Goal: Task Accomplishment & Management: Use online tool/utility

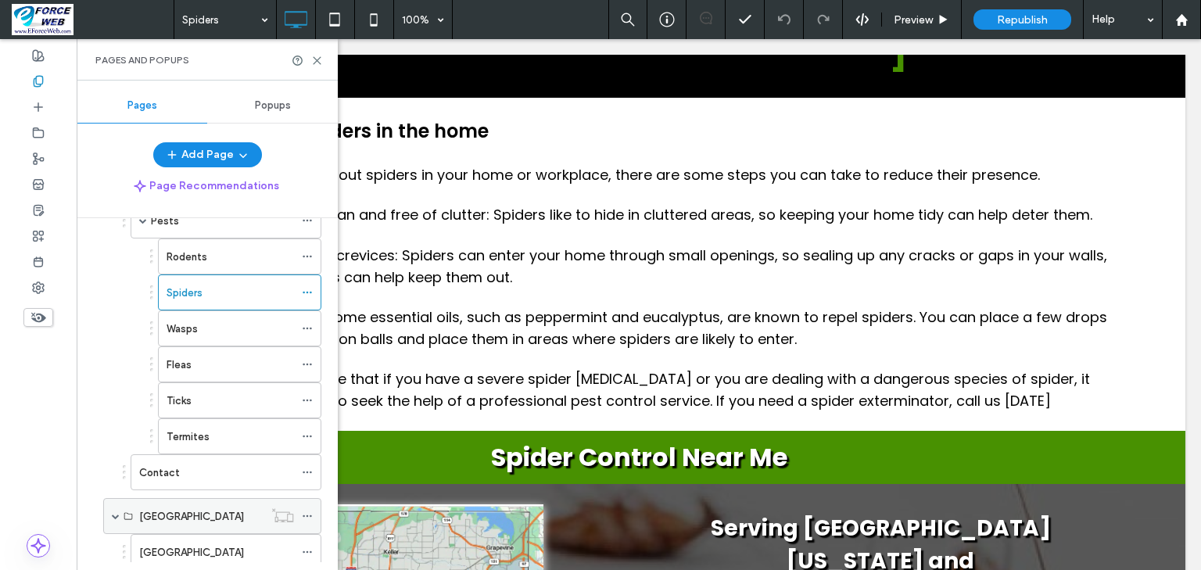
scroll to position [500, 0]
click at [205, 325] on div "Wasps" at bounding box center [230, 329] width 127 height 16
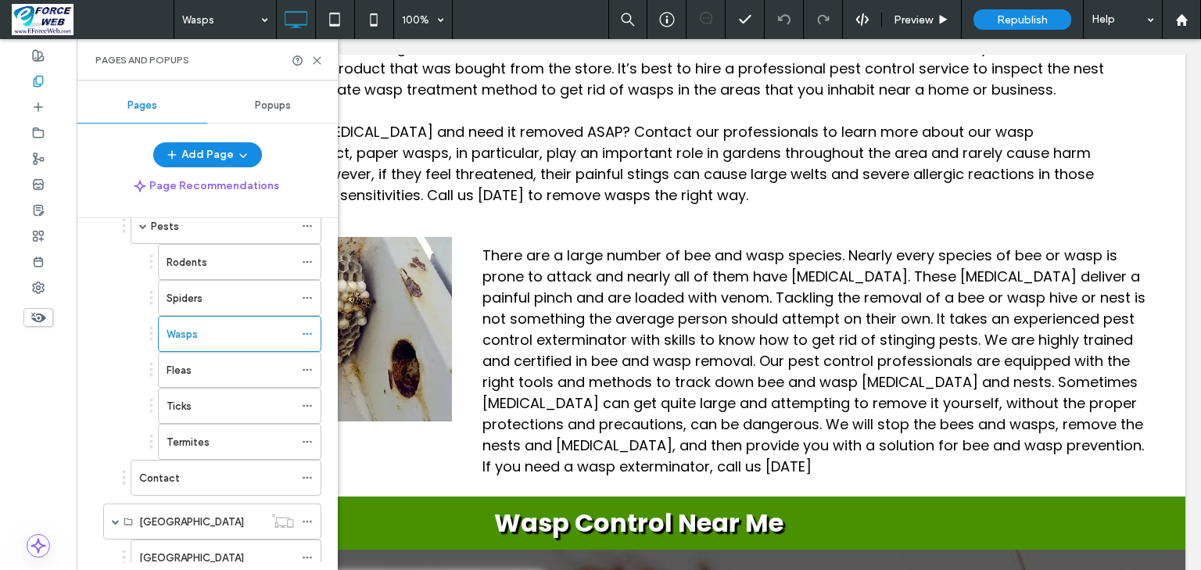
scroll to position [500, 0]
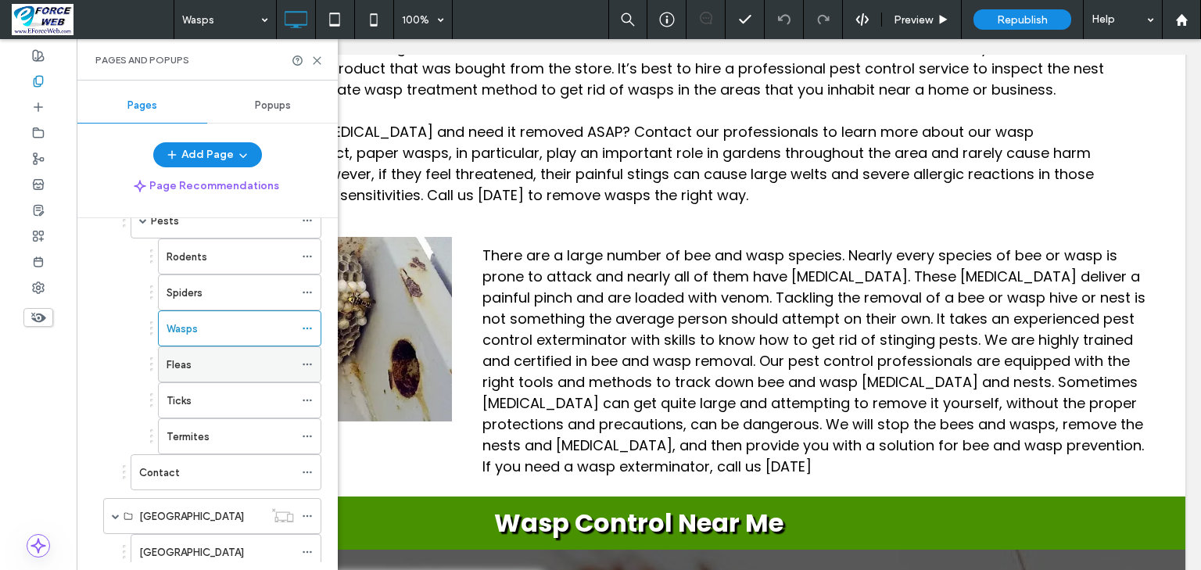
click at [192, 364] on div "Fleas" at bounding box center [230, 365] width 127 height 16
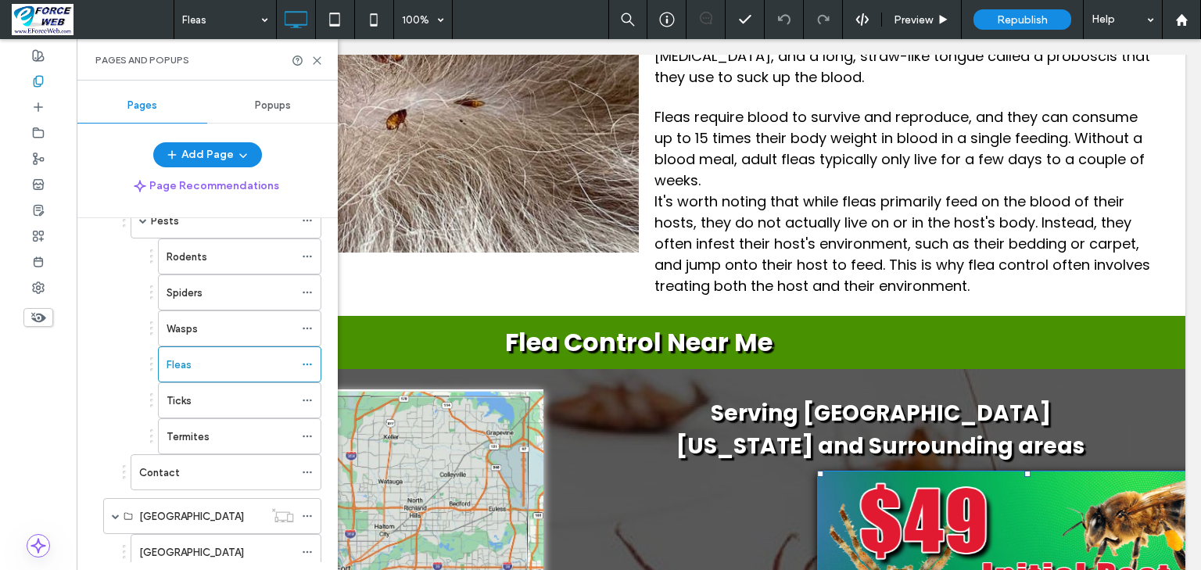
scroll to position [2439, 0]
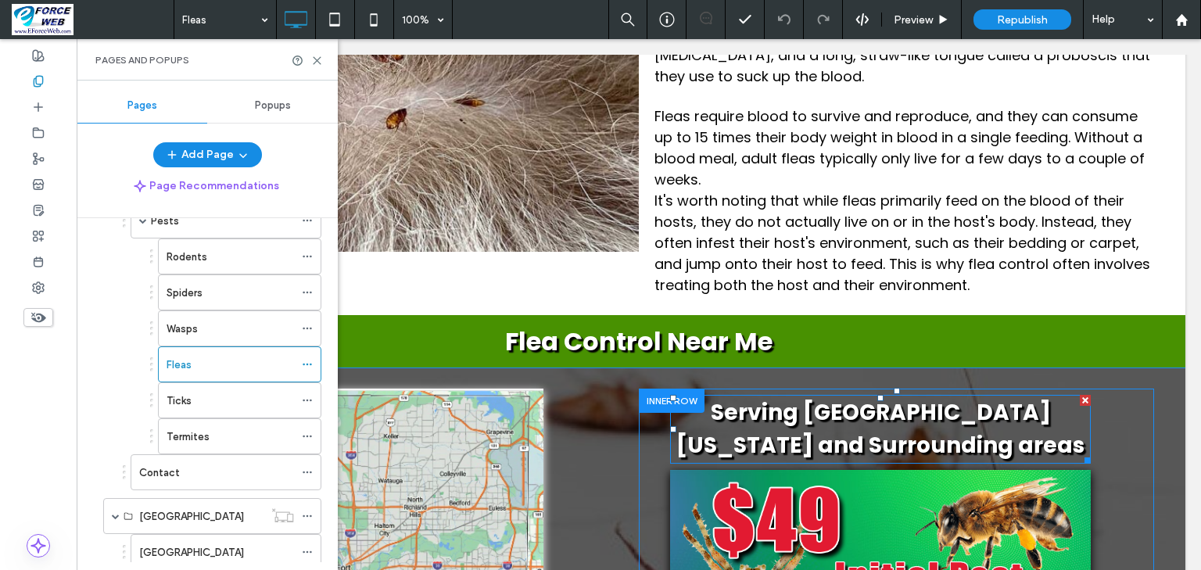
click at [832, 397] on strong "Serving [GEOGRAPHIC_DATA] [US_STATE] and Surrounding areas" at bounding box center [880, 428] width 408 height 63
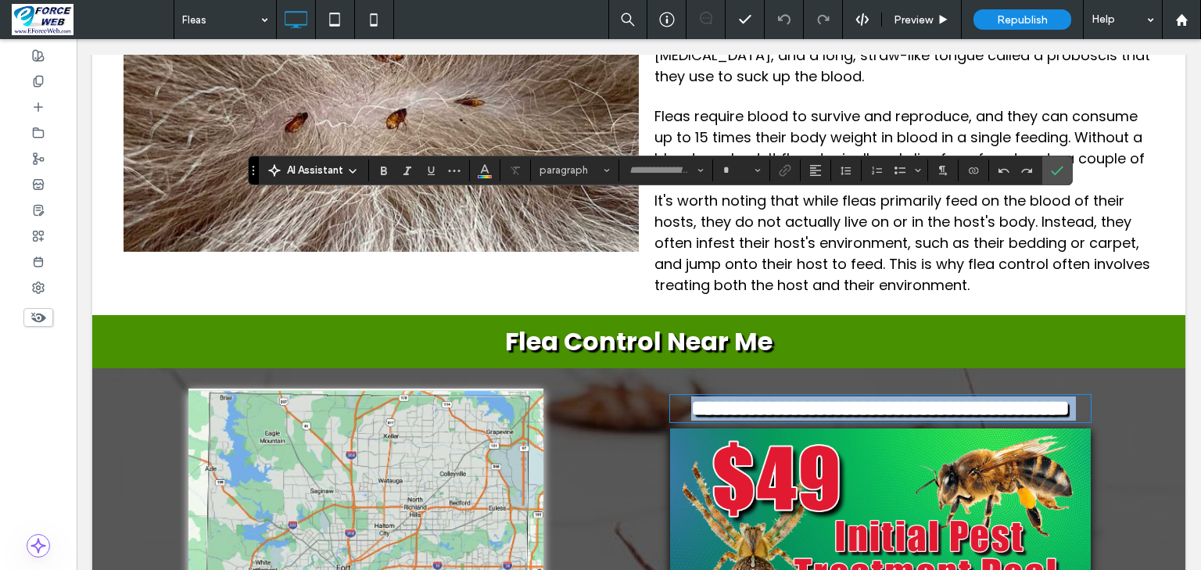
type input "*******"
type input "**"
click at [774, 397] on strong "**********" at bounding box center [880, 408] width 378 height 22
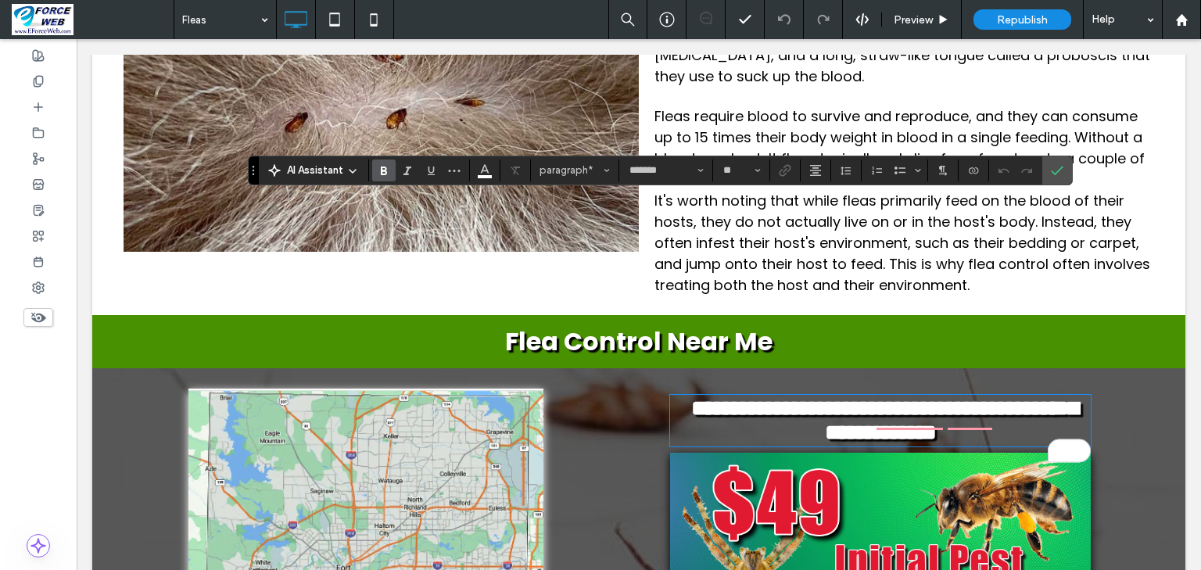
scroll to position [0, 0]
click at [809, 397] on strong "**********" at bounding box center [884, 420] width 387 height 46
click at [1058, 163] on span "Confirm" at bounding box center [1054, 170] width 7 height 28
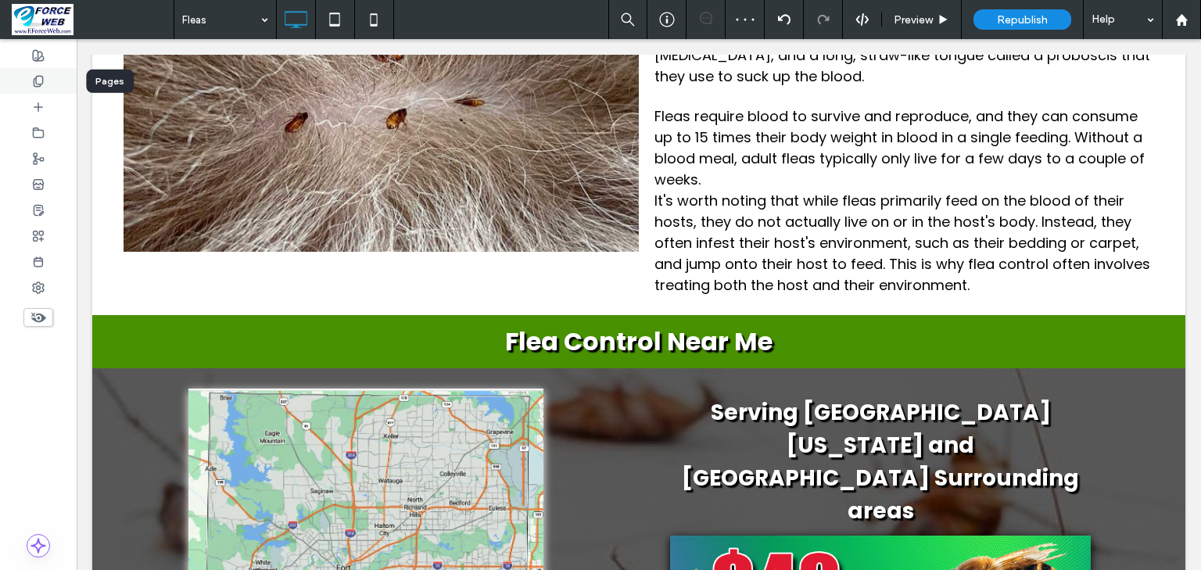
click at [42, 83] on use at bounding box center [38, 81] width 9 height 10
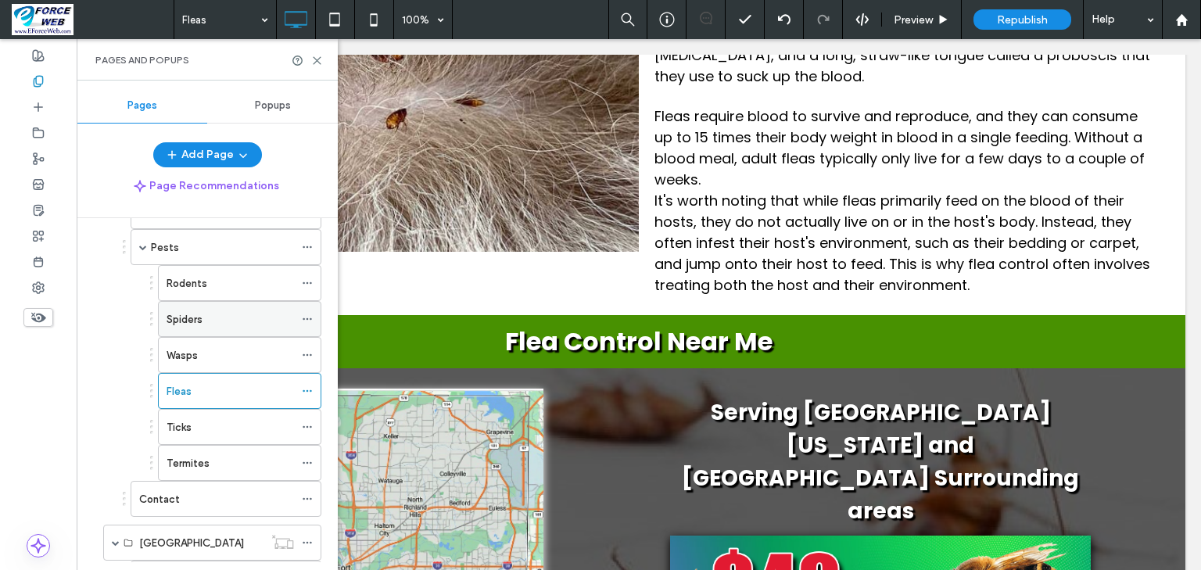
scroll to position [500, 0]
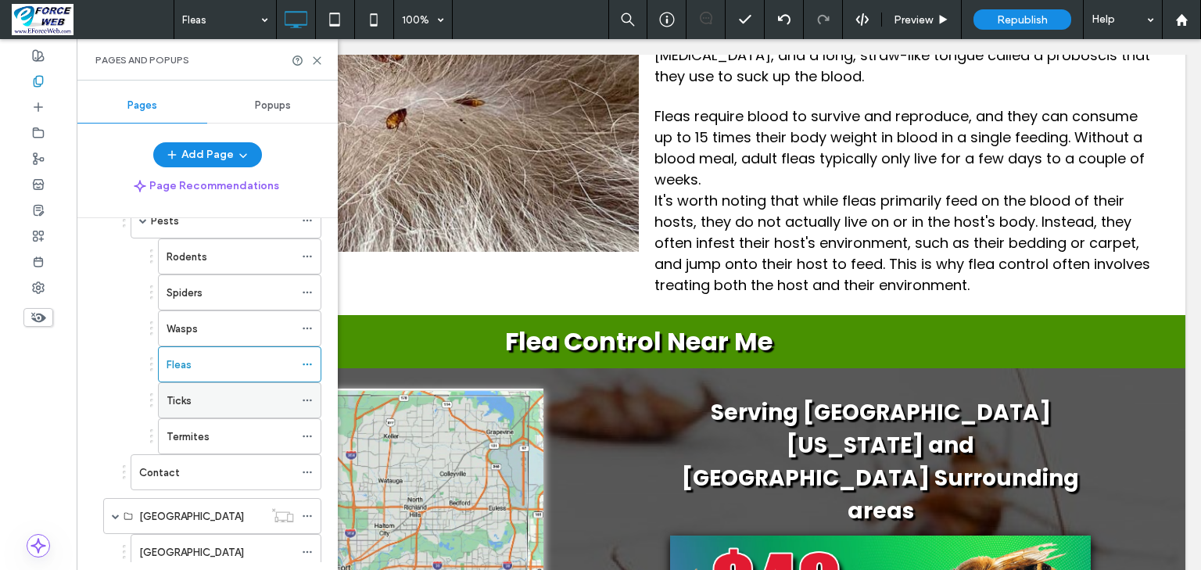
click at [185, 400] on label "Ticks" at bounding box center [179, 400] width 25 height 27
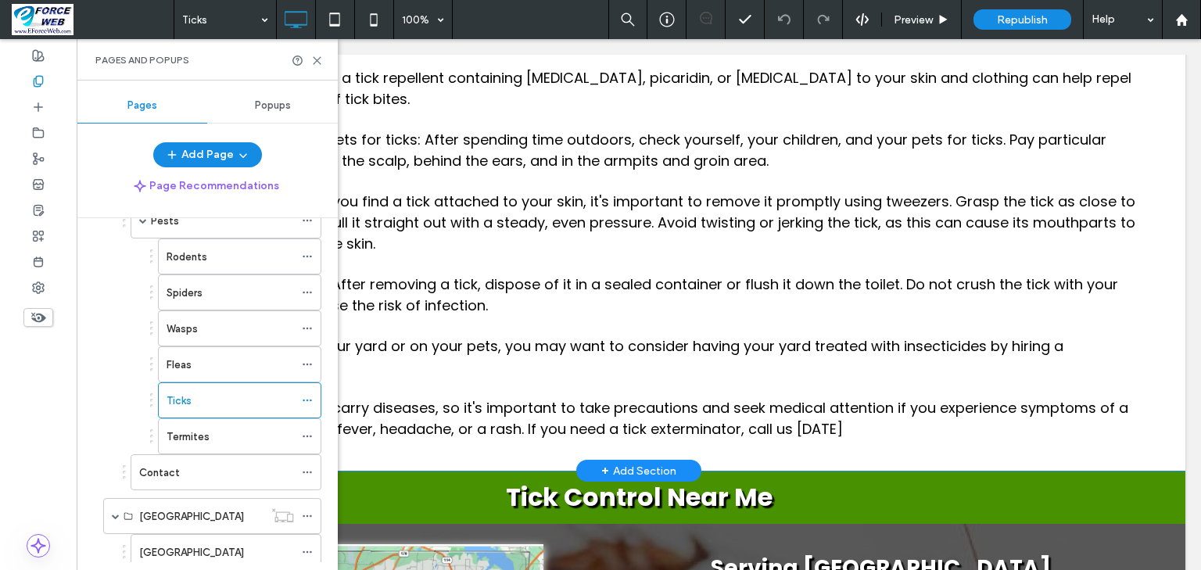
scroll to position [3565, 0]
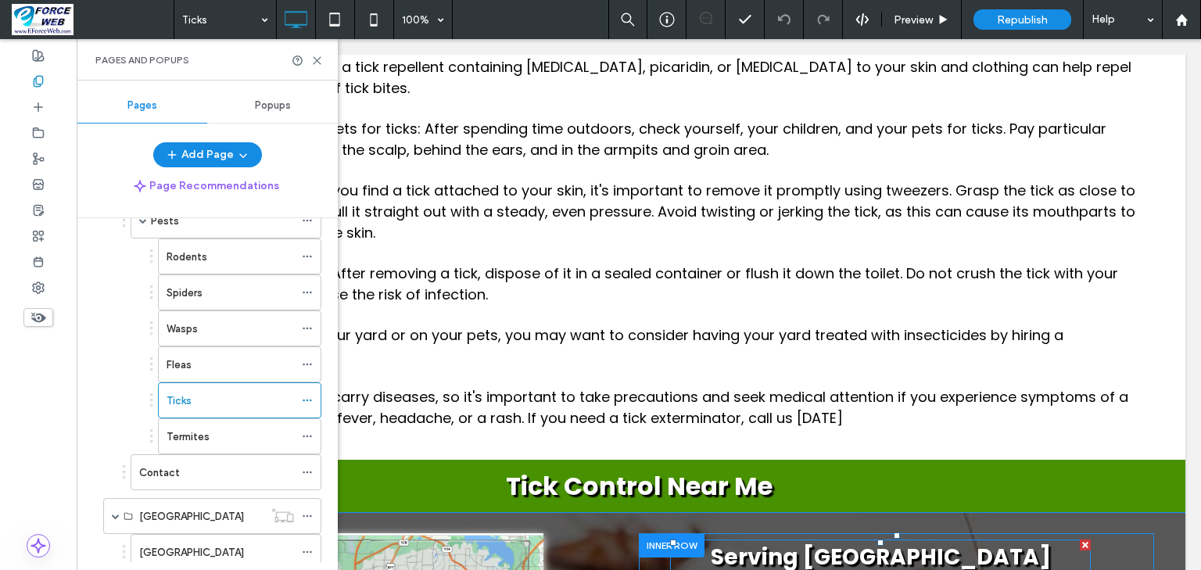
click at [831, 542] on strong "Serving Wautaga Texas and Surrounding areas" at bounding box center [880, 573] width 408 height 63
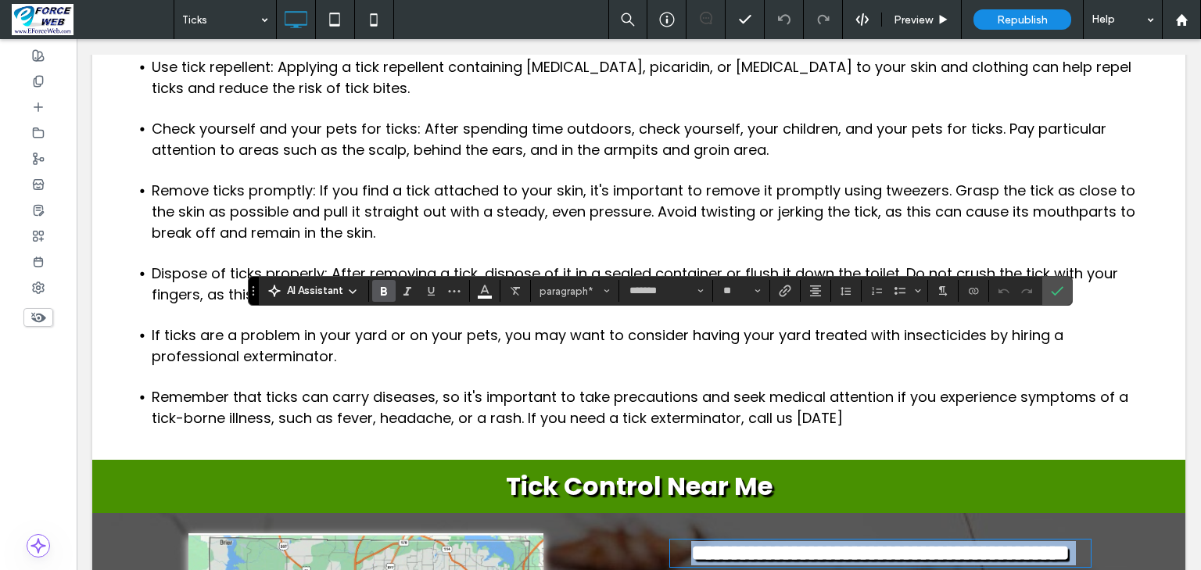
click at [764, 541] on p "**********" at bounding box center [880, 553] width 421 height 24
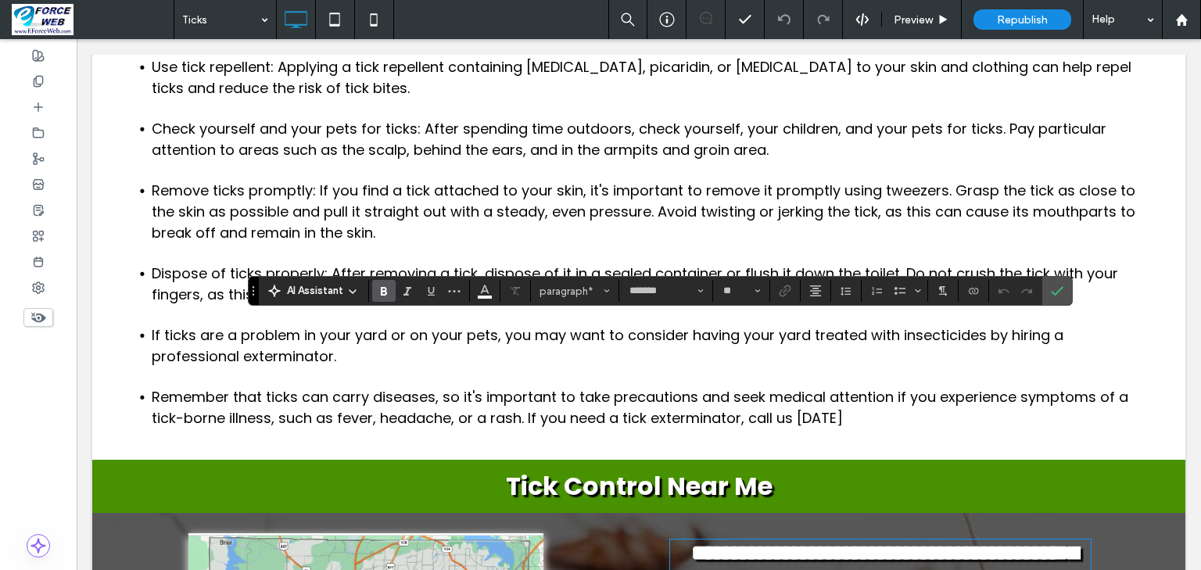
scroll to position [0, 0]
type input "**"
click at [814, 542] on strong "**********" at bounding box center [884, 565] width 387 height 46
click at [1069, 292] on label "Confirm" at bounding box center [1056, 291] width 23 height 28
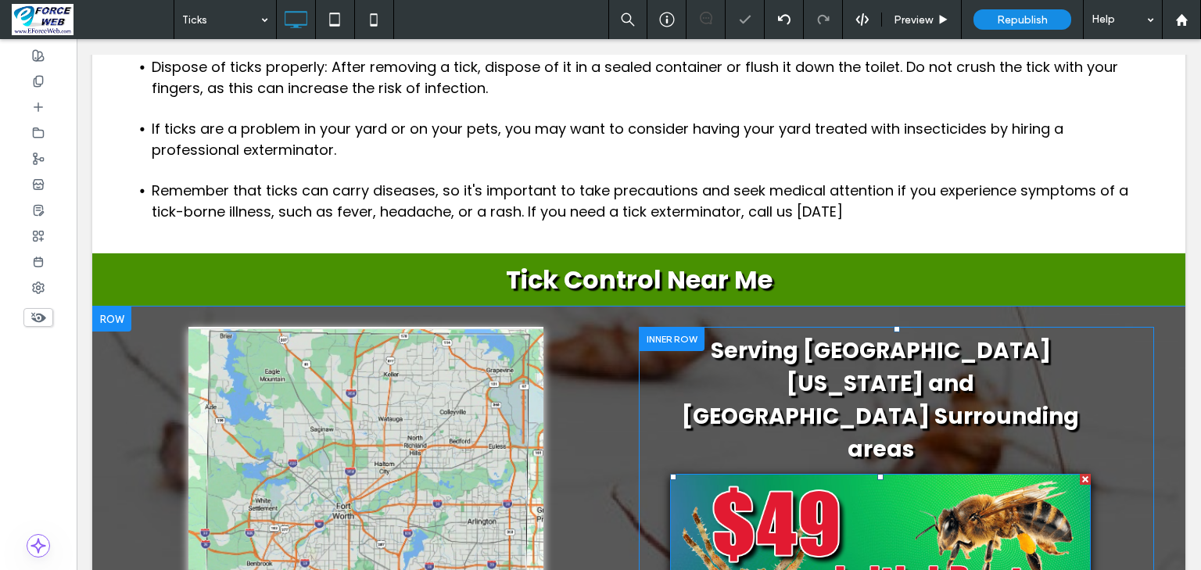
scroll to position [3815, 0]
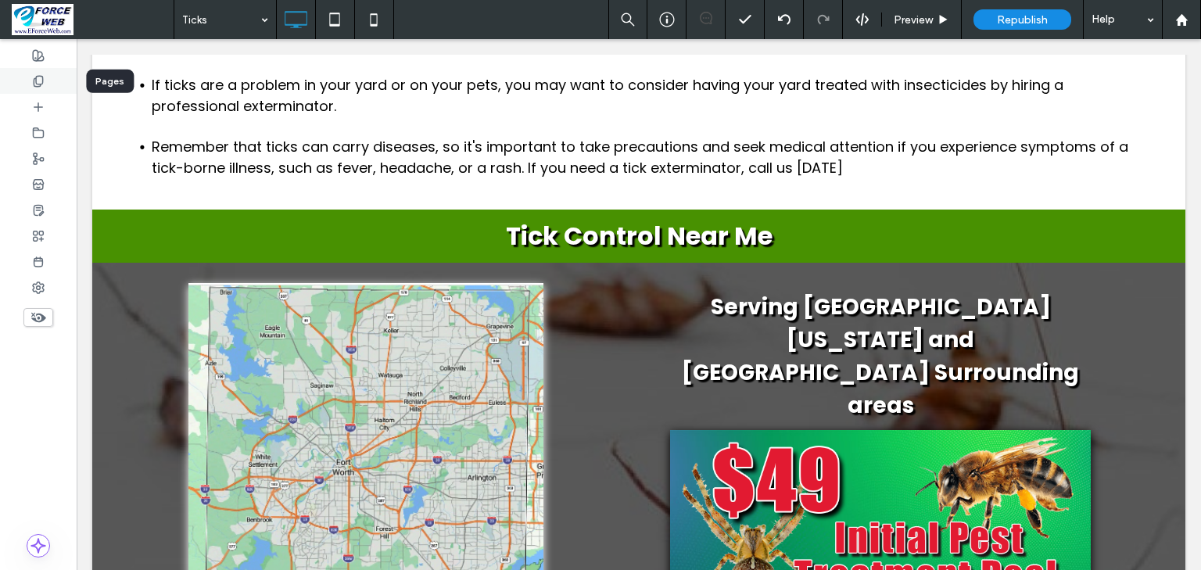
click at [40, 78] on icon at bounding box center [38, 81] width 13 height 13
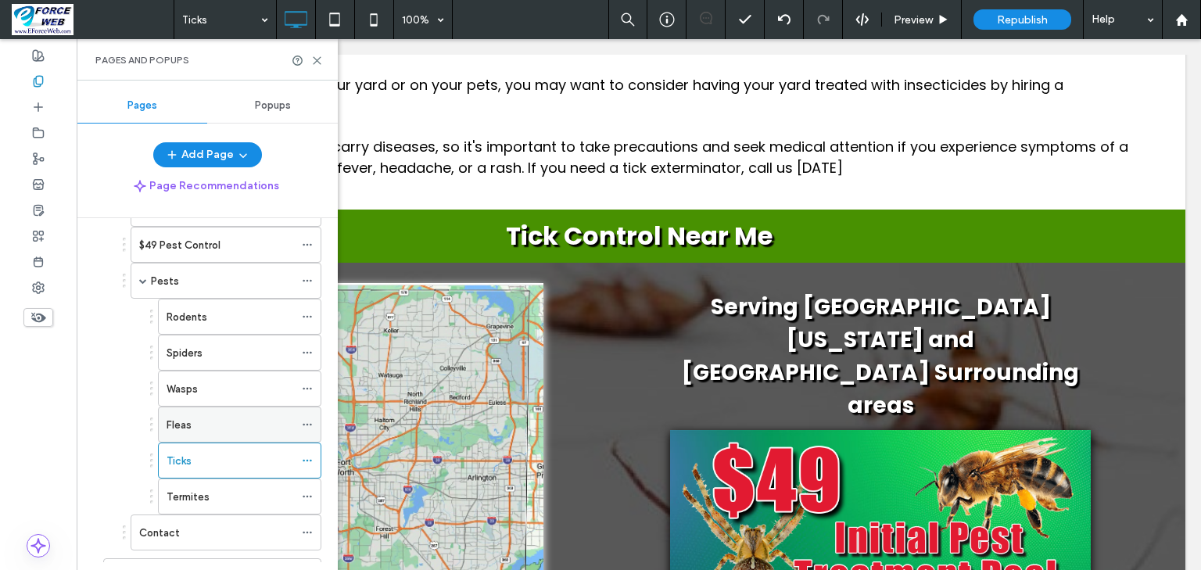
scroll to position [500, 0]
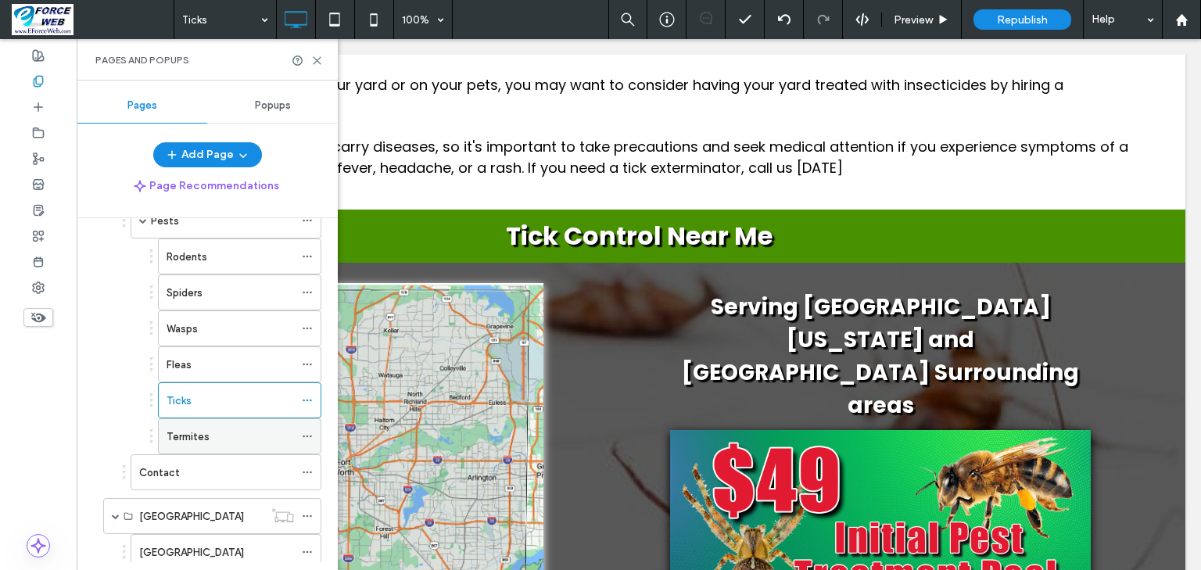
click at [190, 430] on label "Termites" at bounding box center [188, 436] width 43 height 27
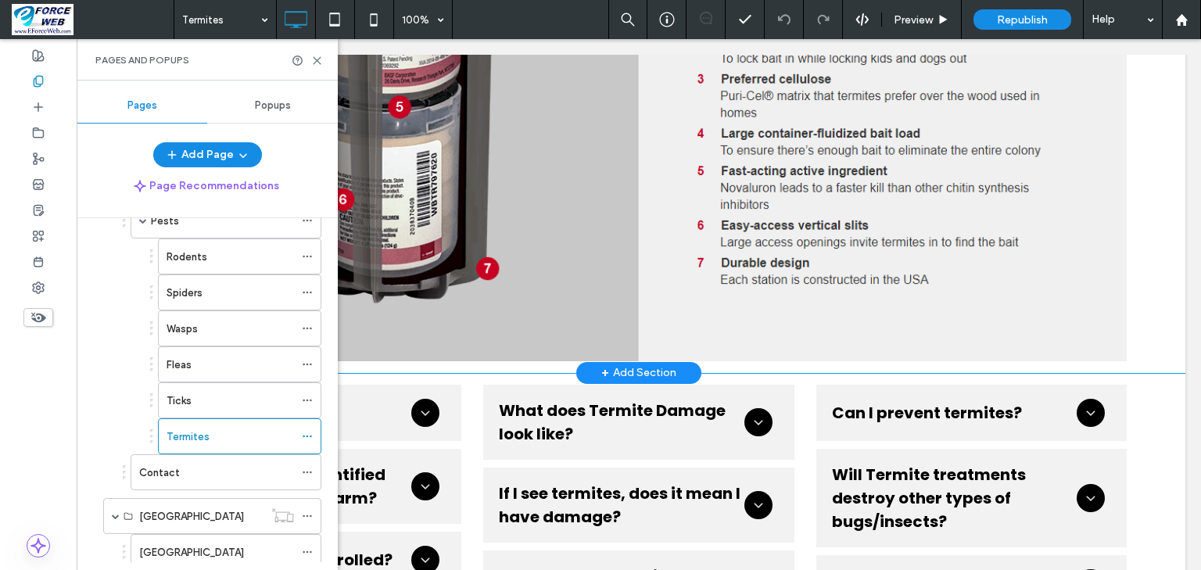
scroll to position [5129, 0]
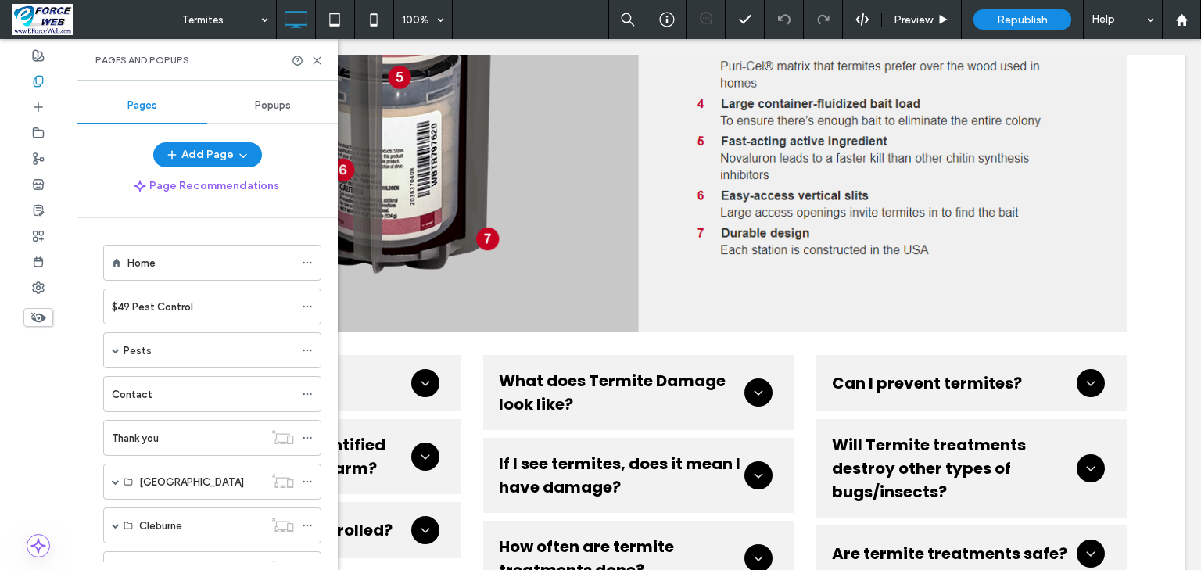
scroll to position [500, 0]
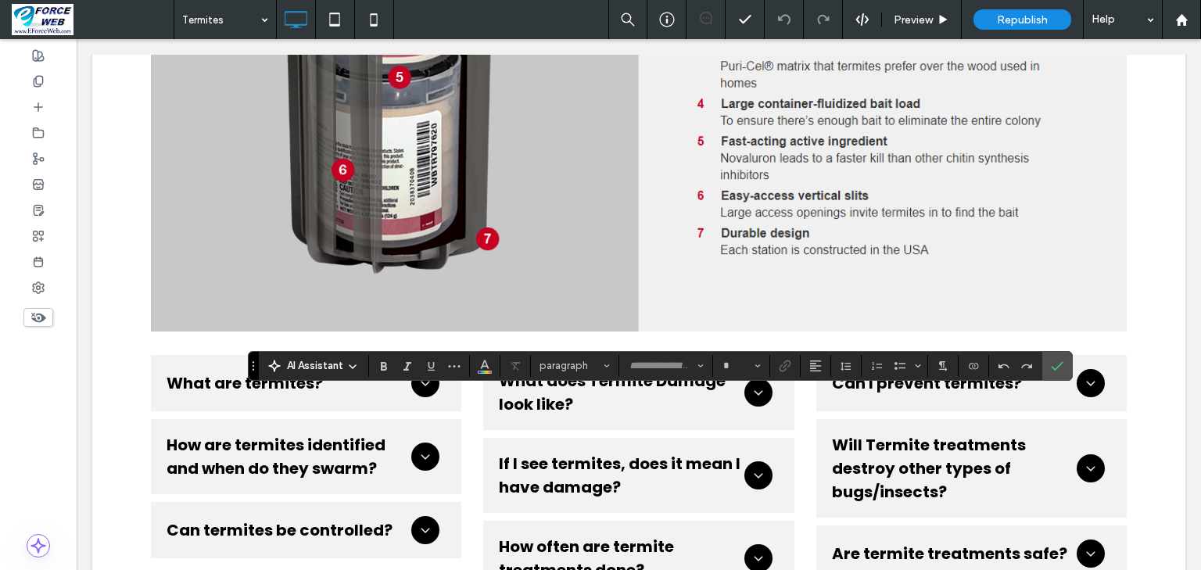
type input "*******"
type input "**"
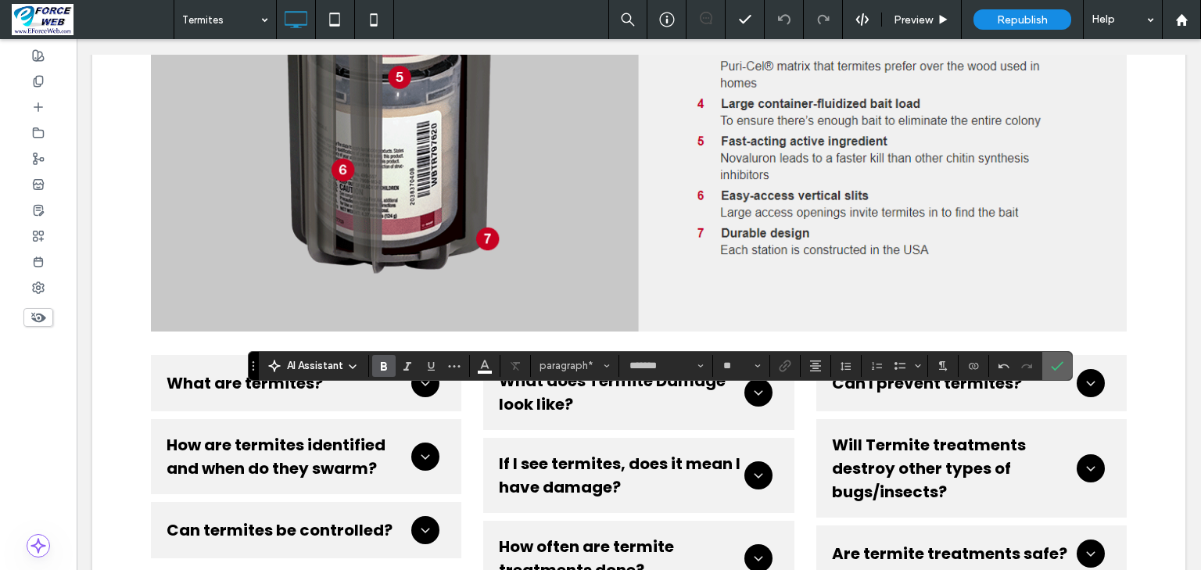
click at [1063, 364] on icon "Confirm" at bounding box center [1057, 366] width 13 height 13
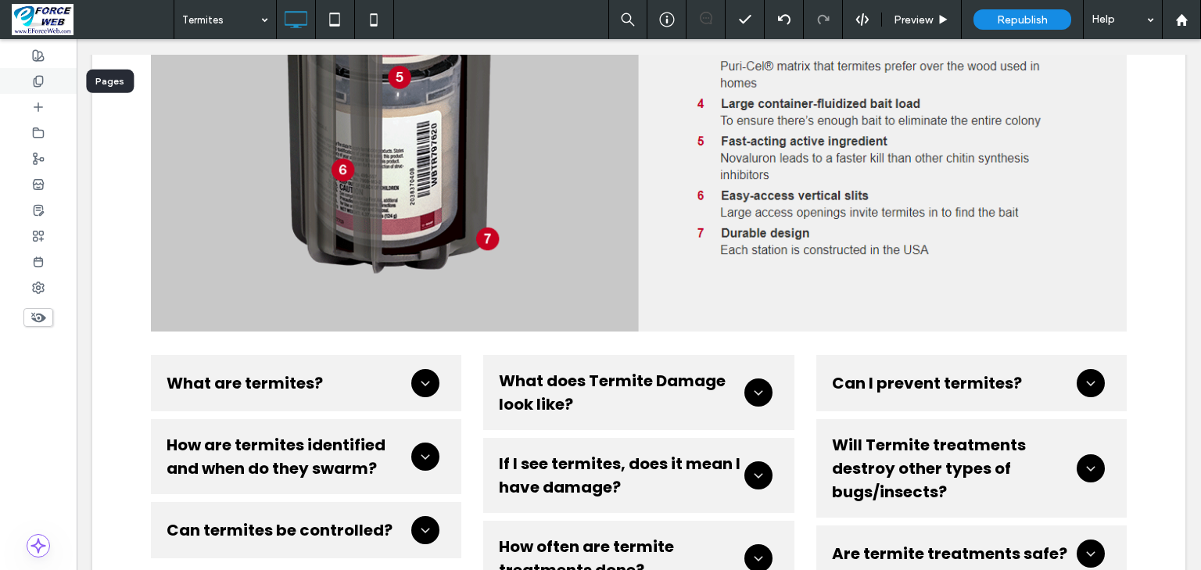
click at [31, 82] on div at bounding box center [38, 81] width 77 height 26
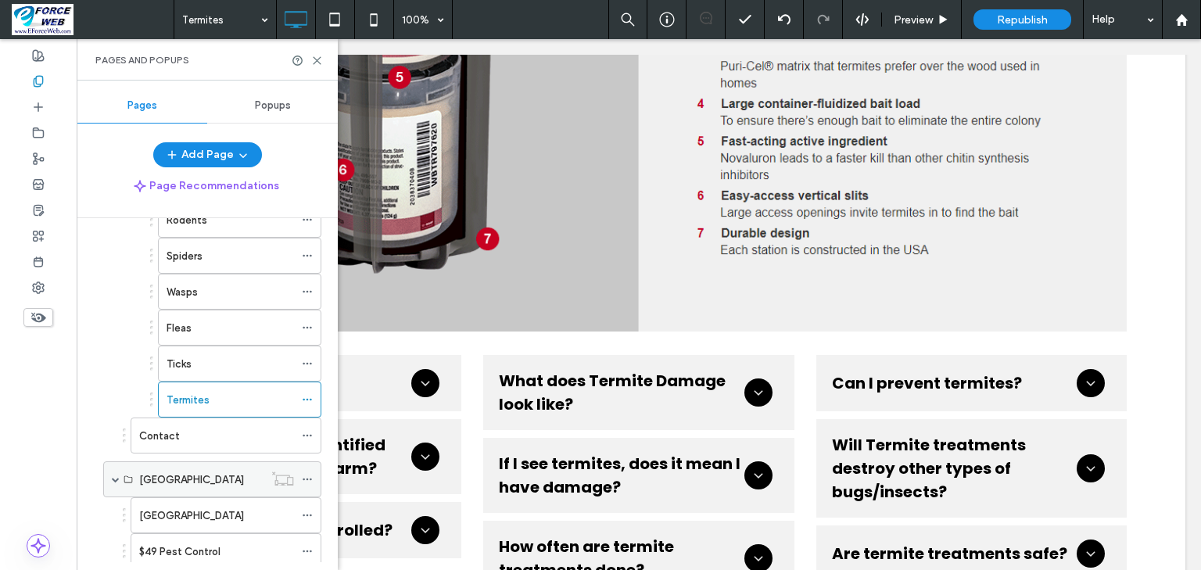
scroll to position [563, 0]
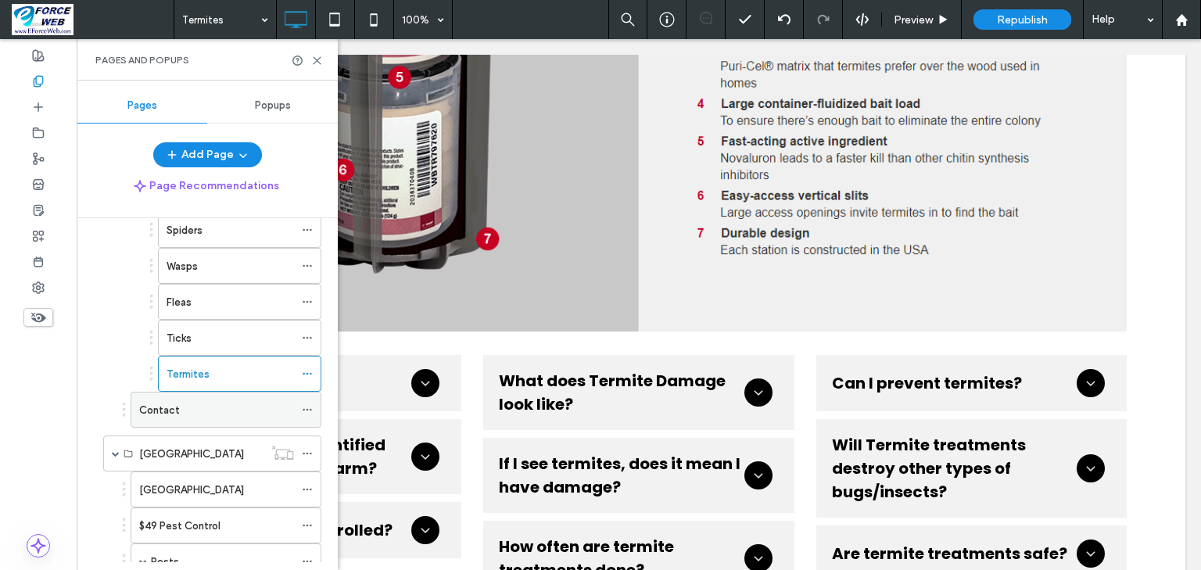
click at [170, 416] on div "Contact" at bounding box center [216, 409] width 155 height 34
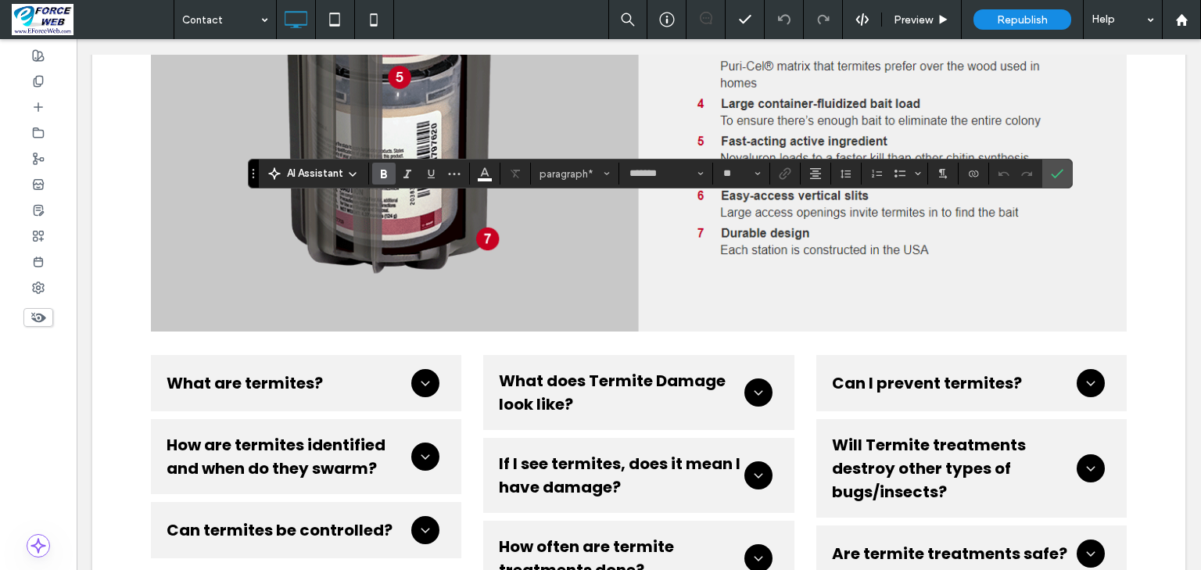
type input "**"
click at [1063, 177] on icon "Confirm" at bounding box center [1057, 173] width 13 height 13
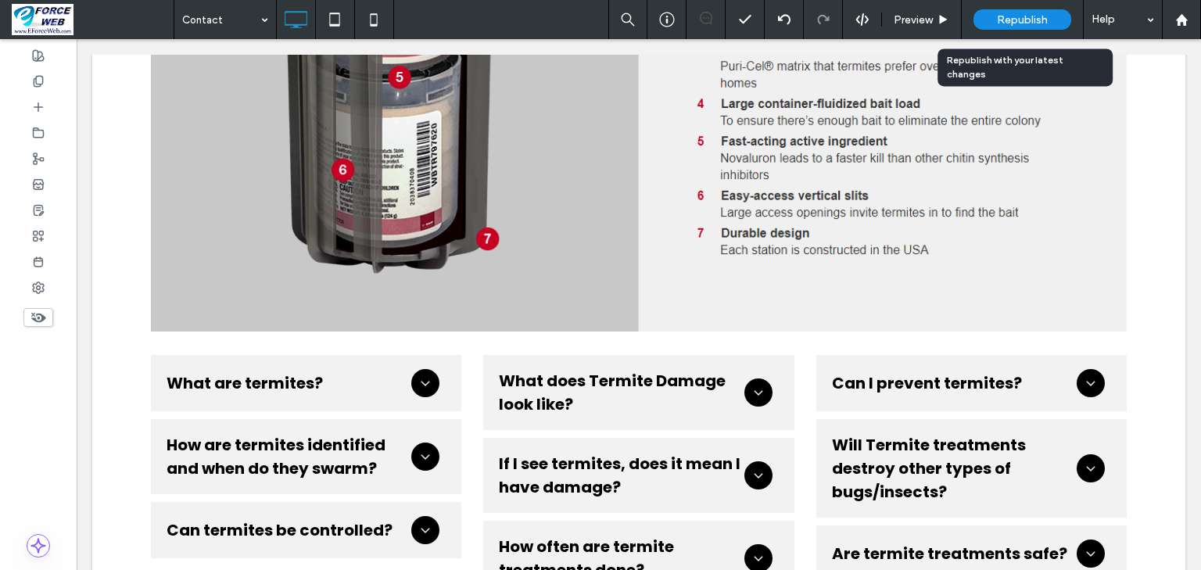
click at [1004, 22] on span "Republish" at bounding box center [1022, 19] width 51 height 13
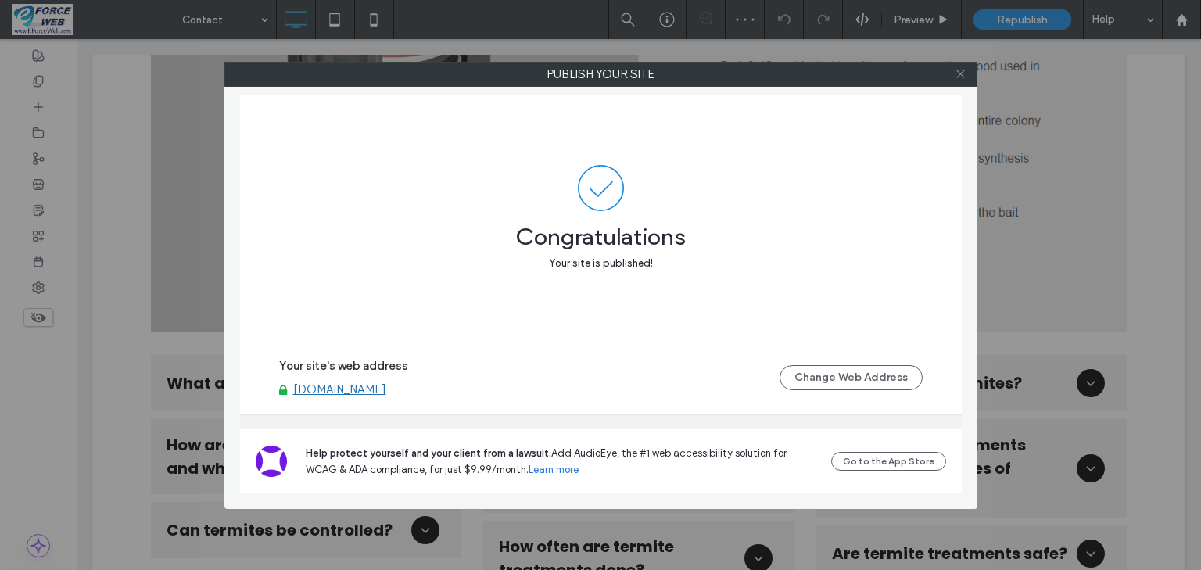
click at [963, 75] on icon at bounding box center [961, 74] width 12 height 12
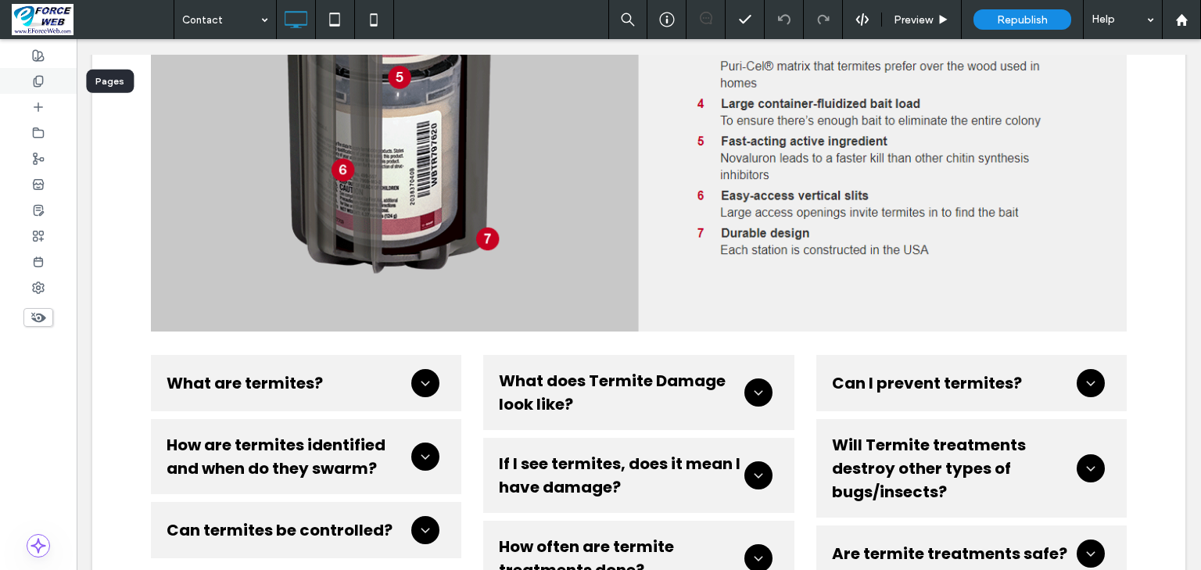
click at [38, 82] on icon at bounding box center [38, 81] width 13 height 13
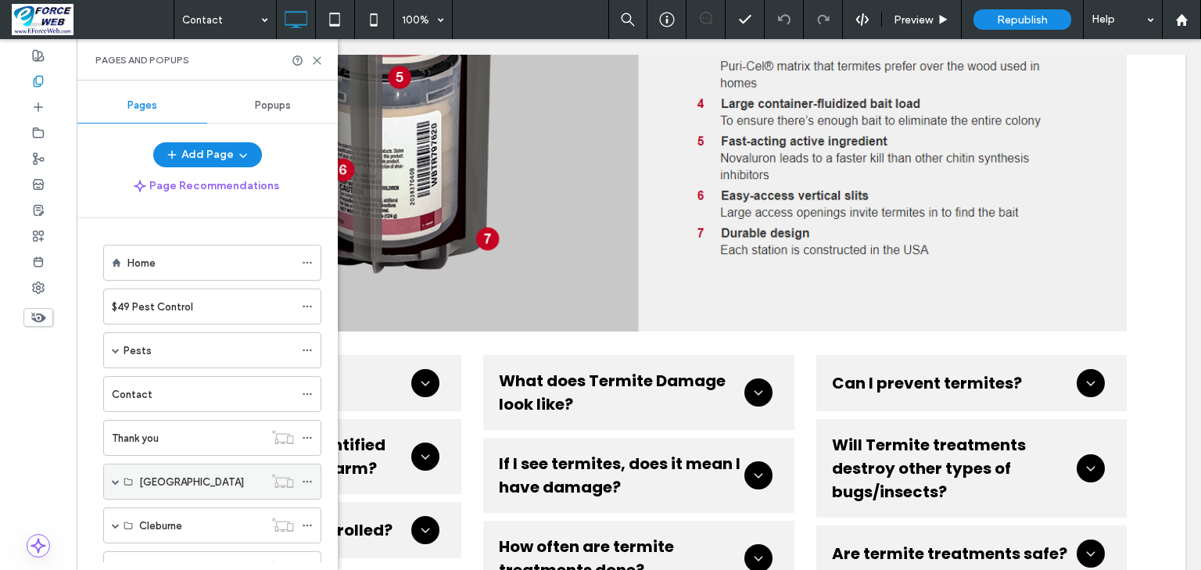
click at [116, 478] on span at bounding box center [116, 482] width 8 height 8
click at [166, 516] on label "Johnson County" at bounding box center [191, 517] width 105 height 27
click at [315, 63] on icon at bounding box center [317, 61] width 12 height 12
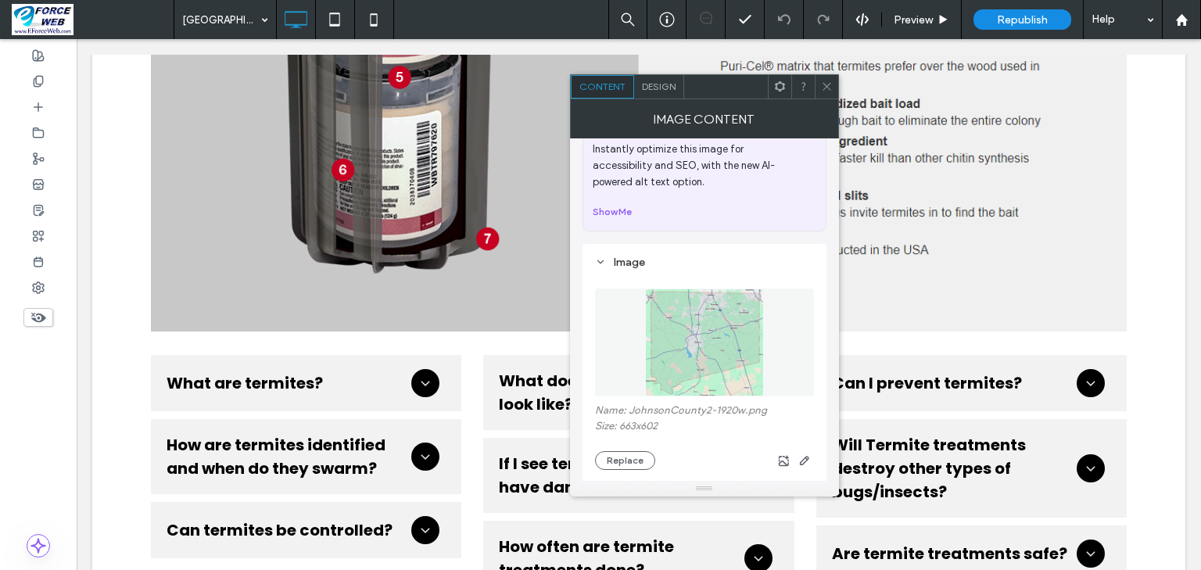
scroll to position [125, 0]
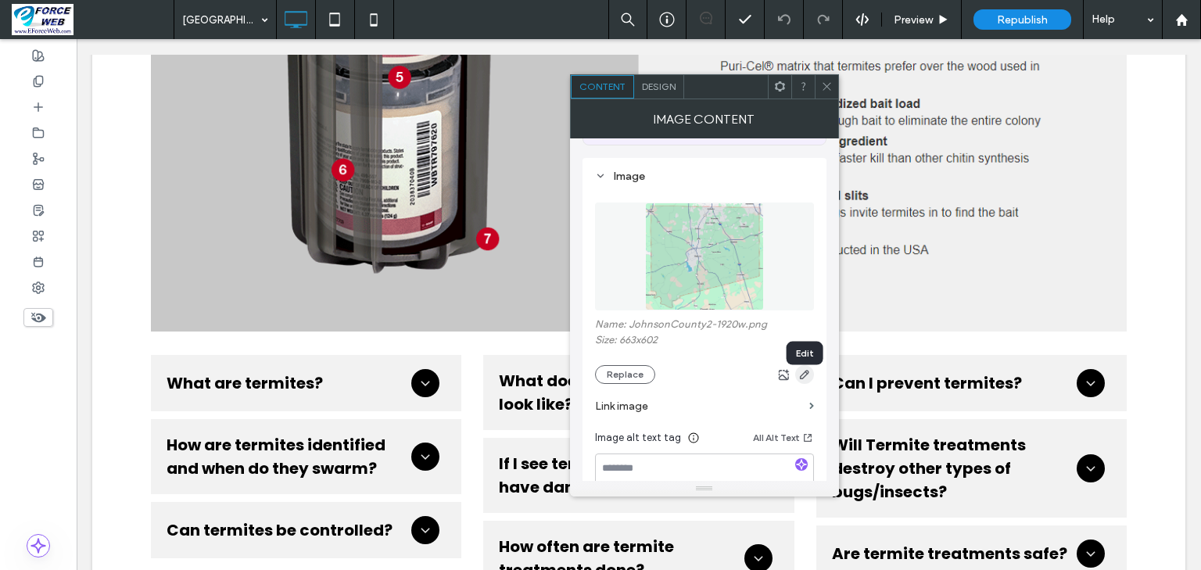
click at [803, 381] on icon "button" at bounding box center [804, 374] width 13 height 13
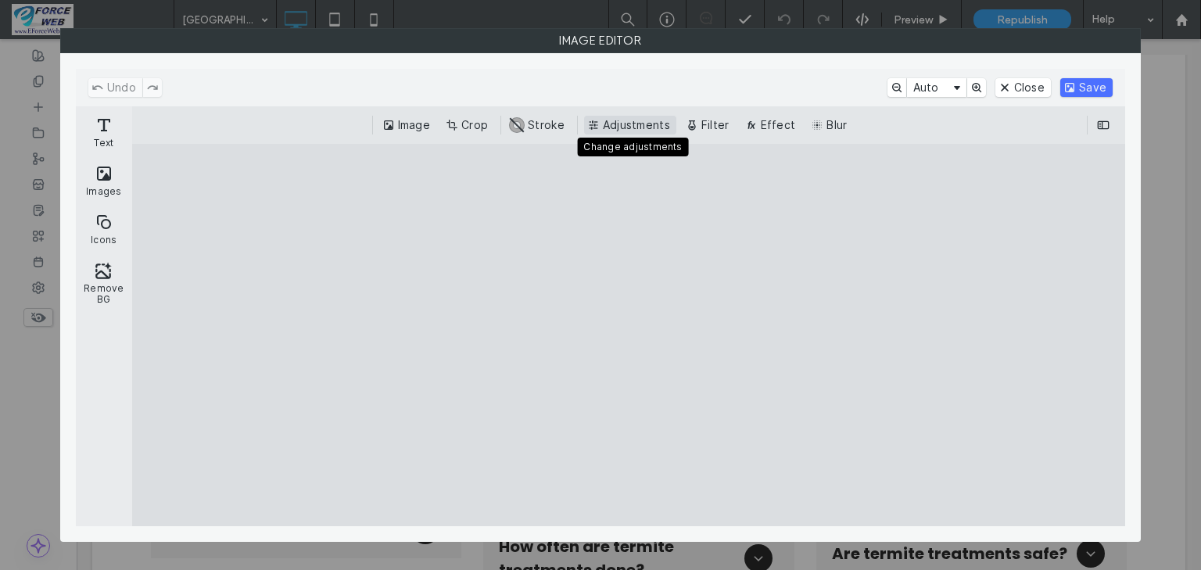
click at [658, 129] on button "Adjustments" at bounding box center [630, 125] width 92 height 19
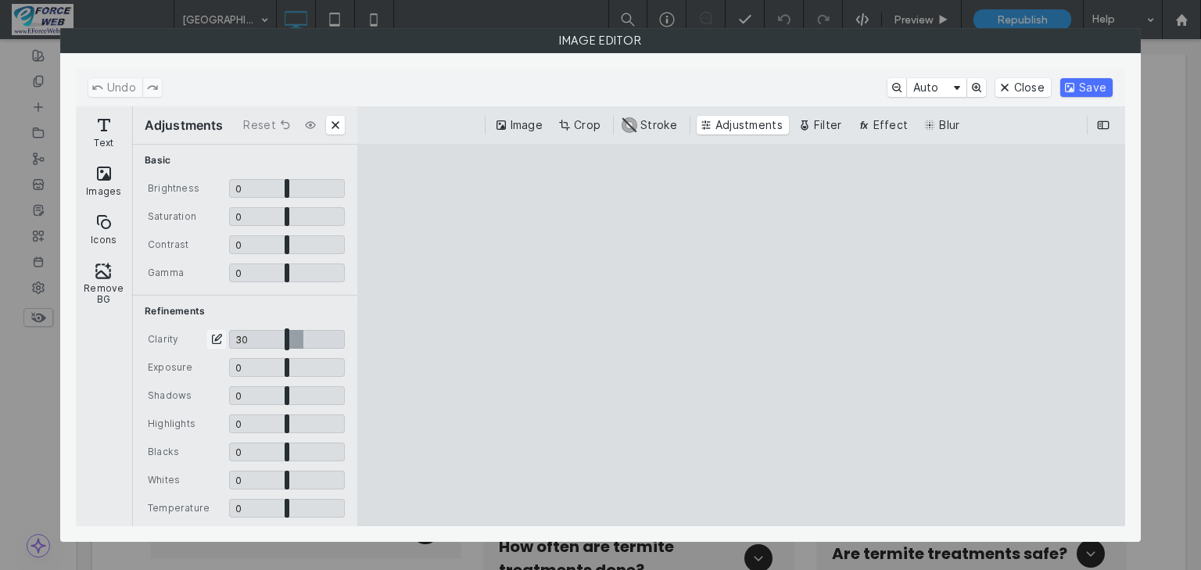
drag, startPoint x: 285, startPoint y: 337, endPoint x: 299, endPoint y: 339, distance: 14.2
click at [299, 339] on input "CE.SDK" at bounding box center [287, 339] width 116 height 19
drag, startPoint x: 299, startPoint y: 338, endPoint x: 281, endPoint y: 335, distance: 17.4
click at [281, 335] on input "CE.SDK" at bounding box center [287, 339] width 116 height 19
click at [1102, 125] on button "ui.ed.cesdk.component.inspectorBar" at bounding box center [1103, 125] width 19 height 19
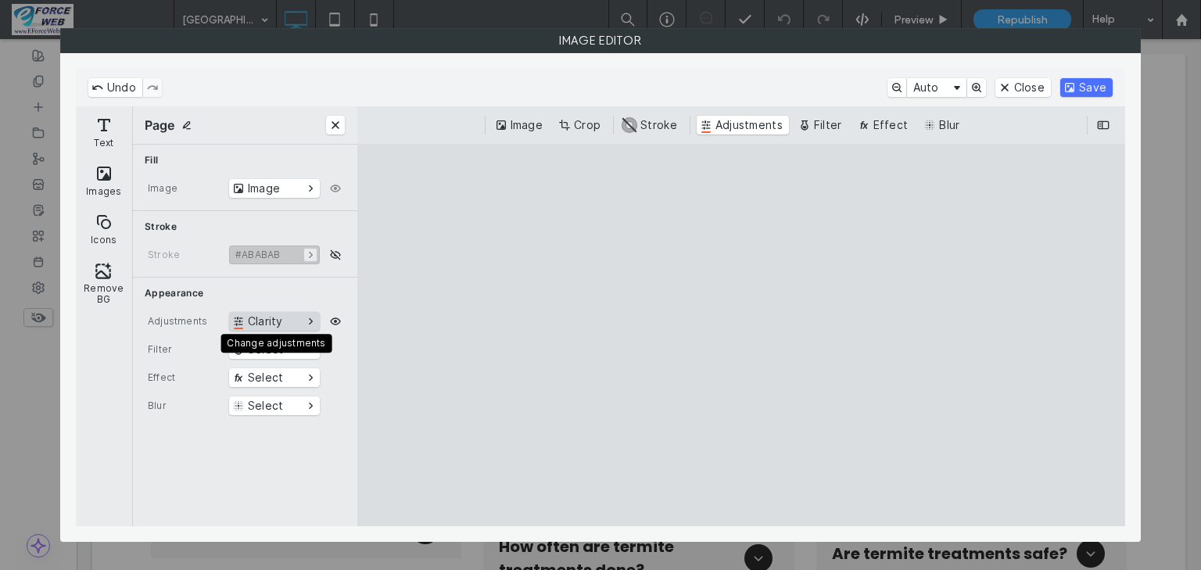
click at [313, 321] on button "Clarity" at bounding box center [274, 321] width 91 height 19
type input "*****"
click at [1087, 87] on button "Save" at bounding box center [1086, 87] width 52 height 19
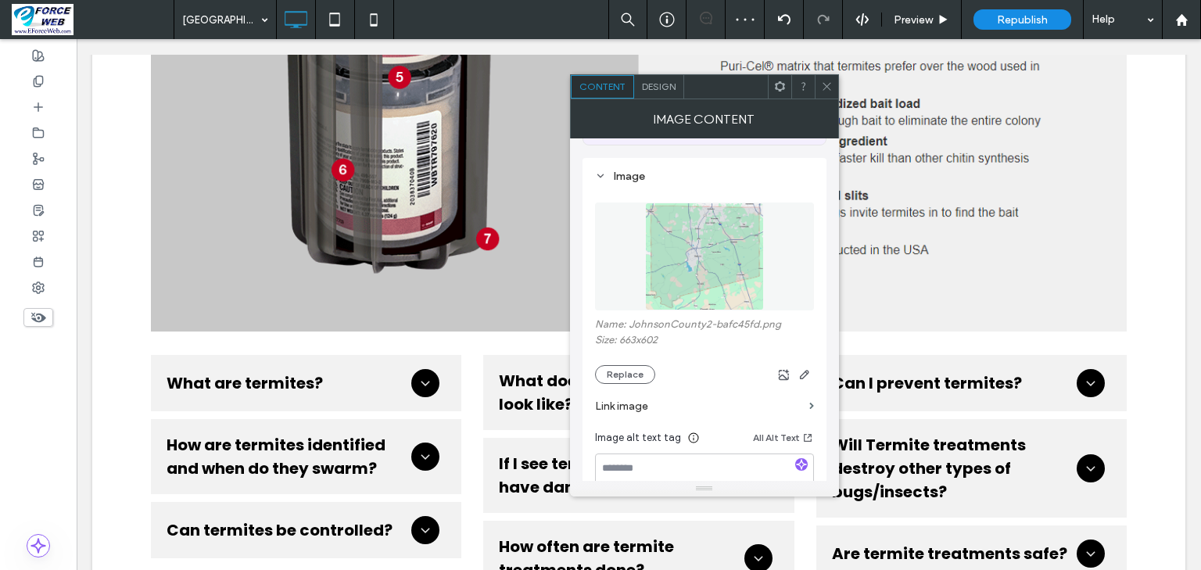
click at [829, 86] on icon at bounding box center [827, 87] width 12 height 12
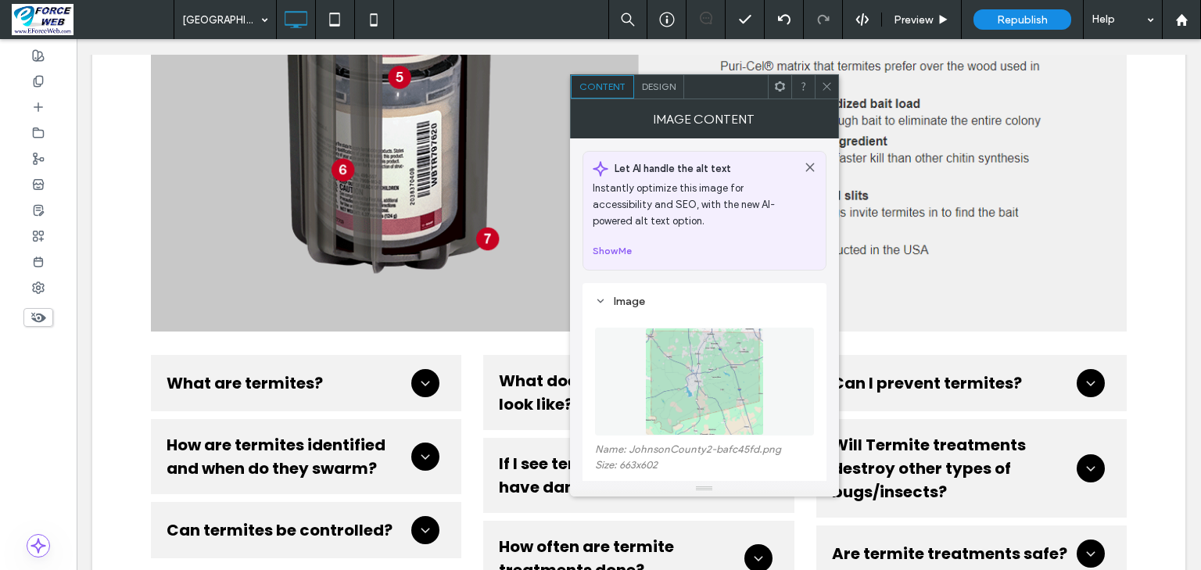
click at [662, 91] on span "Design" at bounding box center [659, 87] width 34 height 12
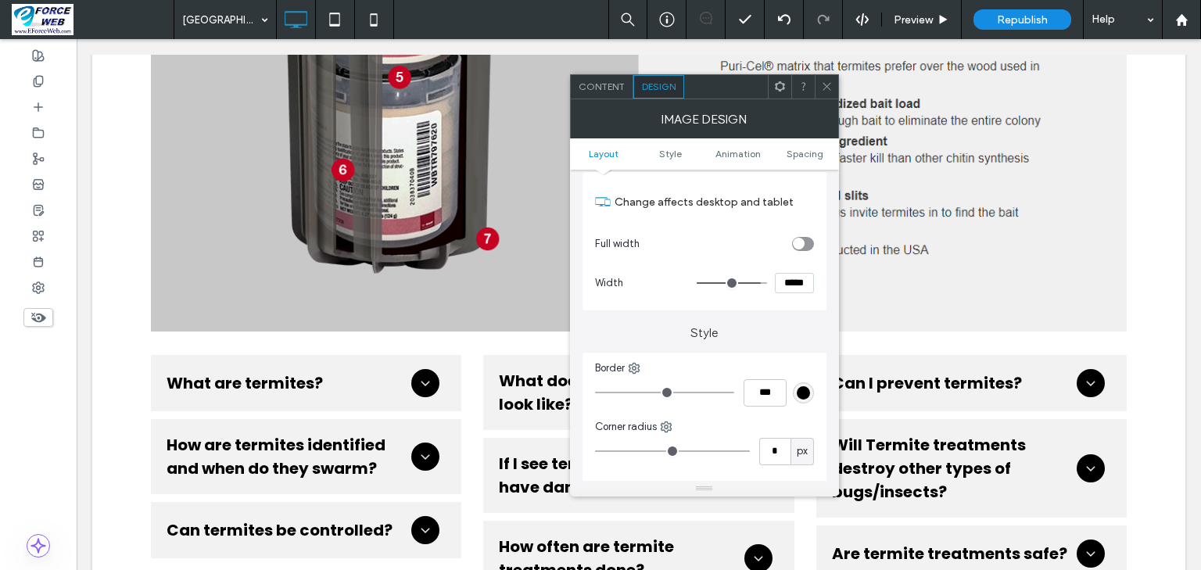
scroll to position [188, 0]
click at [616, 93] on div "Content" at bounding box center [602, 86] width 63 height 23
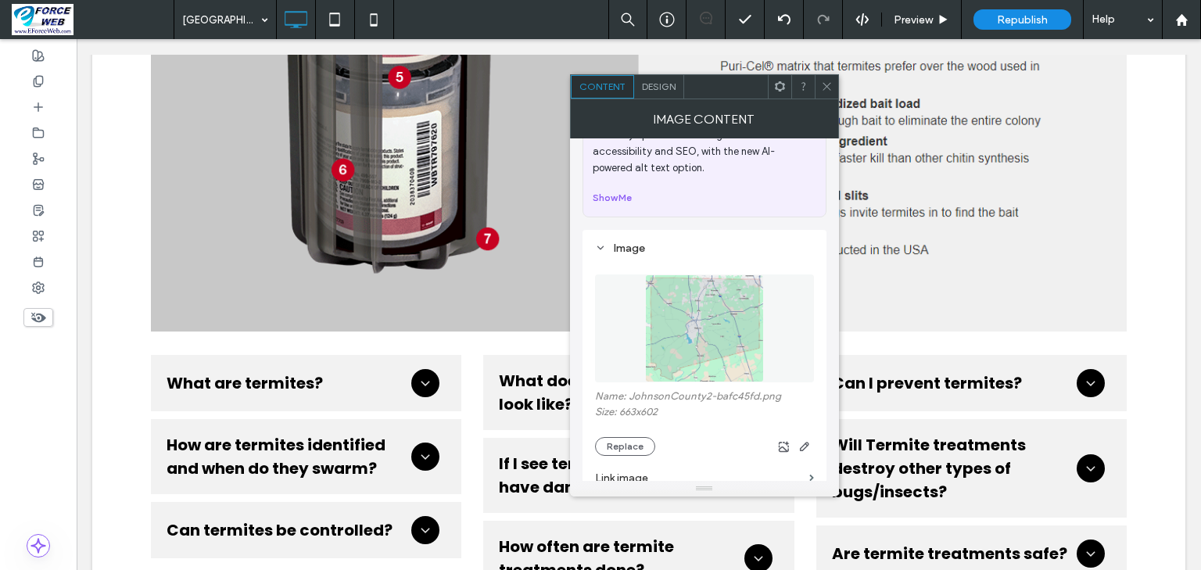
scroll to position [125, 0]
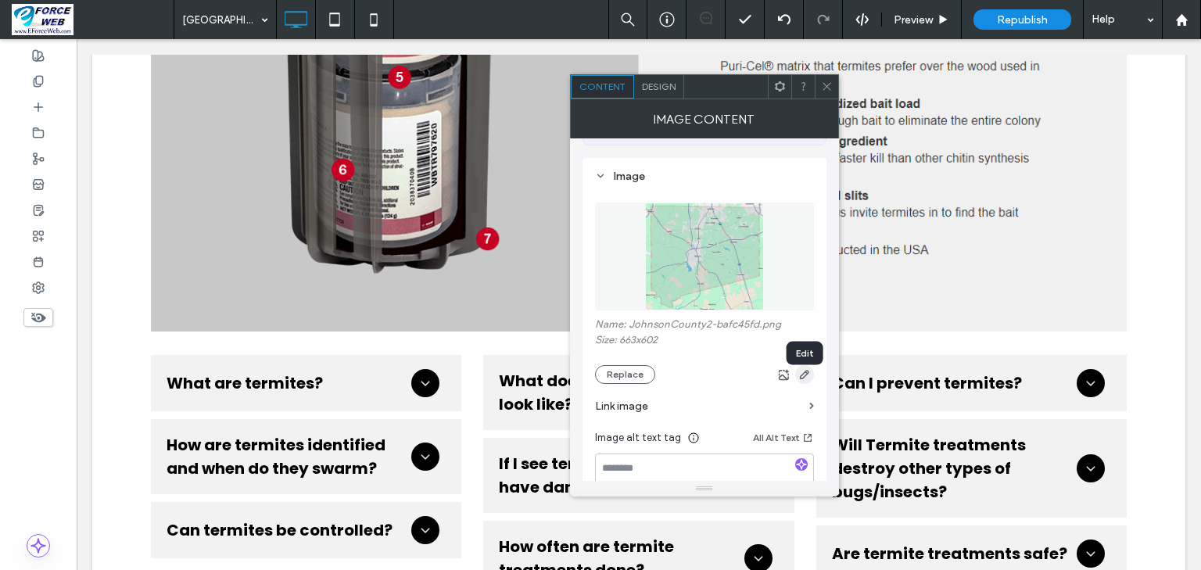
click at [804, 379] on use "button" at bounding box center [804, 374] width 9 height 9
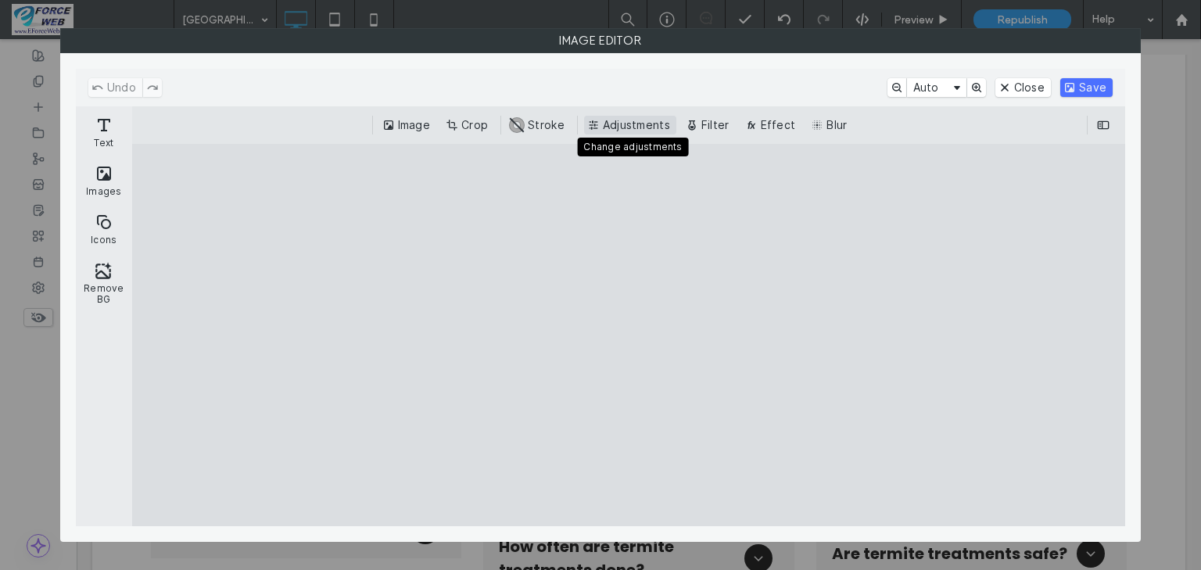
click at [647, 131] on button "Adjustments" at bounding box center [630, 125] width 92 height 19
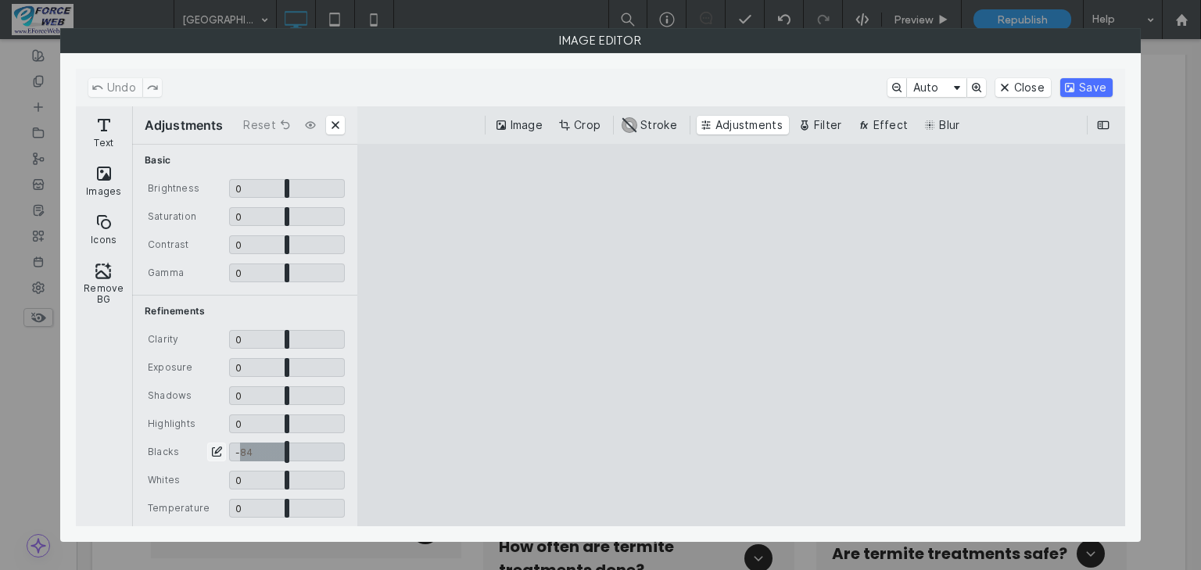
drag, startPoint x: 281, startPoint y: 450, endPoint x: 239, endPoint y: 440, distance: 43.4
click at [239, 443] on input "CE.SDK" at bounding box center [287, 452] width 116 height 19
type input "*****"
click at [284, 427] on input "CE.SDK" at bounding box center [287, 423] width 116 height 19
type input "****"
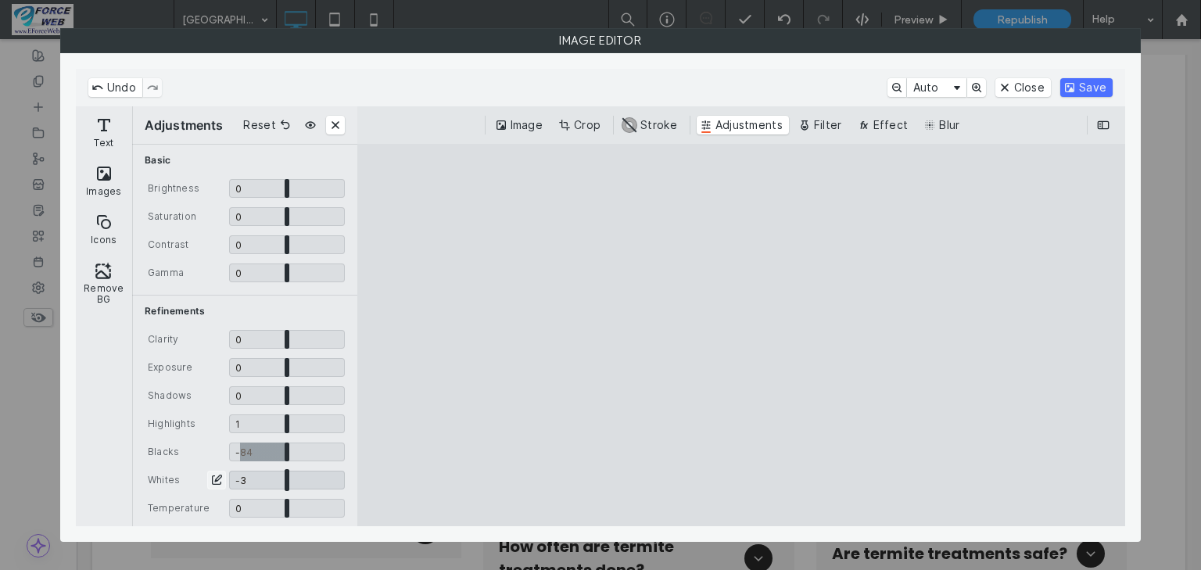
click at [281, 483] on input "CE.SDK" at bounding box center [287, 480] width 116 height 19
type input "*****"
click at [281, 513] on input "CE.SDK" at bounding box center [287, 508] width 116 height 19
type input "*****"
click at [238, 455] on input "CE.SDK" at bounding box center [287, 452] width 116 height 19
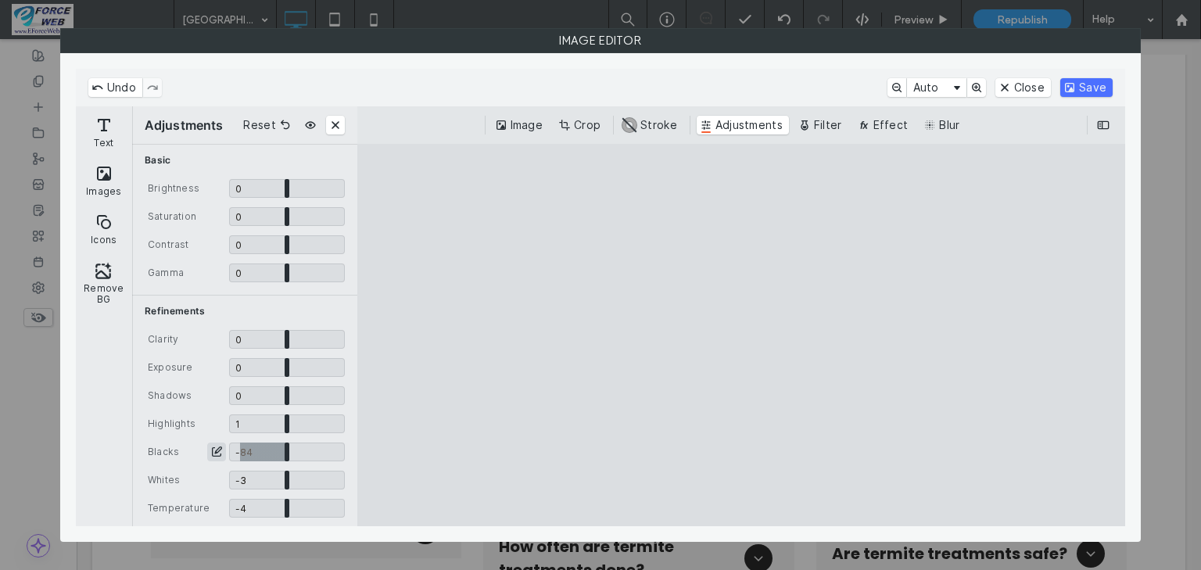
click at [220, 453] on button "ui.ed.cesdk.input.sliderInput.toggleNumberInput" at bounding box center [216, 452] width 19 height 19
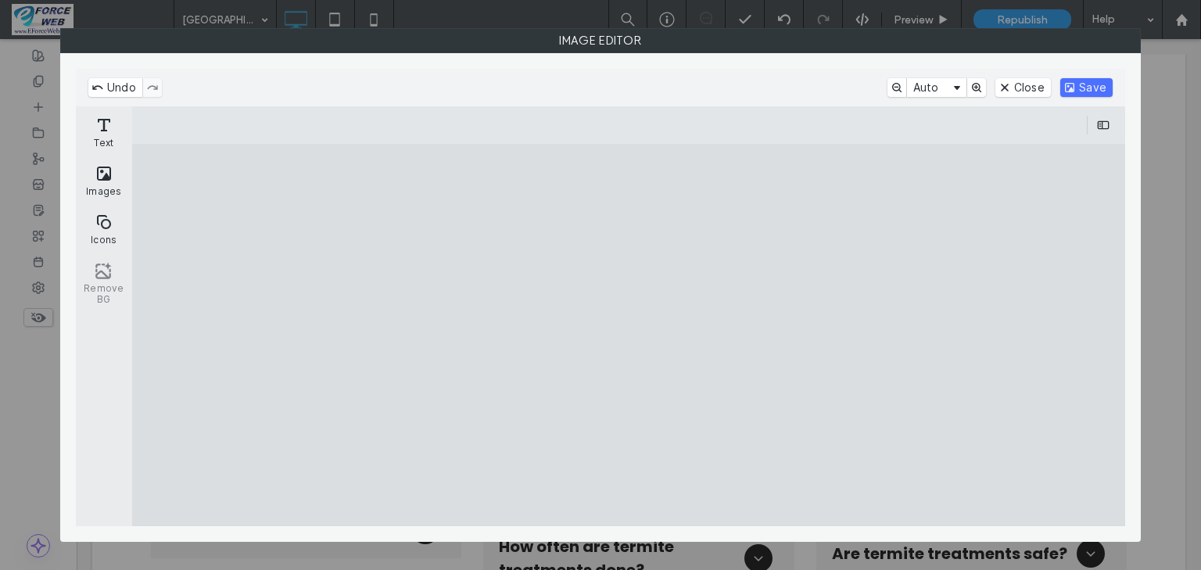
click at [629, 335] on cesdk-canvas "Editor canvas" at bounding box center [629, 335] width 0 height 0
click at [1103, 84] on button "Save" at bounding box center [1086, 87] width 52 height 19
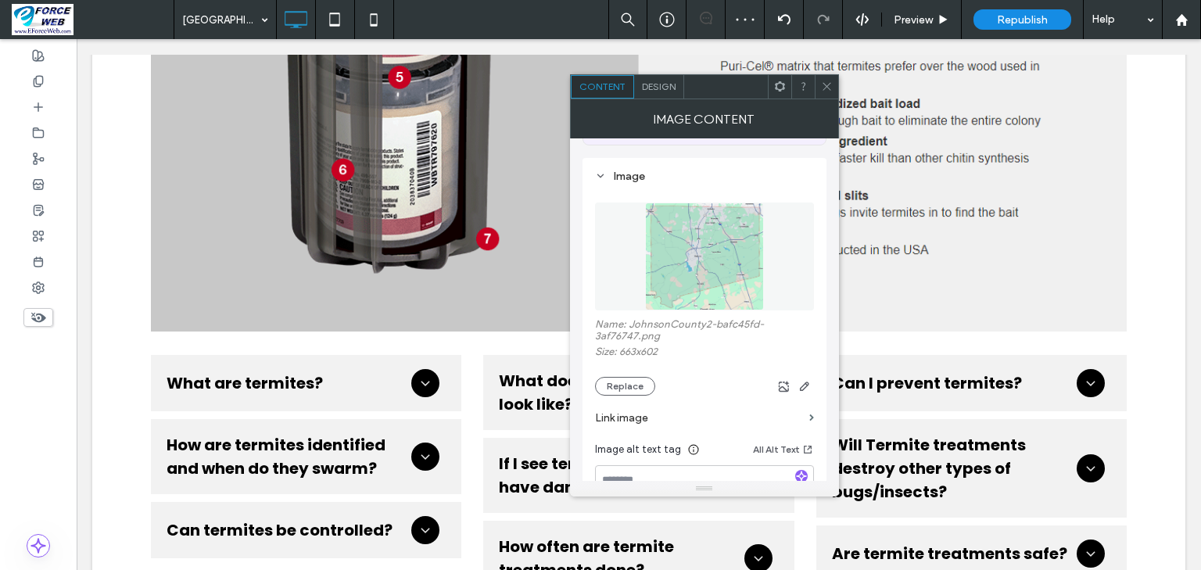
click at [823, 88] on icon at bounding box center [827, 87] width 12 height 12
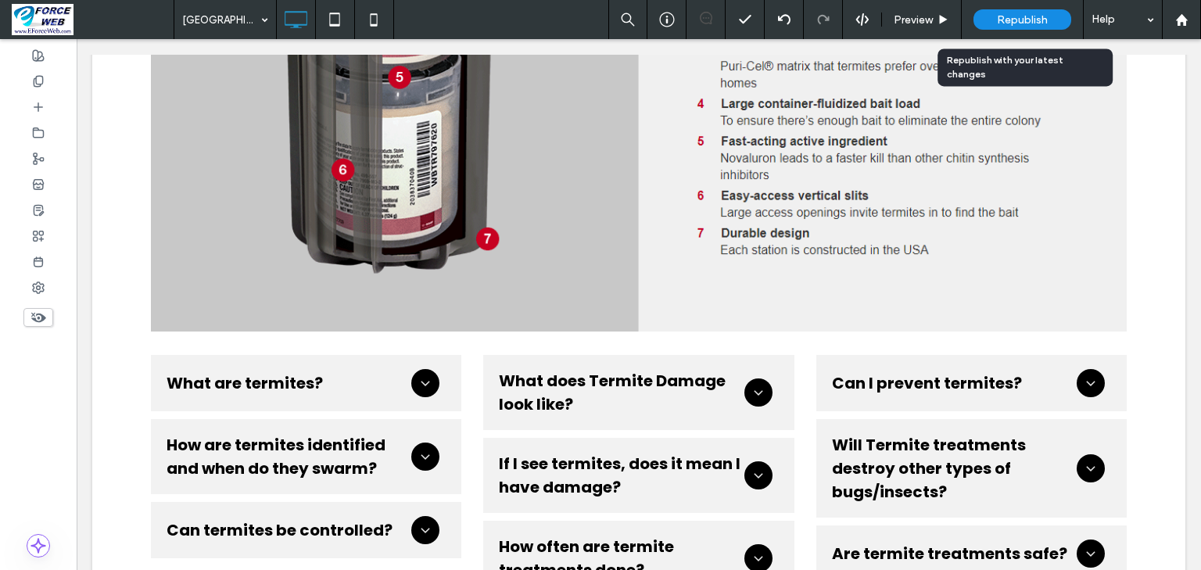
click at [1009, 21] on span "Republish" at bounding box center [1022, 19] width 51 height 13
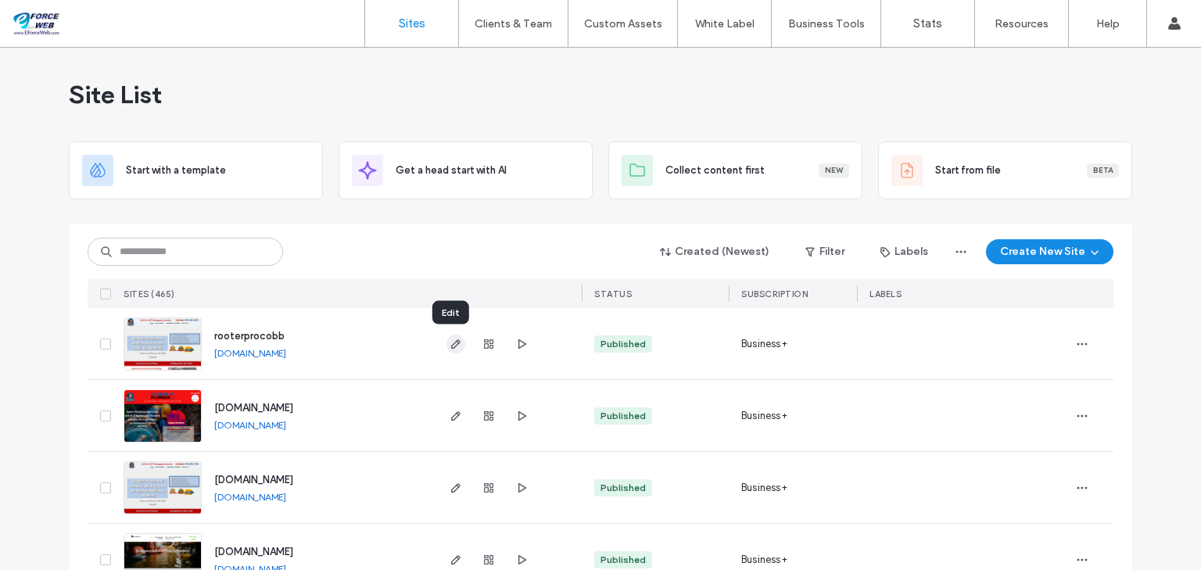
click at [451, 347] on icon "button" at bounding box center [456, 344] width 13 height 13
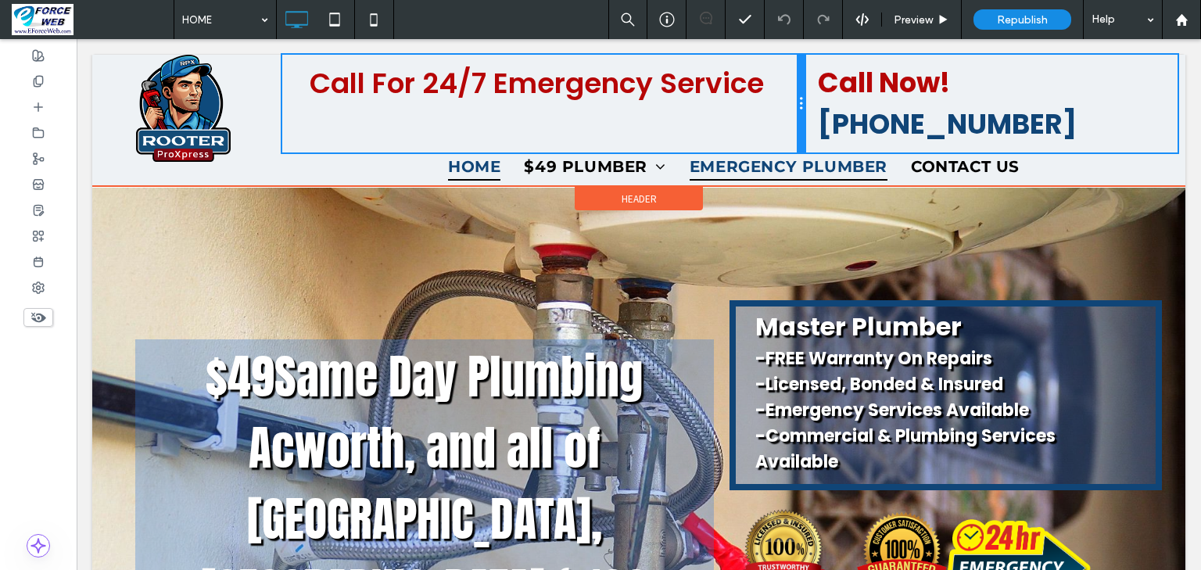
drag, startPoint x: 728, startPoint y: 112, endPoint x: 801, endPoint y: 123, distance: 73.5
click at [801, 123] on div "Call For 24/7 Emergency Service Click To Paste Call Now! 470-622-5272 Click To …" at bounding box center [729, 120] width 911 height 131
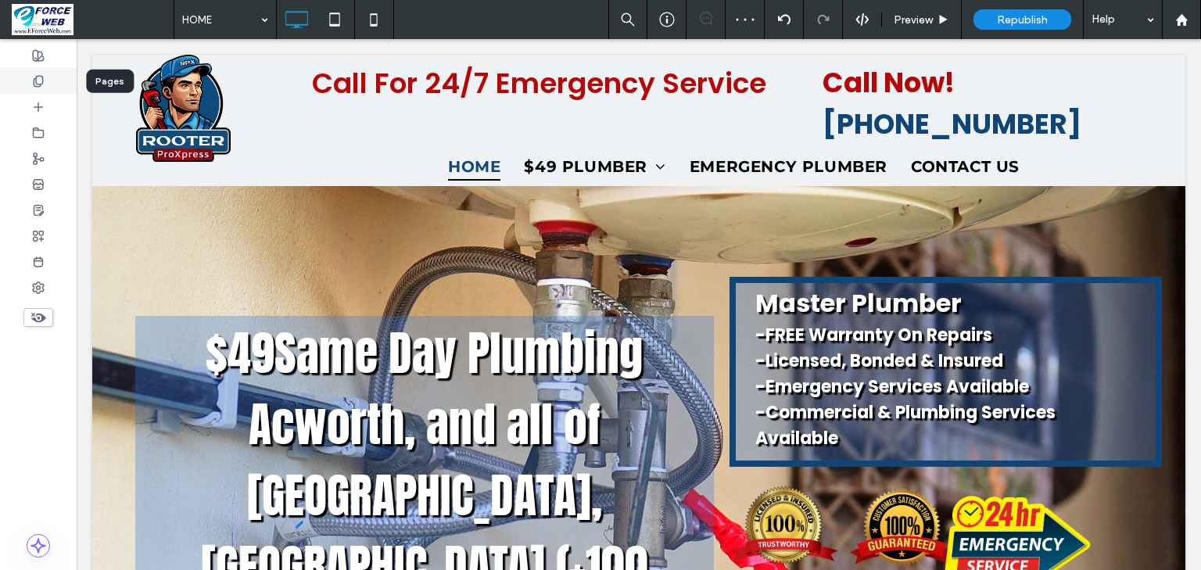
click at [35, 77] on use at bounding box center [38, 81] width 9 height 10
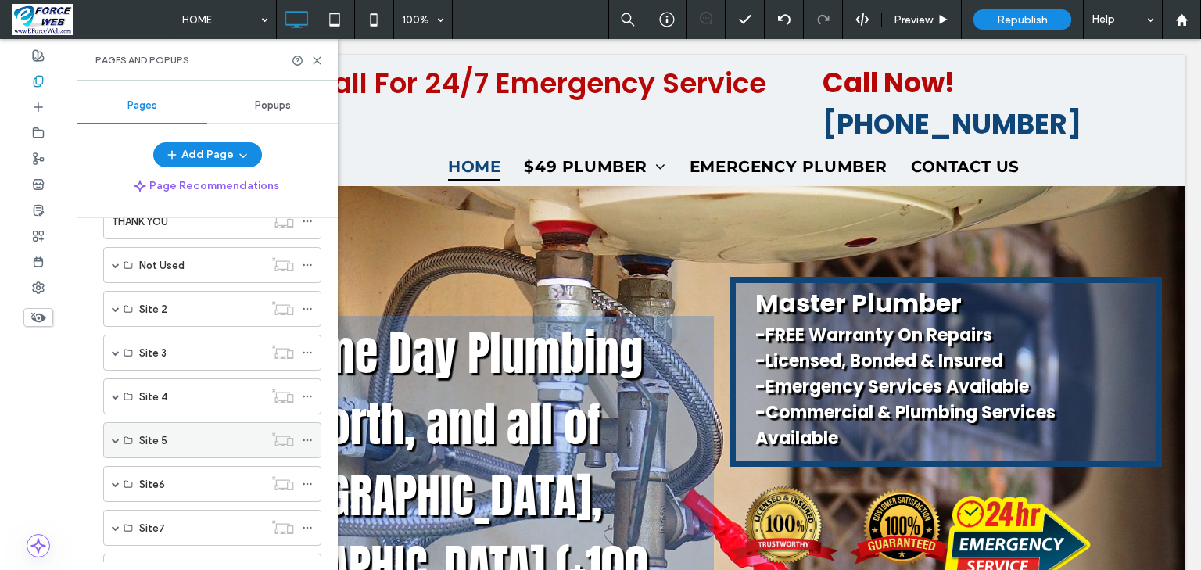
scroll to position [250, 0]
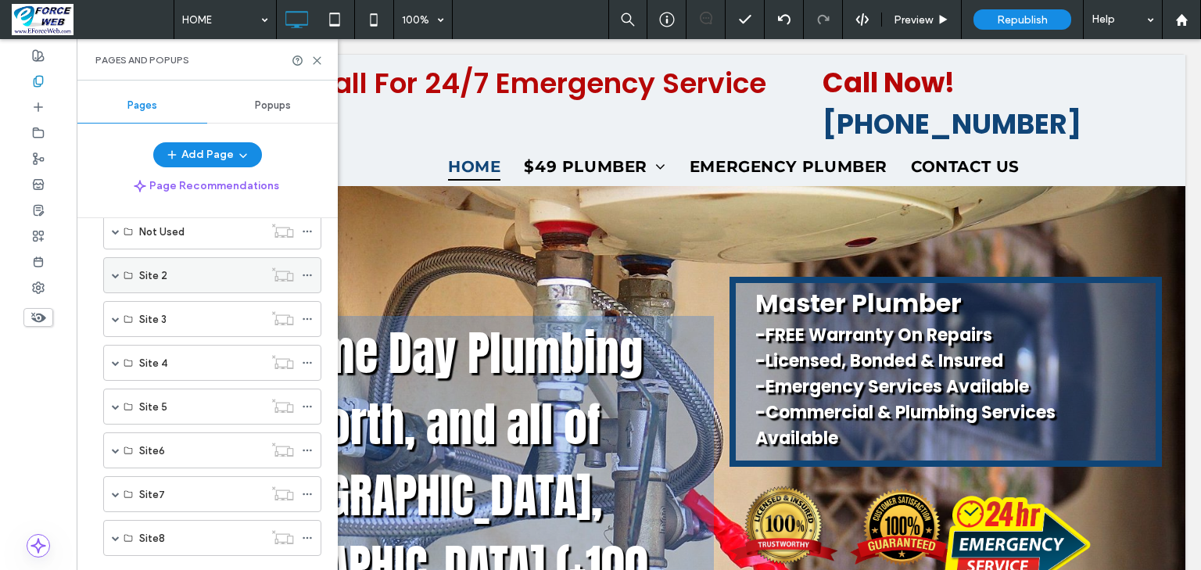
click at [113, 274] on span at bounding box center [116, 275] width 8 height 8
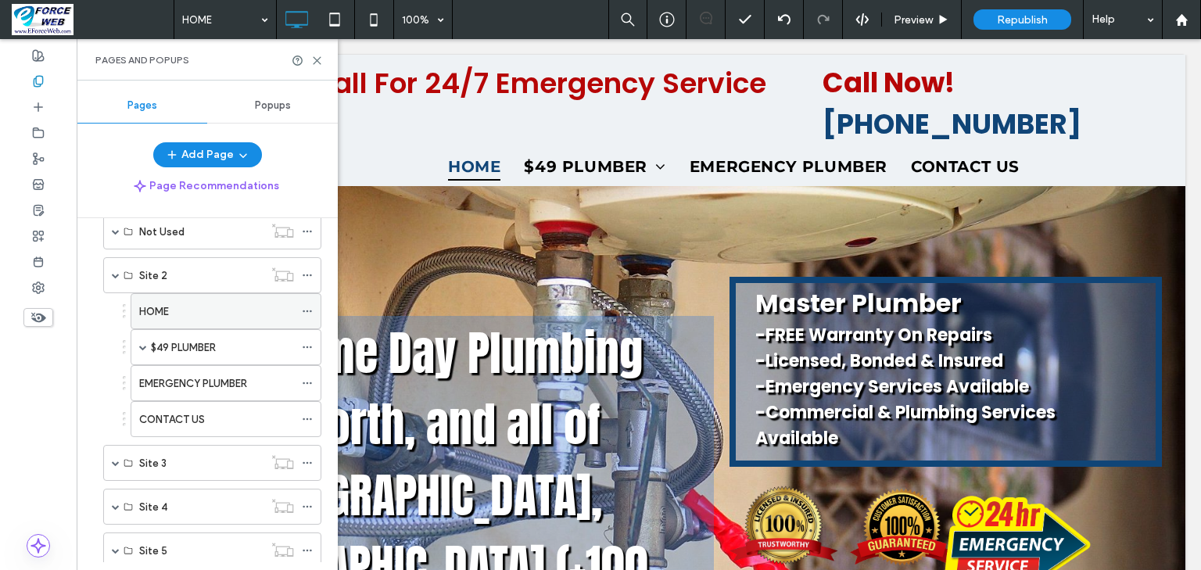
click at [164, 308] on label "HOME" at bounding box center [154, 311] width 30 height 27
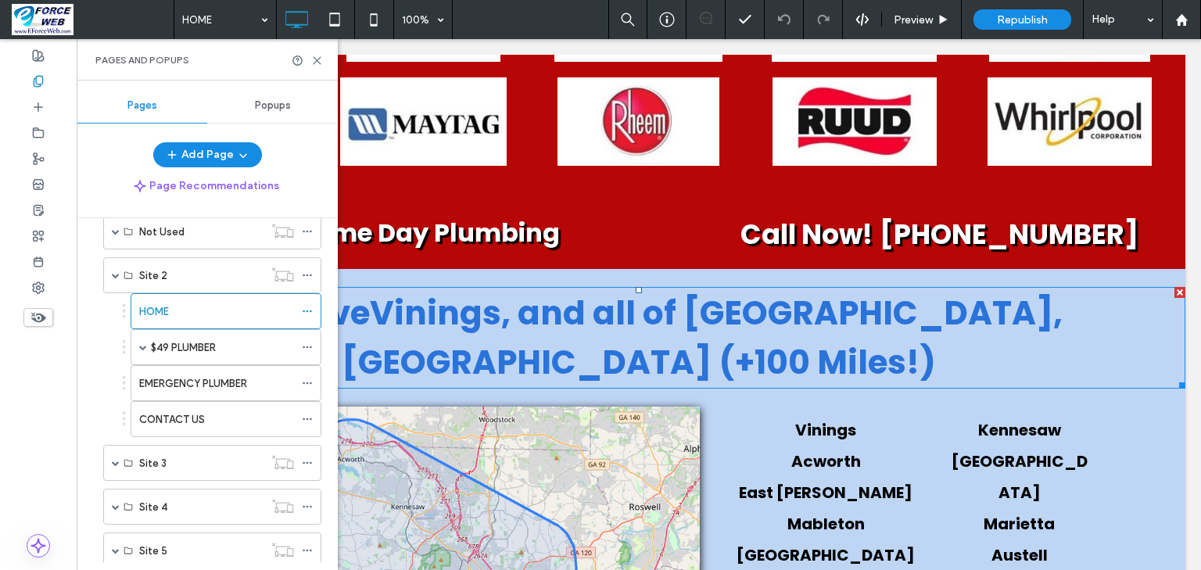
scroll to position [2564, 0]
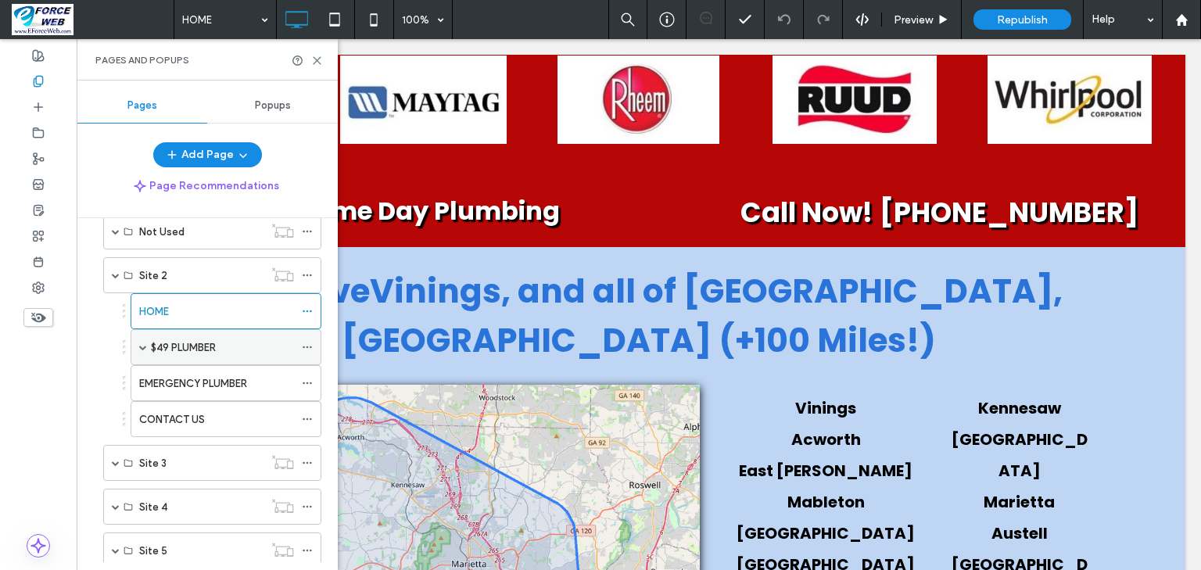
click at [142, 346] on span at bounding box center [143, 347] width 8 height 8
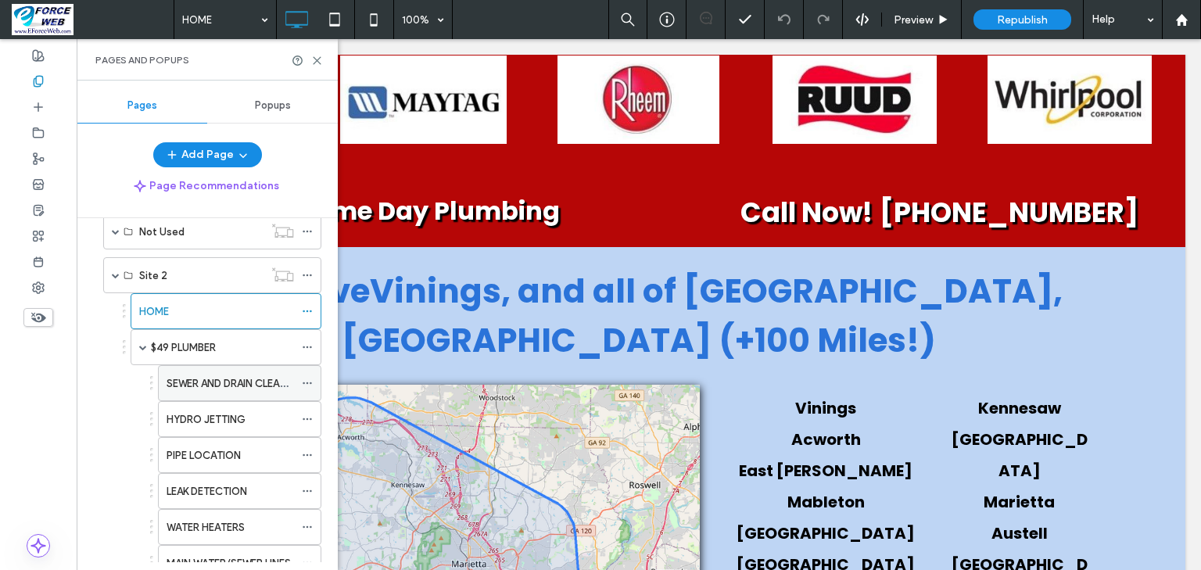
click at [177, 372] on label "SEWER AND DRAIN CLEANING" at bounding box center [236, 383] width 138 height 27
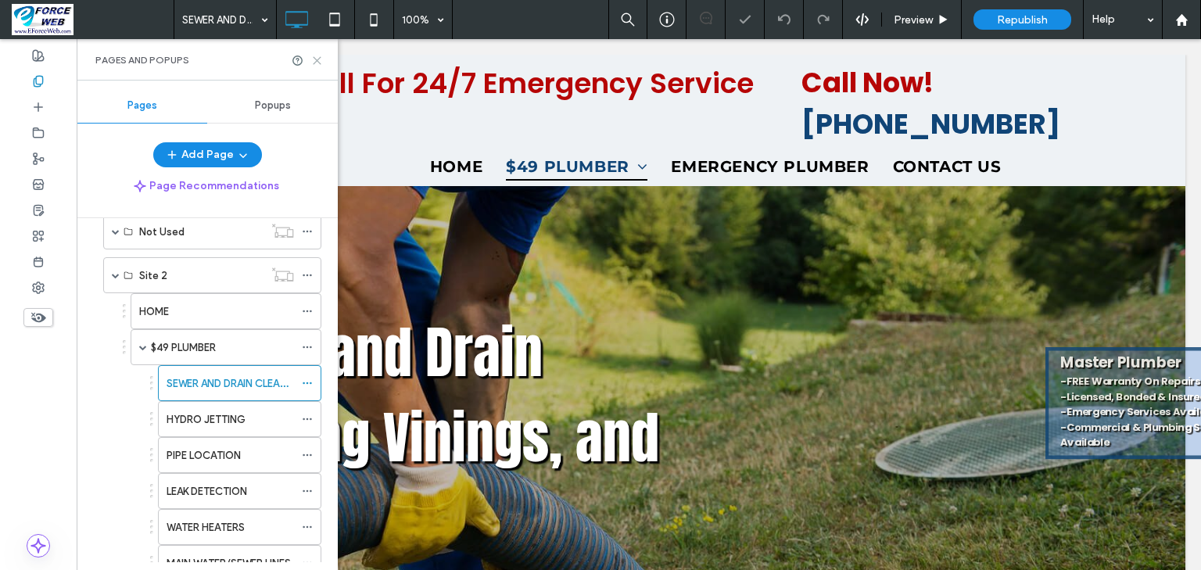
click at [315, 61] on use at bounding box center [317, 60] width 7 height 7
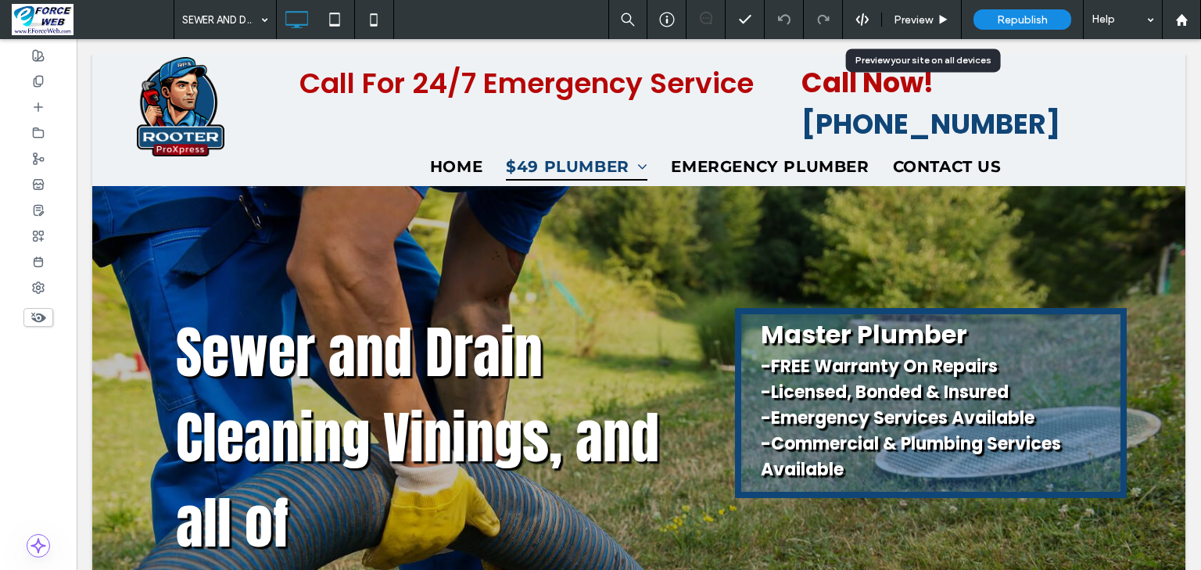
click at [900, 22] on span "Preview" at bounding box center [913, 19] width 39 height 13
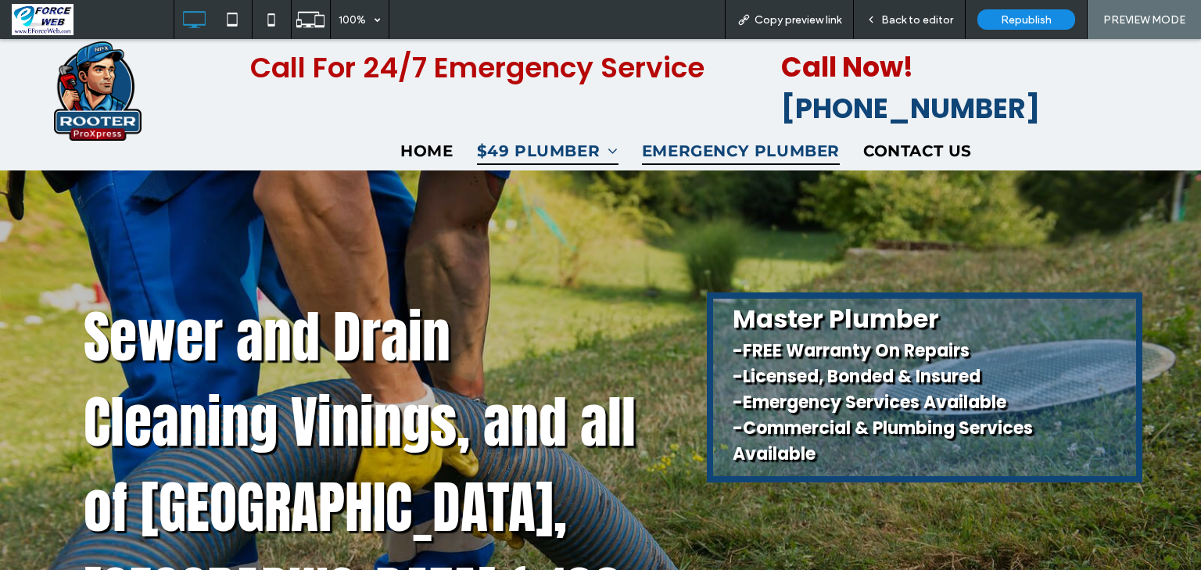
click at [732, 137] on span "EMERGENCY PLUMBER" at bounding box center [741, 151] width 198 height 28
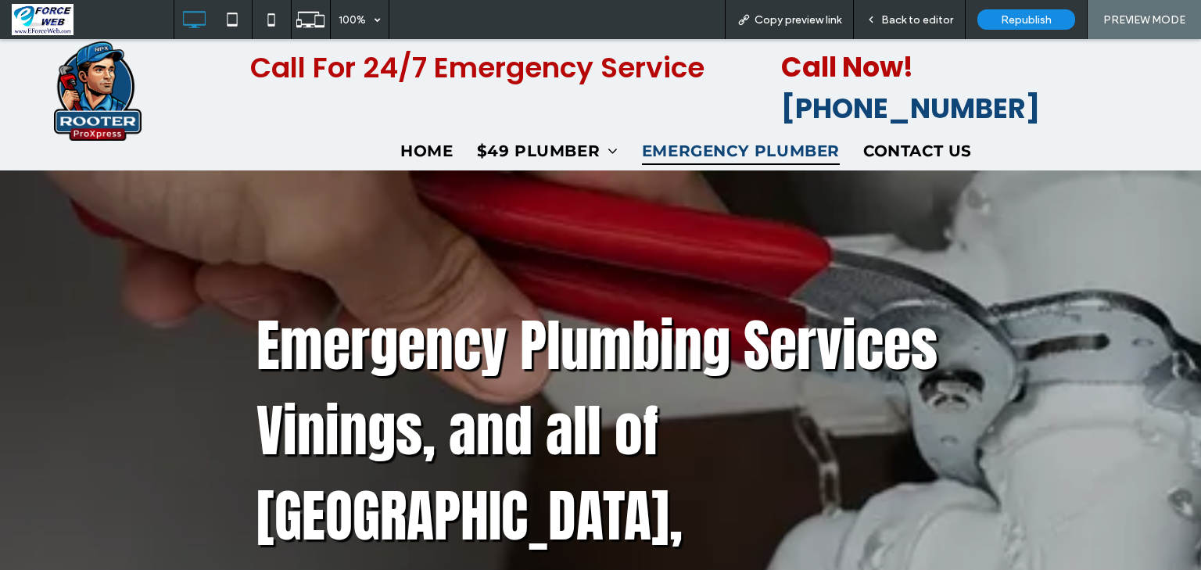
click at [556, 213] on span "HYDRO JETTING" at bounding box center [545, 223] width 113 height 20
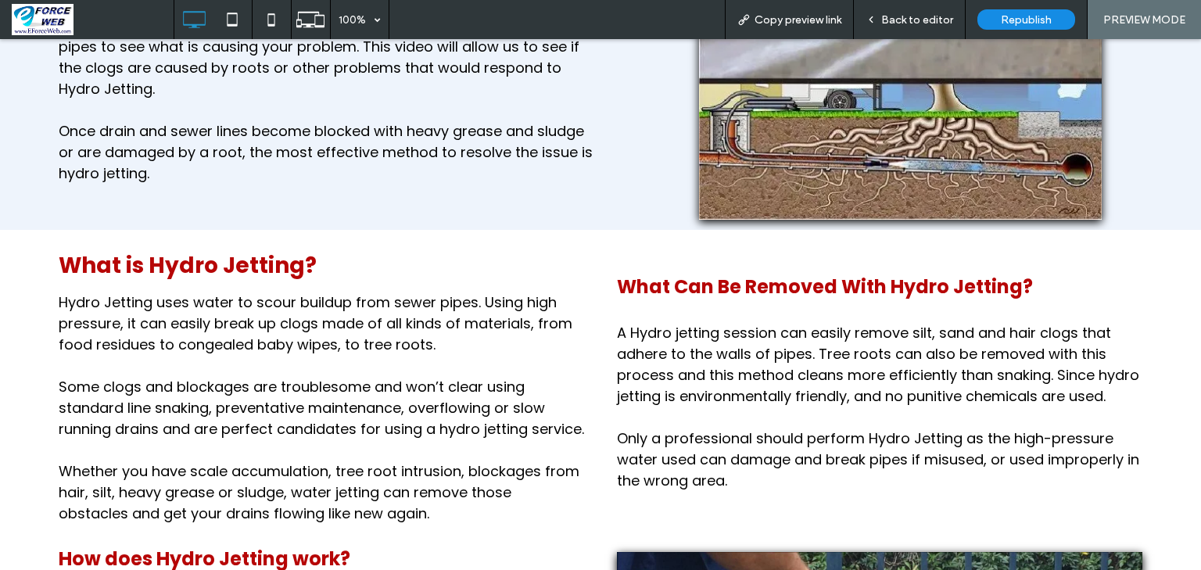
scroll to position [1376, 0]
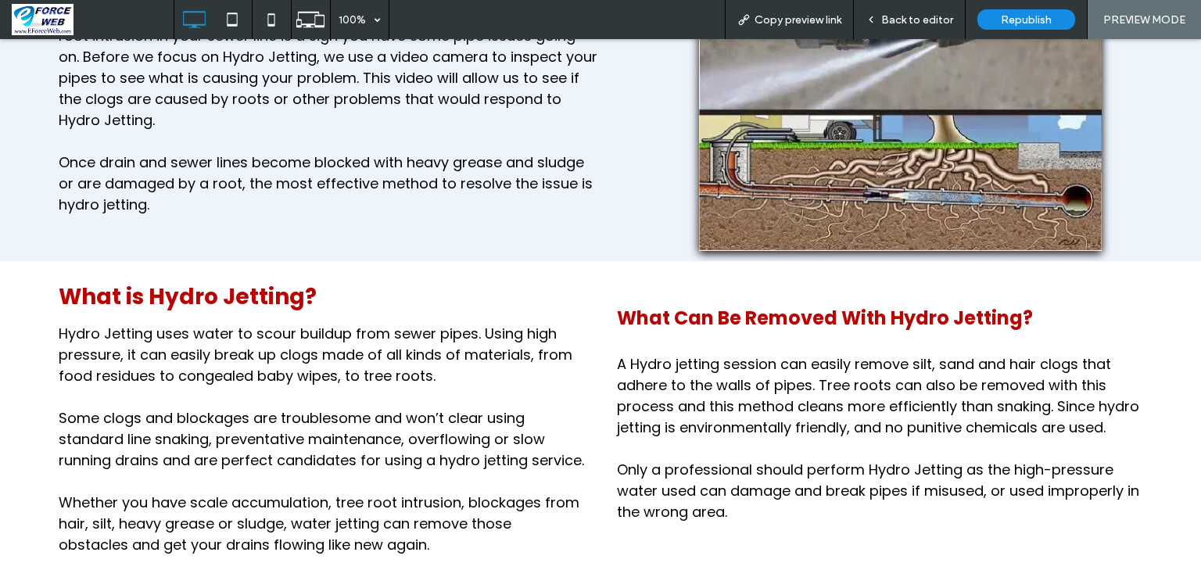
click at [916, 22] on span "Back to editor" at bounding box center [917, 19] width 72 height 13
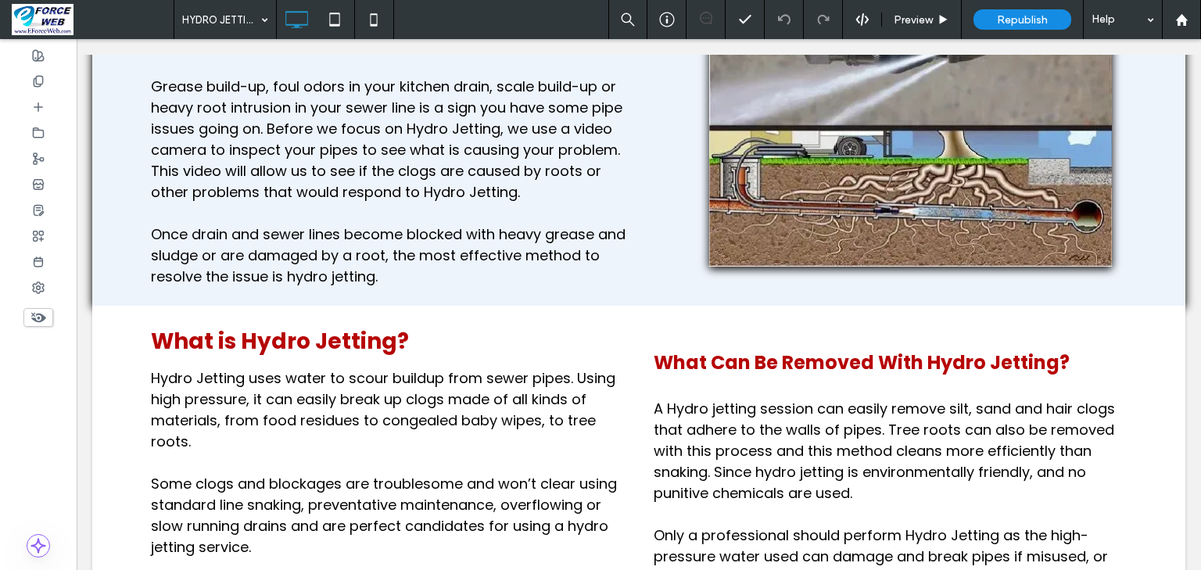
scroll to position [1432, 0]
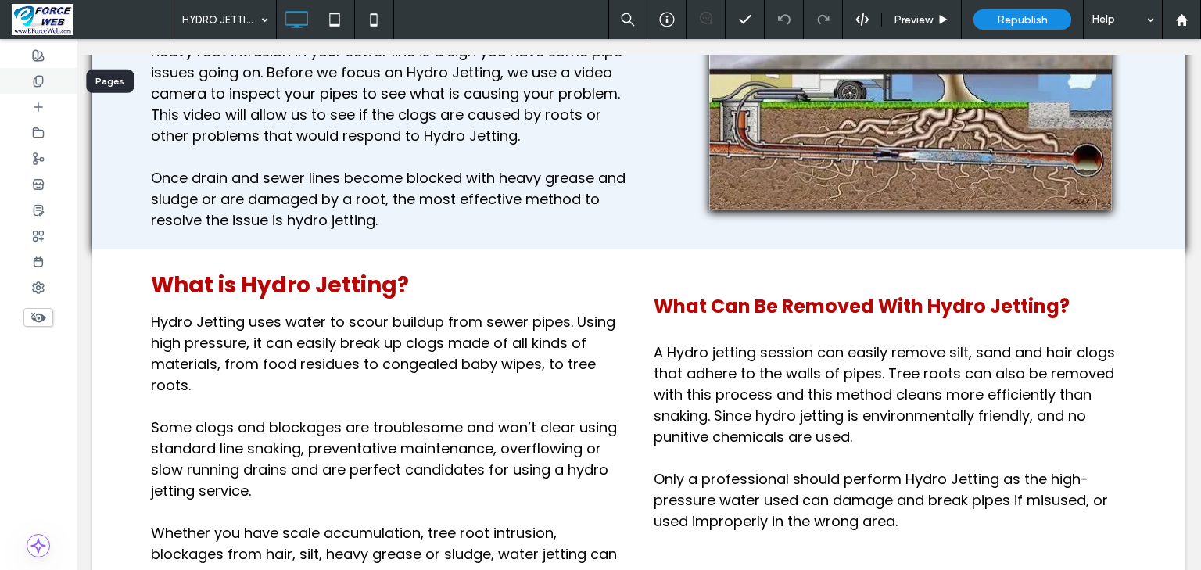
click at [39, 81] on icon at bounding box center [38, 81] width 13 height 13
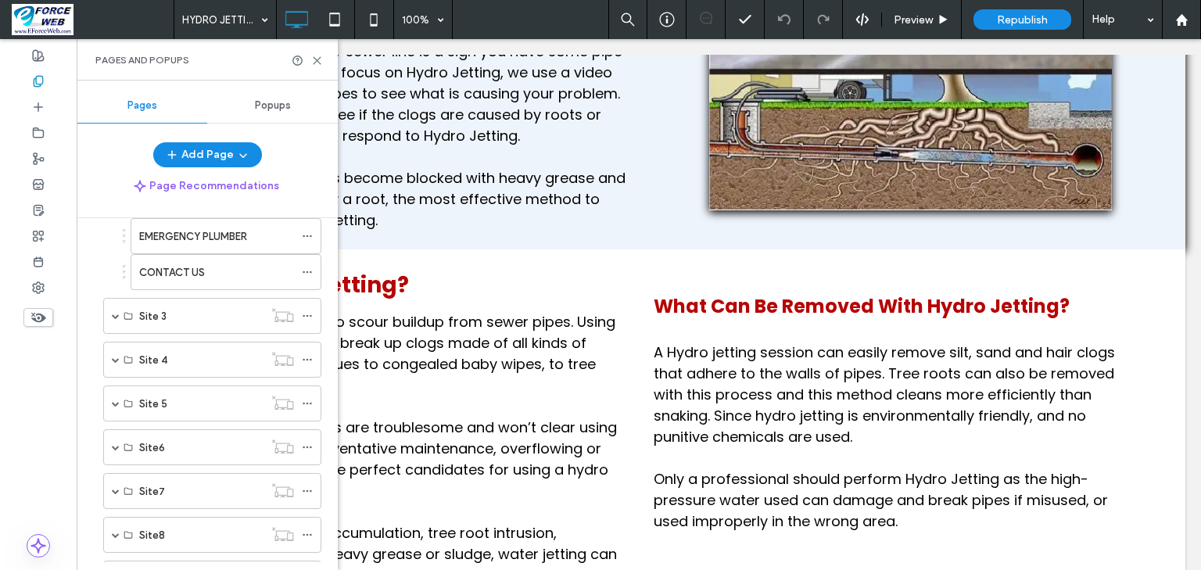
scroll to position [688, 0]
click at [115, 309] on span at bounding box center [116, 313] width 8 height 8
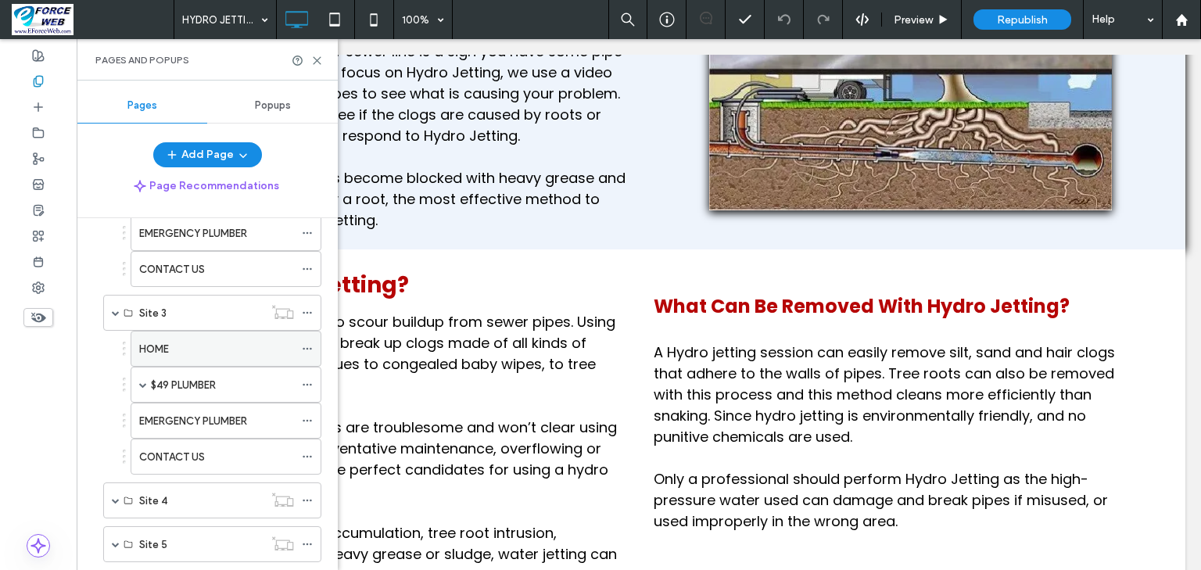
click at [211, 341] on div "HOME" at bounding box center [216, 349] width 155 height 16
click at [319, 63] on use at bounding box center [317, 60] width 7 height 7
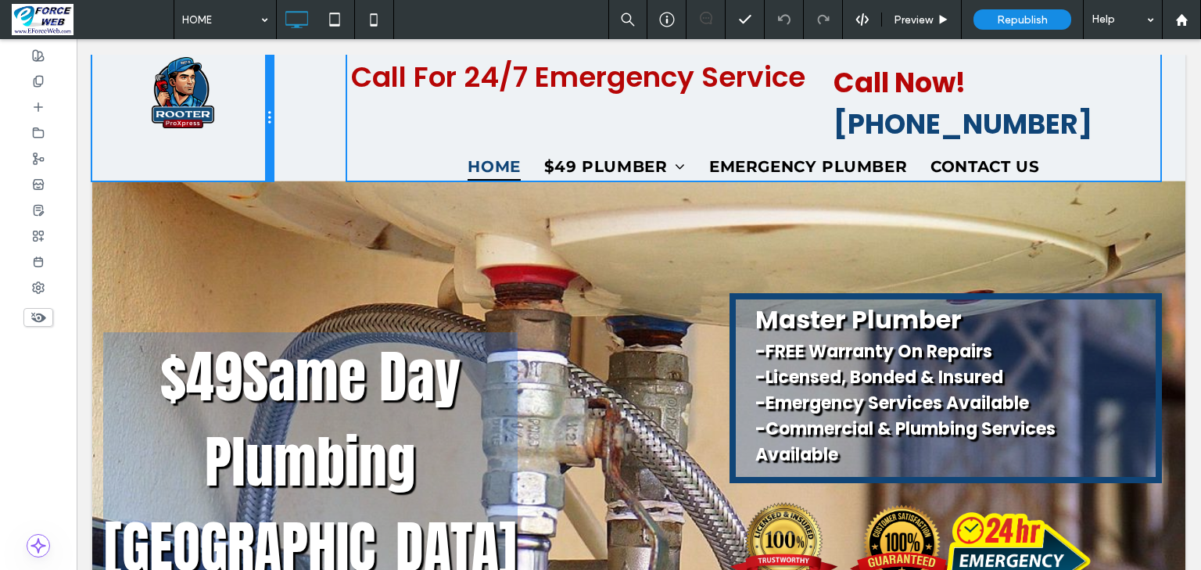
drag, startPoint x: 271, startPoint y: 109, endPoint x: 311, endPoint y: 151, distance: 58.0
click at [233, 112] on div "Click To Paste" at bounding box center [182, 118] width 181 height 126
drag, startPoint x: 272, startPoint y: 116, endPoint x: 229, endPoint y: 114, distance: 43.0
click at [229, 114] on div "Click To Paste" at bounding box center [182, 118] width 181 height 126
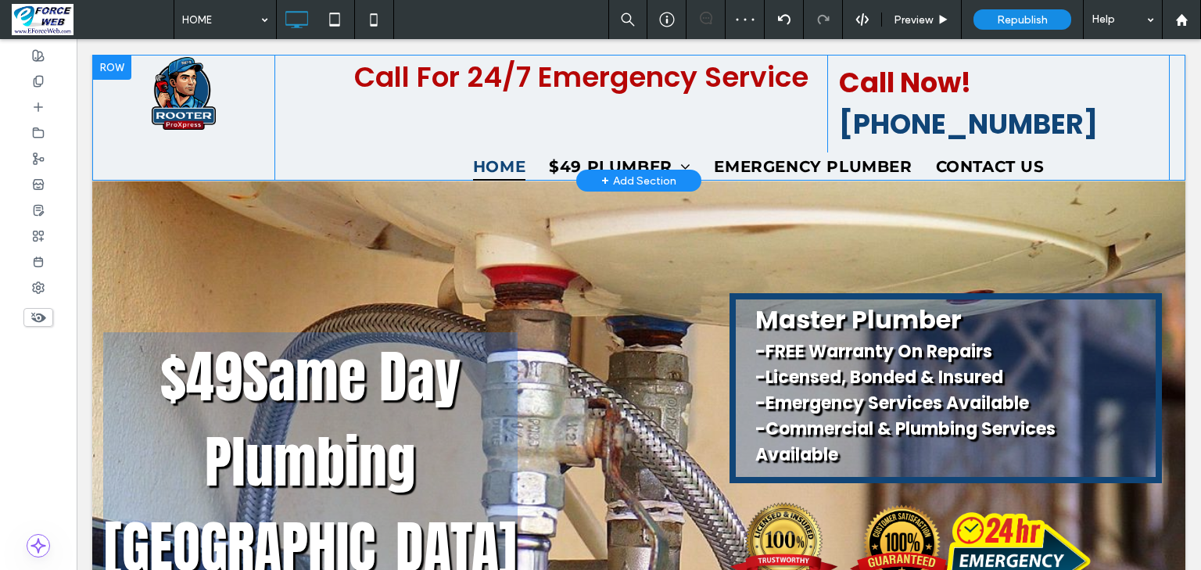
click at [103, 69] on div at bounding box center [111, 67] width 39 height 25
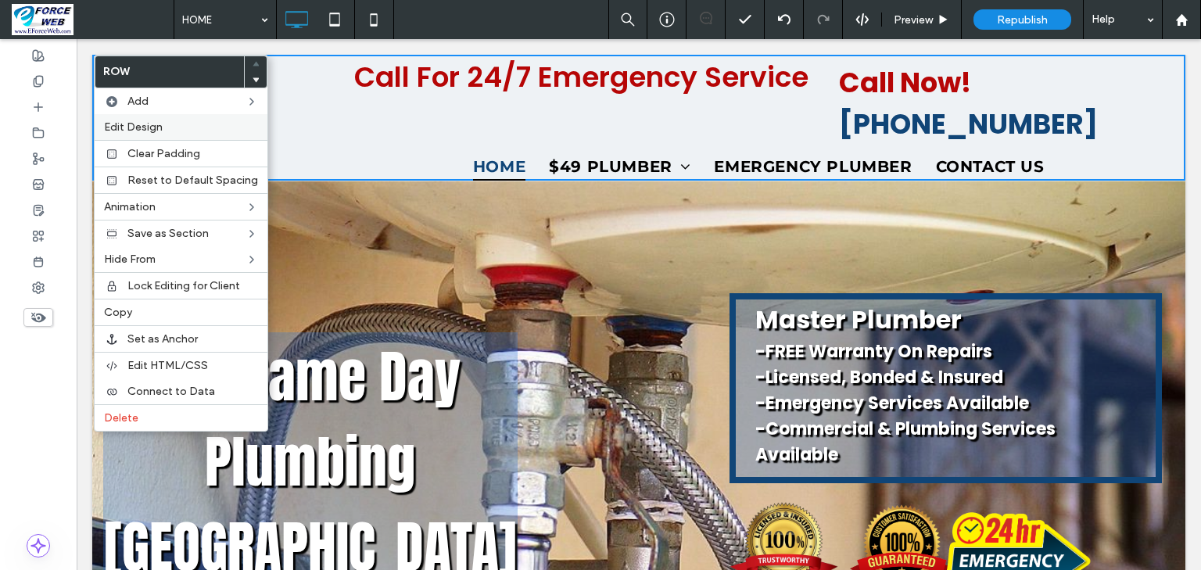
click at [124, 122] on span "Edit Design" at bounding box center [133, 126] width 59 height 13
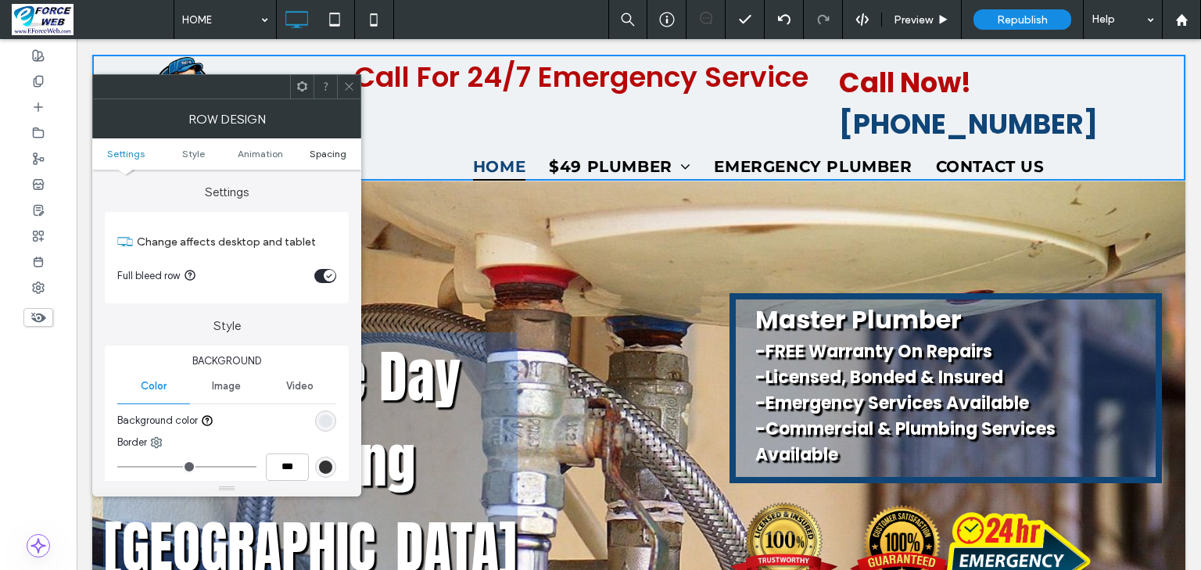
click at [318, 153] on span "Spacing" at bounding box center [328, 154] width 37 height 12
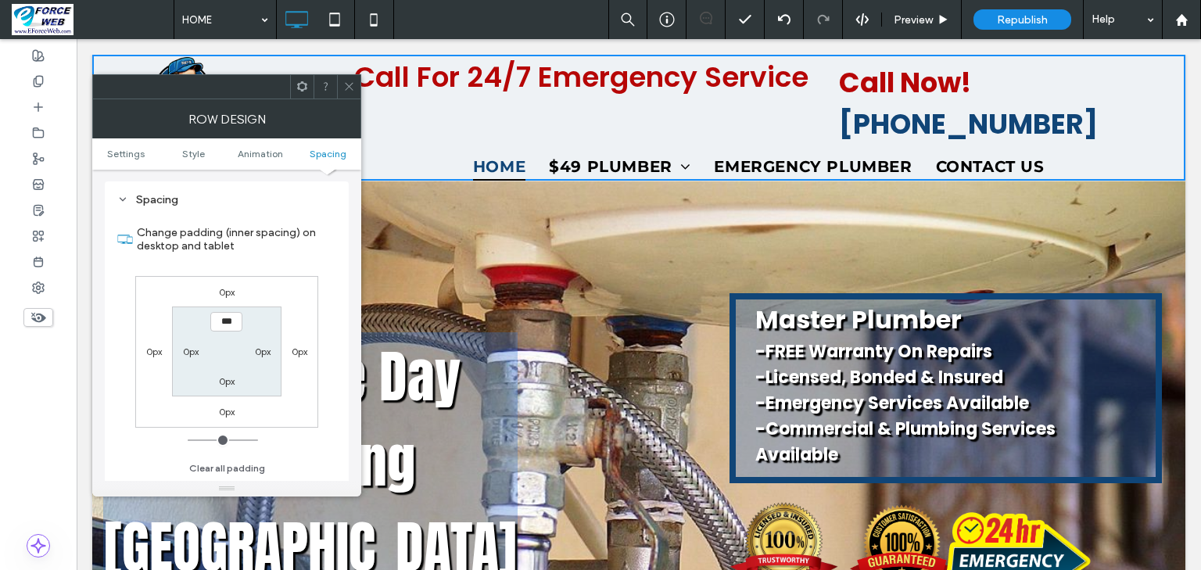
scroll to position [431, 0]
click at [349, 93] on span at bounding box center [349, 86] width 12 height 23
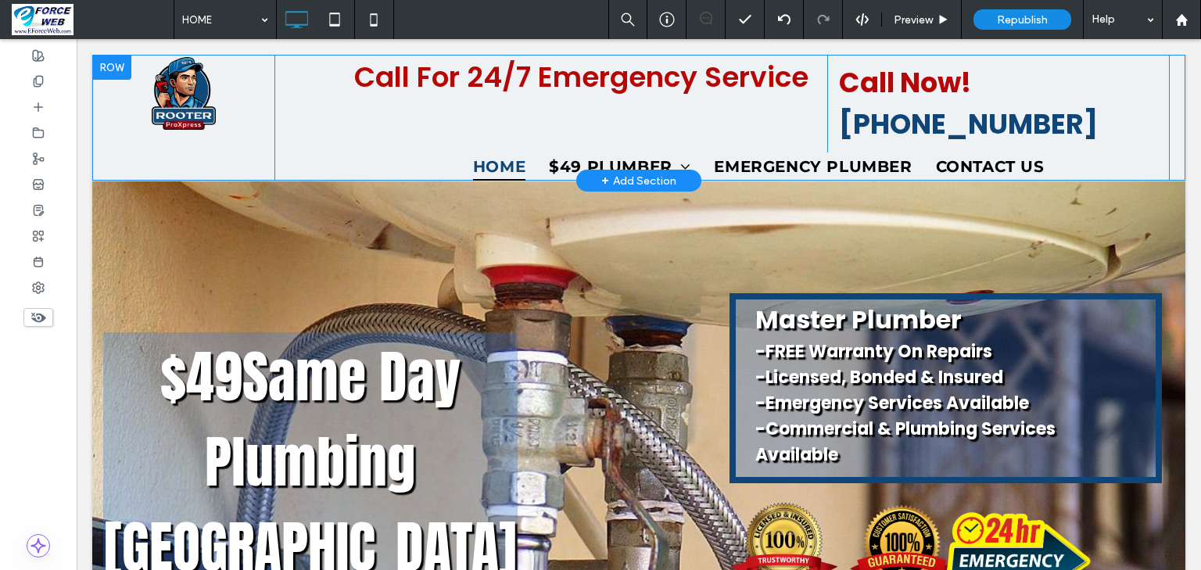
click at [310, 81] on div "Click To Paste Call For 24/7 Emergency Service Click To Paste Call Now! 470-622…" at bounding box center [638, 118] width 1093 height 126
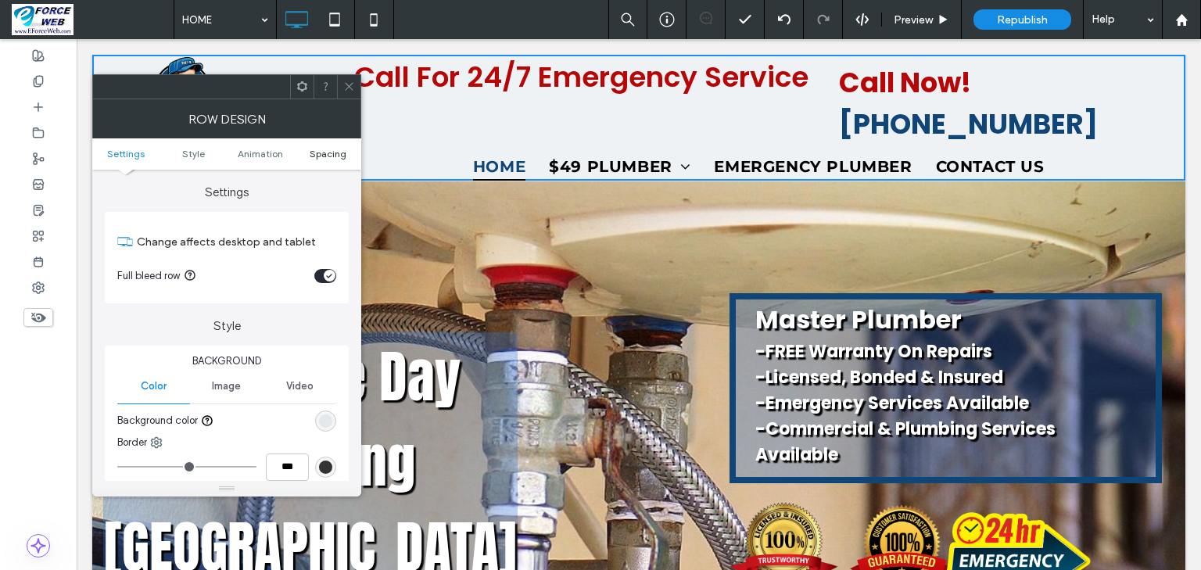
click at [313, 153] on span "Spacing" at bounding box center [328, 154] width 37 height 12
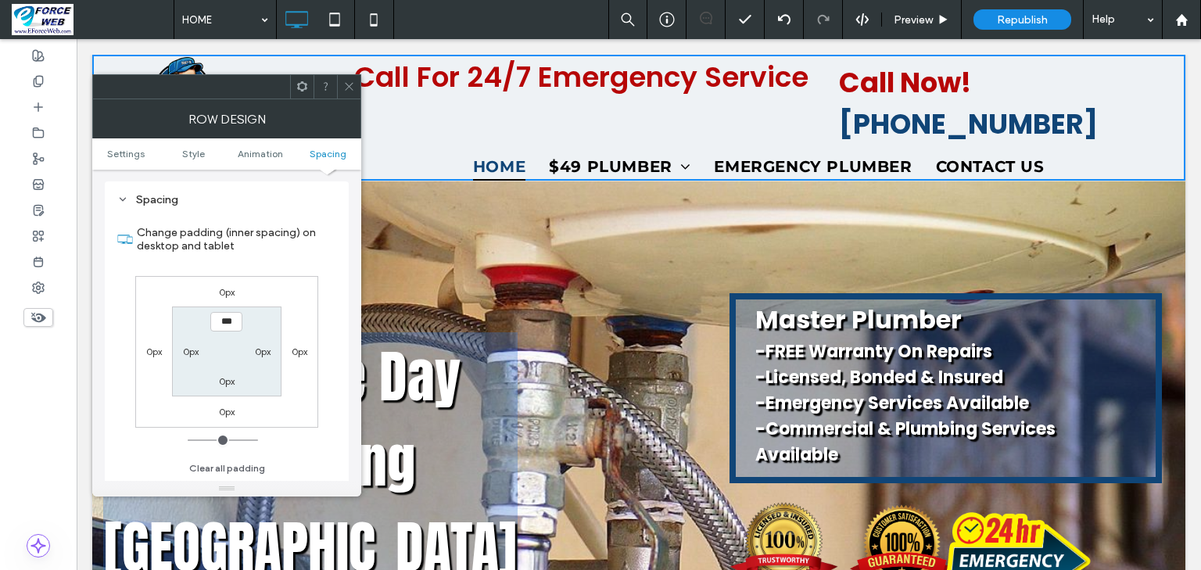
click at [350, 88] on icon at bounding box center [349, 87] width 12 height 12
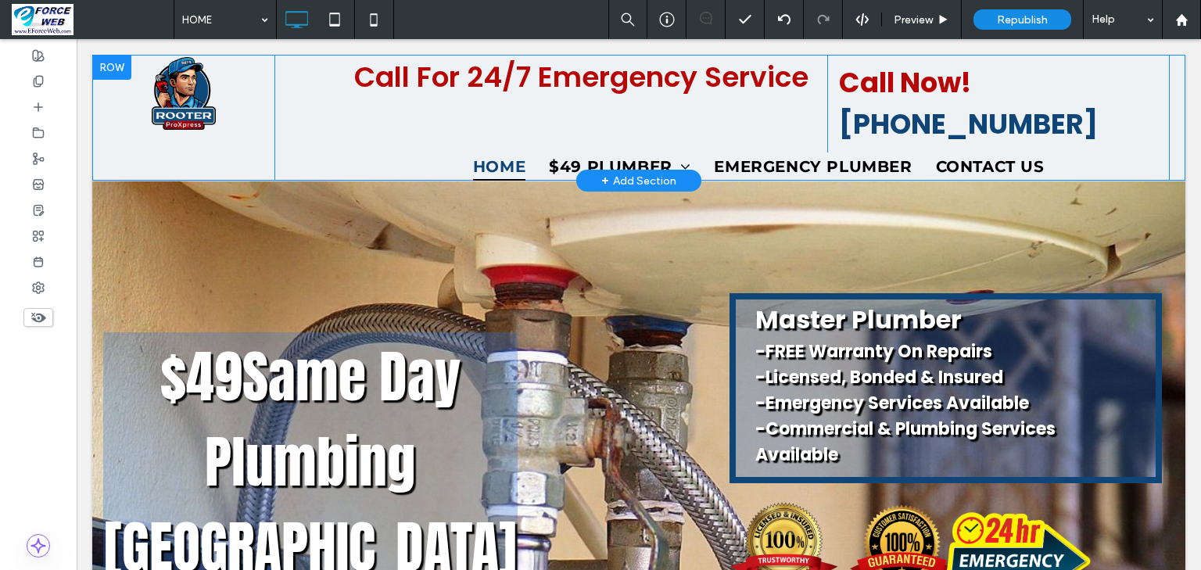
click at [306, 129] on div "Click To Paste Call For 24/7 Emergency Service Click To Paste Call Now! 470-622…" at bounding box center [638, 118] width 1093 height 126
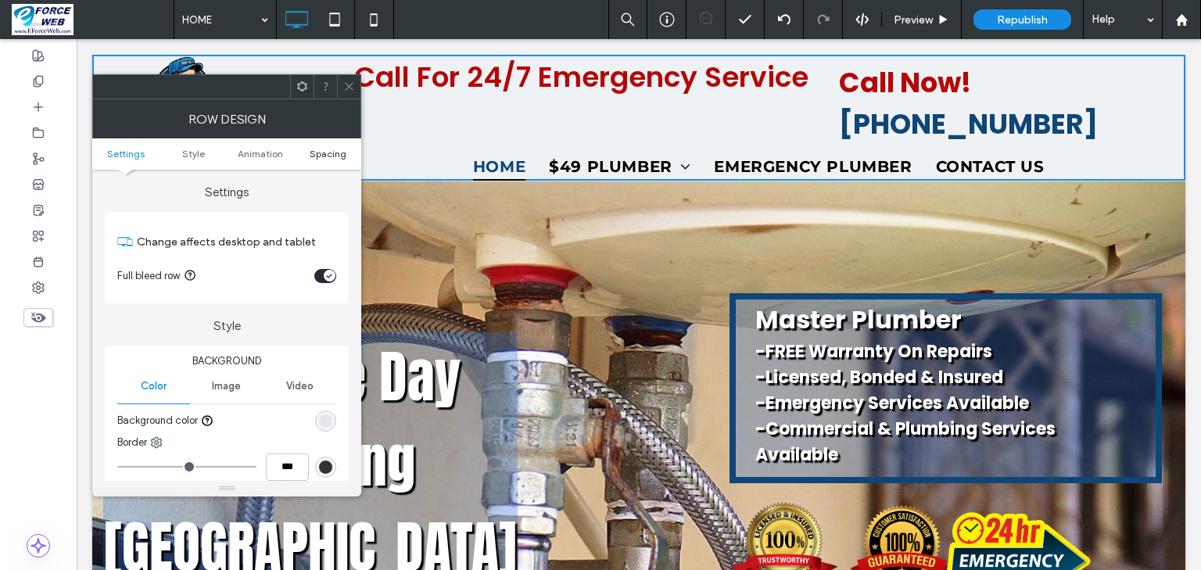
click at [336, 154] on span "Spacing" at bounding box center [328, 154] width 37 height 12
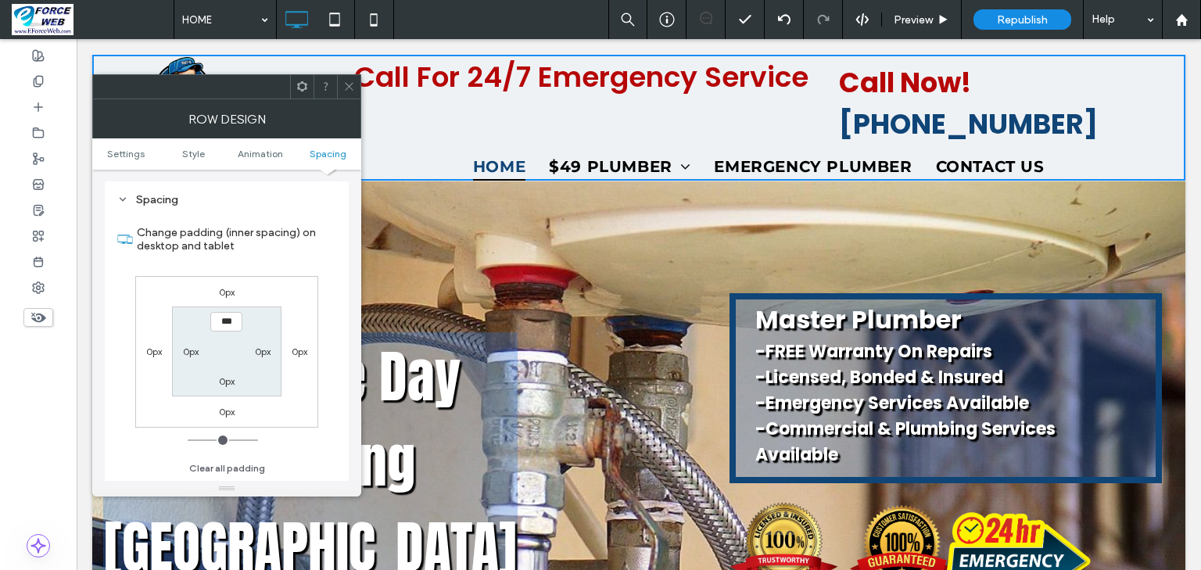
click at [353, 94] on span at bounding box center [349, 86] width 12 height 23
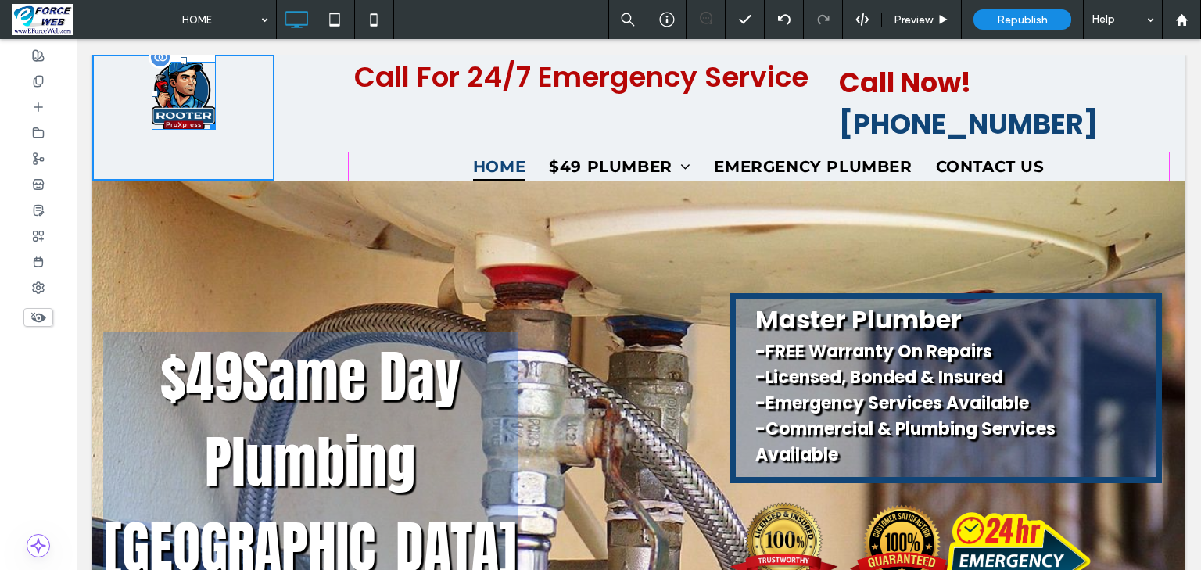
drag, startPoint x: 210, startPoint y: 122, endPoint x: 228, endPoint y: 145, distance: 28.9
click at [216, 130] on div at bounding box center [210, 124] width 12 height 12
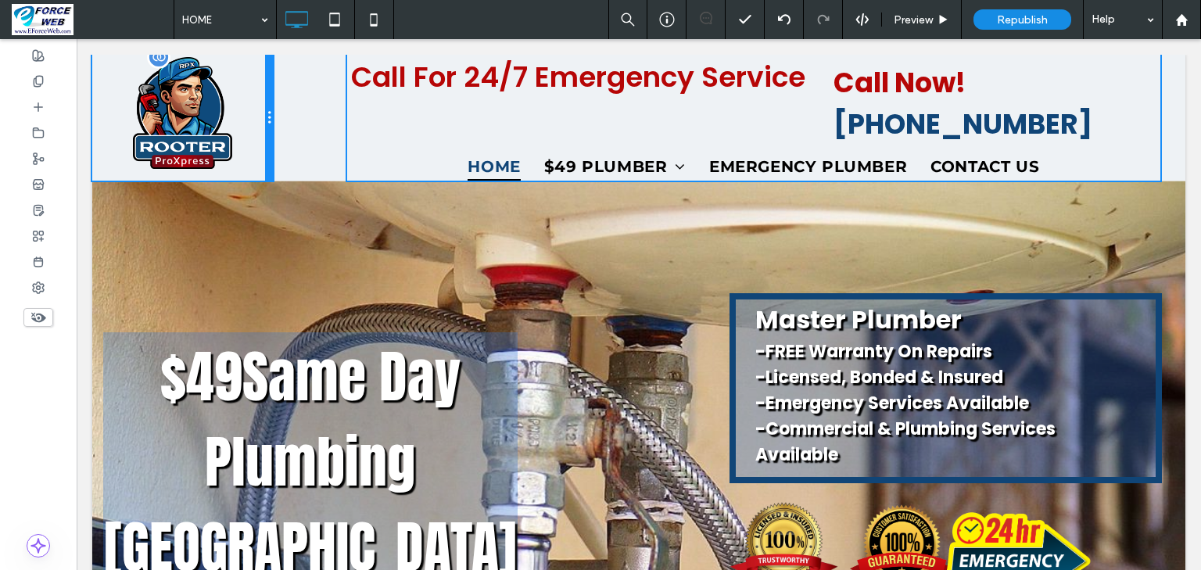
drag, startPoint x: 269, startPoint y: 113, endPoint x: 224, endPoint y: 116, distance: 45.5
click at [224, 116] on div "Click To Paste Call For 24/7 Emergency Service Click To Paste Call Now! 470-622…" at bounding box center [638, 118] width 1093 height 126
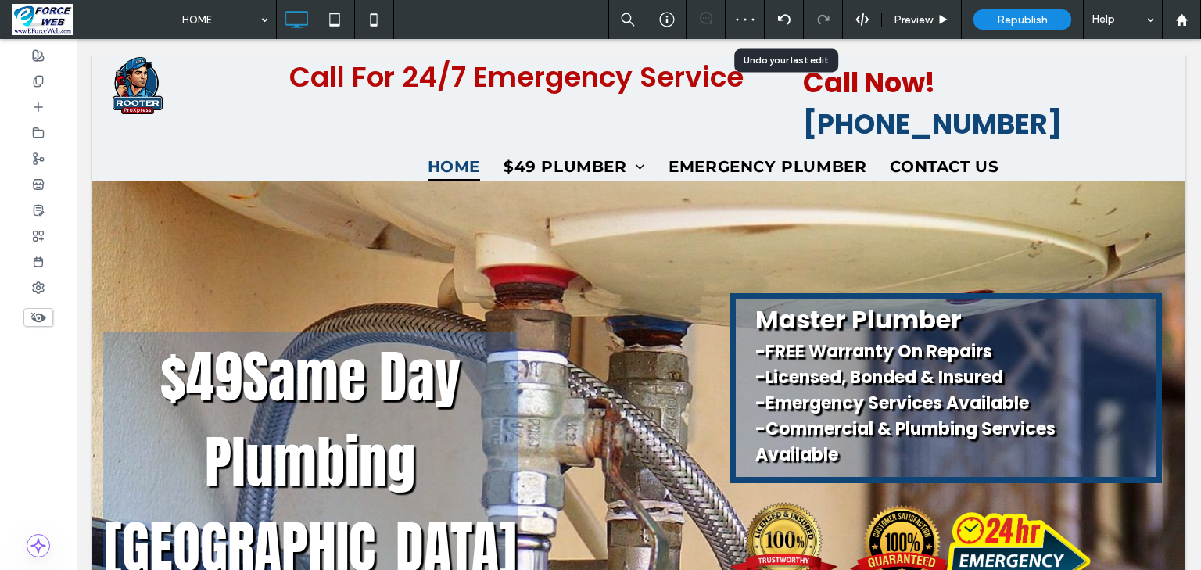
click at [785, 25] on icon at bounding box center [784, 19] width 13 height 13
click at [38, 78] on icon at bounding box center [38, 81] width 13 height 13
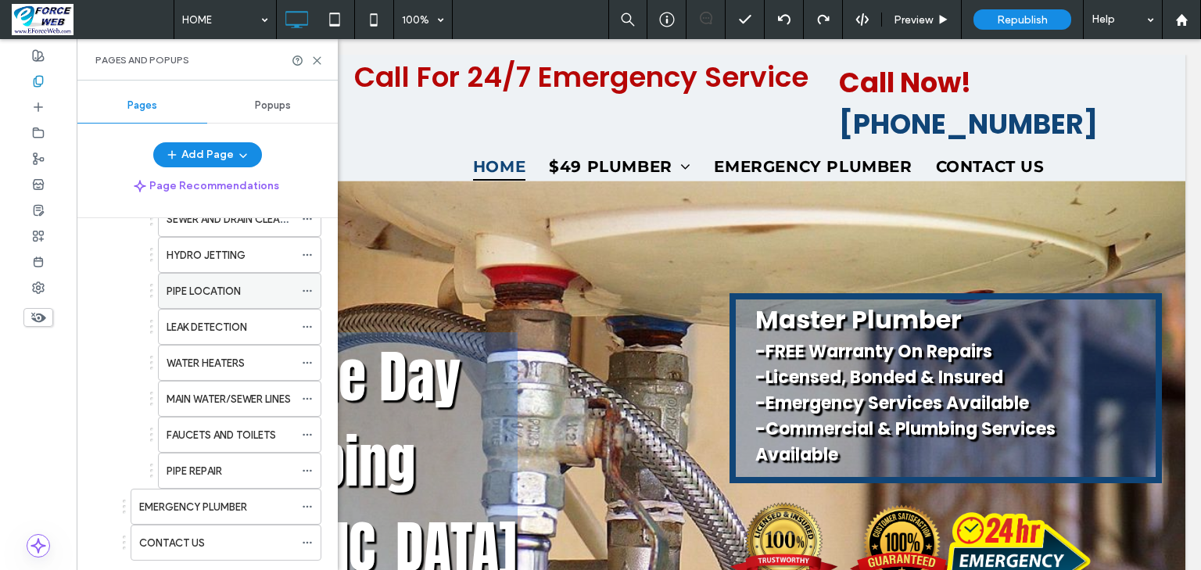
scroll to position [563, 0]
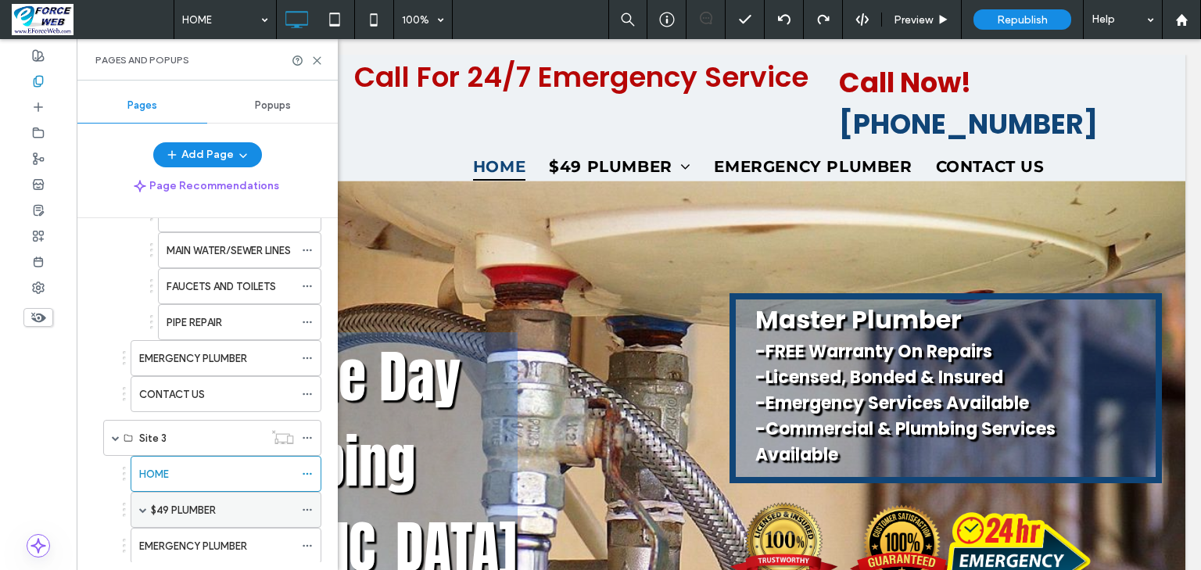
click at [179, 508] on label "$49 PLUMBER" at bounding box center [183, 509] width 65 height 27
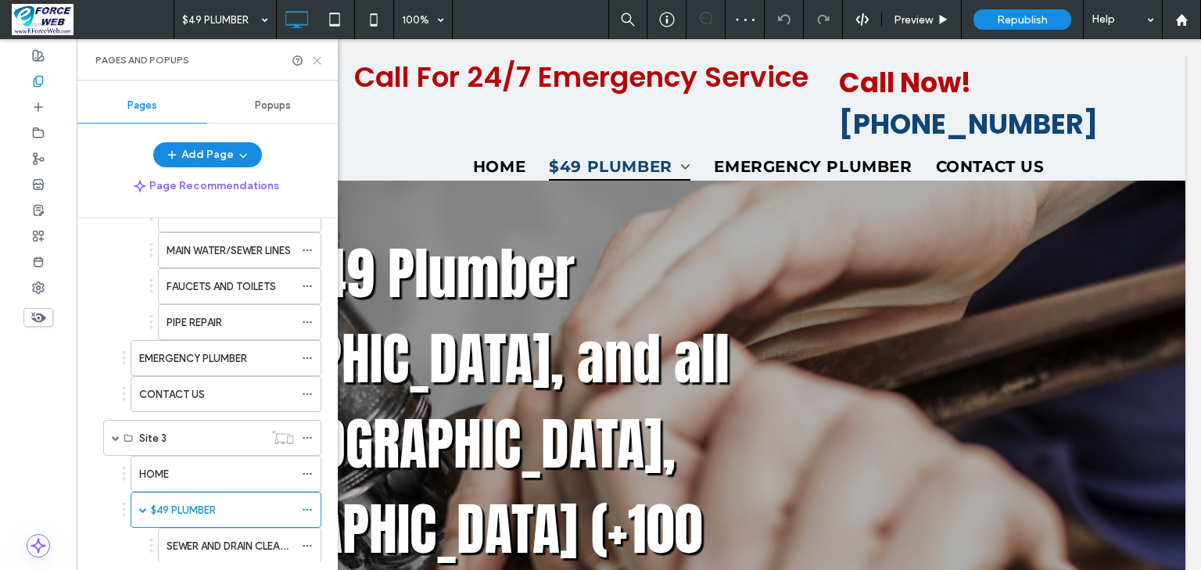
click at [311, 60] on icon at bounding box center [317, 61] width 12 height 12
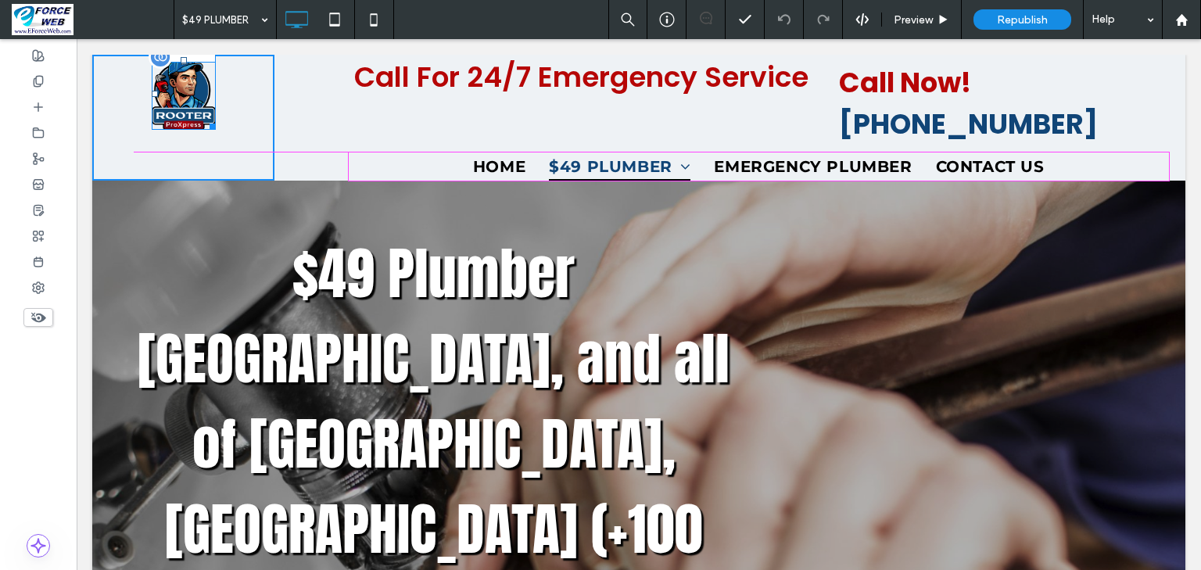
drag, startPoint x: 205, startPoint y: 123, endPoint x: 360, endPoint y: 186, distance: 168.0
click at [216, 130] on div at bounding box center [210, 124] width 12 height 12
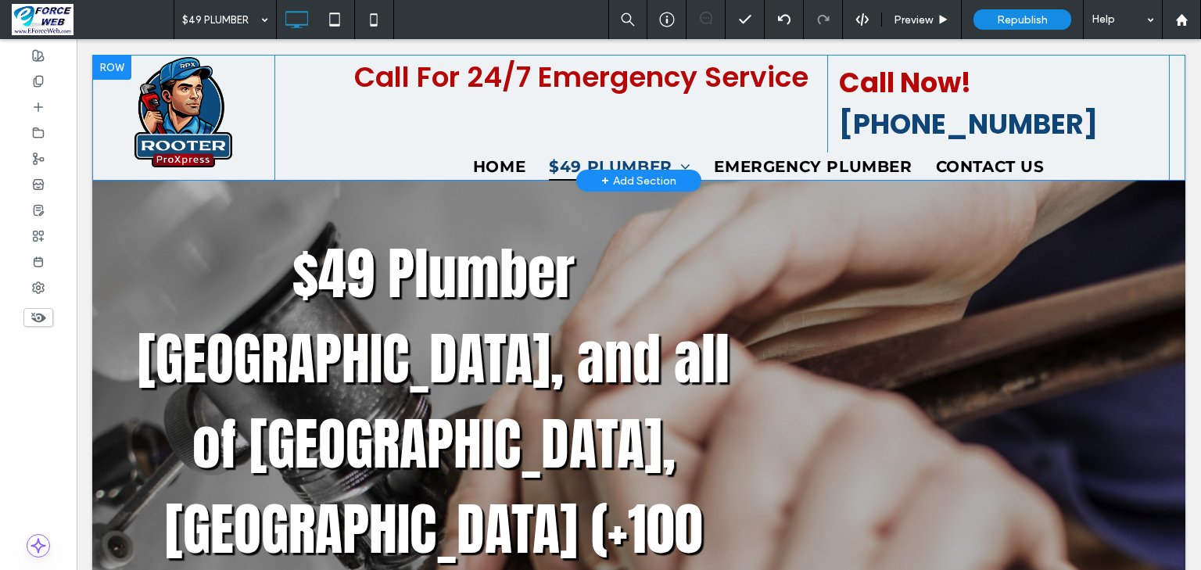
click at [100, 68] on div at bounding box center [111, 67] width 39 height 25
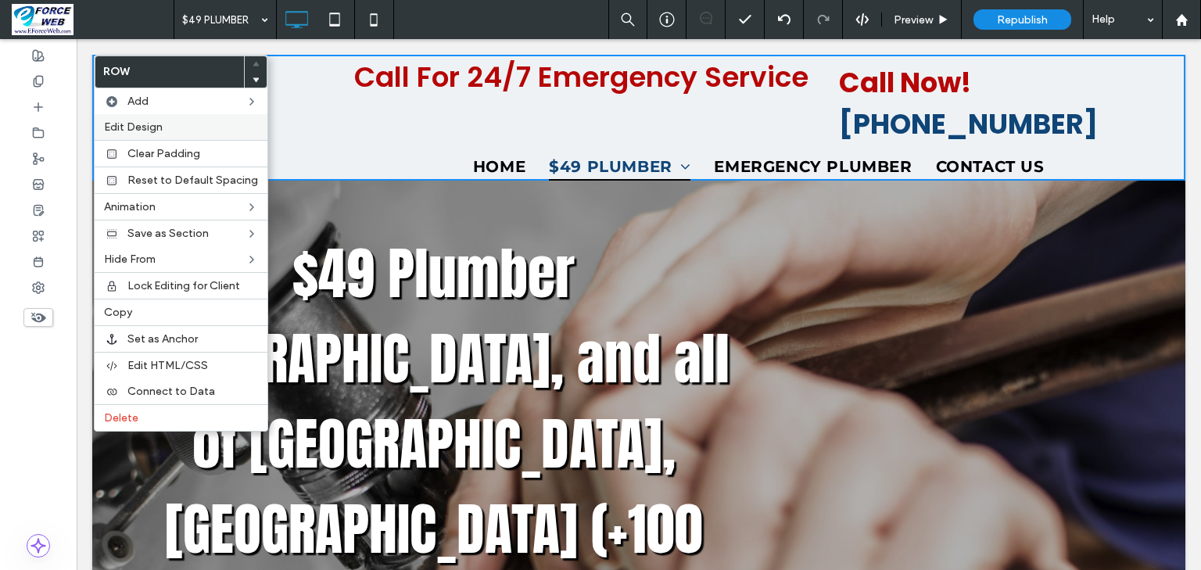
click at [158, 130] on span "Edit Design" at bounding box center [133, 126] width 59 height 13
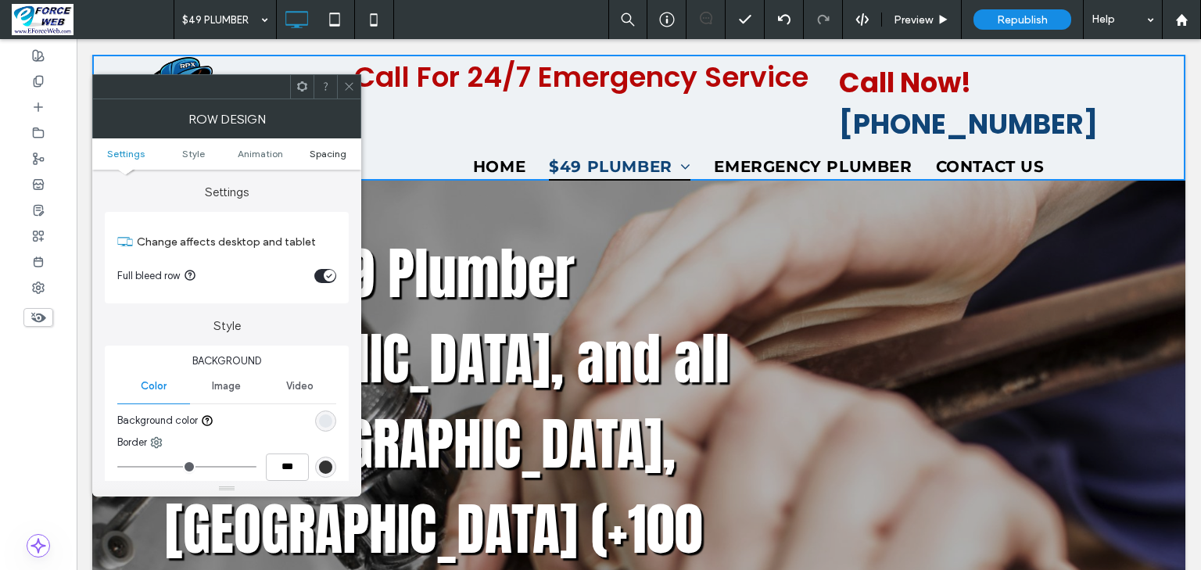
click at [313, 155] on span "Spacing" at bounding box center [328, 154] width 37 height 12
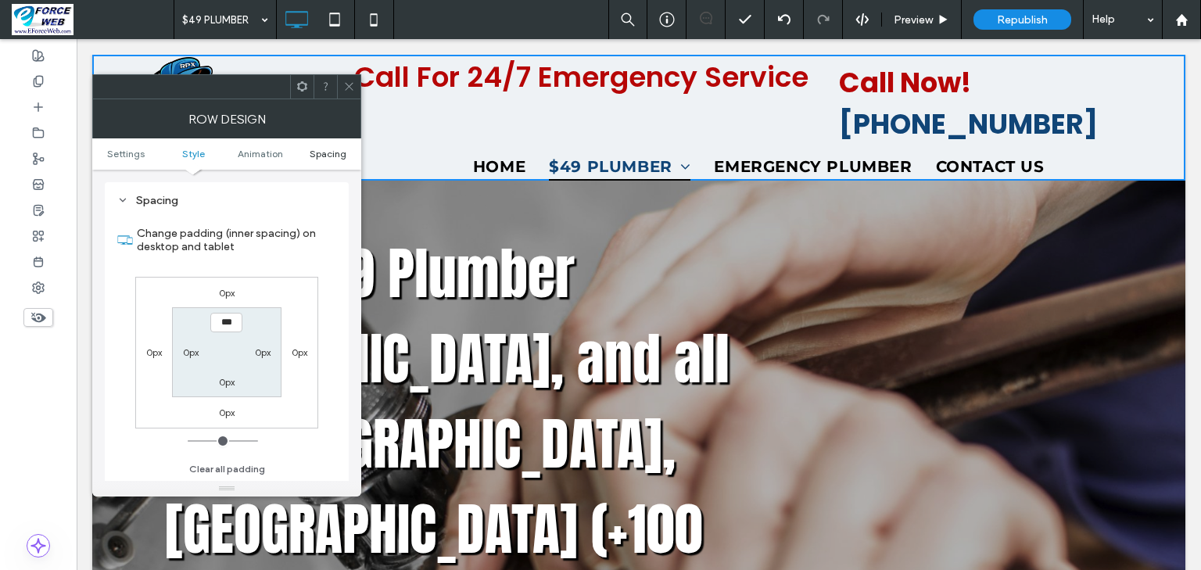
scroll to position [431, 0]
click at [347, 84] on use at bounding box center [349, 87] width 8 height 8
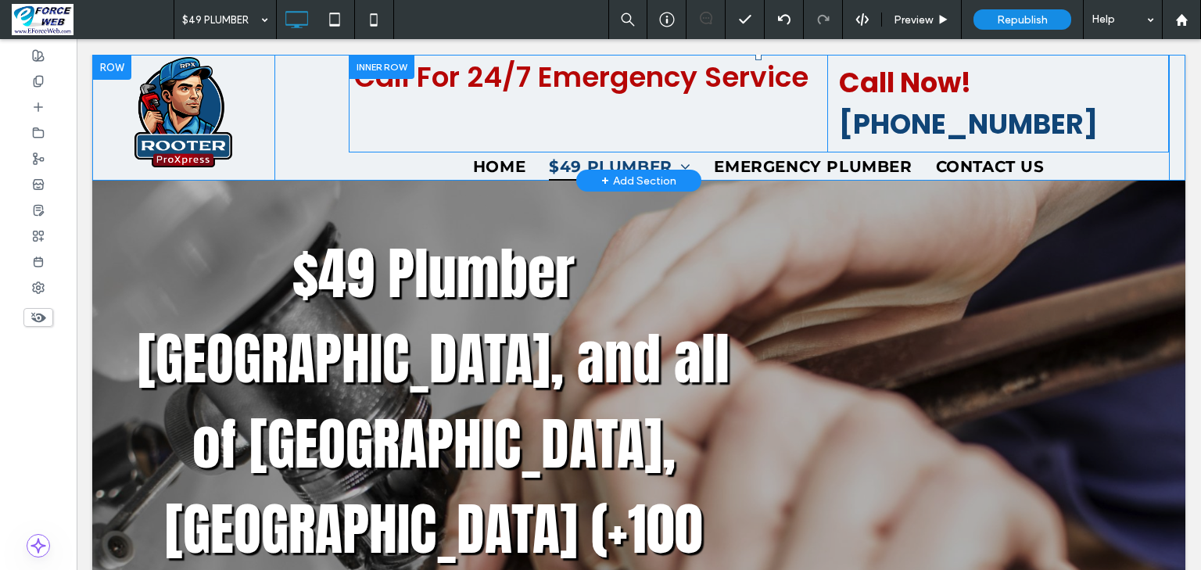
click at [364, 70] on div at bounding box center [382, 67] width 66 height 24
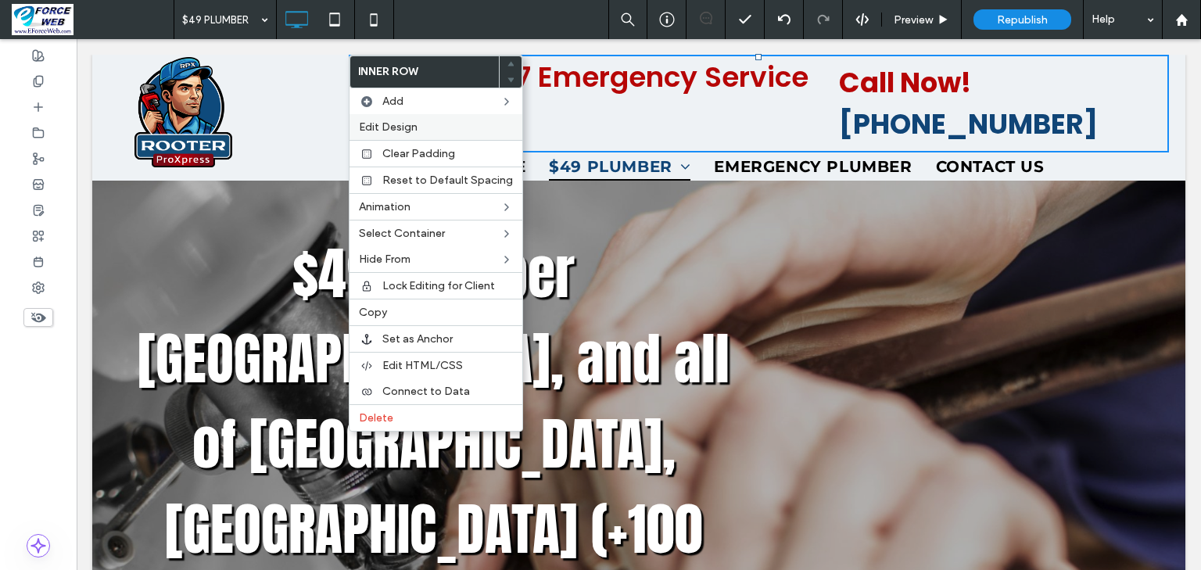
click at [375, 124] on span "Edit Design" at bounding box center [388, 126] width 59 height 13
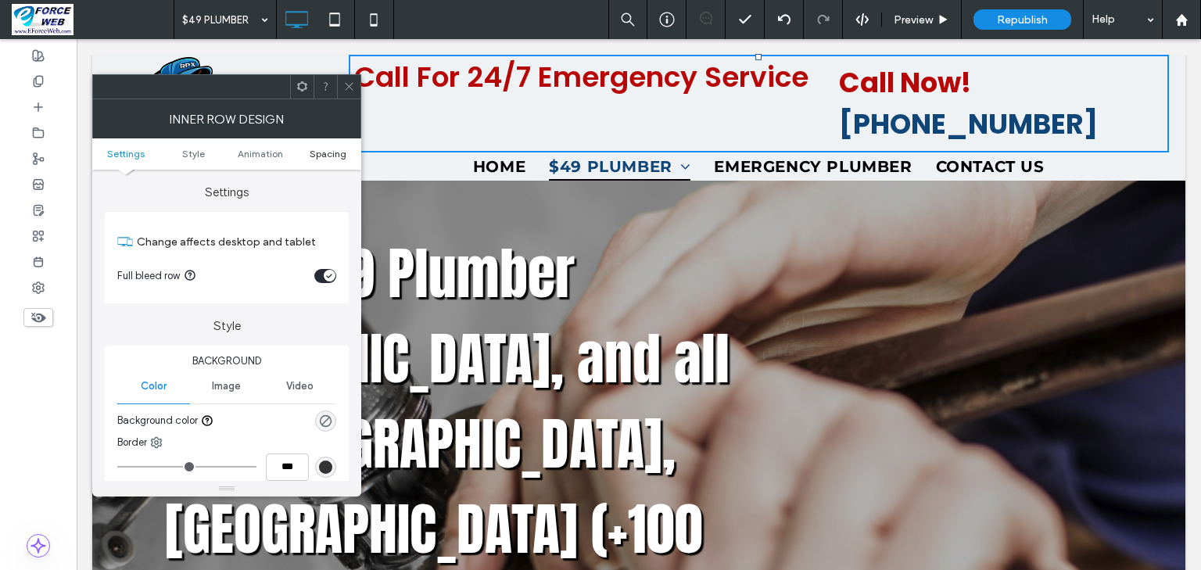
click at [329, 149] on span "Spacing" at bounding box center [328, 154] width 37 height 12
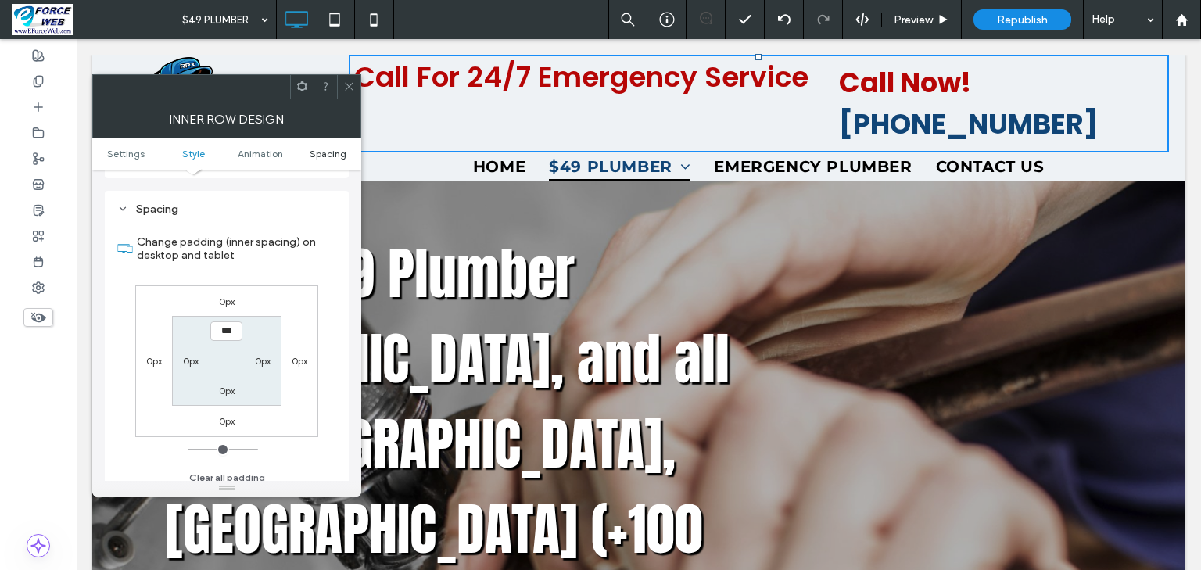
scroll to position [489, 0]
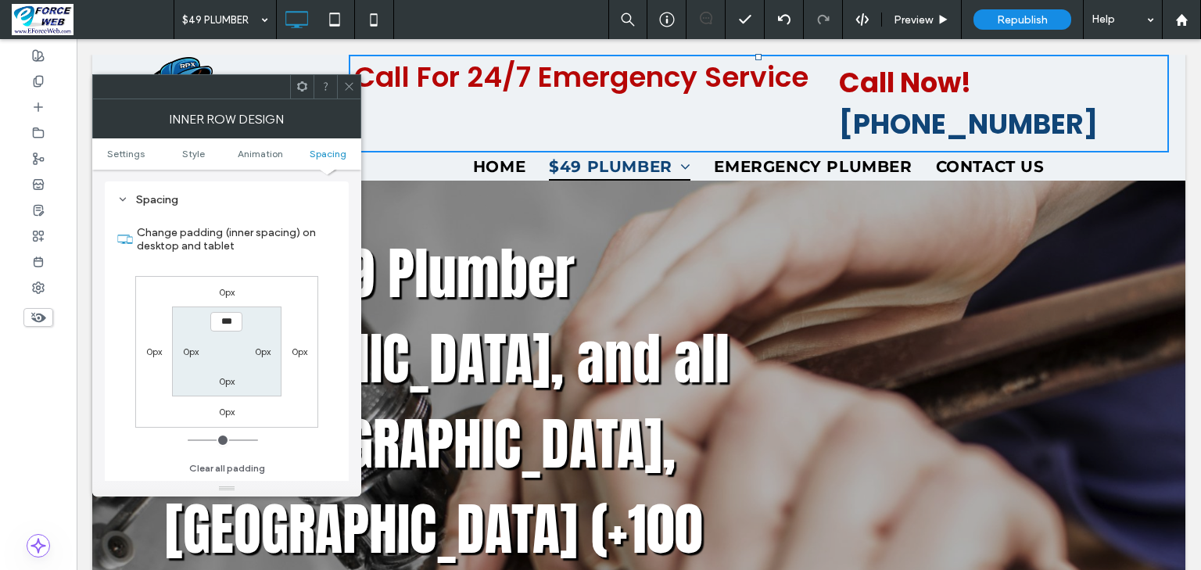
click at [347, 83] on icon at bounding box center [349, 87] width 12 height 12
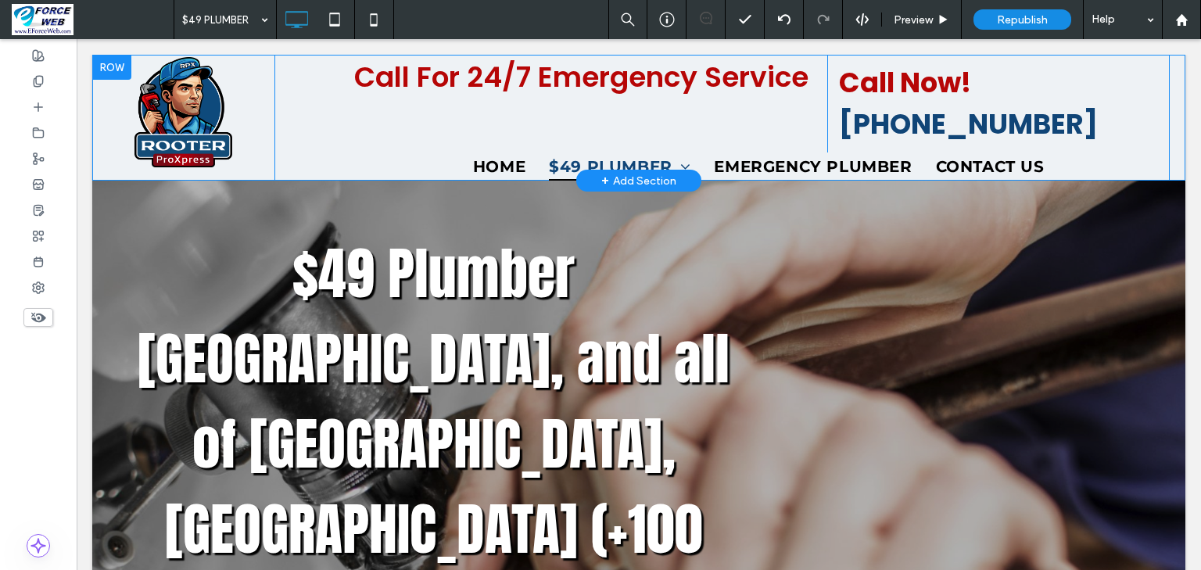
click at [300, 81] on div "Click To Paste Call For 24/7 Emergency Service Click To Paste Call Now! 470-622…" at bounding box center [638, 118] width 1093 height 126
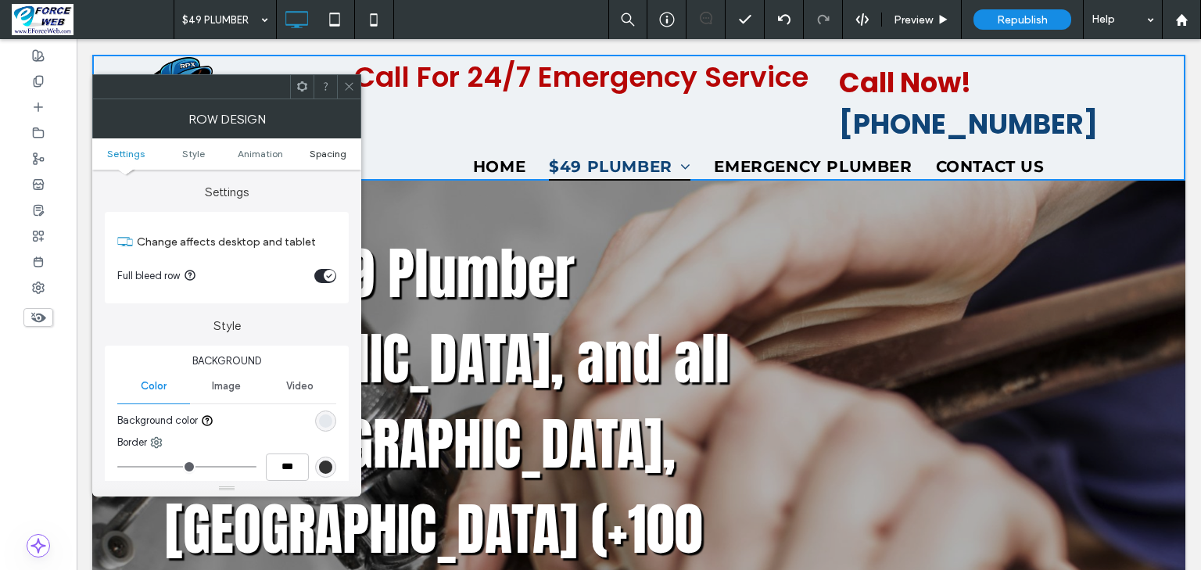
click at [330, 153] on span "Spacing" at bounding box center [328, 154] width 37 height 12
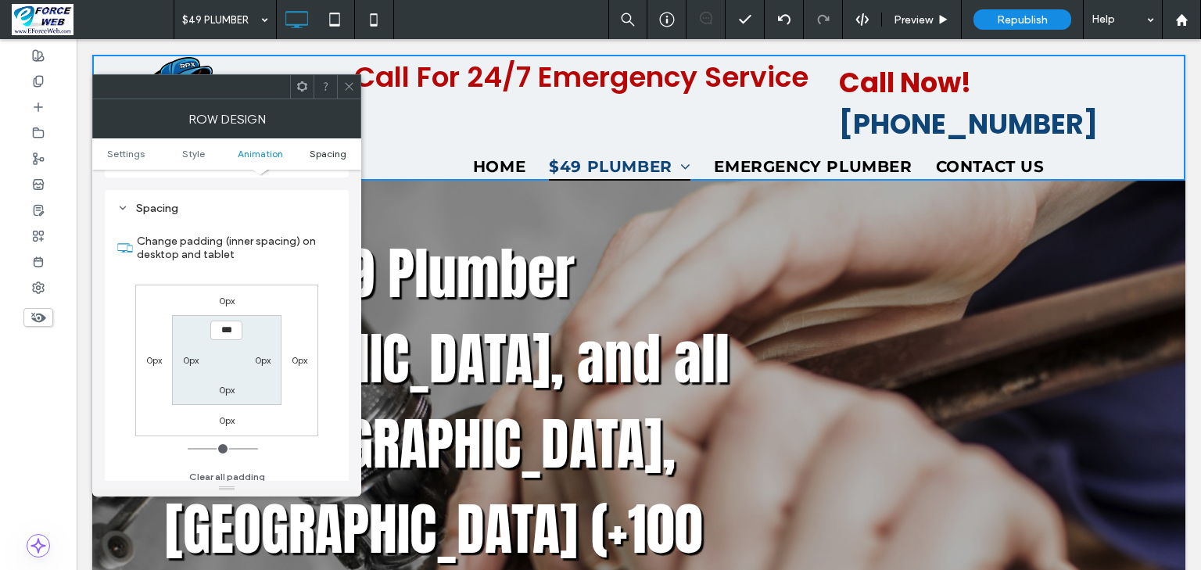
scroll to position [431, 0]
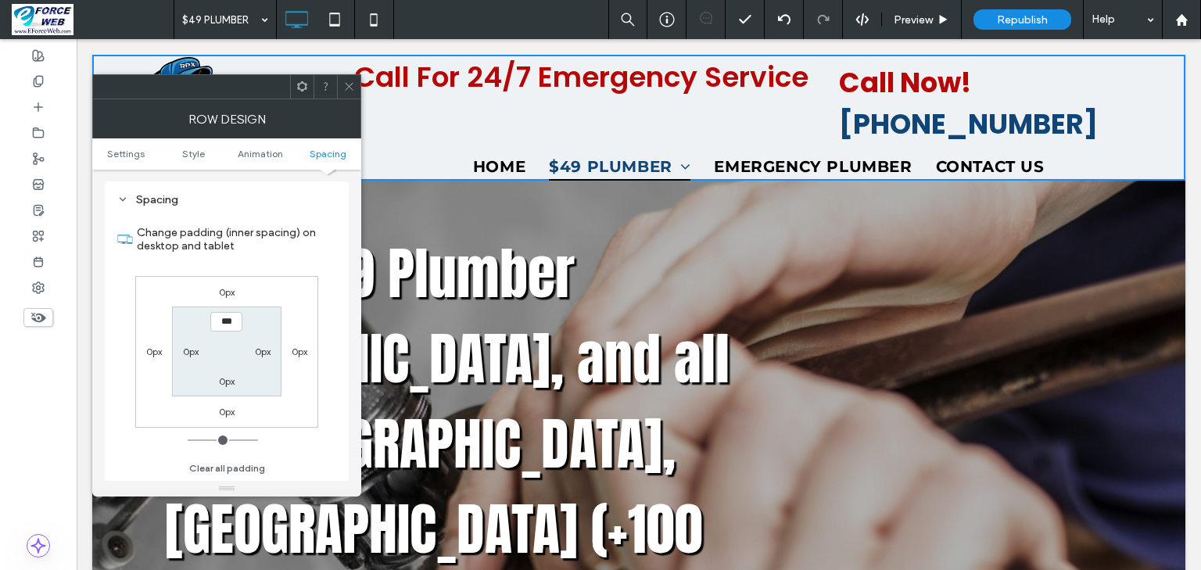
click at [346, 88] on icon at bounding box center [349, 87] width 12 height 12
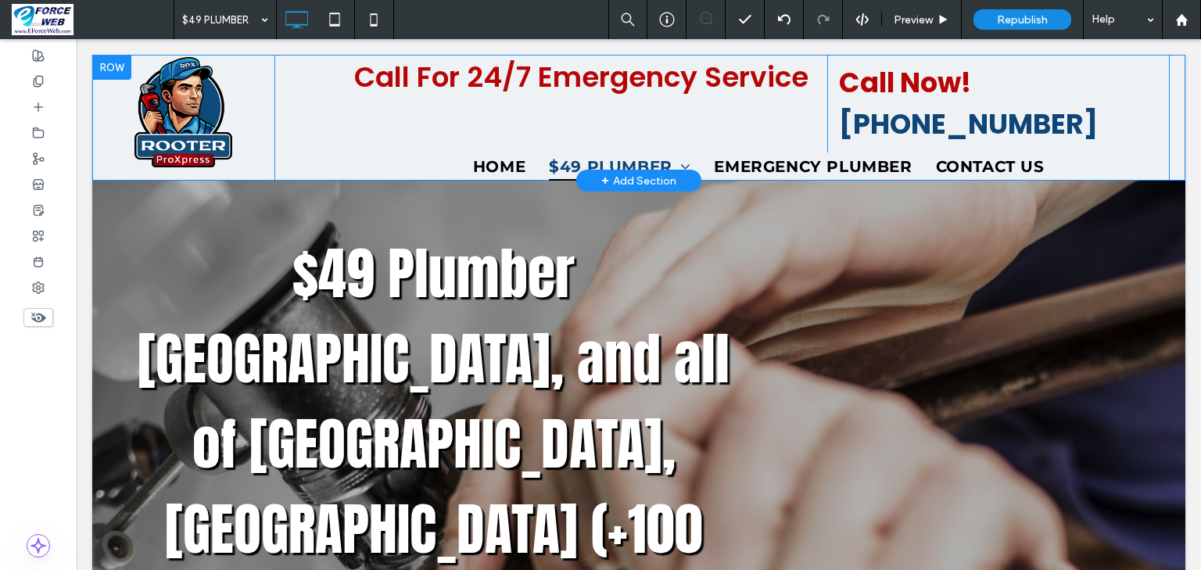
drag, startPoint x: 349, startPoint y: 116, endPoint x: 319, endPoint y: 120, distance: 29.9
click at [319, 120] on div "Click To Paste Call For 24/7 Emergency Service Click To Paste Call Now! 470-622…" at bounding box center [638, 118] width 1093 height 126
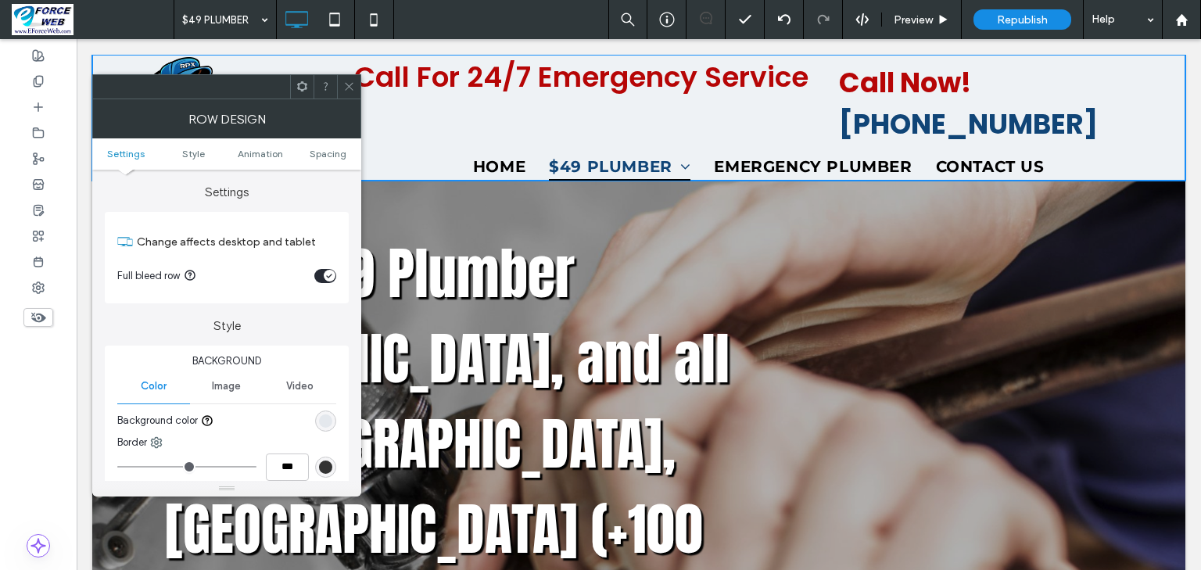
click at [300, 70] on div "Click To Paste Call For 24/7 Emergency Service Click To Paste Call Now! [PHONE_…" at bounding box center [638, 118] width 1093 height 126
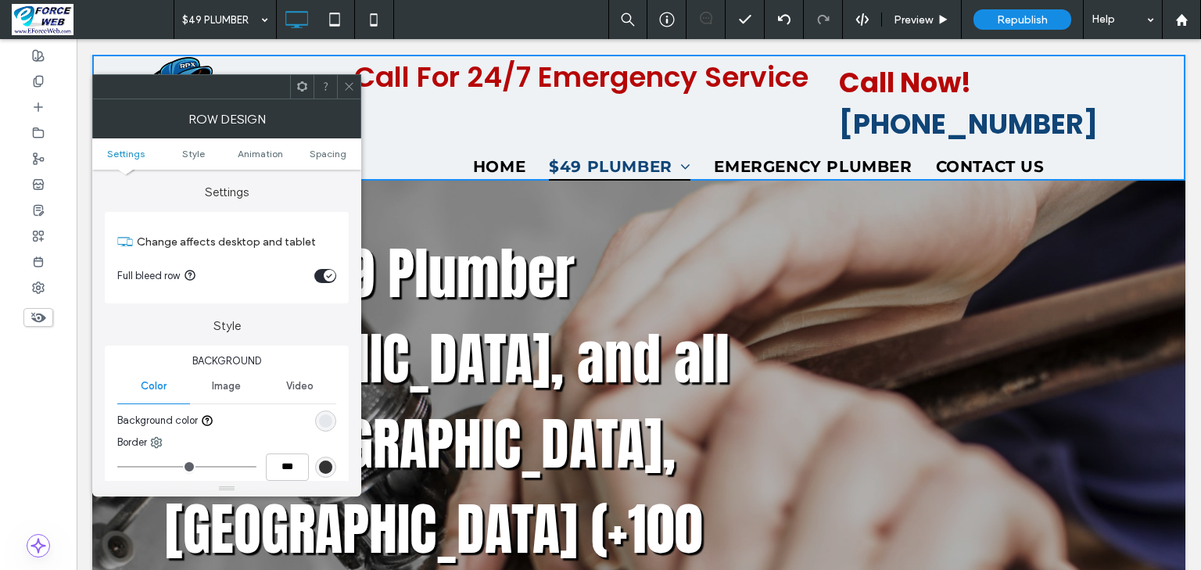
click at [349, 88] on icon at bounding box center [349, 87] width 12 height 12
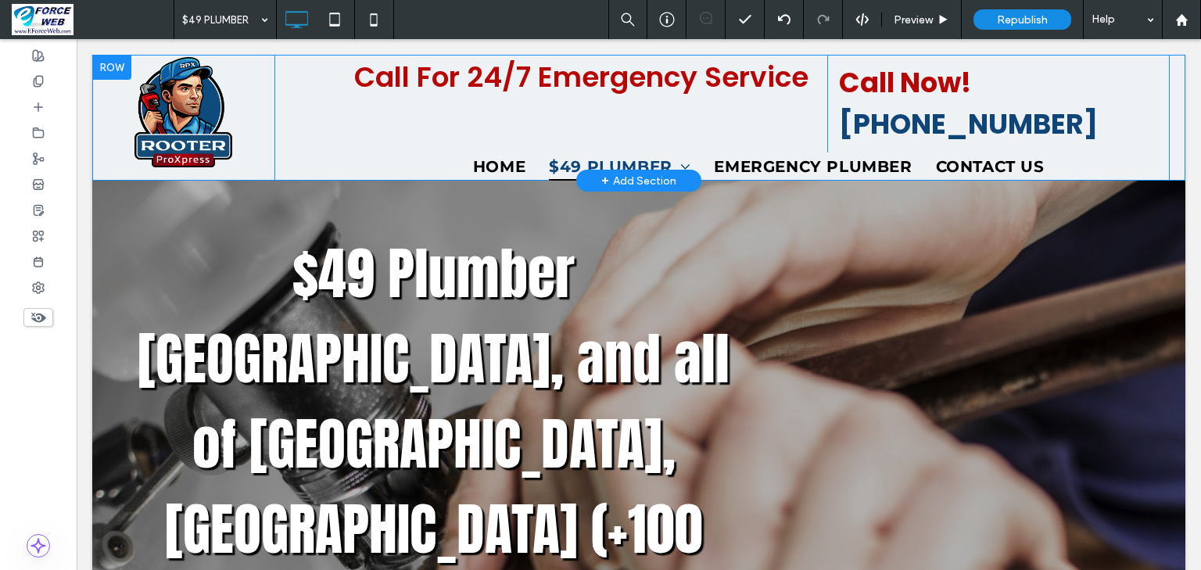
click at [297, 88] on div "Click To Paste Call For 24/7 Emergency Service Click To Paste Call Now! [PHONE_…" at bounding box center [638, 118] width 1093 height 126
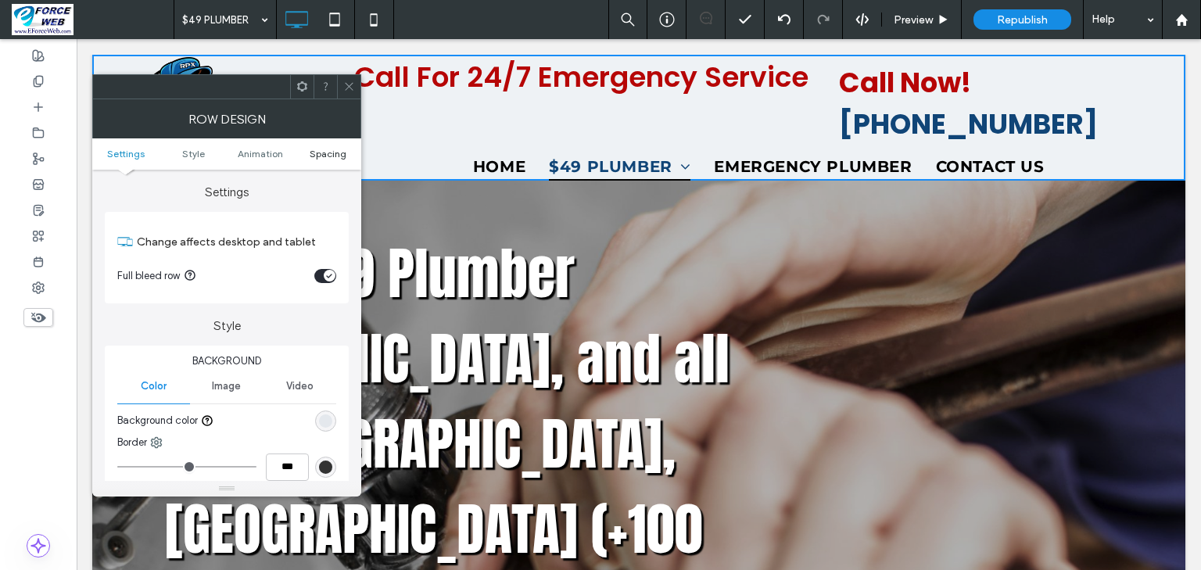
click at [330, 152] on span "Spacing" at bounding box center [328, 154] width 37 height 12
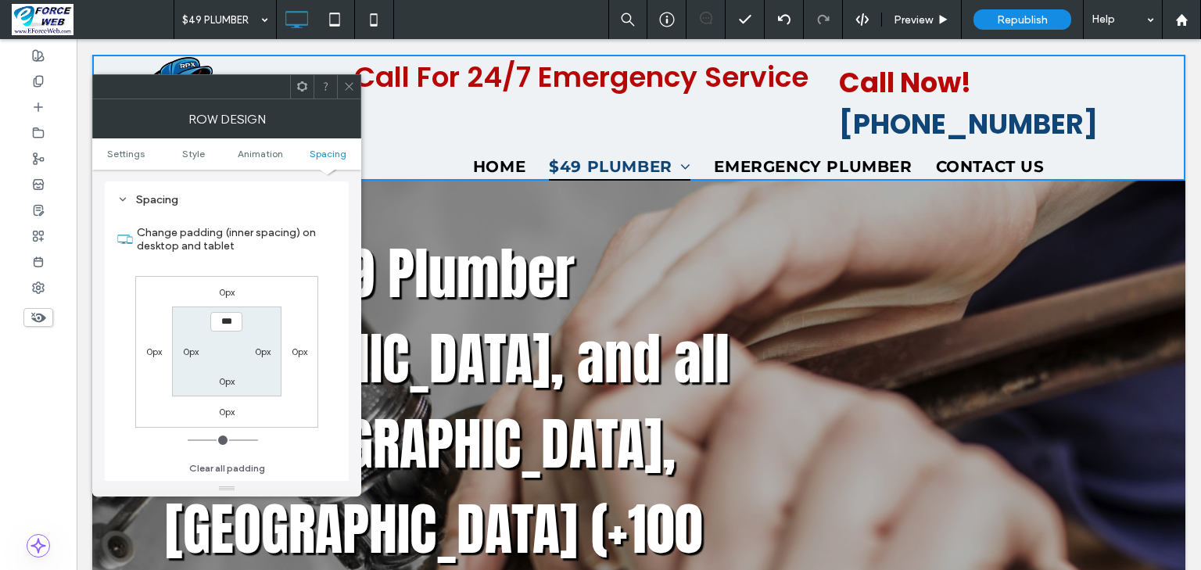
click at [347, 85] on icon at bounding box center [349, 87] width 12 height 12
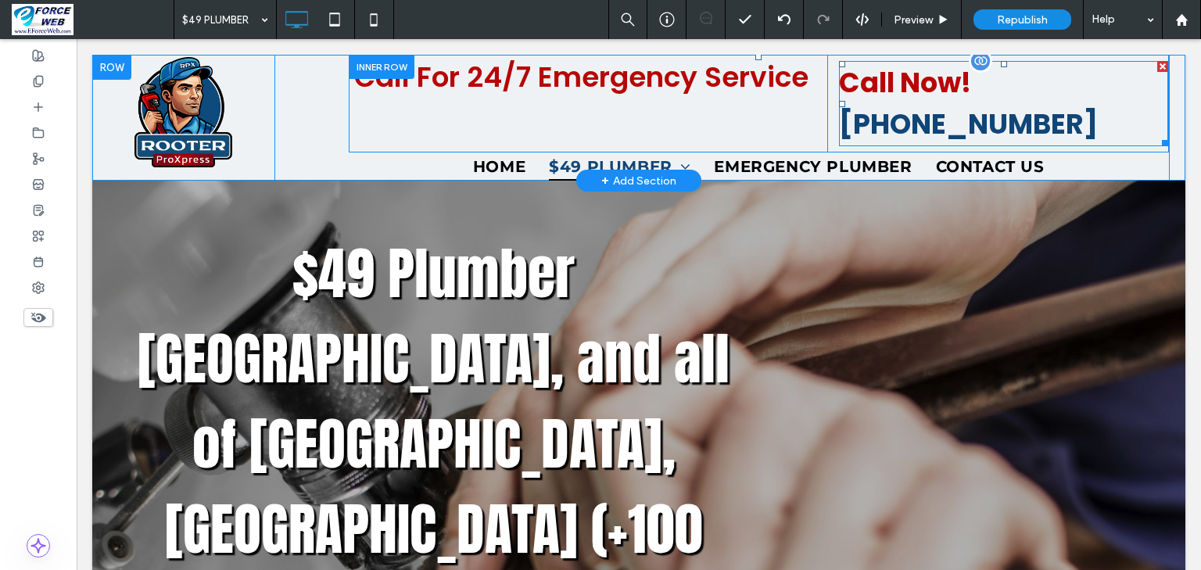
click at [1058, 124] on p "Call Now! [PHONE_NUMBER]" at bounding box center [1003, 104] width 329 height 82
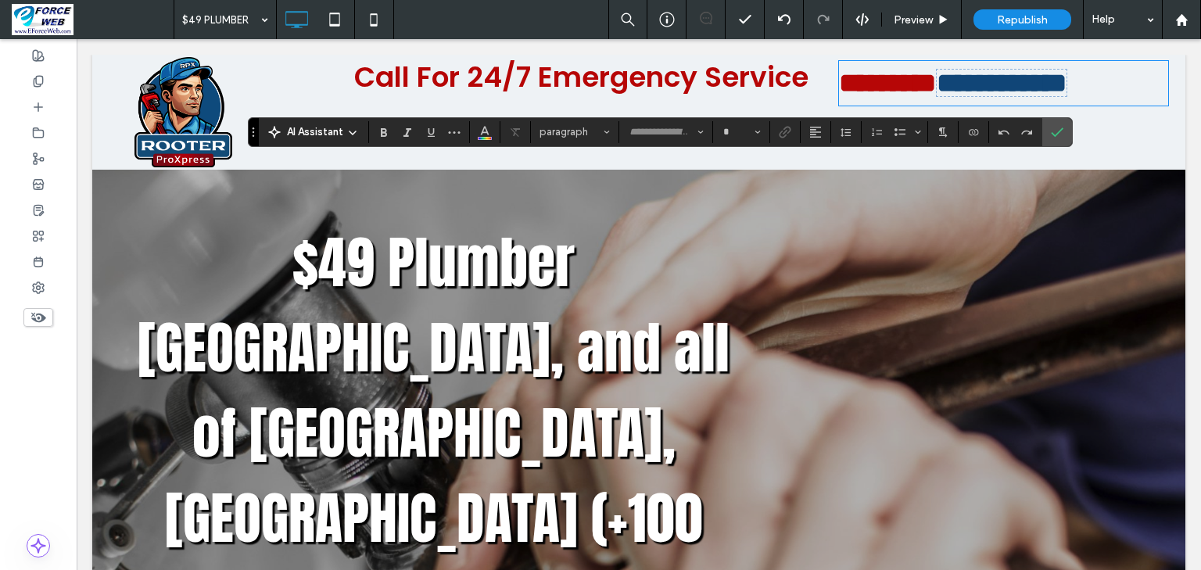
type input "*******"
type input "**"
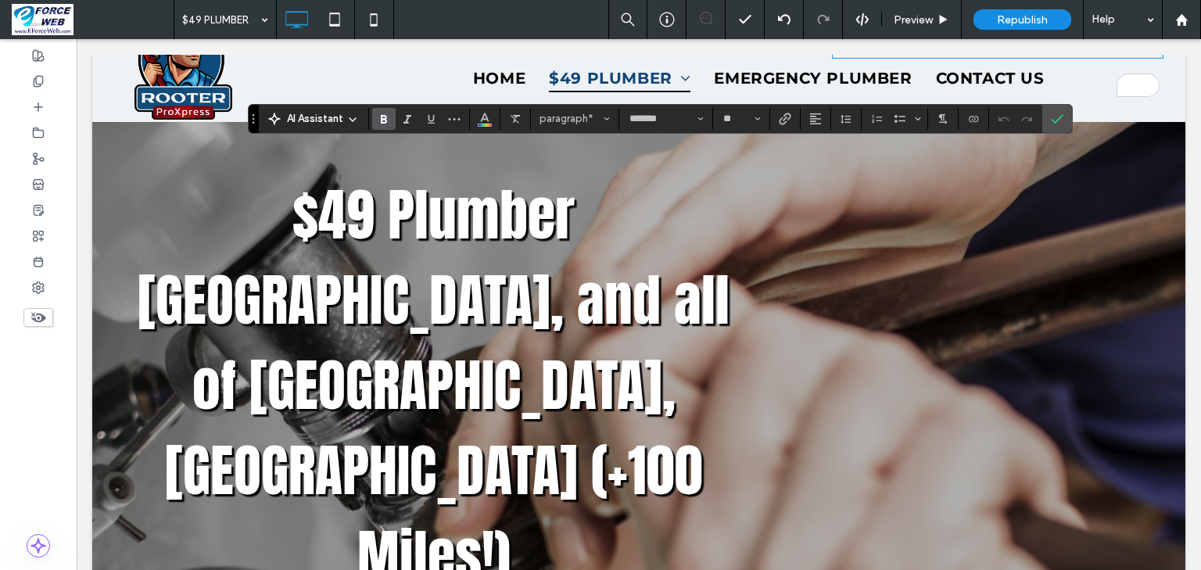
scroll to position [0, 0]
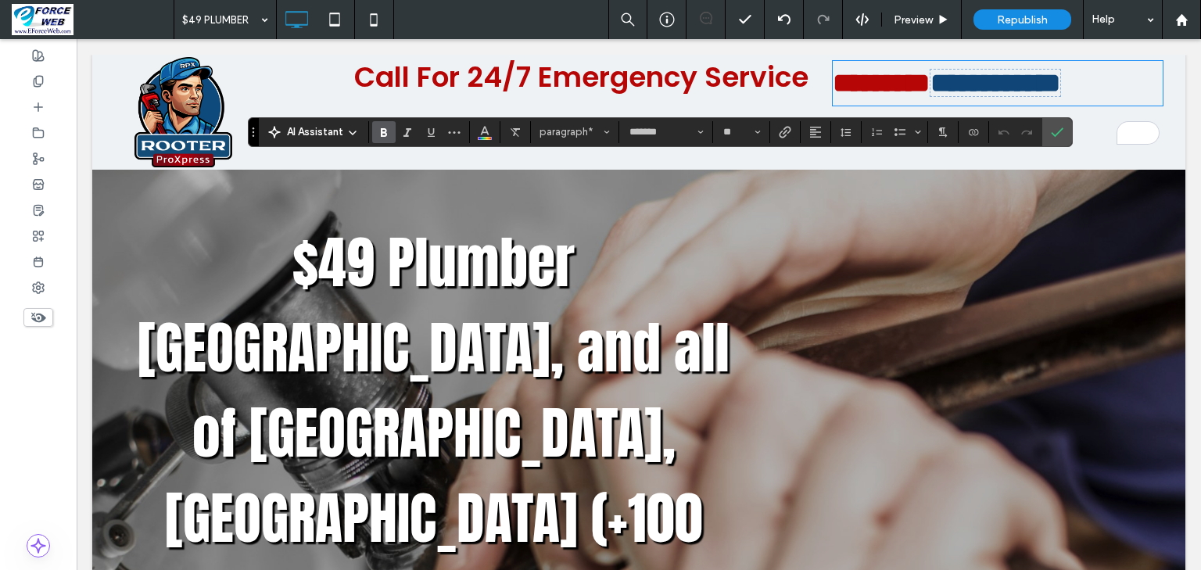
click at [930, 86] on strong "*********" at bounding box center [881, 83] width 97 height 27
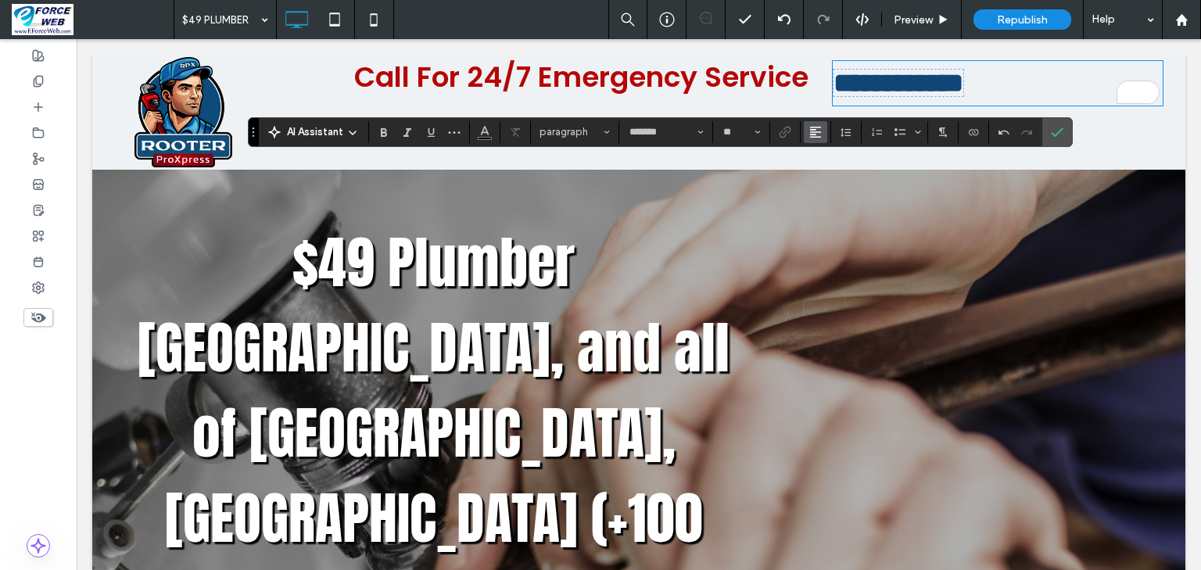
click at [821, 134] on use "Alignment" at bounding box center [815, 132] width 11 height 11
click at [833, 183] on use "ui.textEditor.alignment.center" at bounding box center [827, 179] width 11 height 11
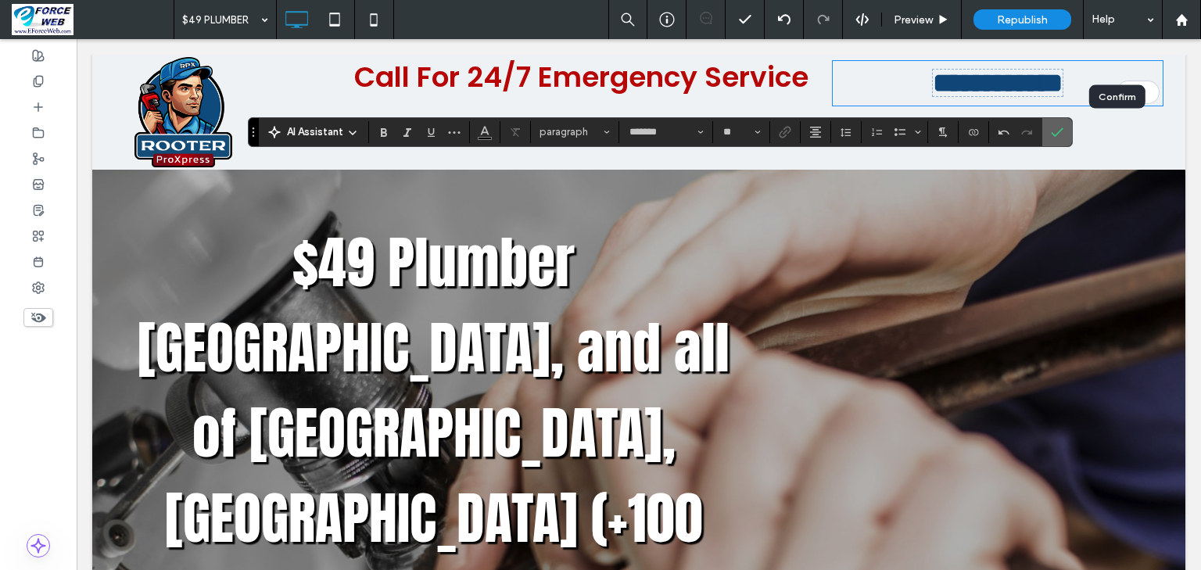
drag, startPoint x: 1117, startPoint y: 134, endPoint x: 1040, endPoint y: 235, distance: 127.1
click at [1063, 134] on icon "Confirm" at bounding box center [1057, 132] width 13 height 13
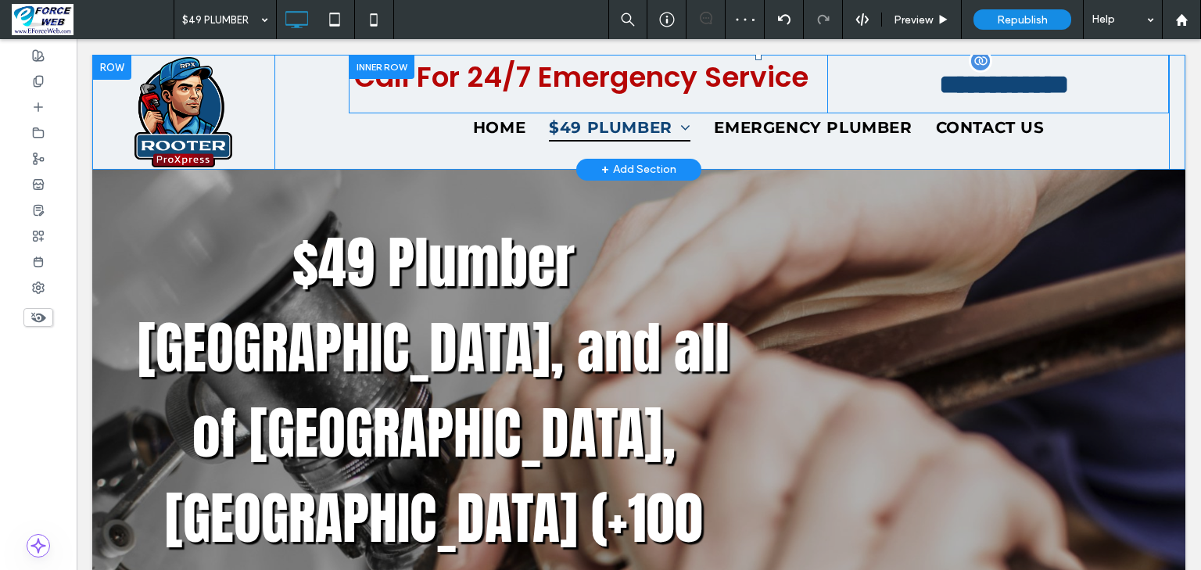
click at [100, 67] on div at bounding box center [111, 67] width 39 height 25
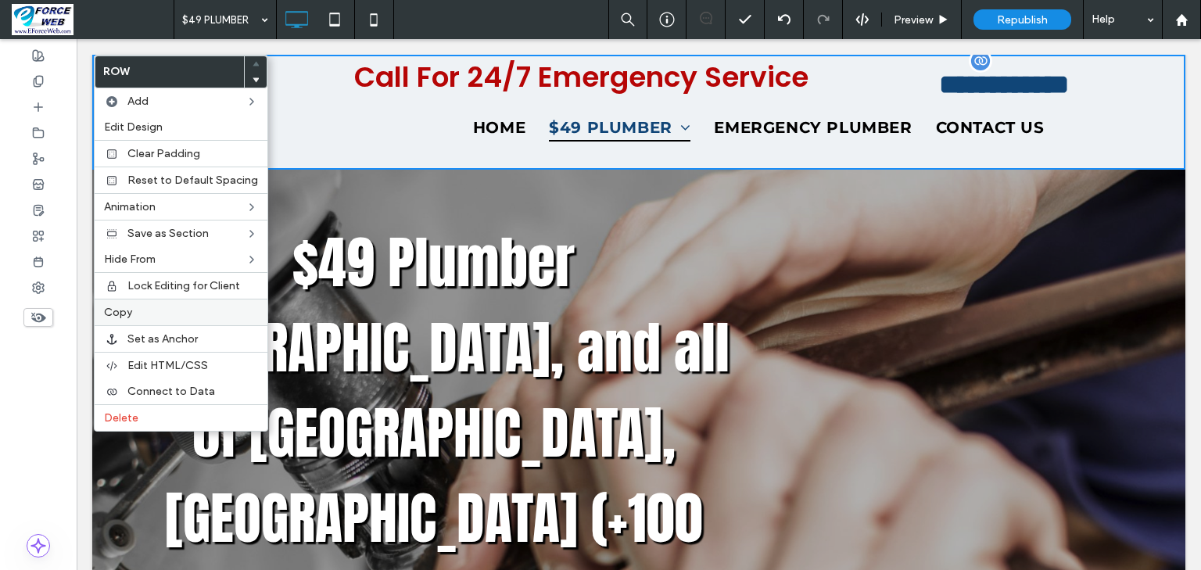
click at [120, 314] on span "Copy" at bounding box center [118, 312] width 28 height 13
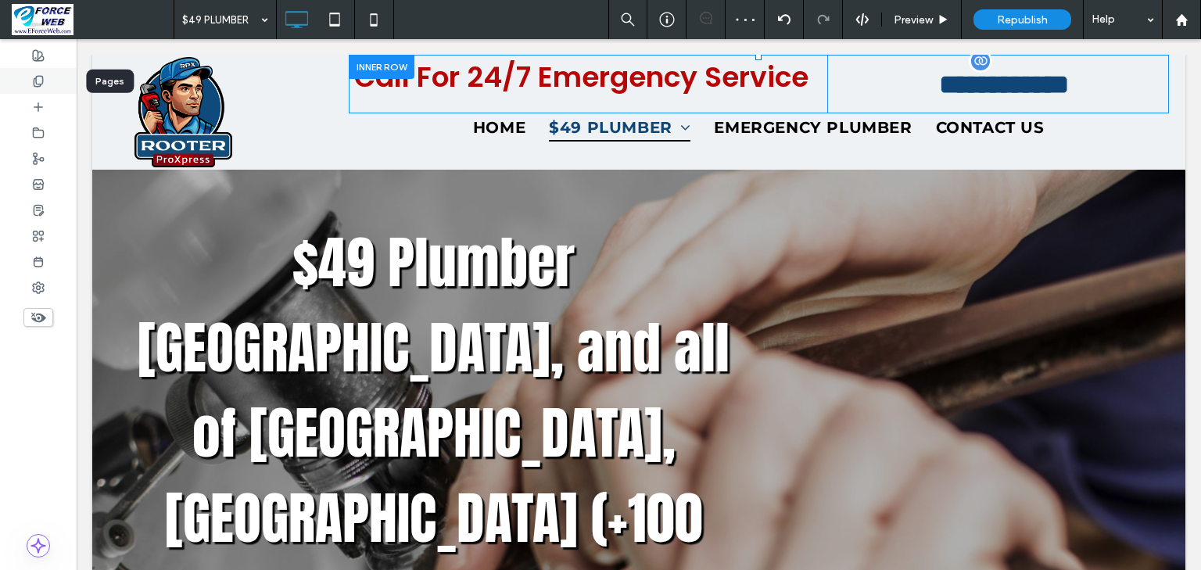
click at [33, 78] on icon at bounding box center [38, 81] width 13 height 13
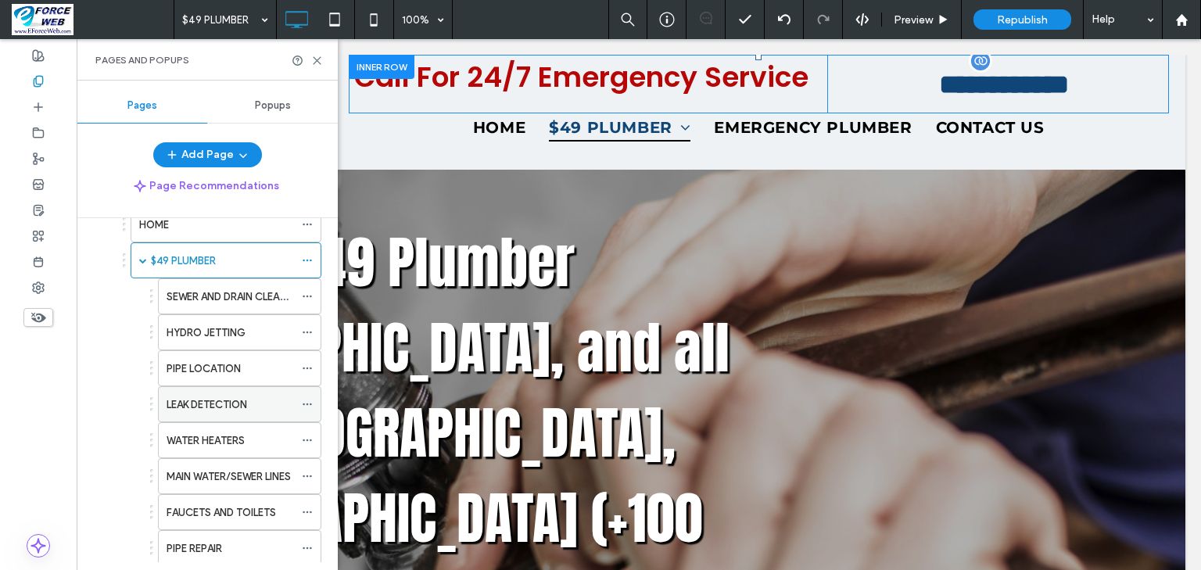
scroll to position [813, 0]
click at [219, 288] on label "SEWER AND DRAIN CLEANING" at bounding box center [236, 295] width 138 height 27
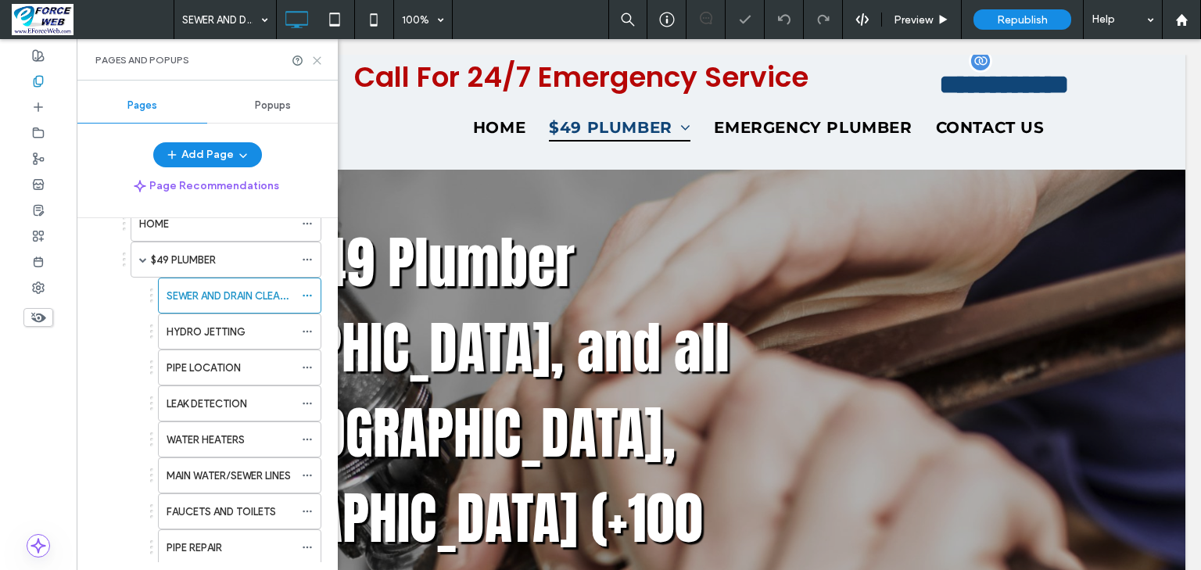
click at [319, 59] on icon at bounding box center [317, 61] width 12 height 12
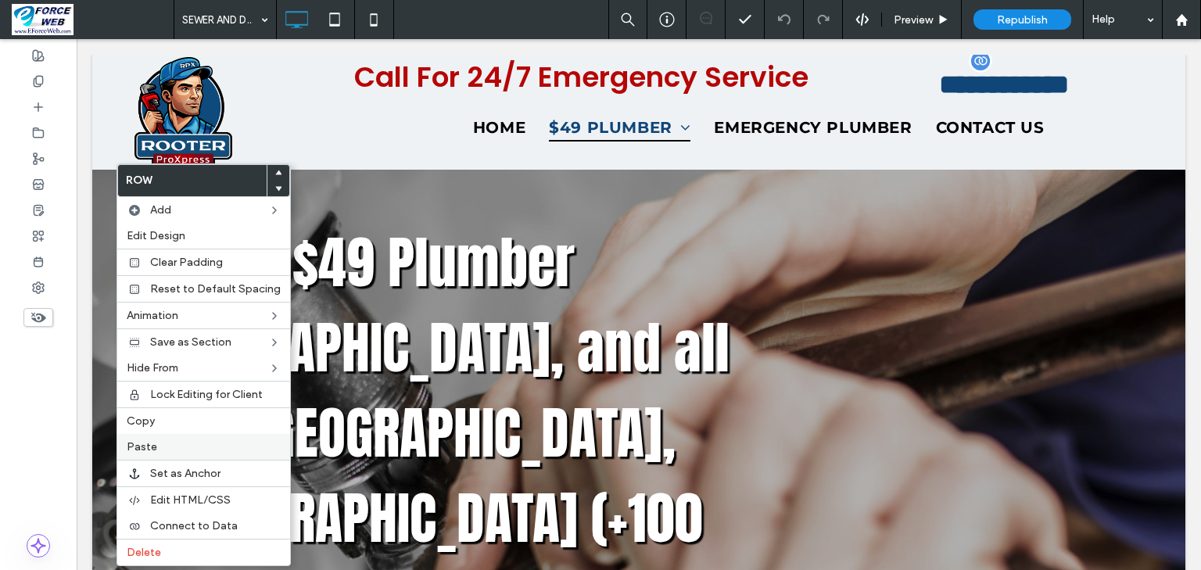
click at [150, 446] on span "Paste" at bounding box center [142, 446] width 30 height 13
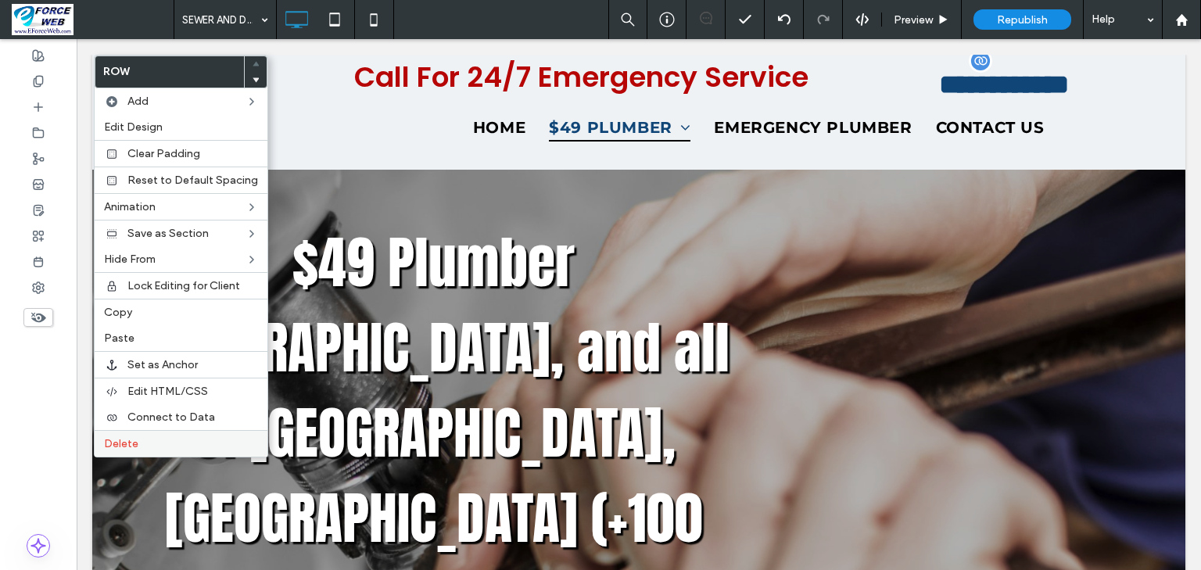
click at [124, 430] on div "Delete" at bounding box center [181, 443] width 173 height 27
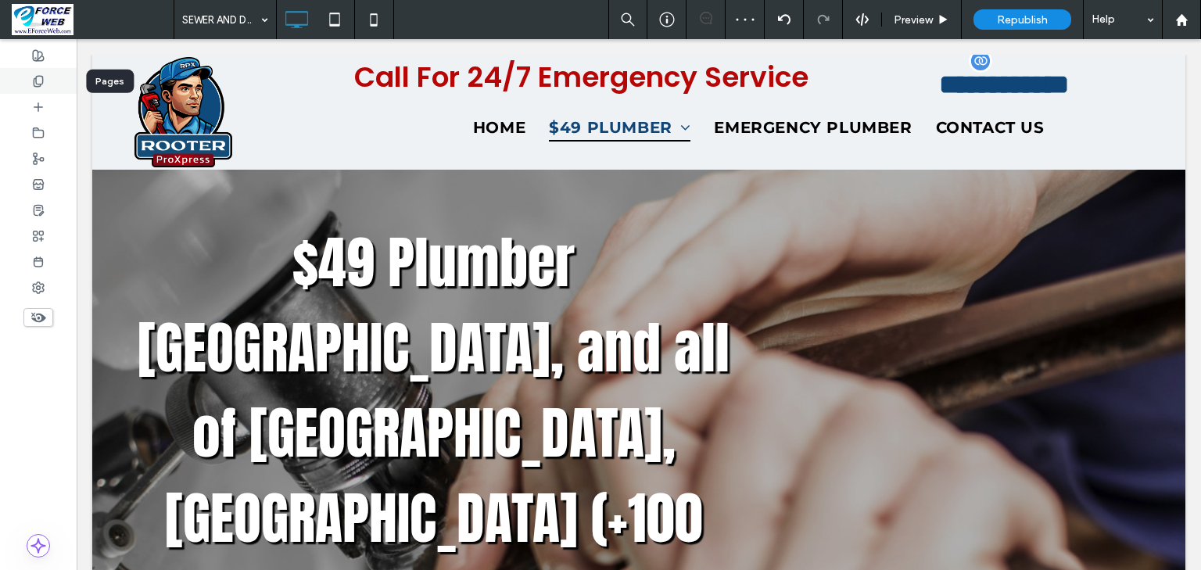
click at [40, 76] on icon at bounding box center [38, 81] width 13 height 13
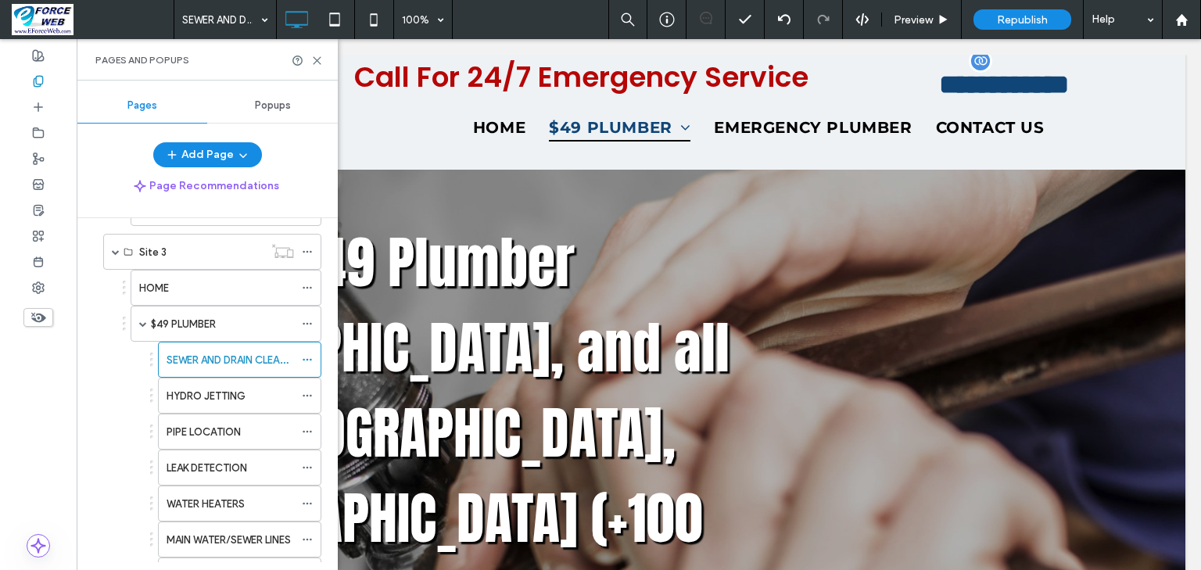
scroll to position [751, 0]
click at [200, 391] on label "HYDRO JETTING" at bounding box center [206, 394] width 79 height 27
click at [319, 57] on use at bounding box center [317, 60] width 7 height 7
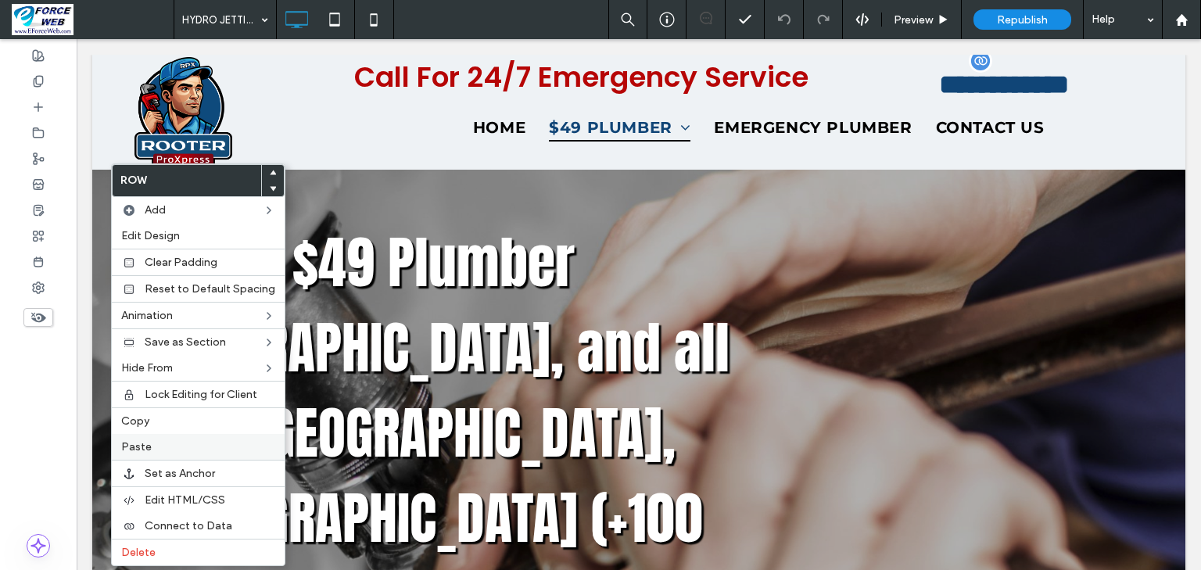
click at [158, 446] on label "Paste" at bounding box center [198, 446] width 154 height 13
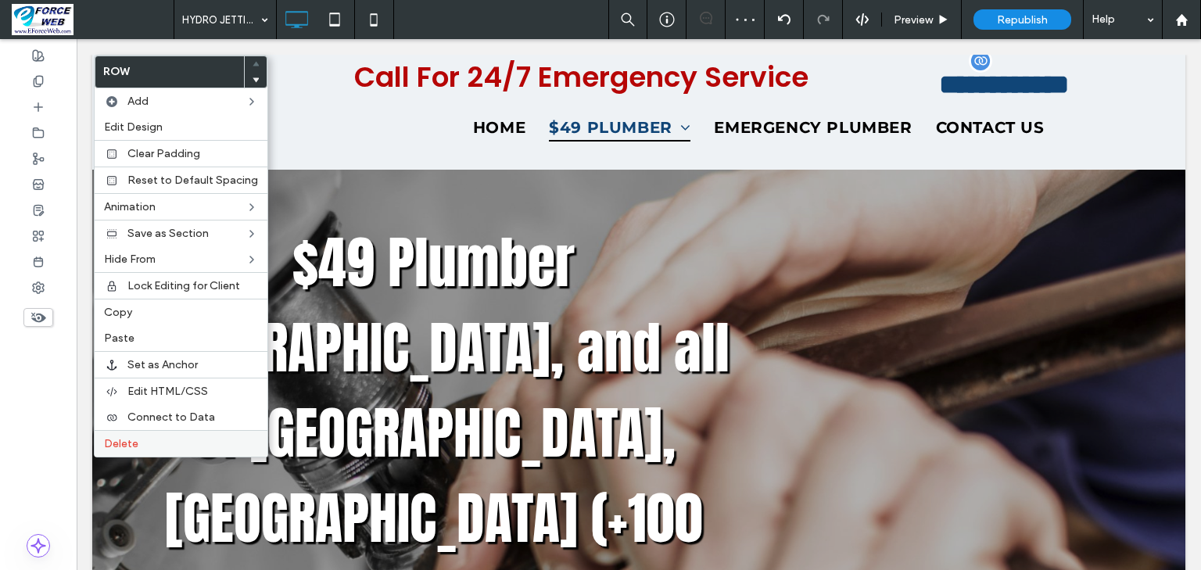
click at [130, 437] on span "Delete" at bounding box center [121, 443] width 34 height 13
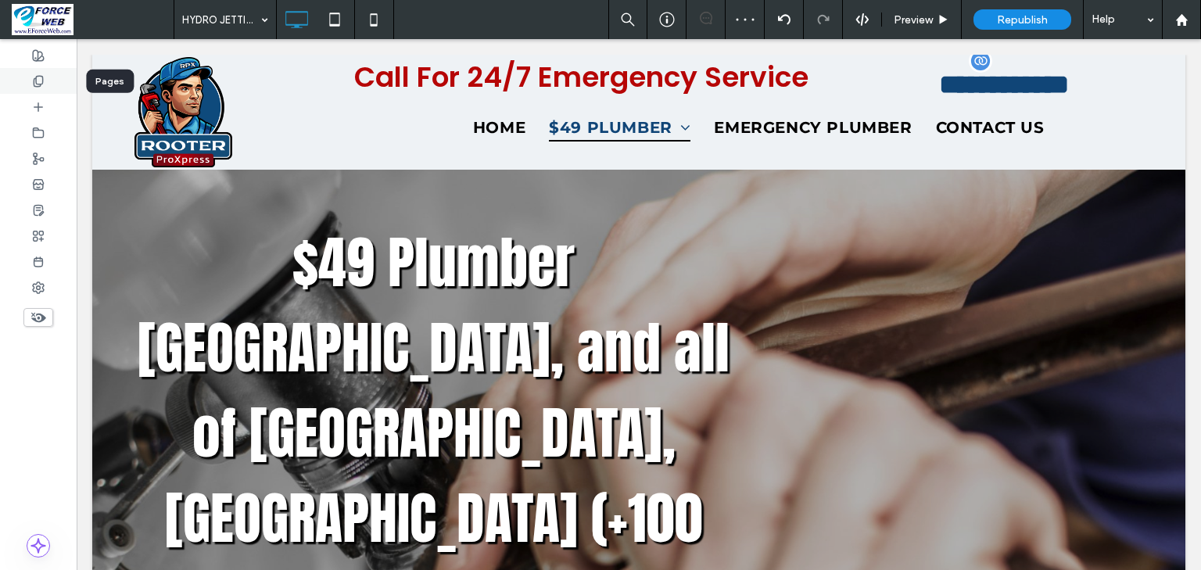
click at [34, 80] on icon at bounding box center [38, 81] width 13 height 13
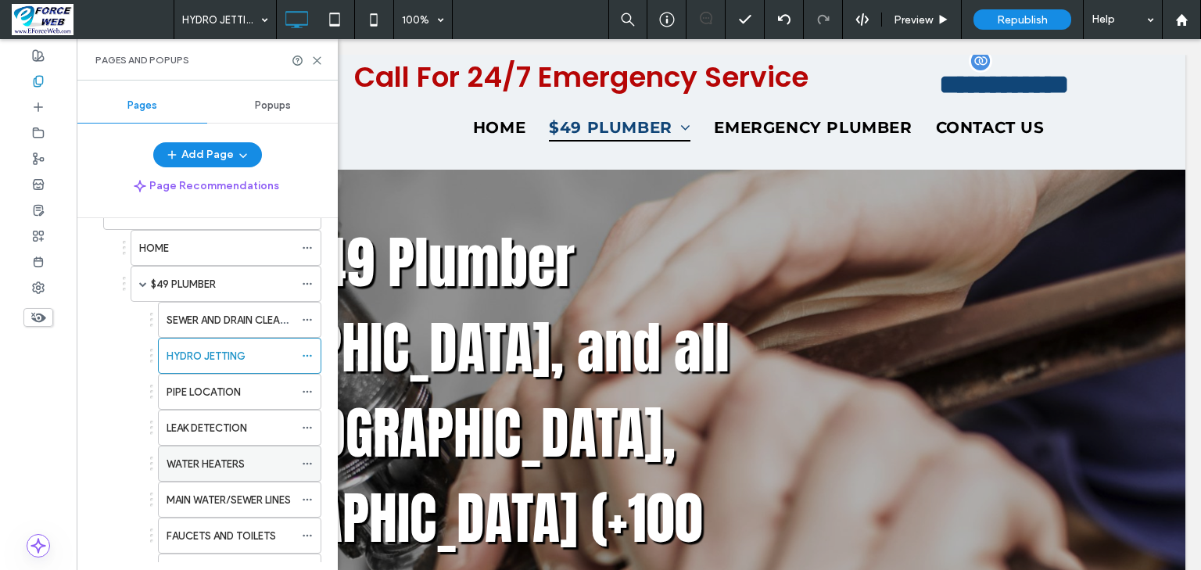
scroll to position [813, 0]
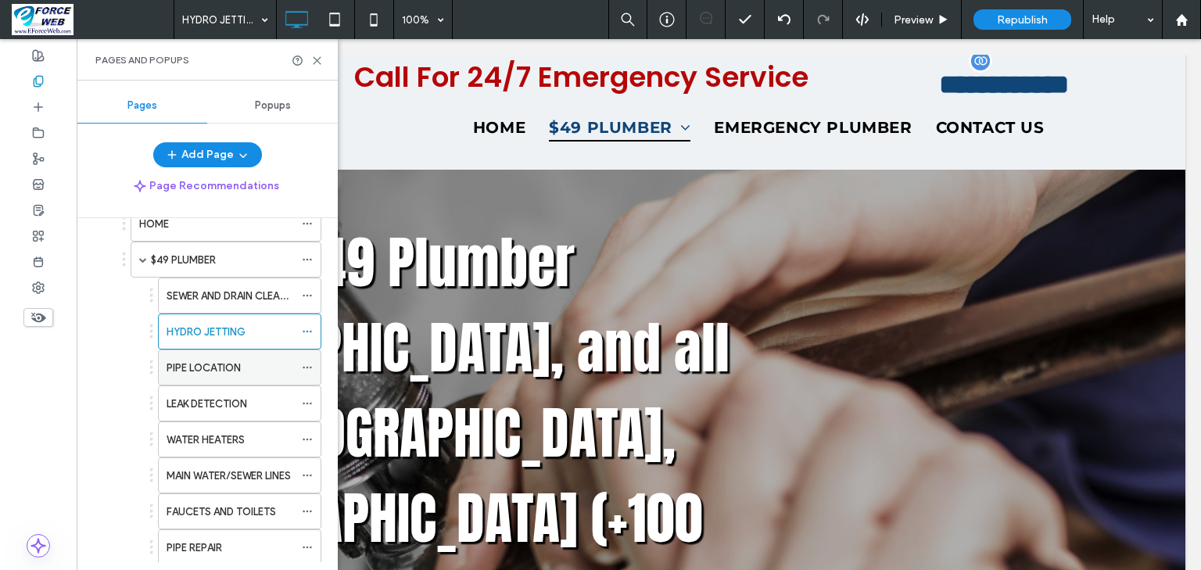
click at [204, 363] on label "PIPE LOCATION" at bounding box center [204, 367] width 74 height 27
click at [313, 59] on icon at bounding box center [317, 61] width 12 height 12
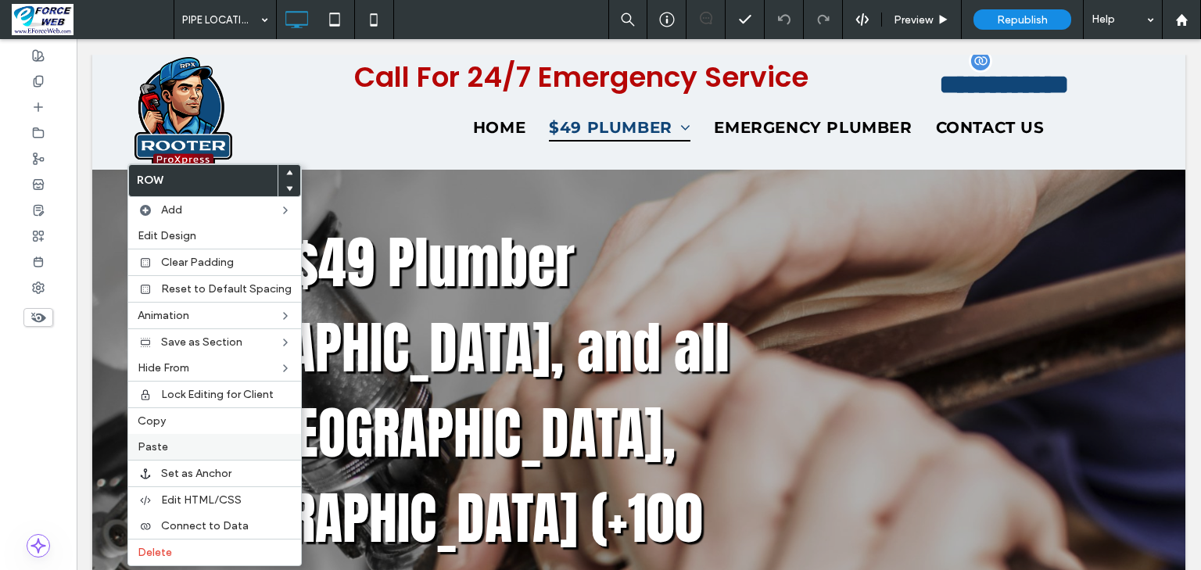
click at [198, 441] on label "Paste" at bounding box center [215, 446] width 154 height 13
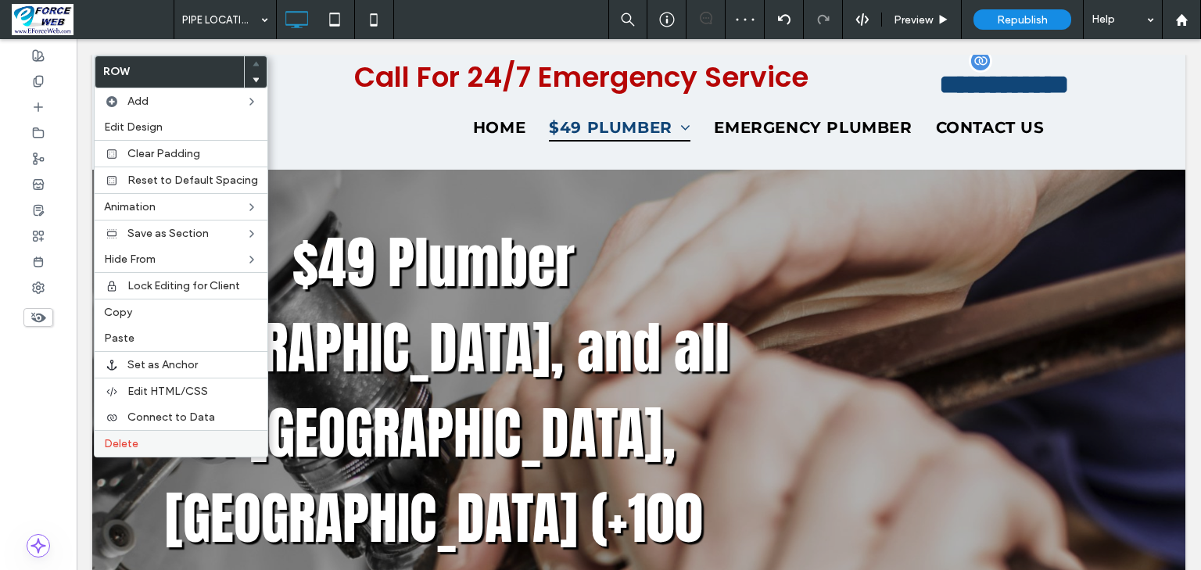
click at [118, 437] on span "Delete" at bounding box center [121, 443] width 34 height 13
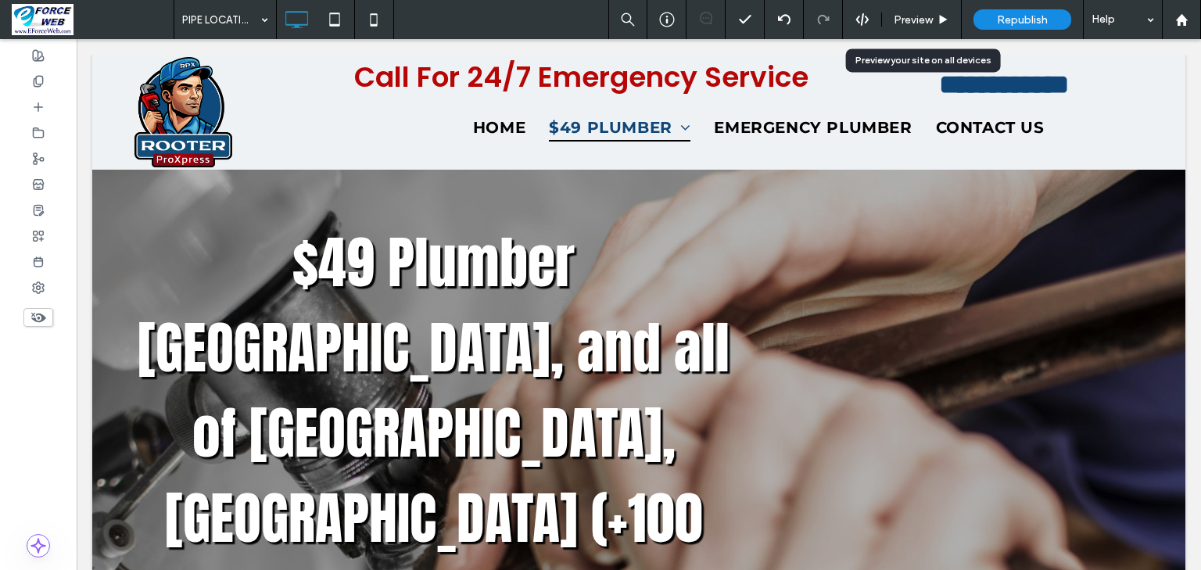
click at [919, 22] on span "Preview" at bounding box center [913, 19] width 39 height 13
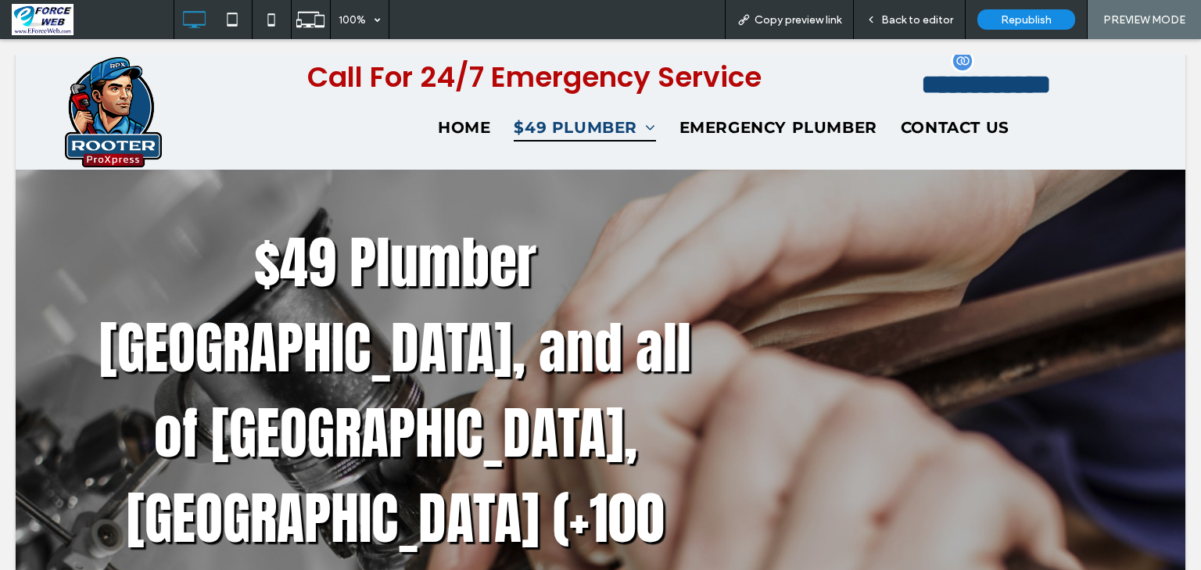
click at [919, 22] on span "Back to editor" at bounding box center [917, 19] width 72 height 13
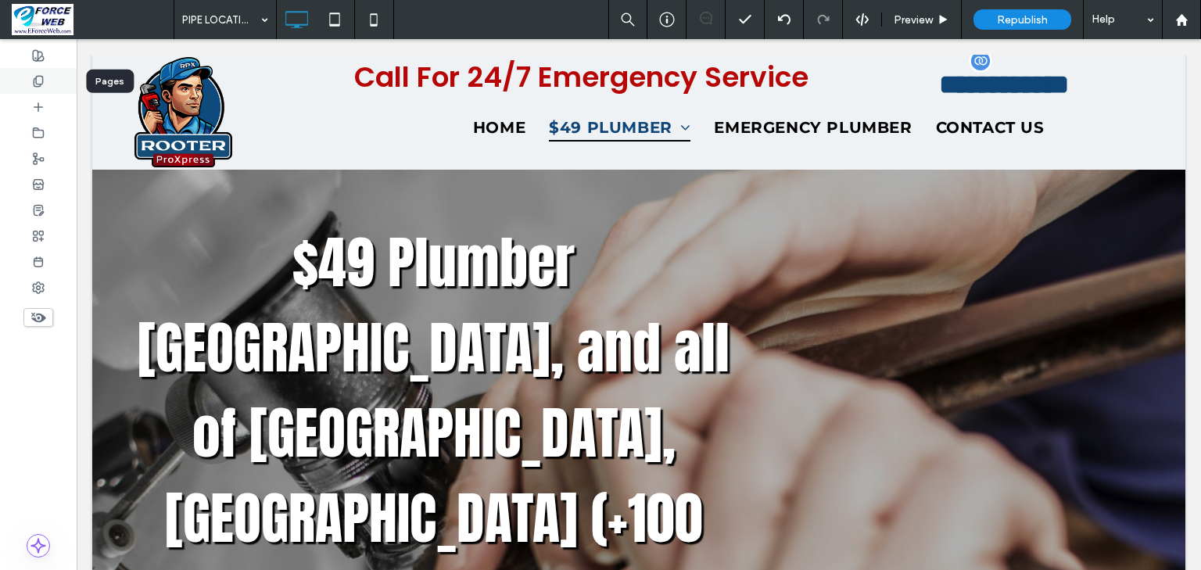
click at [37, 75] on icon at bounding box center [38, 81] width 13 height 13
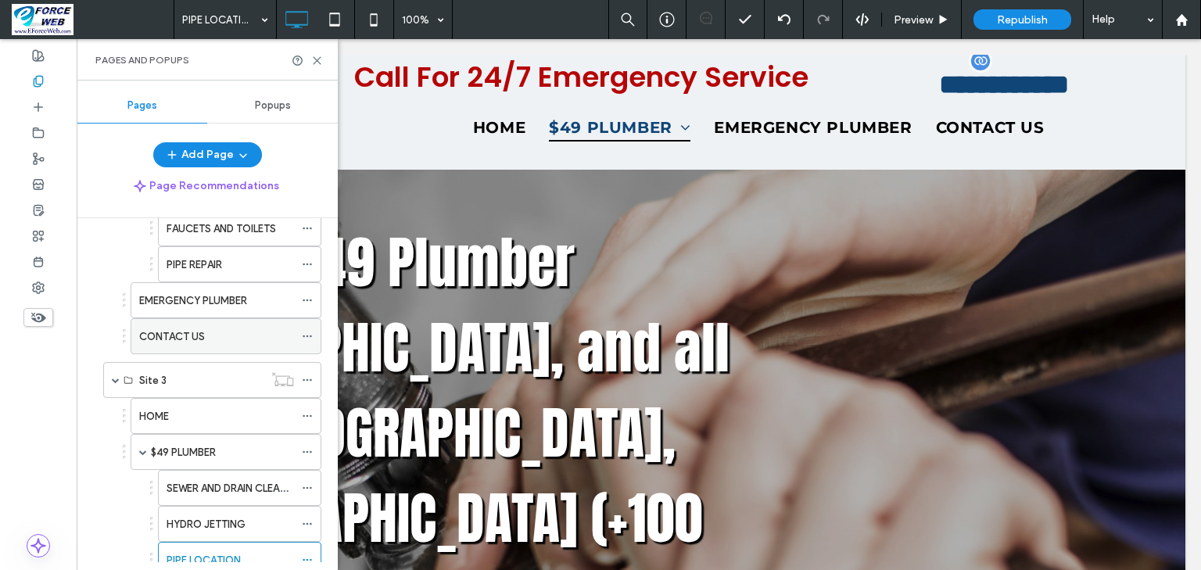
scroll to position [751, 0]
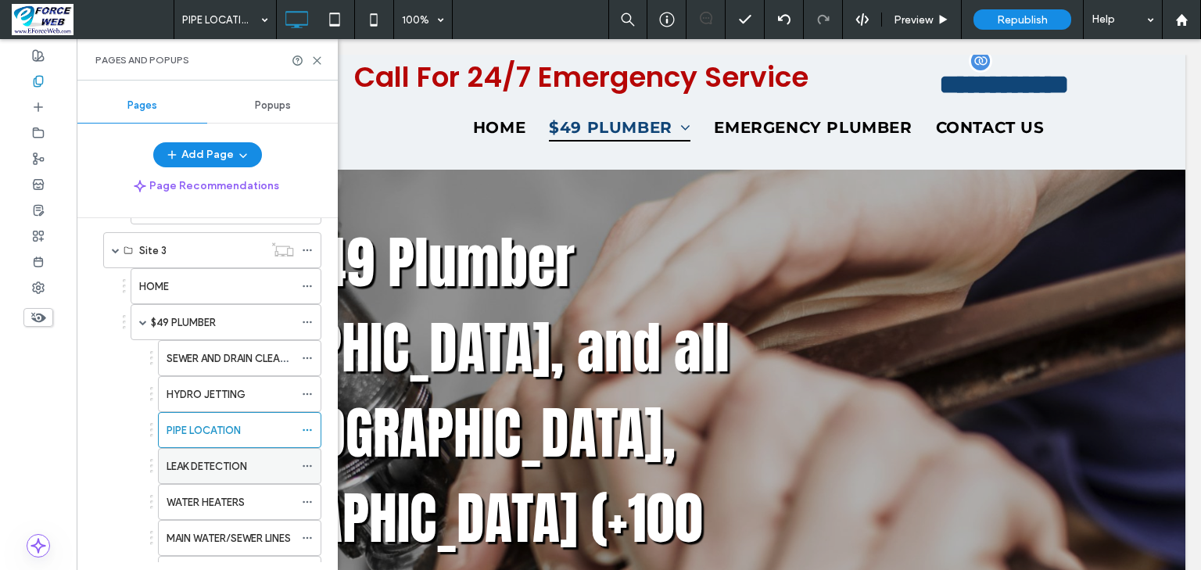
click at [195, 468] on div "LEAK DETECTION" at bounding box center [230, 466] width 127 height 34
click at [314, 62] on use at bounding box center [317, 60] width 7 height 7
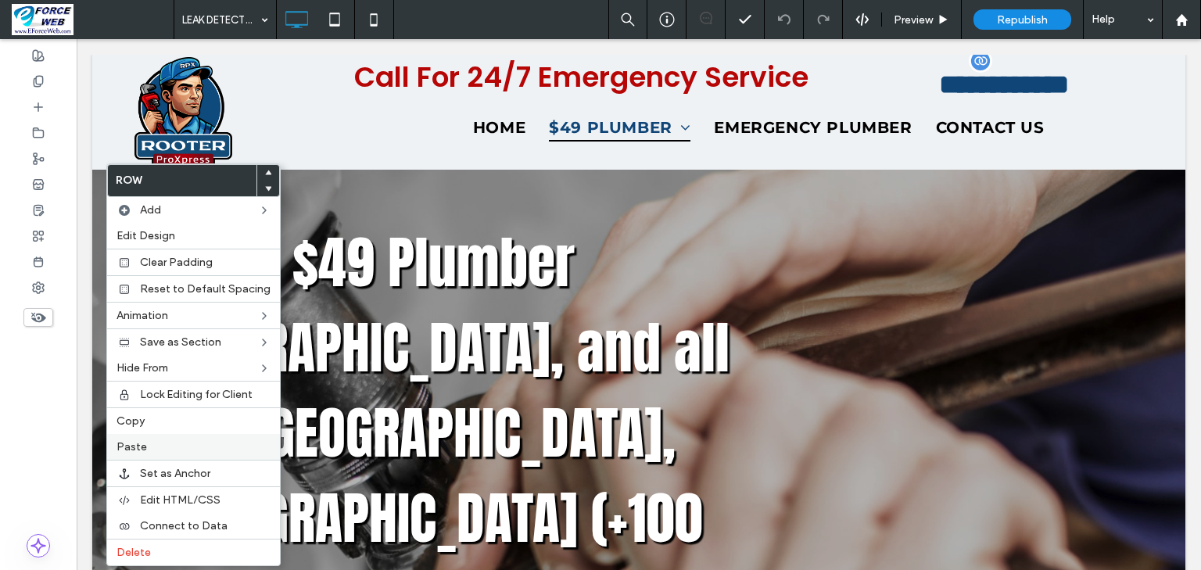
click at [149, 446] on label "Paste" at bounding box center [193, 446] width 154 height 13
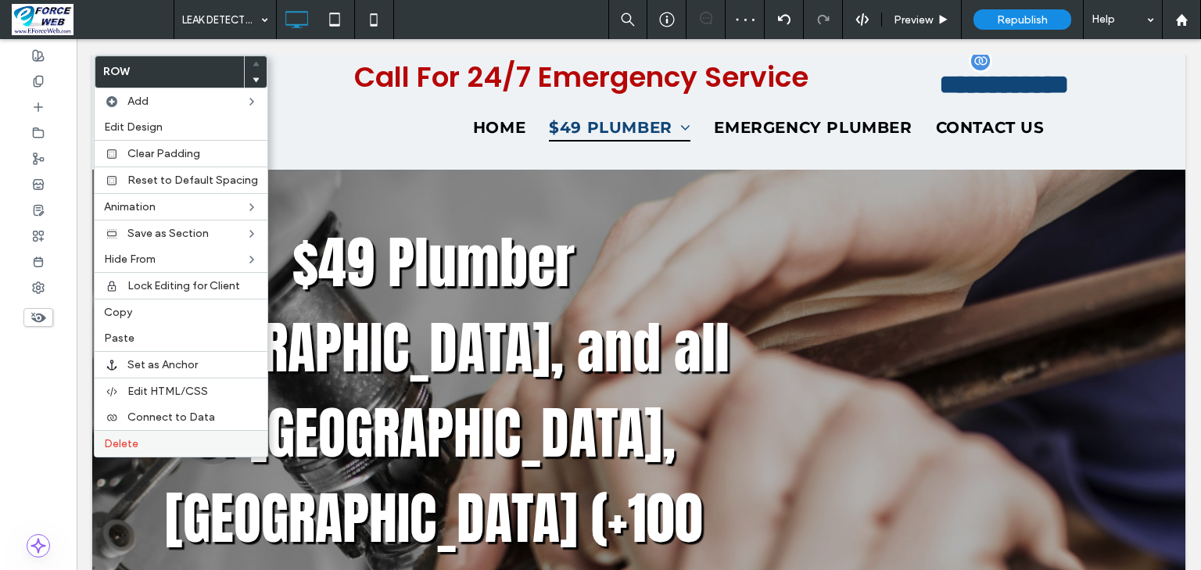
click at [138, 441] on label "Delete" at bounding box center [181, 443] width 154 height 13
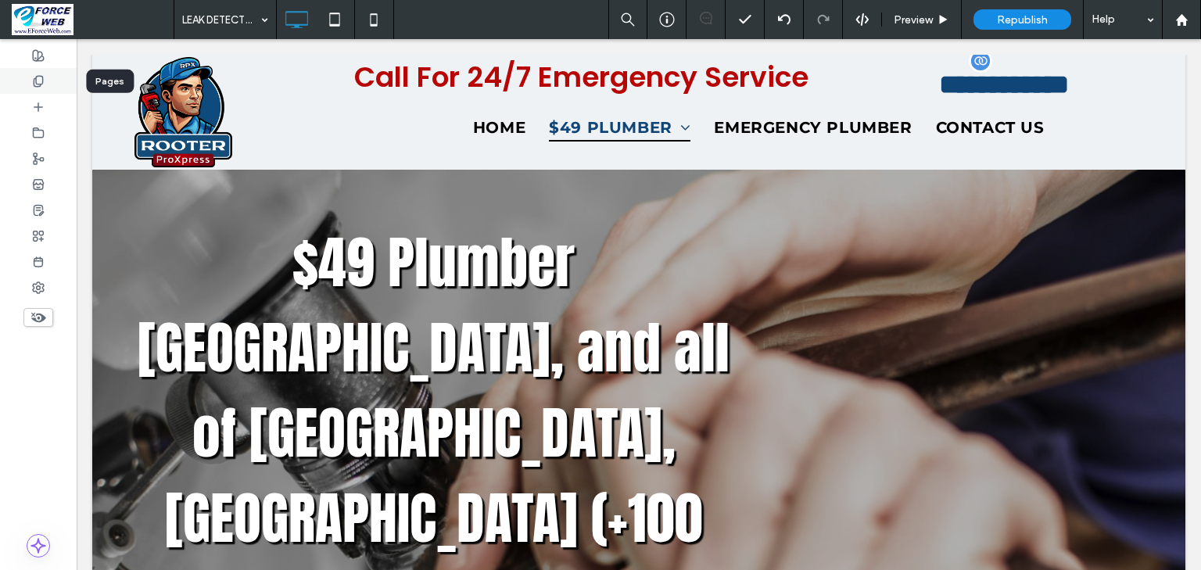
click at [41, 77] on icon at bounding box center [38, 81] width 13 height 13
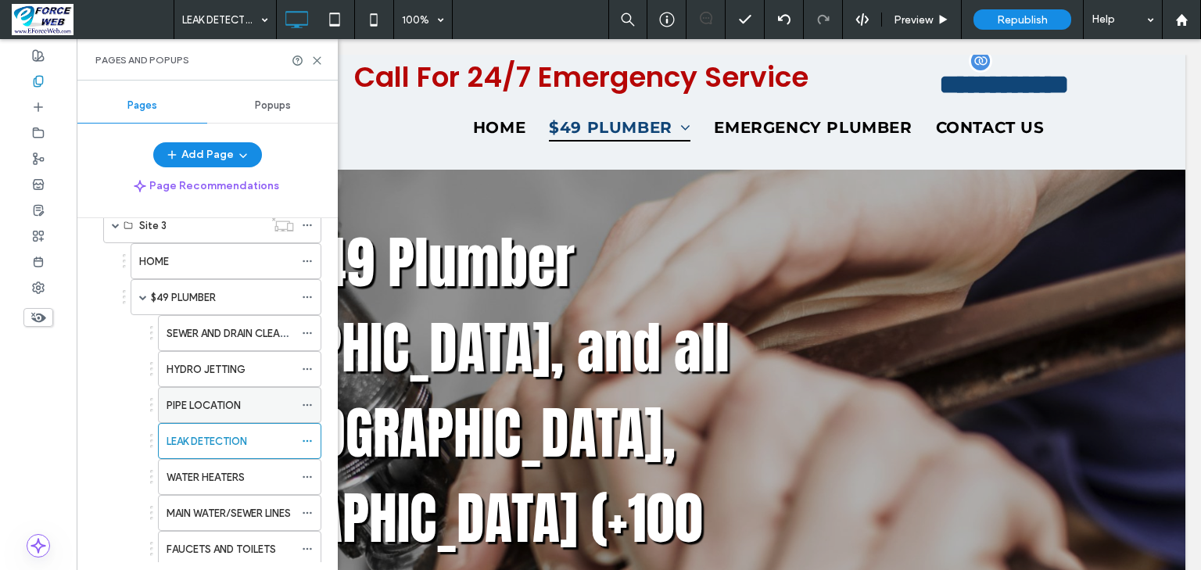
scroll to position [813, 0]
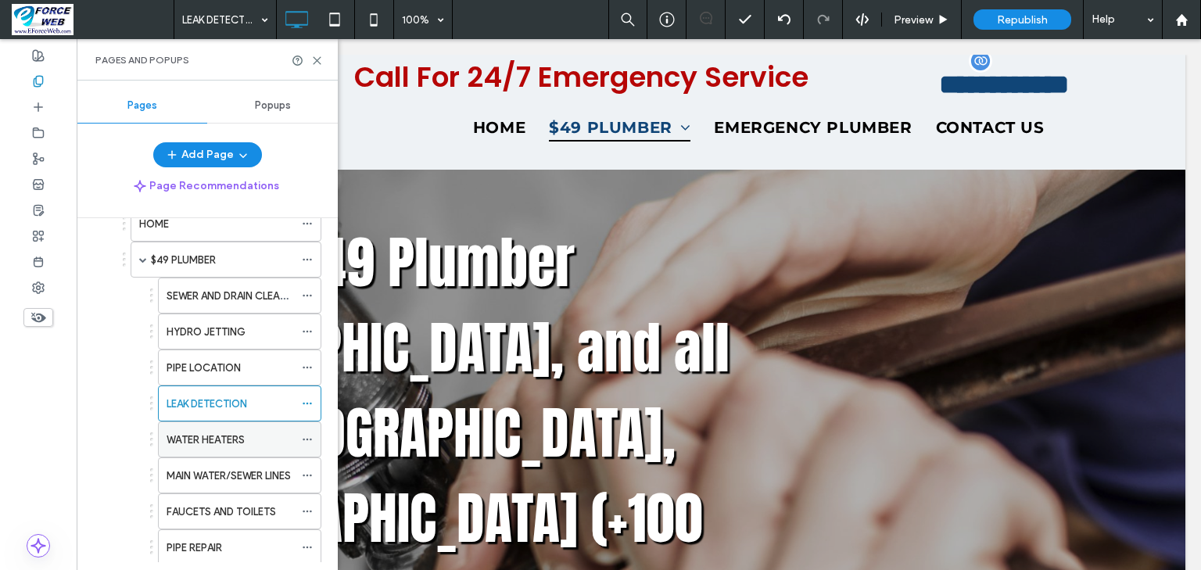
click at [203, 432] on label "WATER HEATERS" at bounding box center [206, 439] width 78 height 27
click at [317, 60] on use at bounding box center [317, 60] width 7 height 7
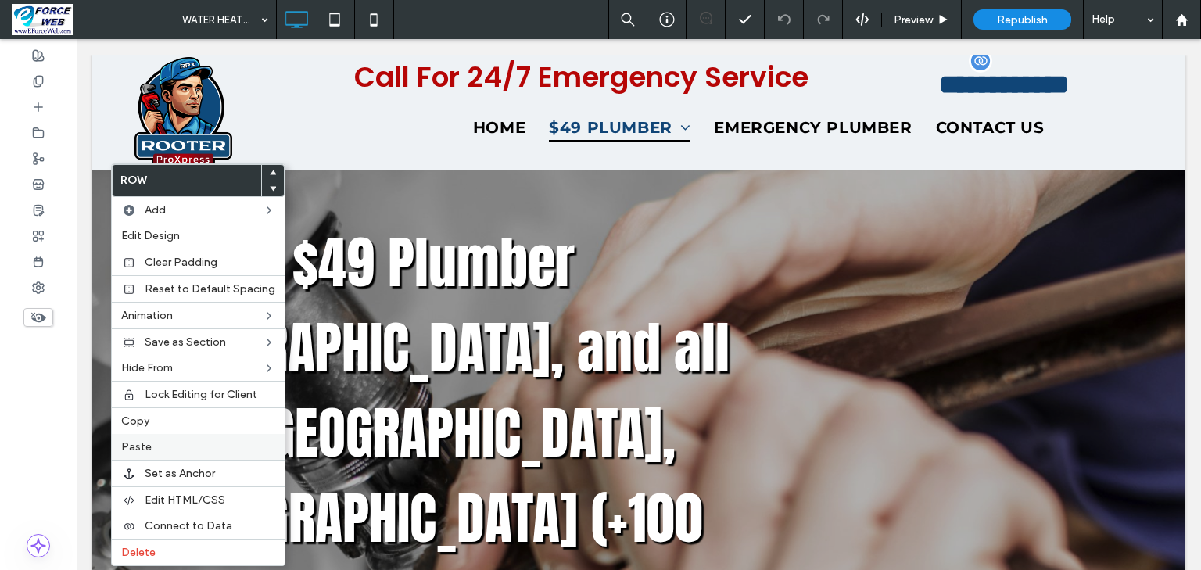
click at [213, 436] on div "Paste" at bounding box center [198, 447] width 173 height 26
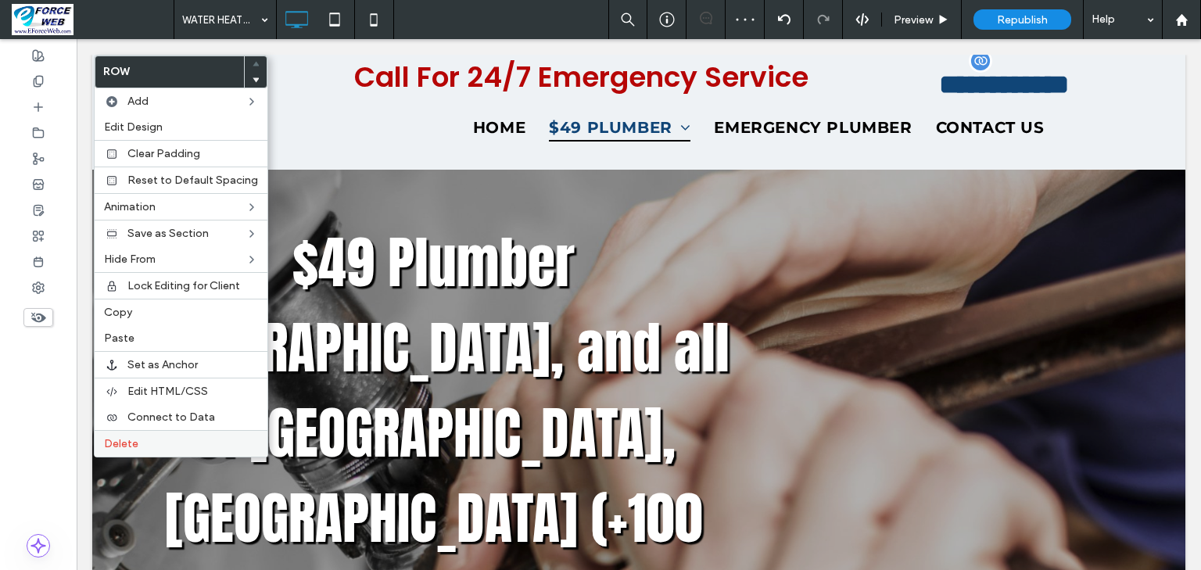
click at [109, 437] on span "Delete" at bounding box center [121, 443] width 34 height 13
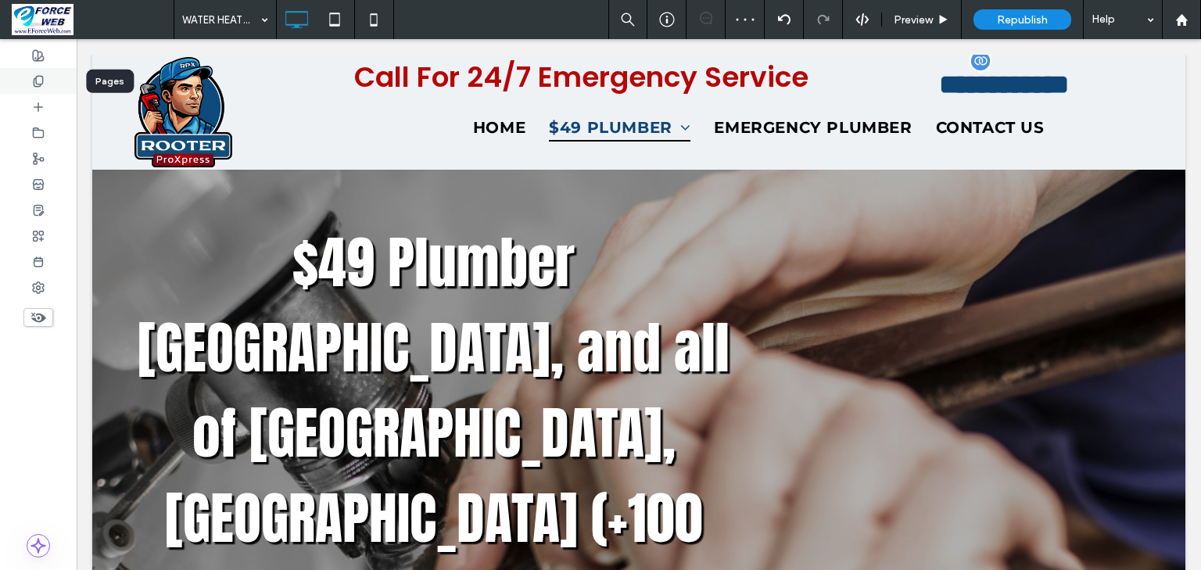
click at [44, 78] on icon at bounding box center [38, 81] width 13 height 13
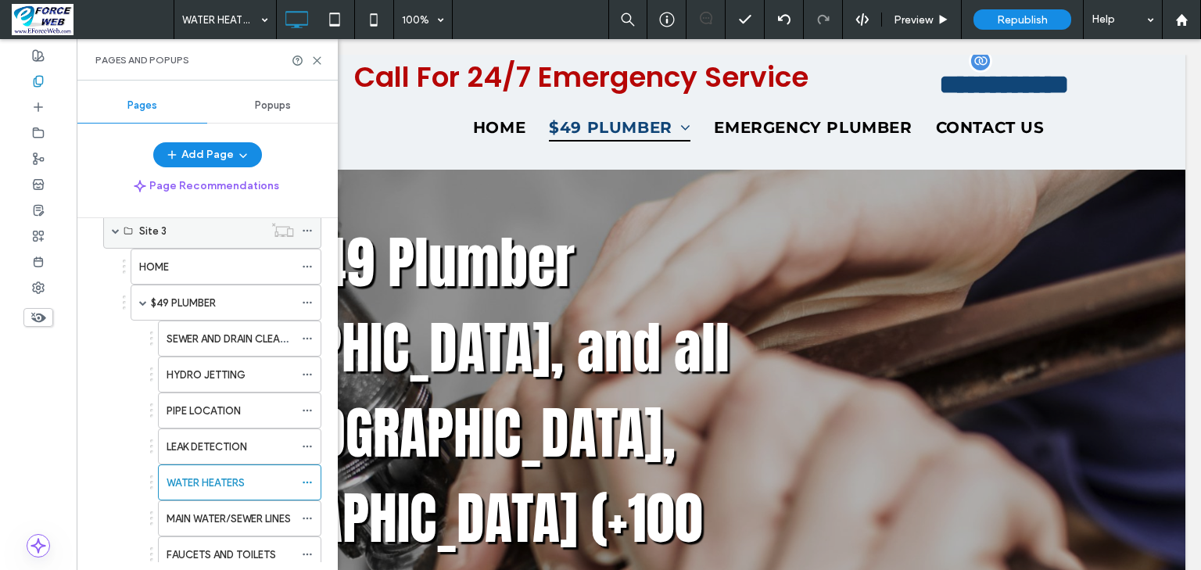
scroll to position [876, 0]
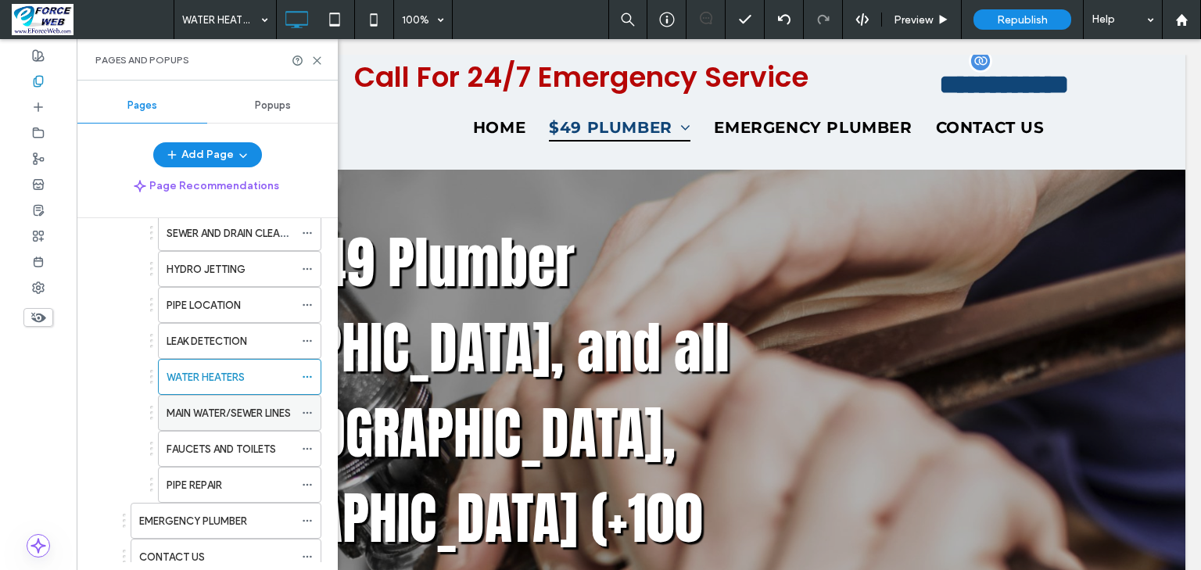
click at [235, 400] on label "MAIN WATER/SEWER LINES" at bounding box center [229, 413] width 124 height 27
click at [317, 57] on icon at bounding box center [317, 61] width 12 height 12
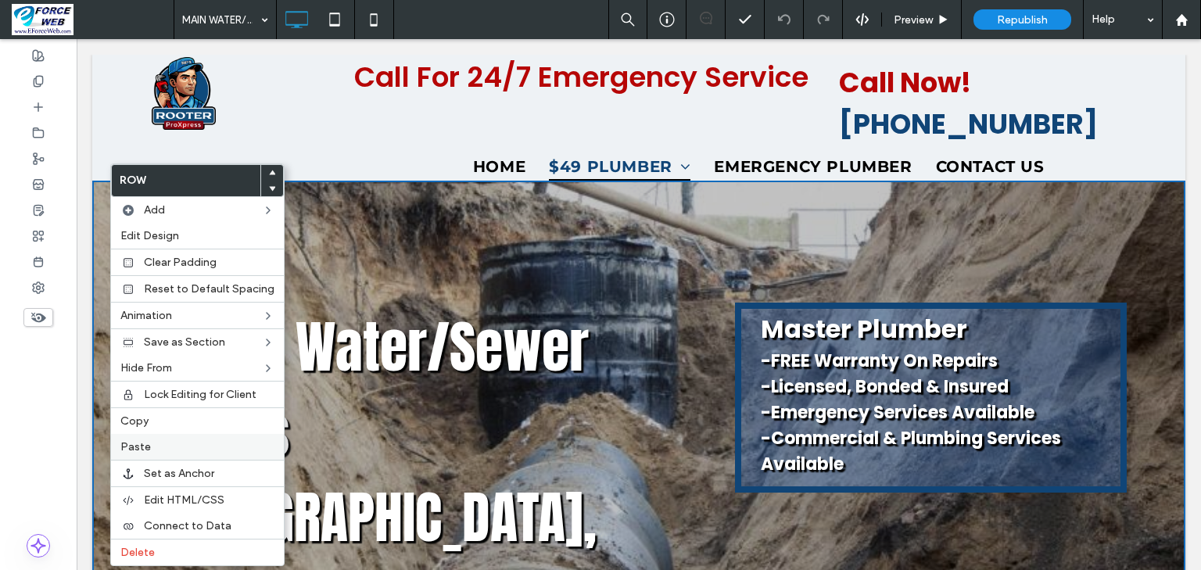
click at [164, 446] on label "Paste" at bounding box center [197, 446] width 154 height 13
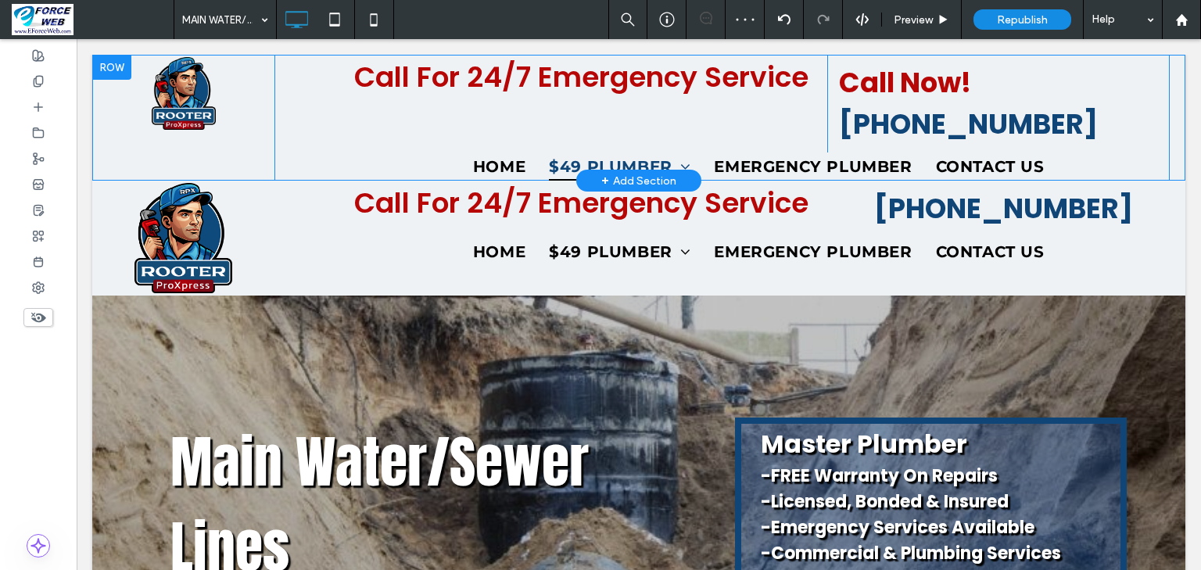
click at [113, 75] on div at bounding box center [111, 67] width 39 height 25
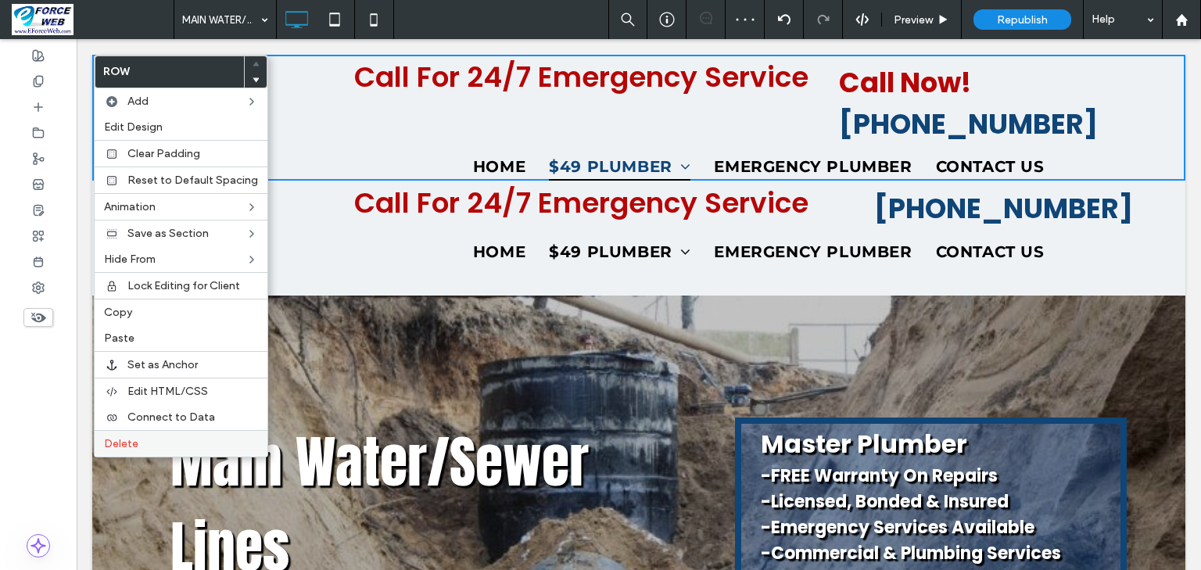
click at [137, 440] on span "Delete" at bounding box center [121, 443] width 34 height 13
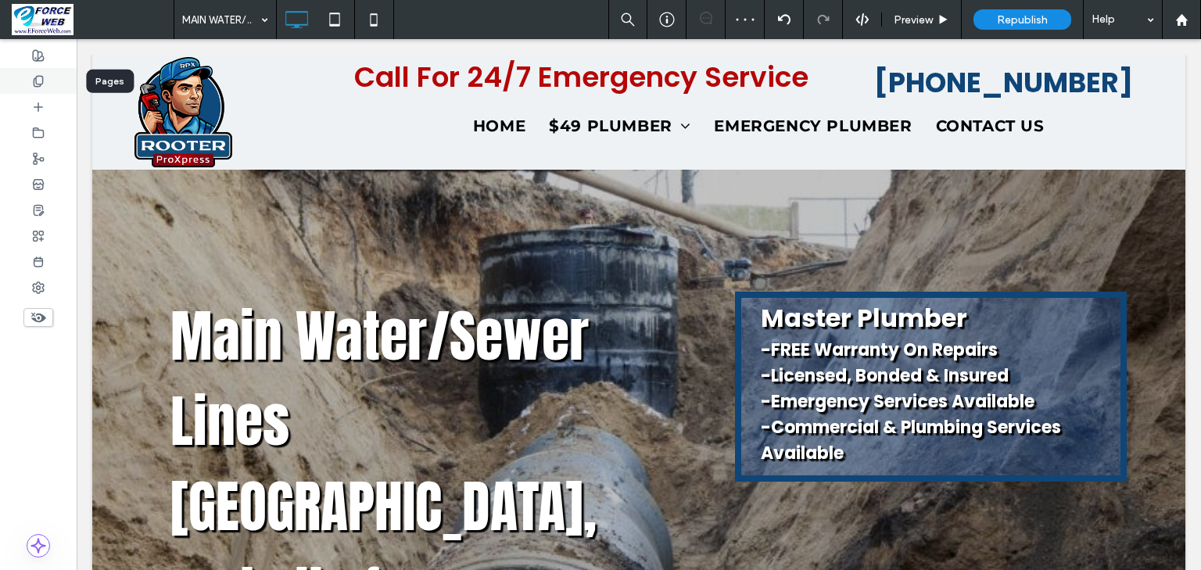
click at [40, 79] on icon at bounding box center [38, 81] width 13 height 13
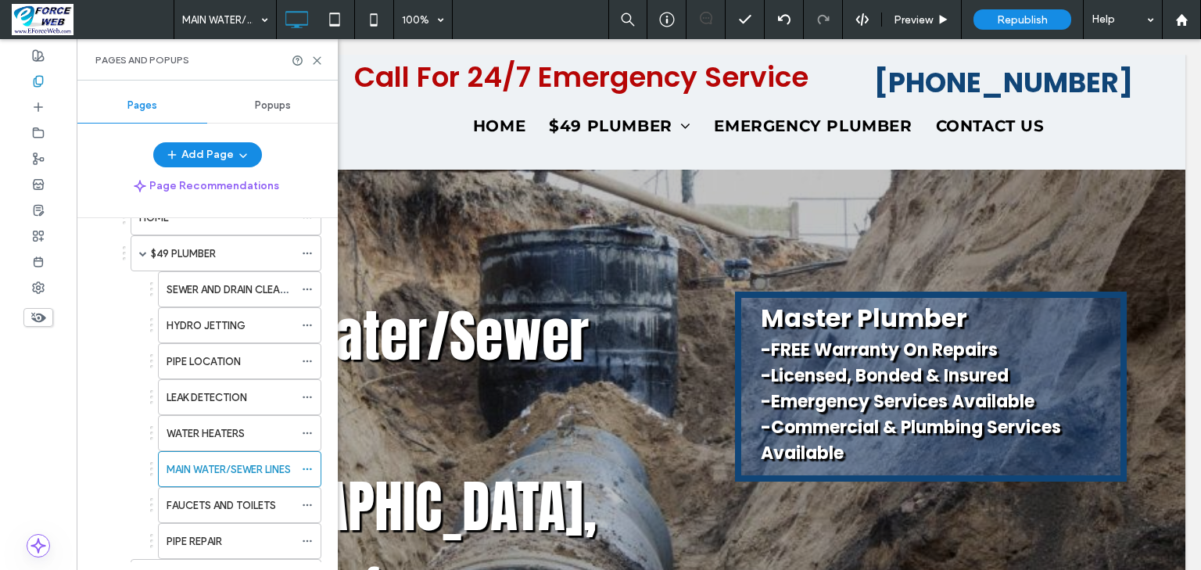
scroll to position [938, 0]
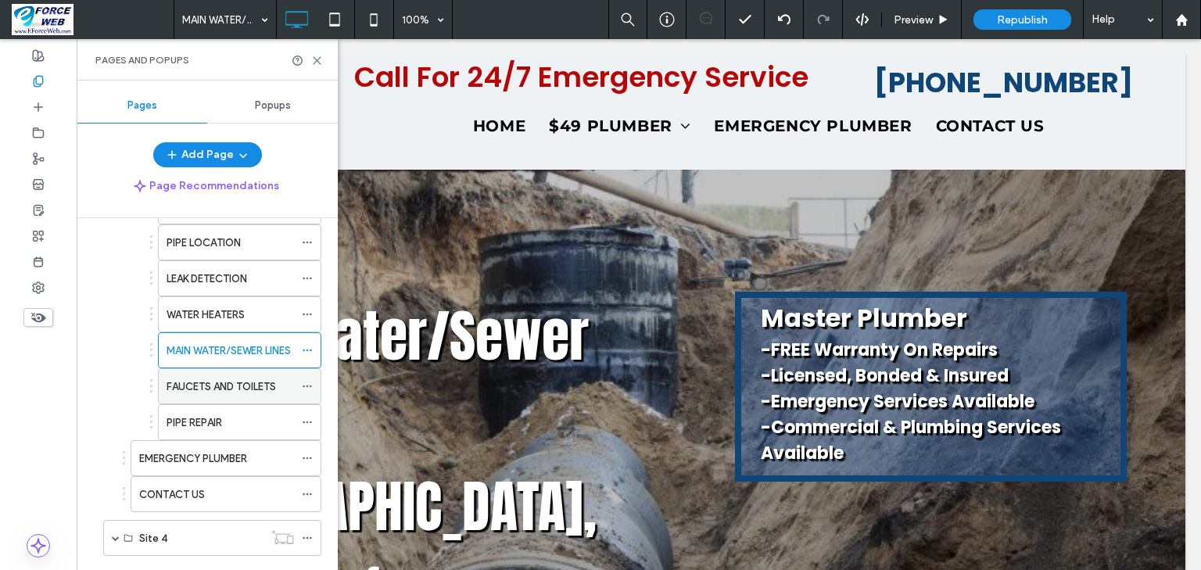
click at [191, 382] on label "FAUCETS AND TOILETS" at bounding box center [221, 386] width 109 height 27
click at [316, 56] on icon at bounding box center [317, 61] width 12 height 12
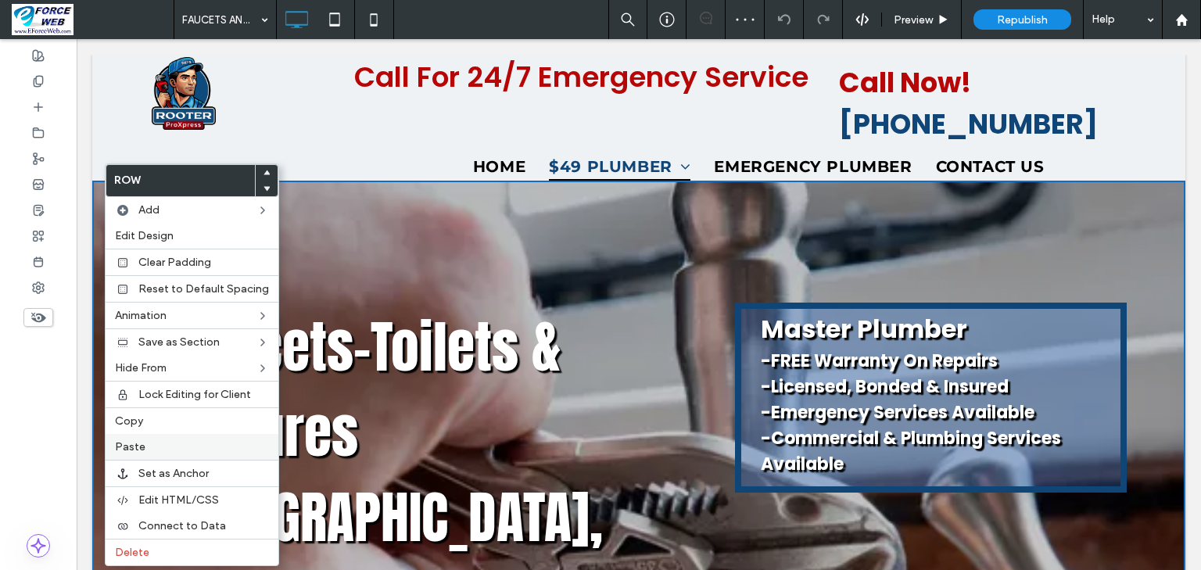
click at [157, 445] on label "Paste" at bounding box center [192, 446] width 154 height 13
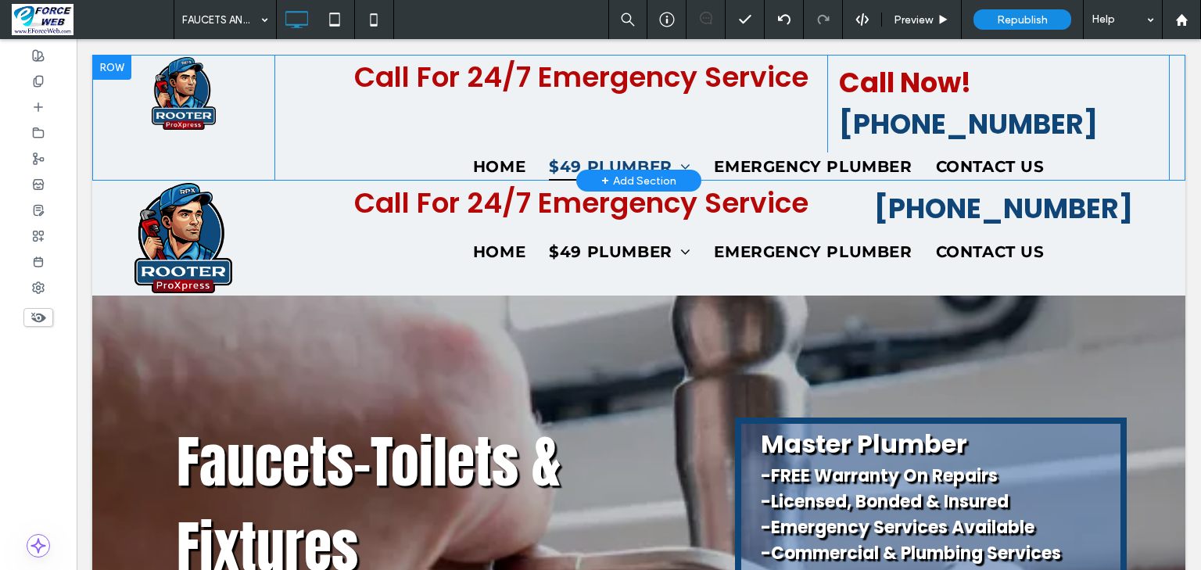
click at [106, 67] on div at bounding box center [111, 67] width 39 height 25
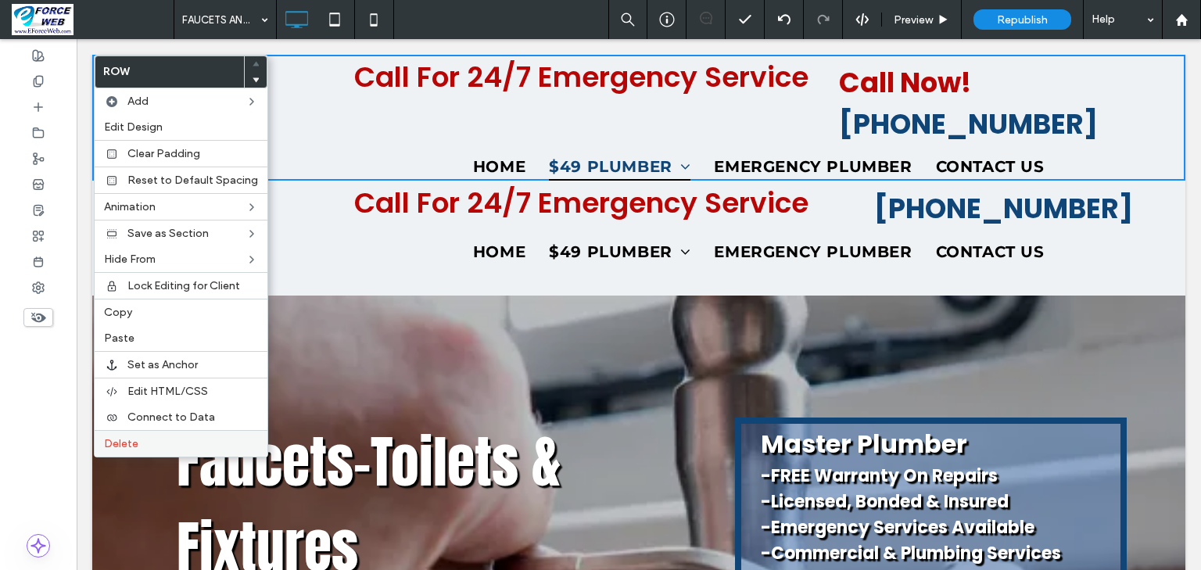
click at [105, 437] on span "Delete" at bounding box center [121, 443] width 34 height 13
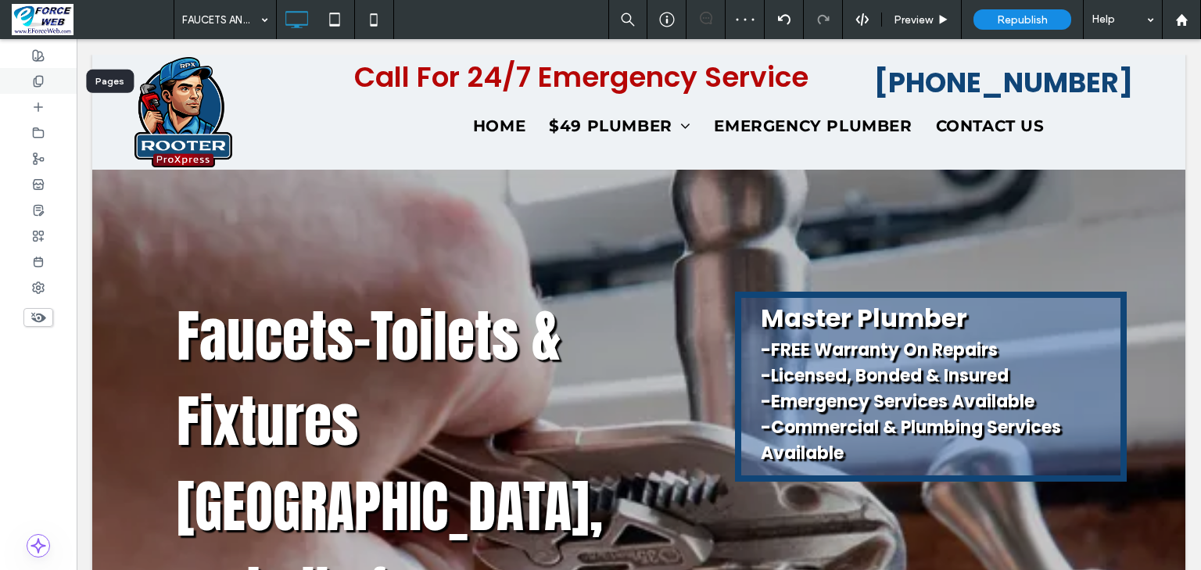
click at [34, 83] on use at bounding box center [38, 81] width 9 height 10
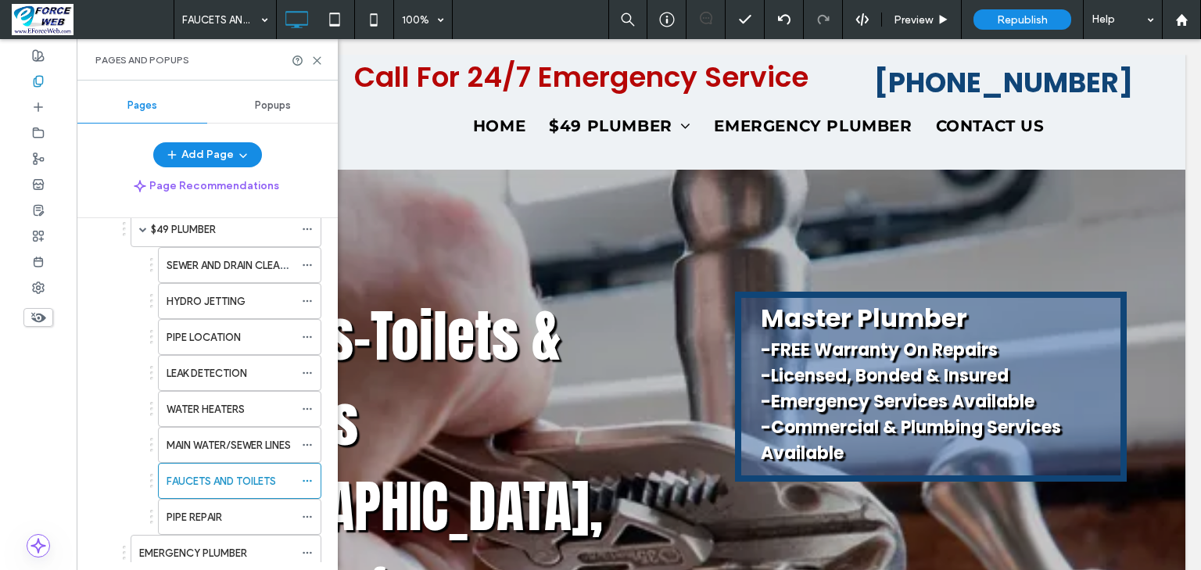
scroll to position [853, 0]
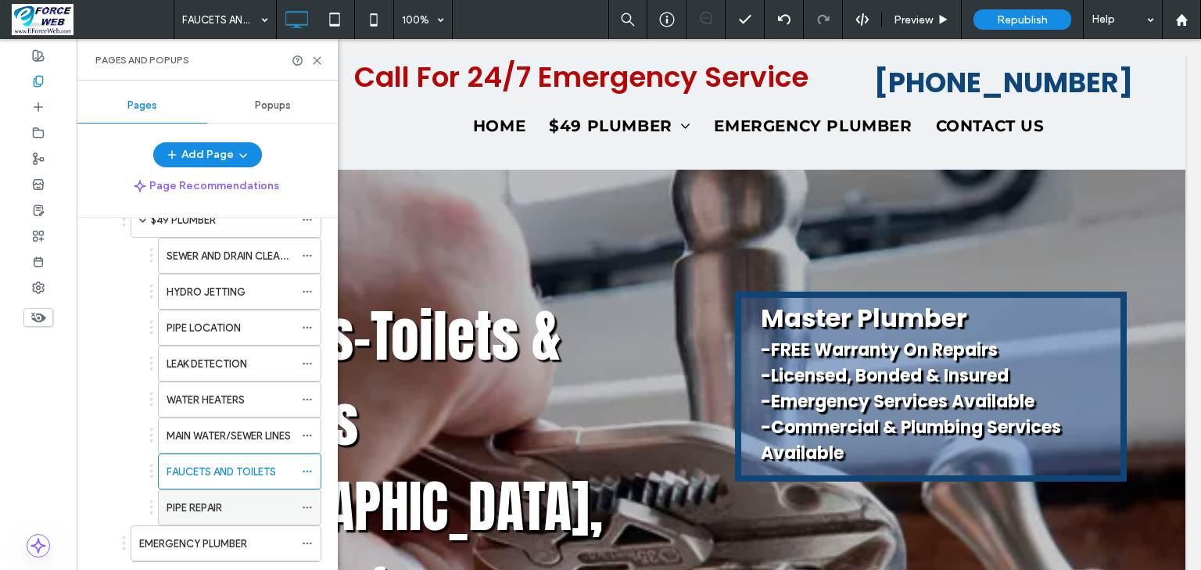
click at [191, 497] on label "PIPE REPAIR" at bounding box center [195, 507] width 56 height 27
click at [318, 63] on icon at bounding box center [317, 61] width 12 height 12
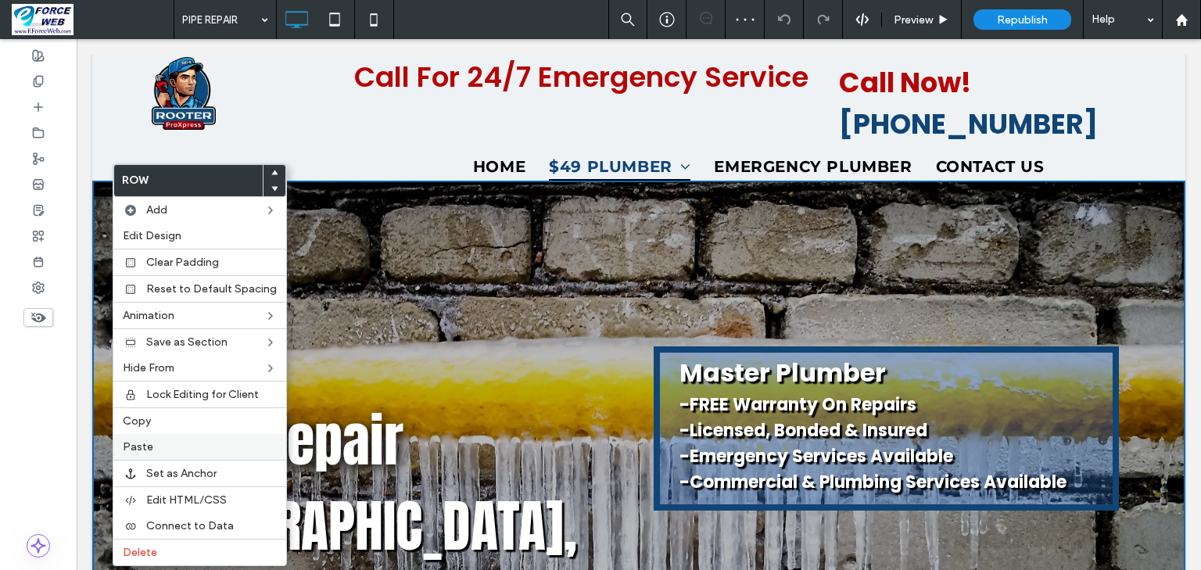
click at [143, 443] on span "Paste" at bounding box center [138, 446] width 30 height 13
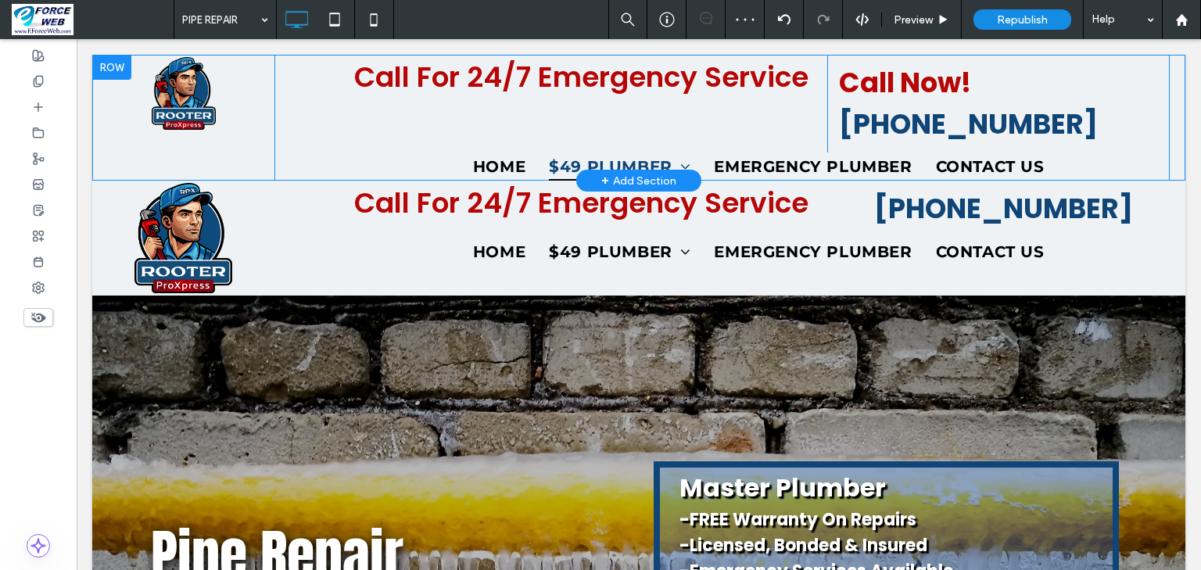
click at [119, 65] on div at bounding box center [111, 67] width 39 height 25
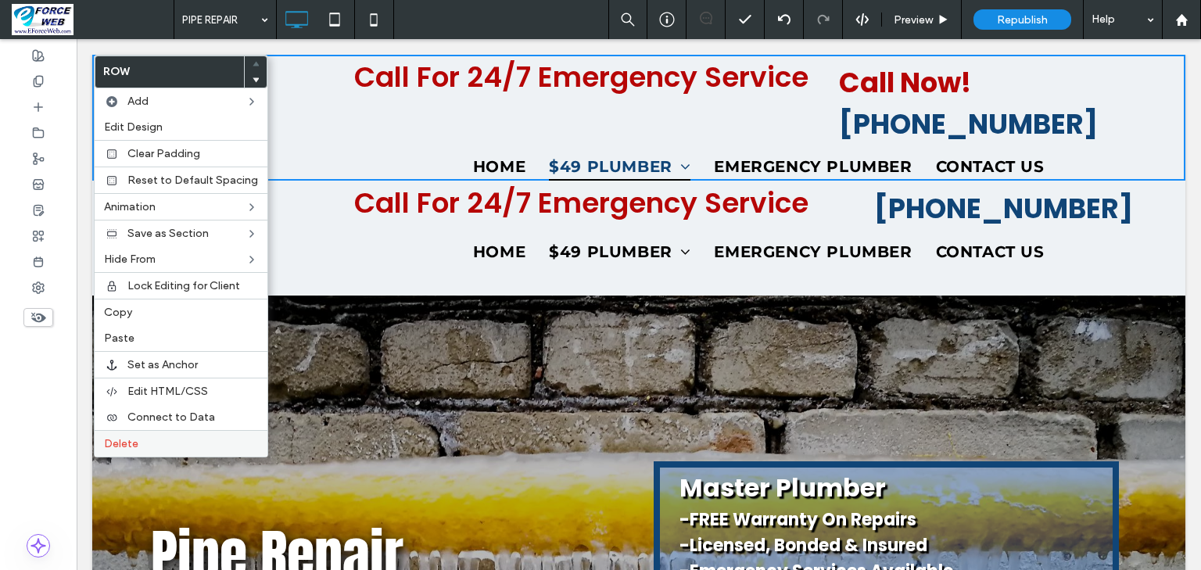
click at [137, 442] on span "Delete" at bounding box center [121, 443] width 34 height 13
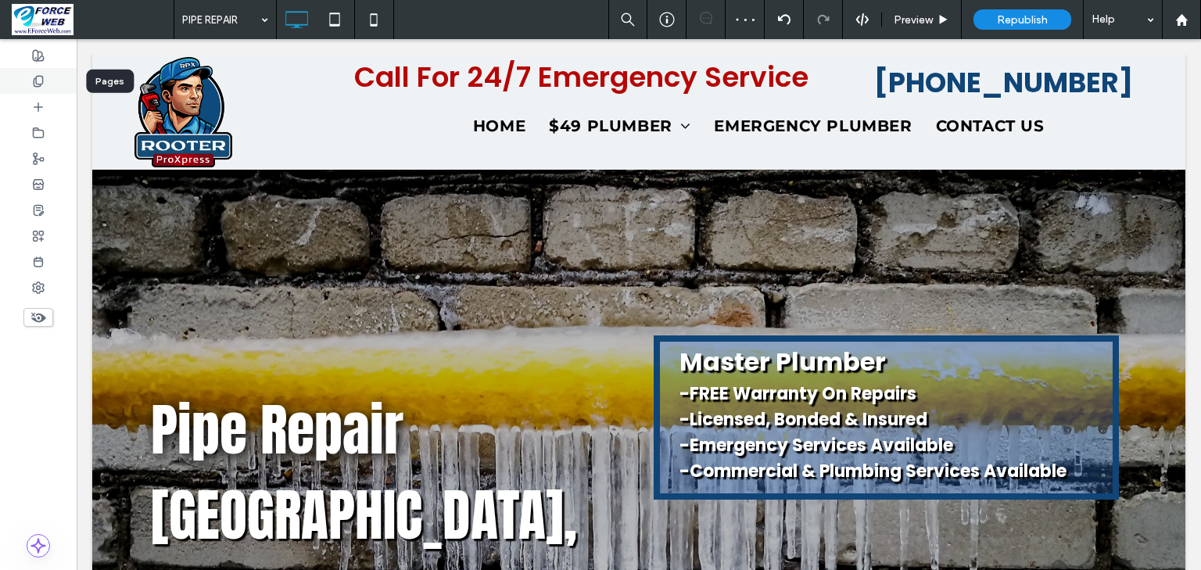
click at [38, 84] on use at bounding box center [38, 81] width 9 height 10
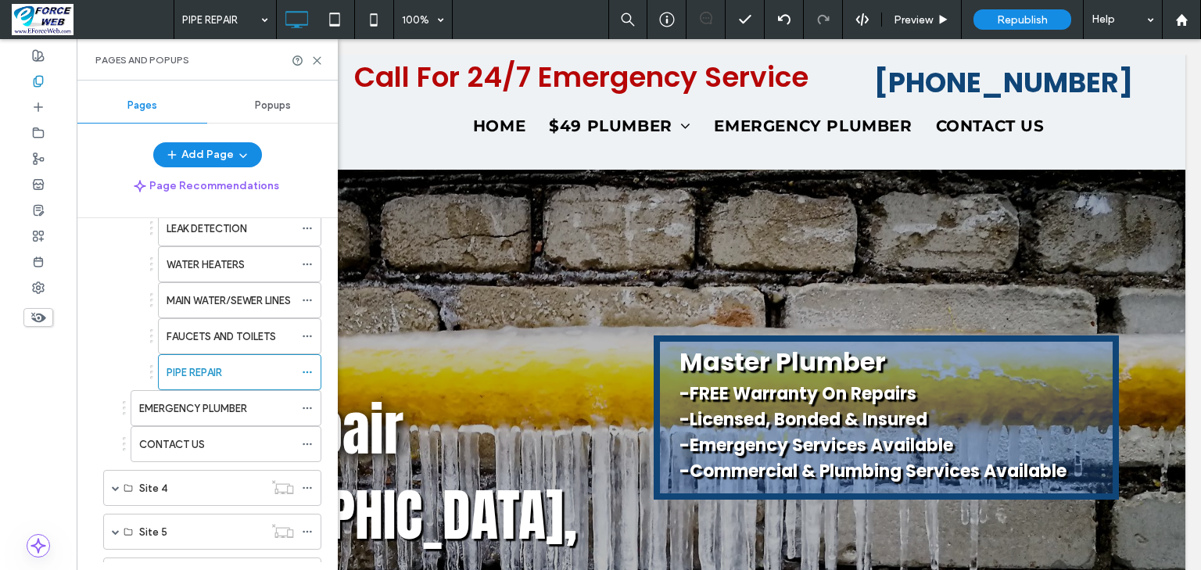
scroll to position [1001, 0]
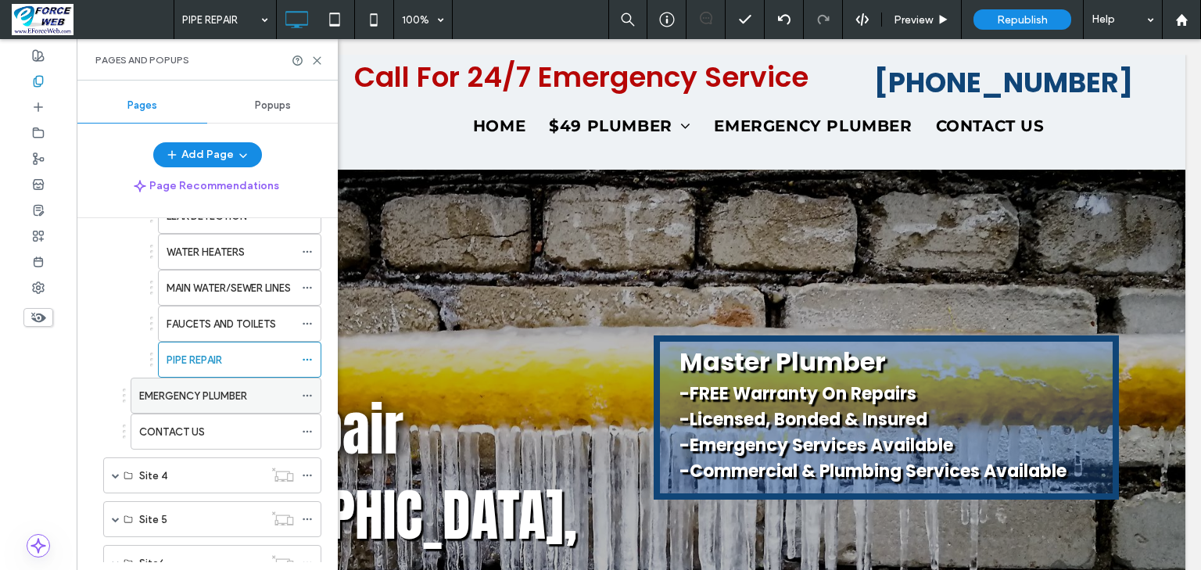
click at [231, 393] on label "EMERGENCY PLUMBER" at bounding box center [193, 395] width 108 height 27
click at [315, 59] on icon at bounding box center [317, 61] width 12 height 12
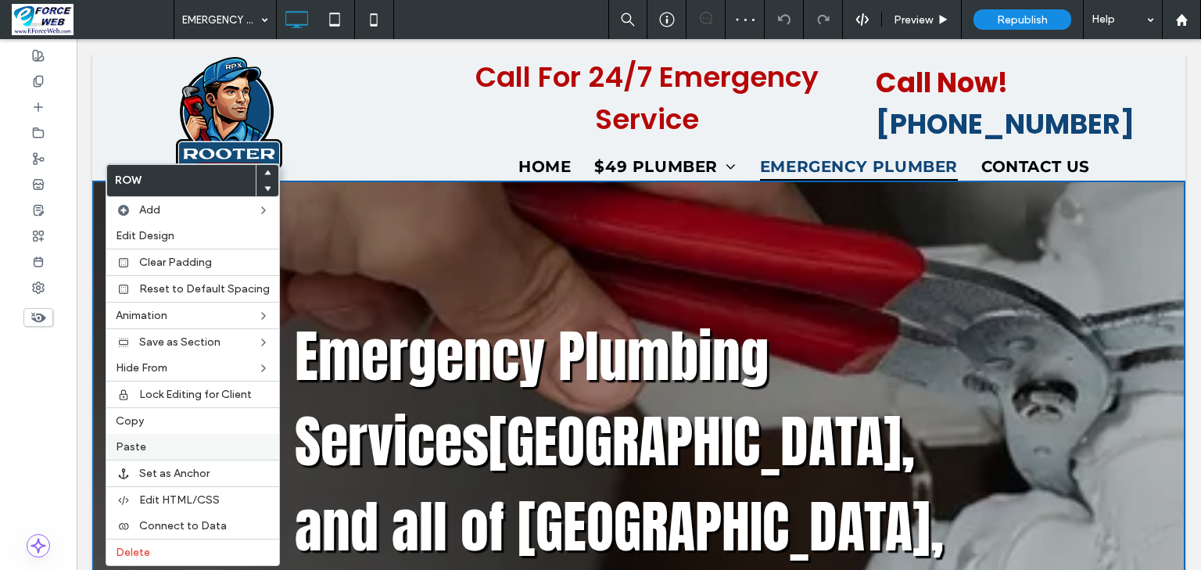
click at [149, 445] on label "Paste" at bounding box center [193, 446] width 154 height 13
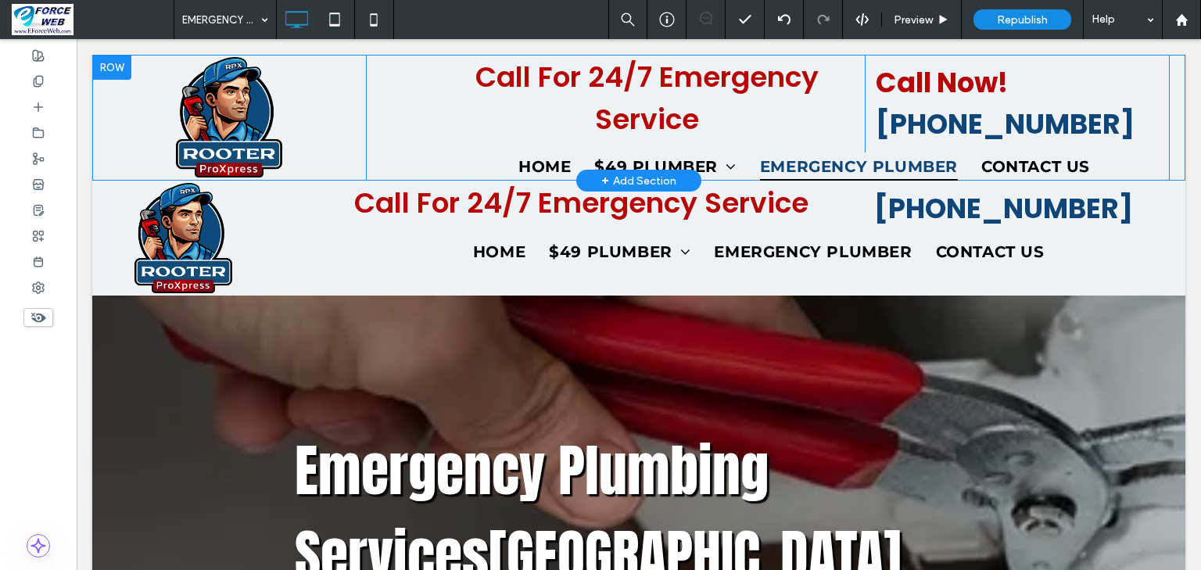
click at [113, 66] on div at bounding box center [111, 67] width 39 height 25
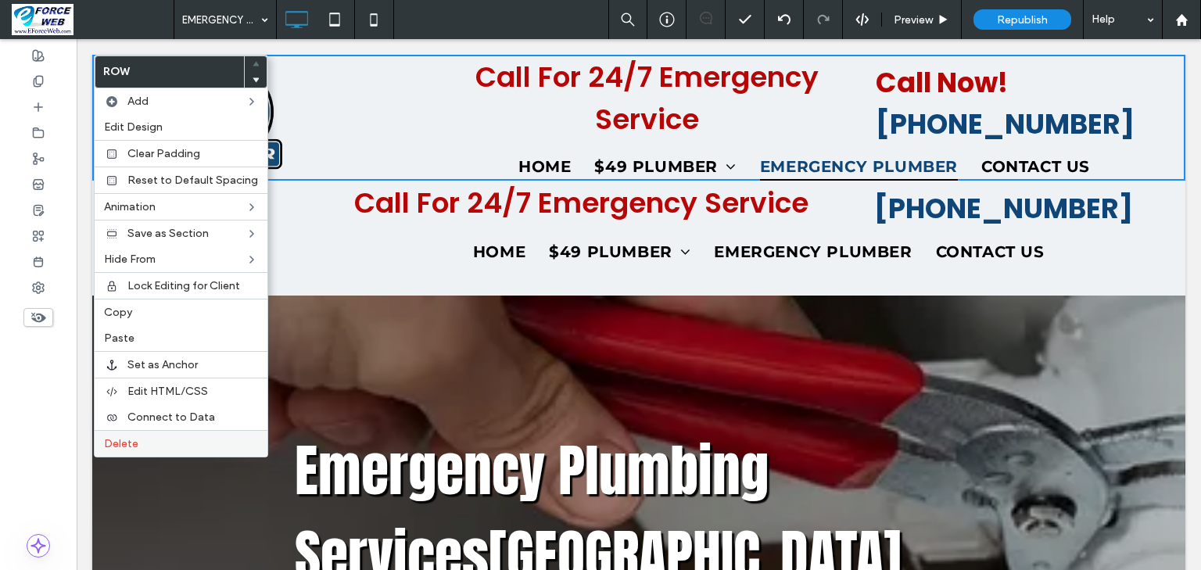
click at [114, 445] on span "Delete" at bounding box center [121, 443] width 34 height 13
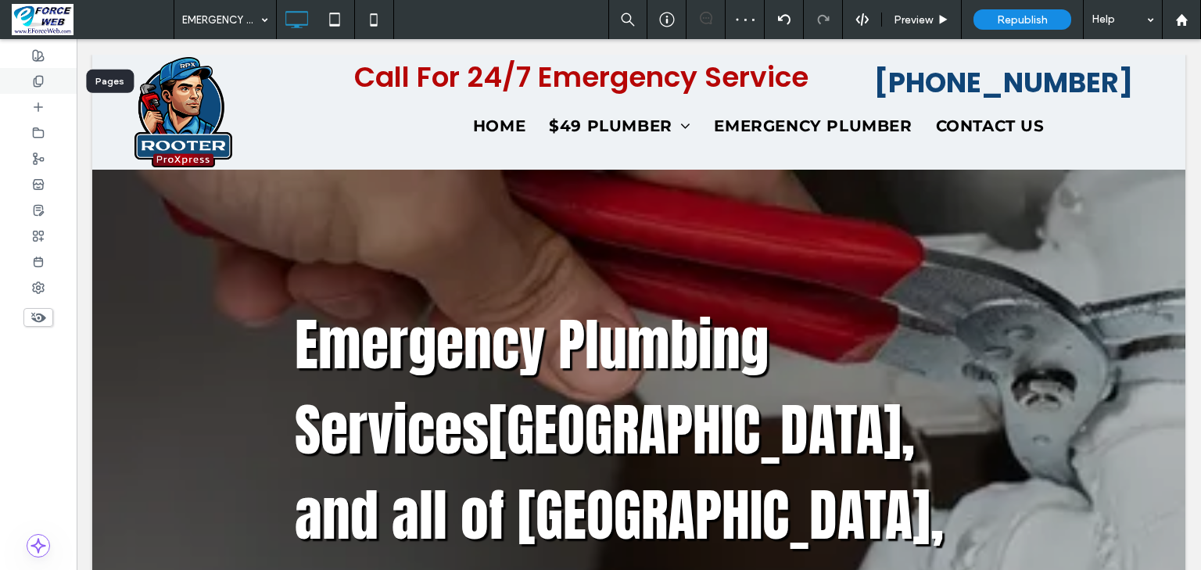
click at [38, 81] on icon at bounding box center [38, 81] width 13 height 13
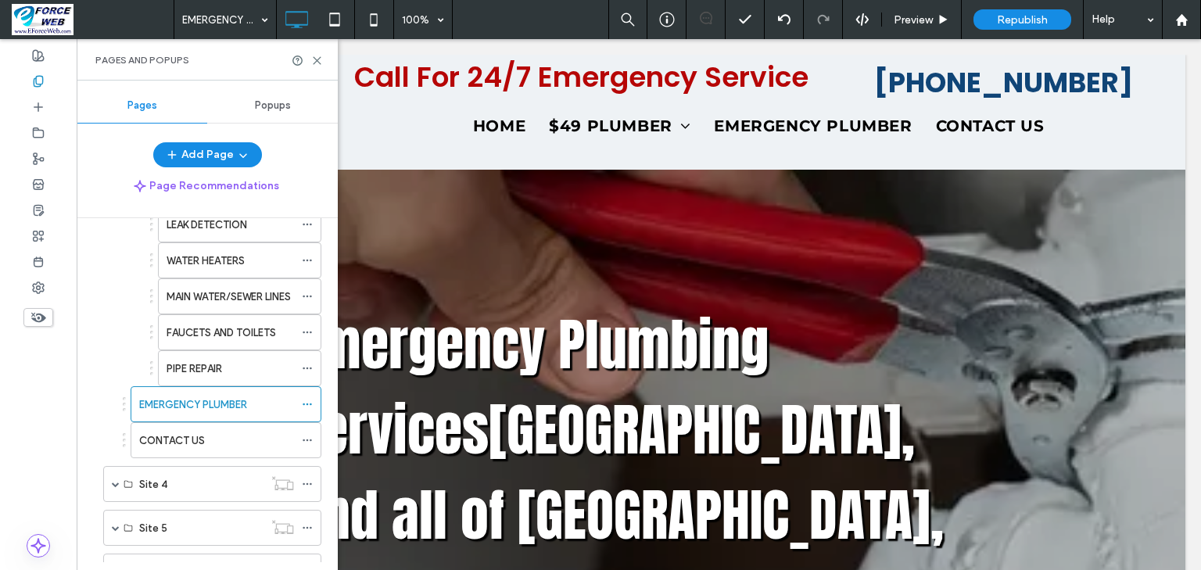
scroll to position [1001, 0]
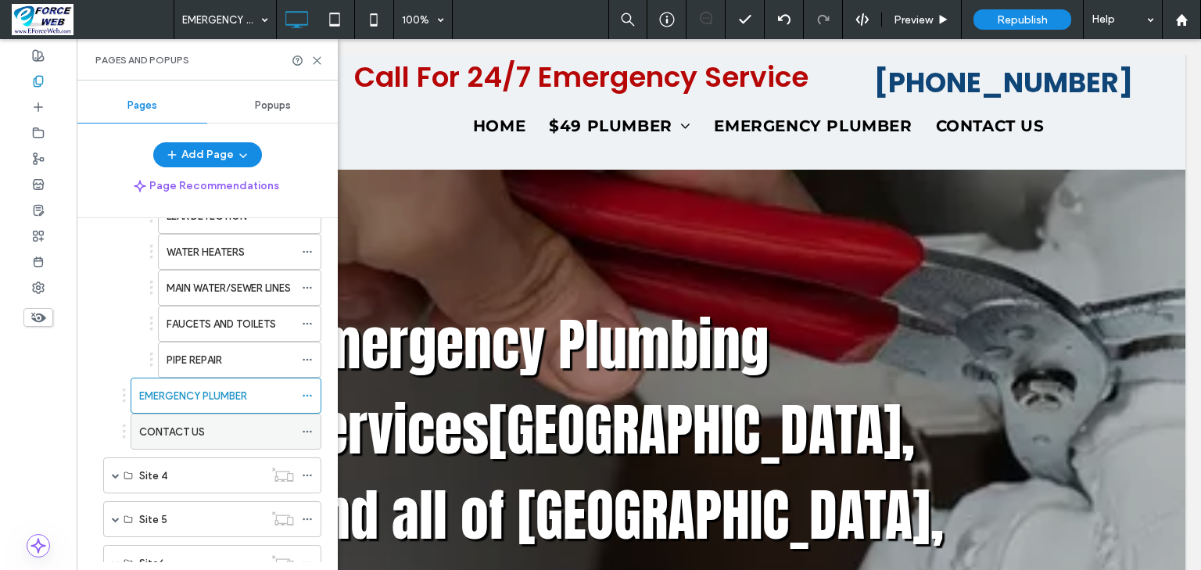
click at [195, 428] on label "CONTACT US" at bounding box center [172, 431] width 66 height 27
click at [318, 60] on icon at bounding box center [317, 61] width 12 height 12
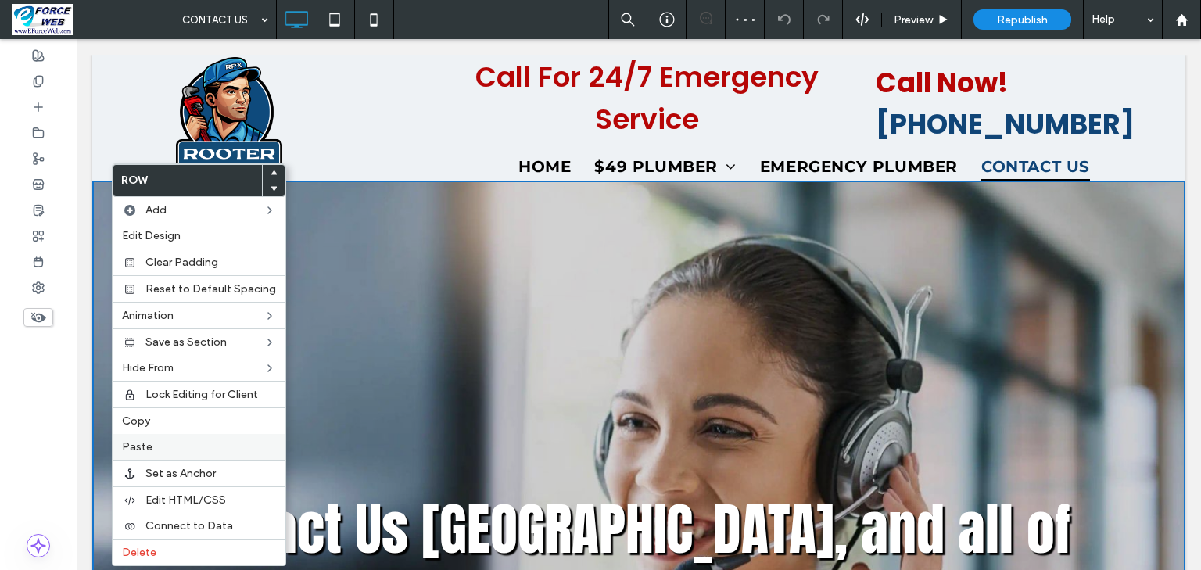
click at [131, 443] on span "Paste" at bounding box center [137, 446] width 30 height 13
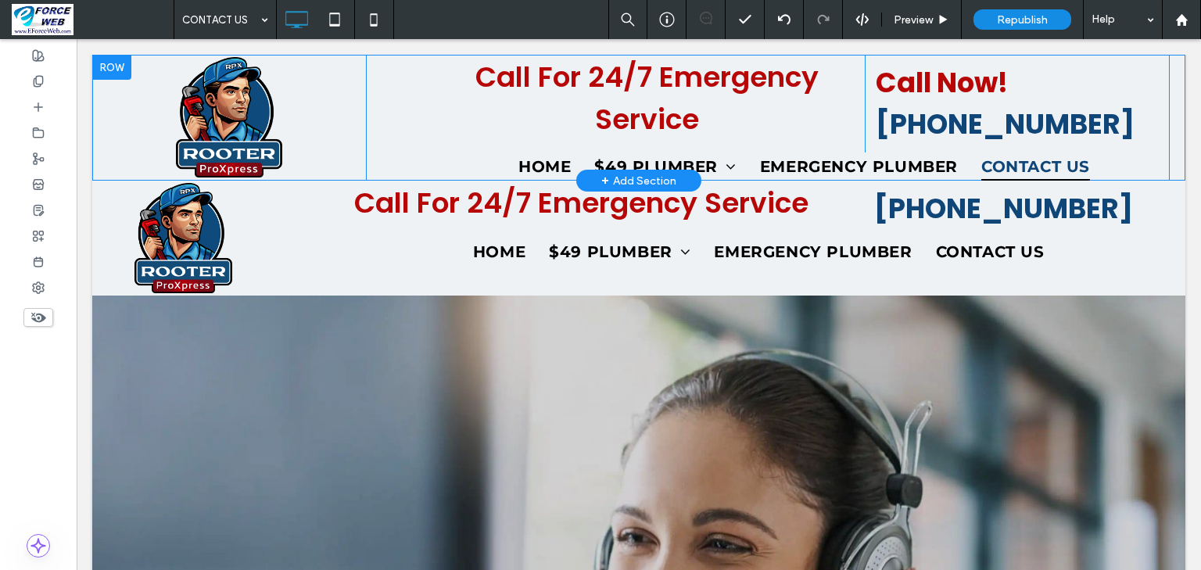
click at [100, 61] on div at bounding box center [111, 67] width 39 height 25
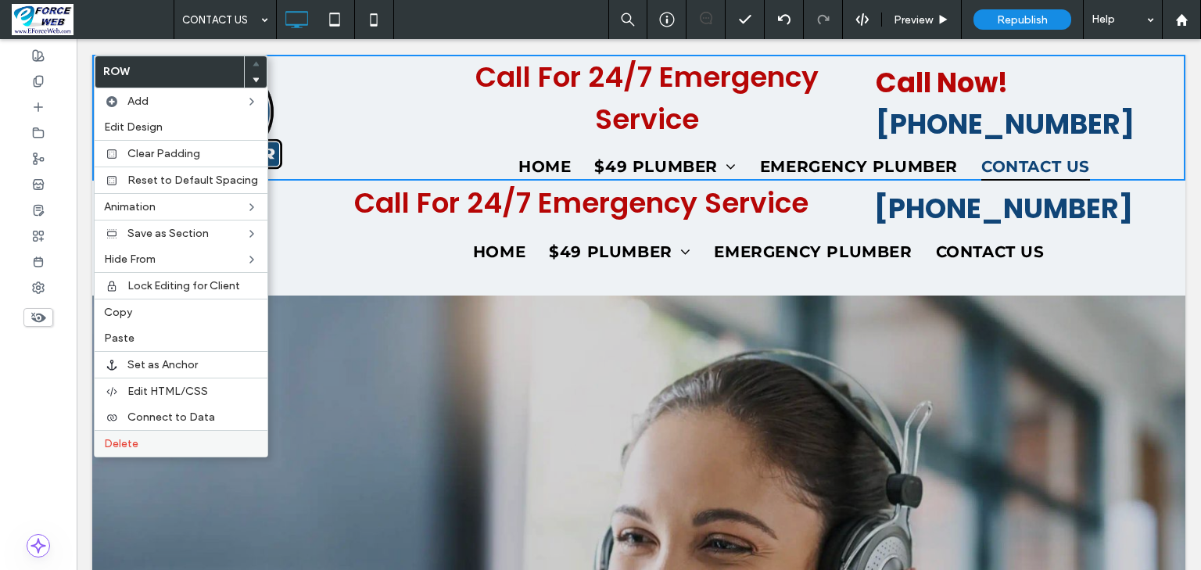
click at [113, 437] on span "Delete" at bounding box center [121, 443] width 34 height 13
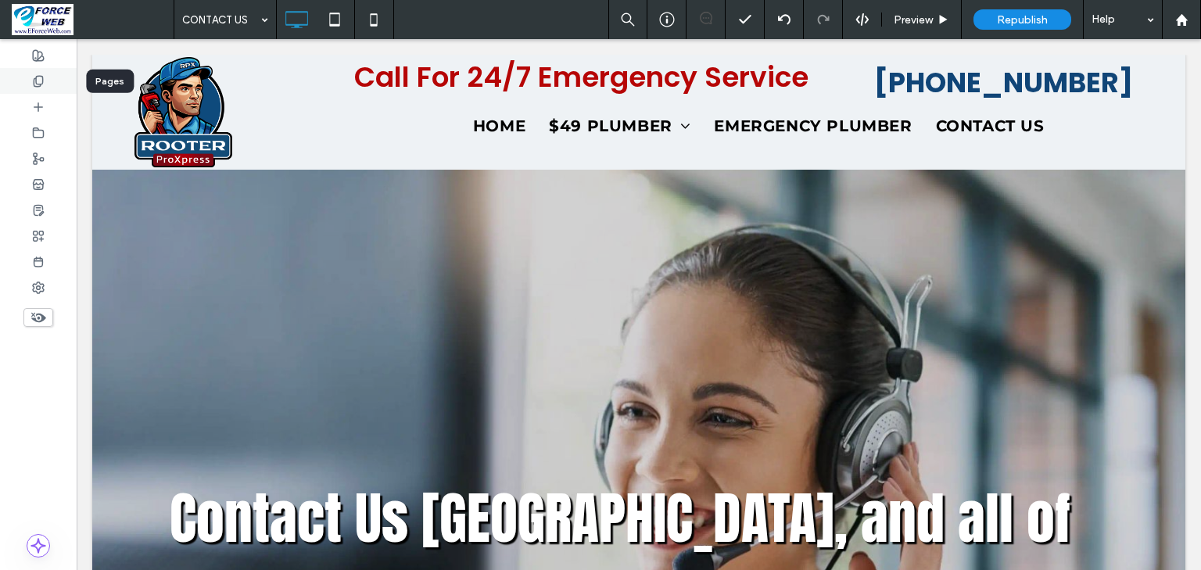
click at [38, 78] on icon at bounding box center [38, 81] width 13 height 13
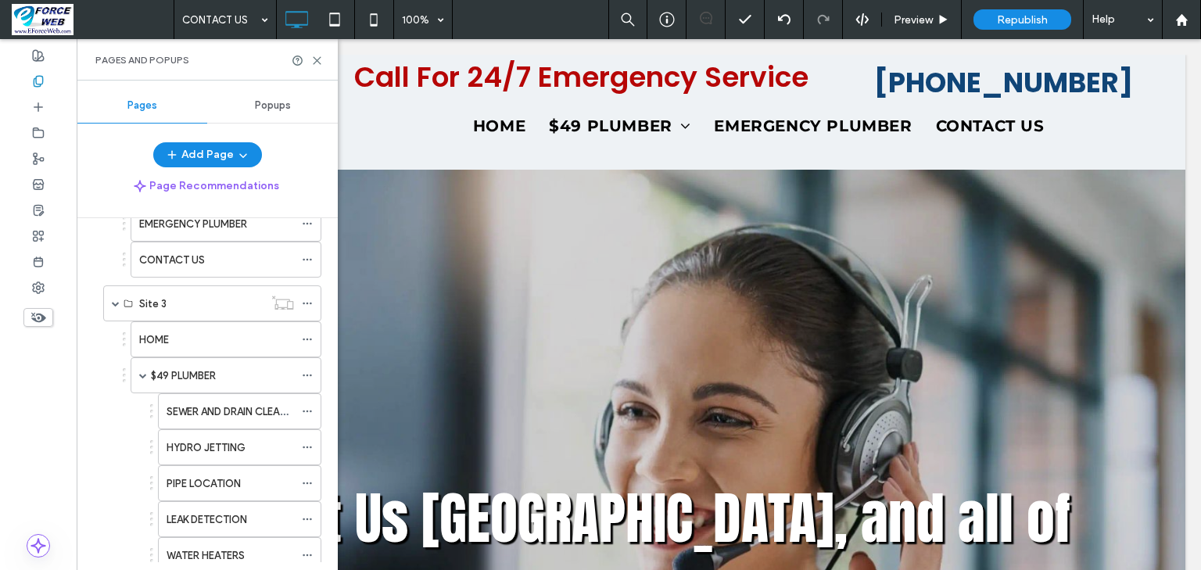
scroll to position [688, 0]
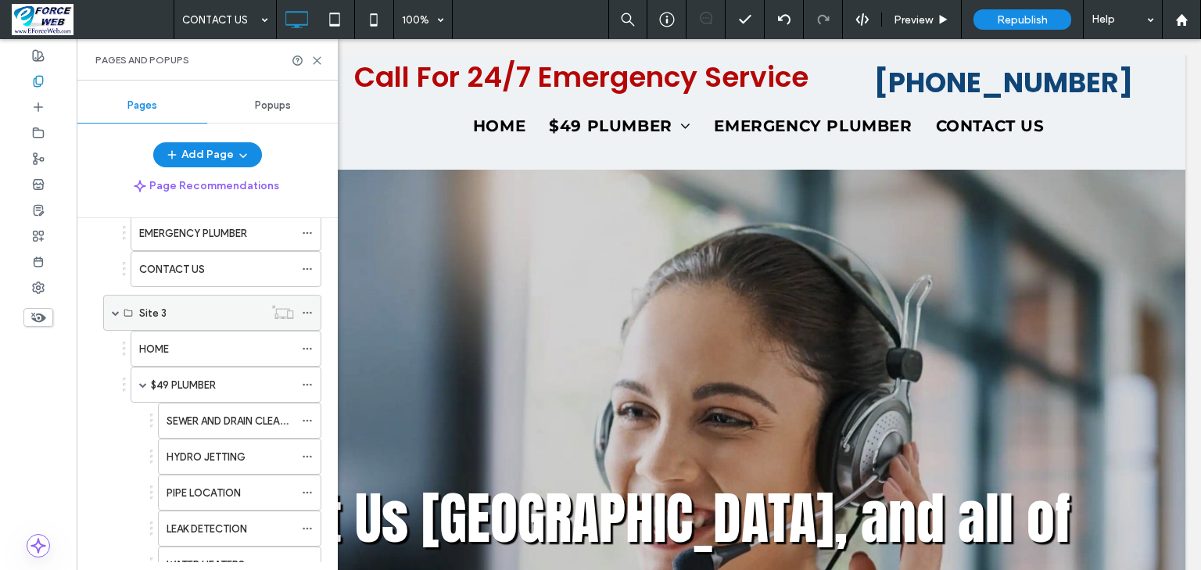
click at [113, 309] on span at bounding box center [116, 313] width 8 height 8
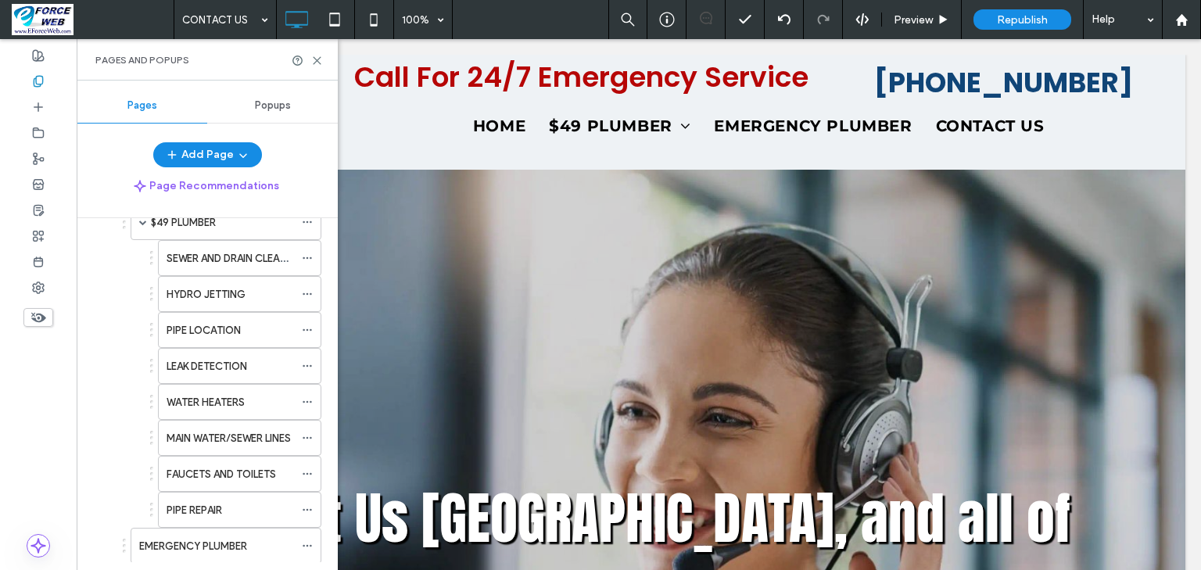
scroll to position [188, 0]
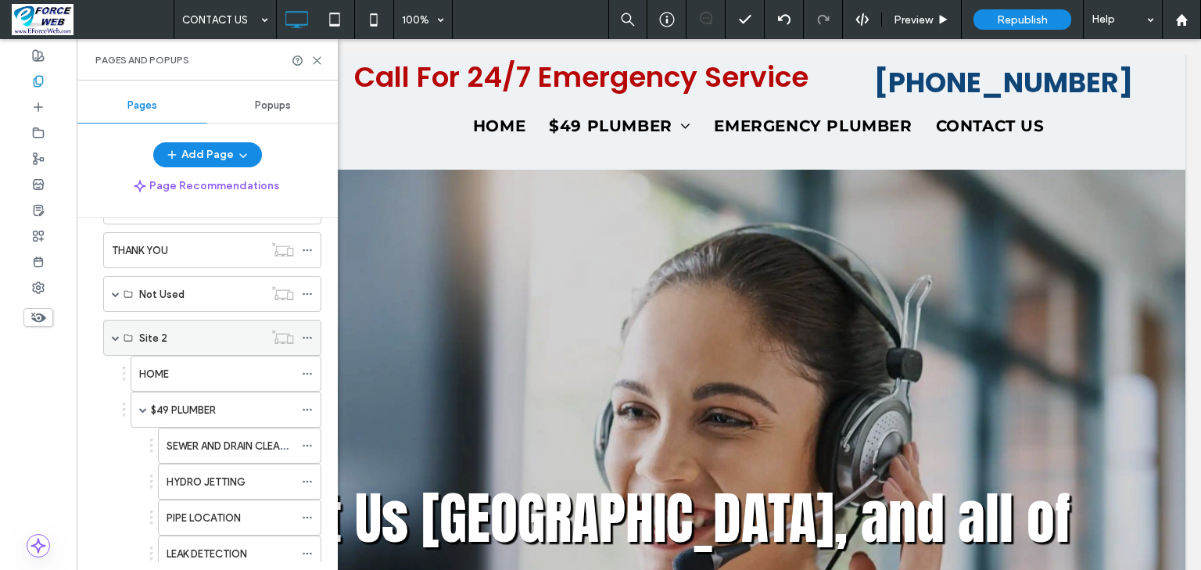
click at [121, 337] on div "Site 2" at bounding box center [212, 338] width 218 height 36
click at [116, 337] on span at bounding box center [116, 338] width 8 height 8
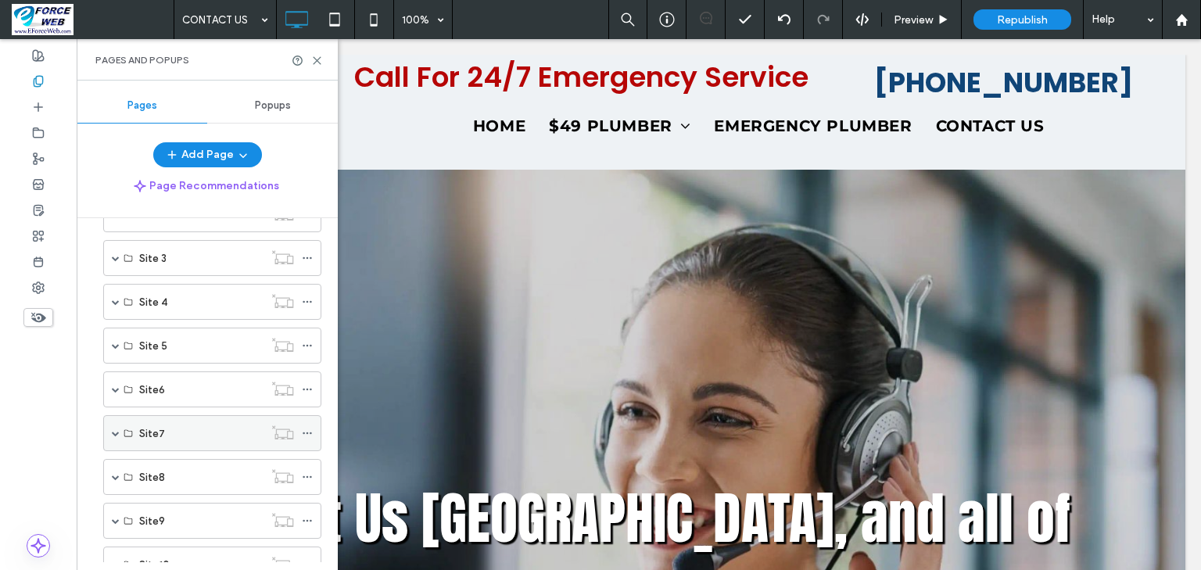
scroll to position [250, 0]
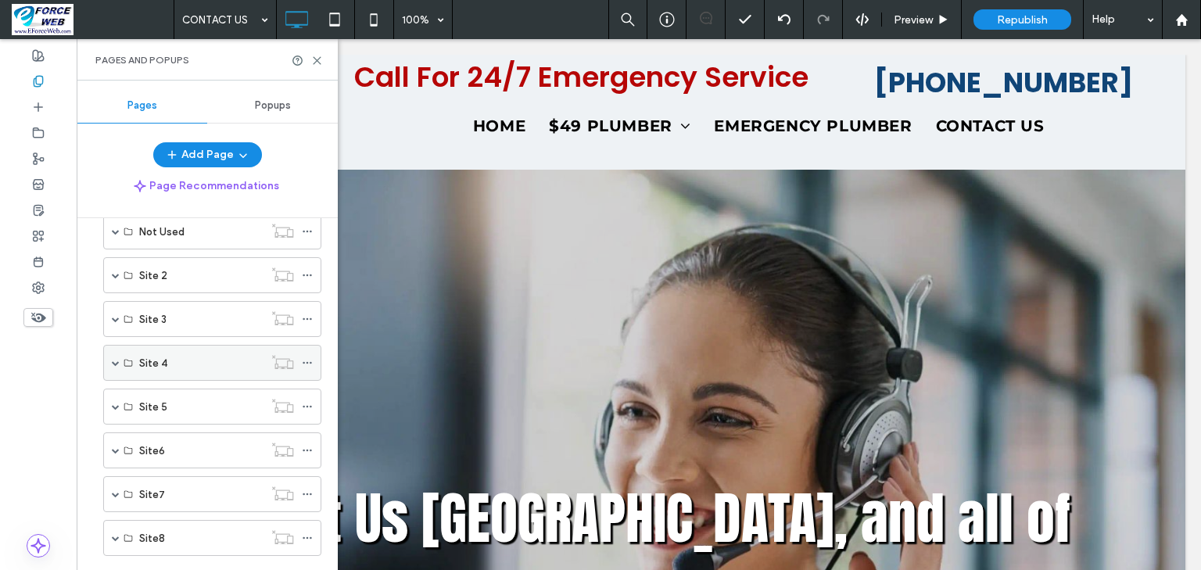
click at [116, 360] on span at bounding box center [116, 363] width 8 height 8
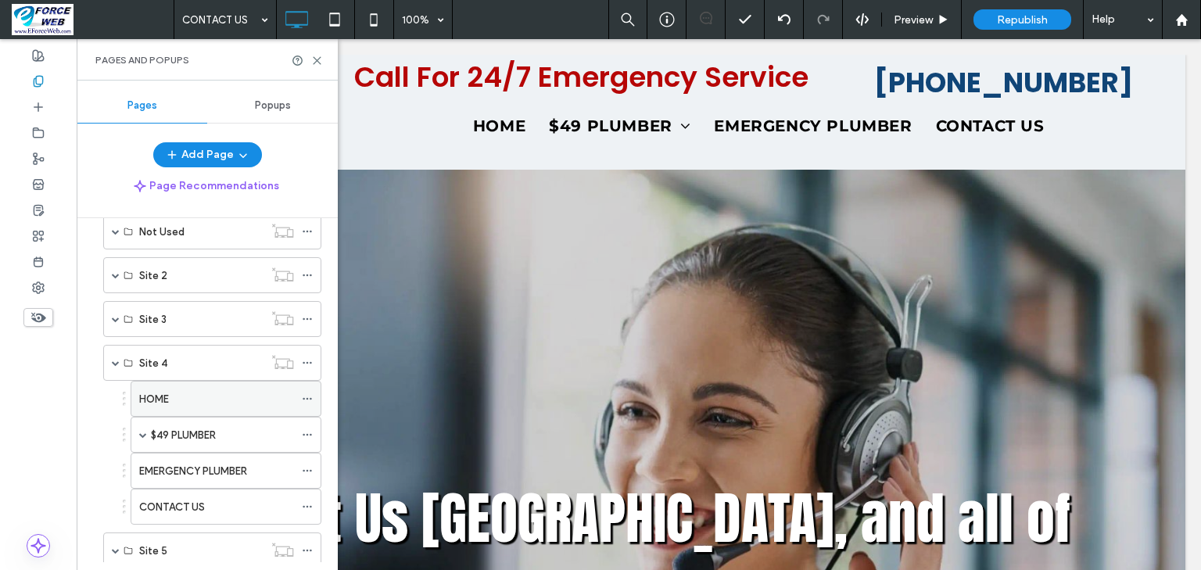
click at [159, 400] on label "HOME" at bounding box center [154, 398] width 30 height 27
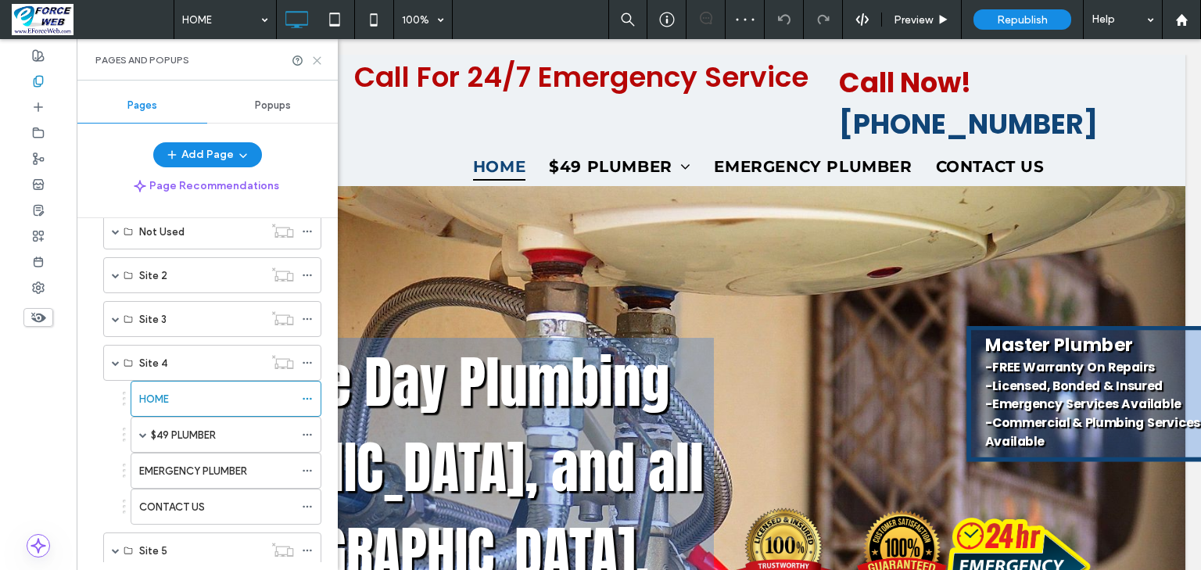
click at [311, 59] on icon at bounding box center [317, 61] width 12 height 12
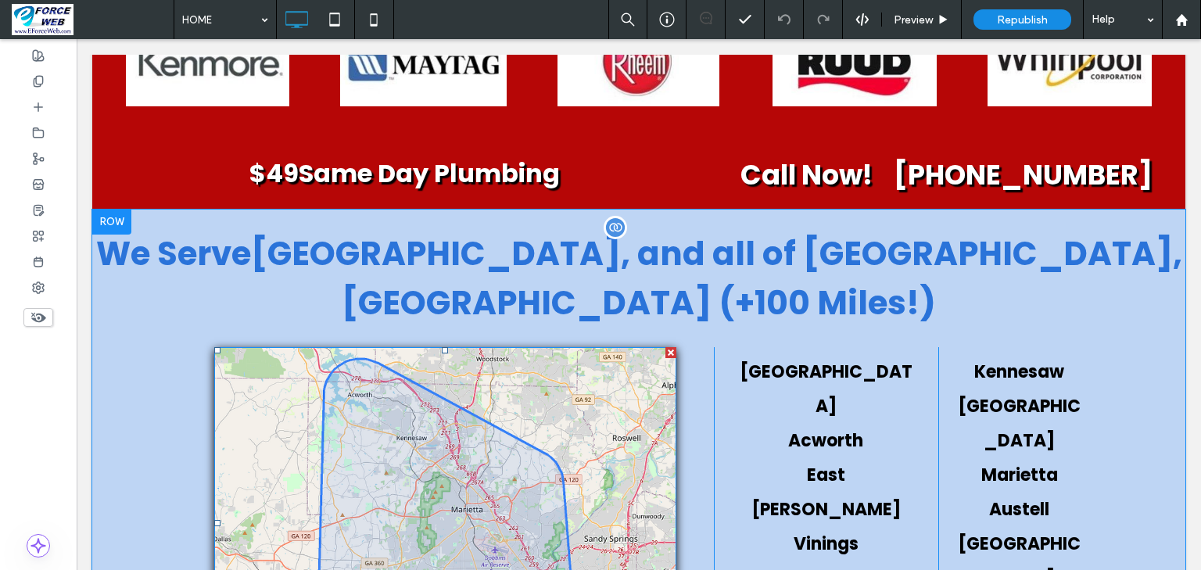
scroll to position [2627, 0]
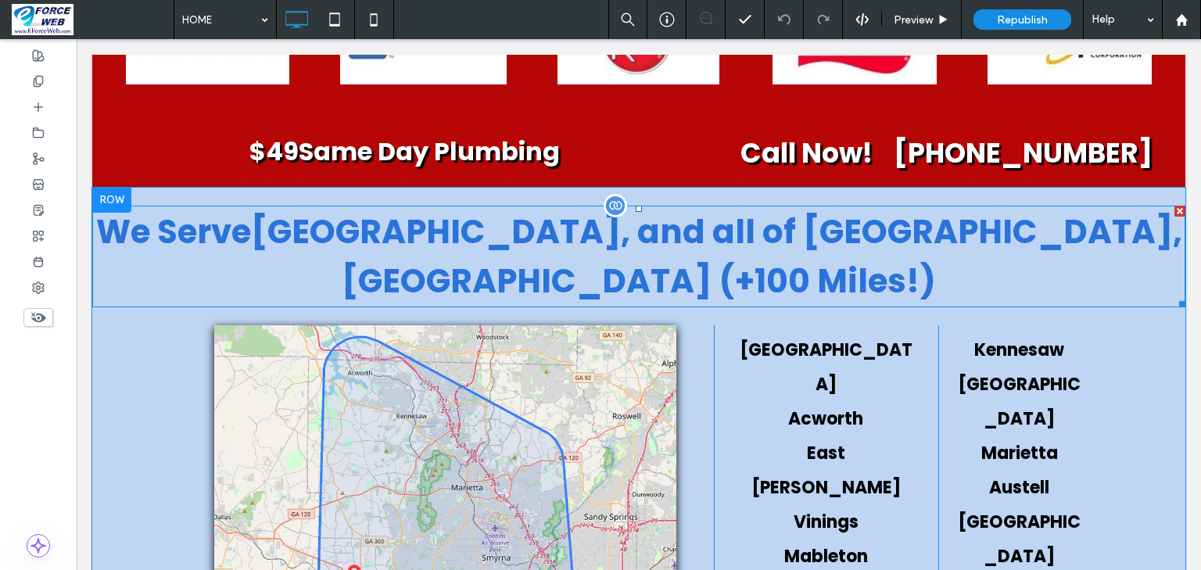
click at [801, 209] on span "[GEOGRAPHIC_DATA], and all of [GEOGRAPHIC_DATA], [GEOGRAPHIC_DATA] (+100 Miles!)" at bounding box center [716, 256] width 931 height 95
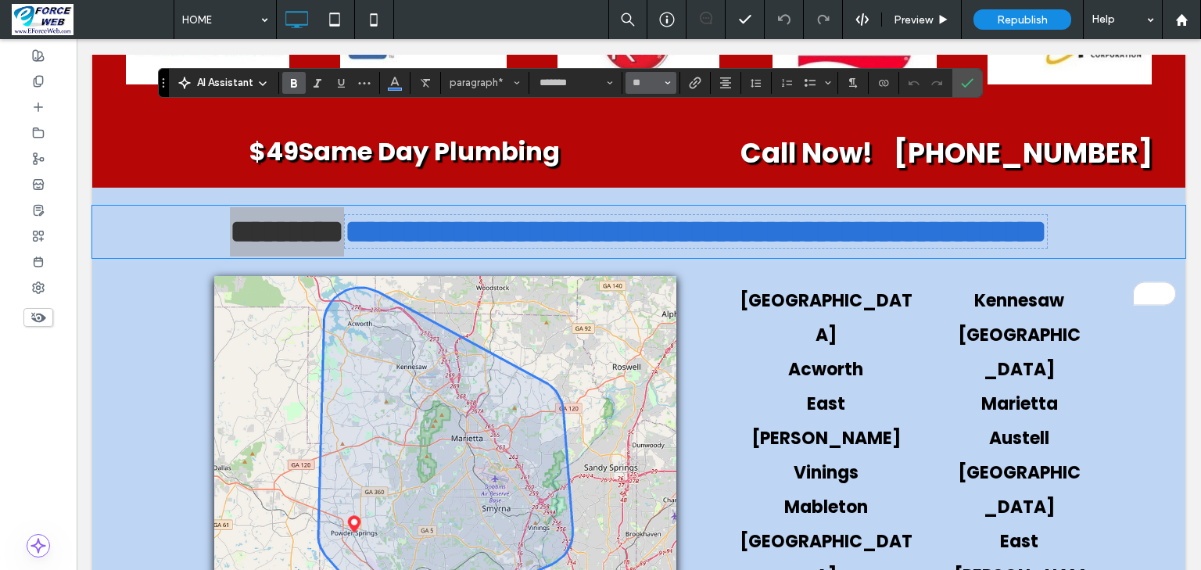
click at [671, 80] on icon "Size" at bounding box center [668, 83] width 6 height 6
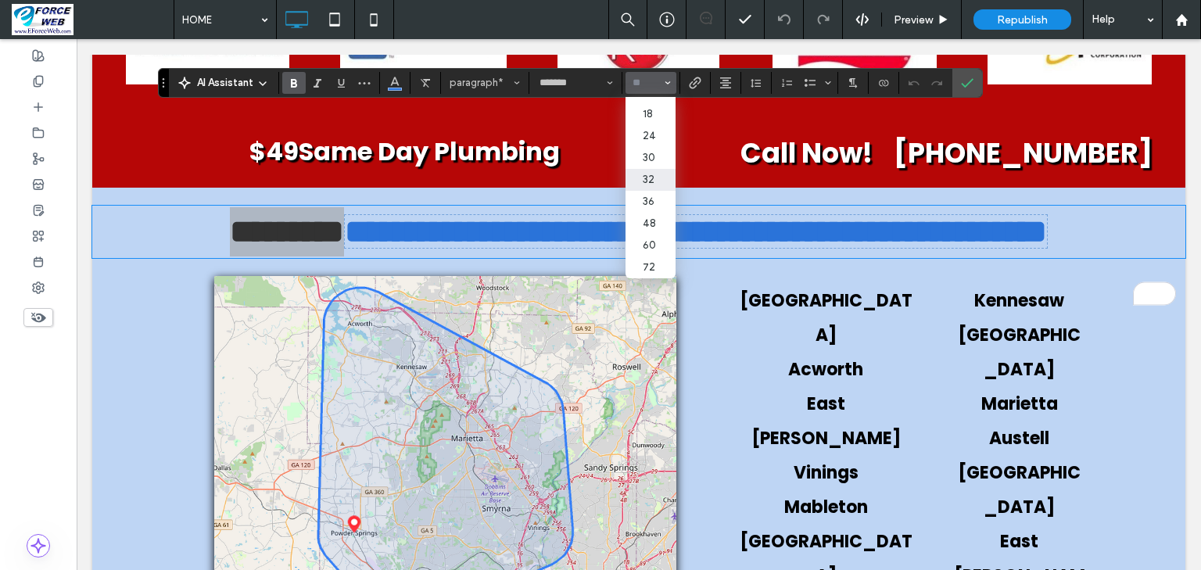
scroll to position [188, 0]
click at [675, 191] on label "36" at bounding box center [650, 180] width 50 height 22
type input "**"
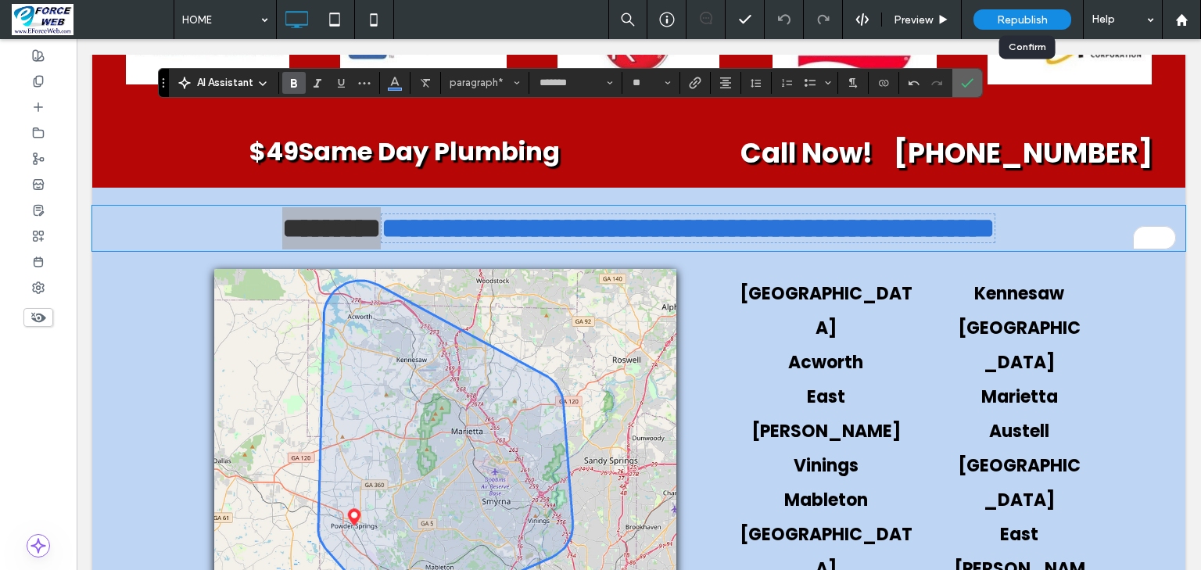
click at [973, 84] on use "Confirm" at bounding box center [967, 82] width 13 height 9
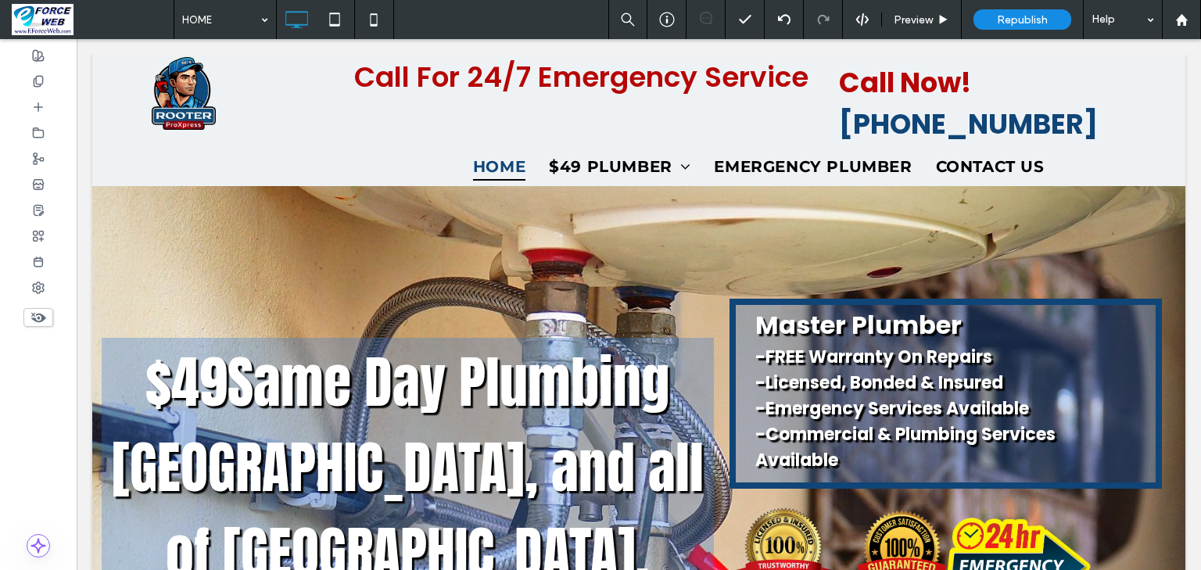
scroll to position [0, 0]
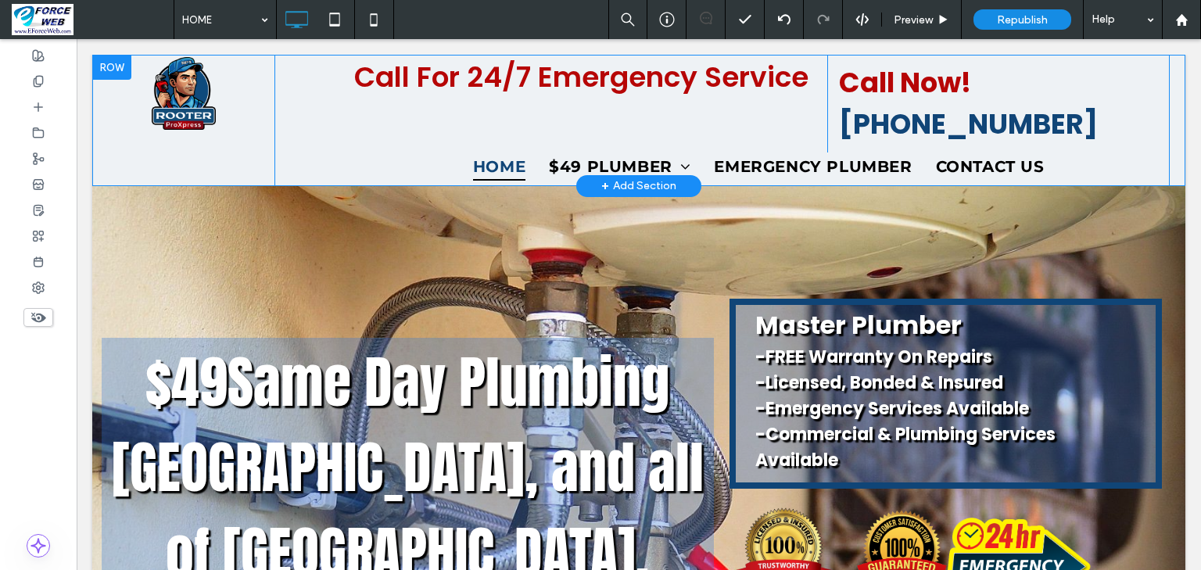
click at [107, 68] on div at bounding box center [111, 67] width 39 height 25
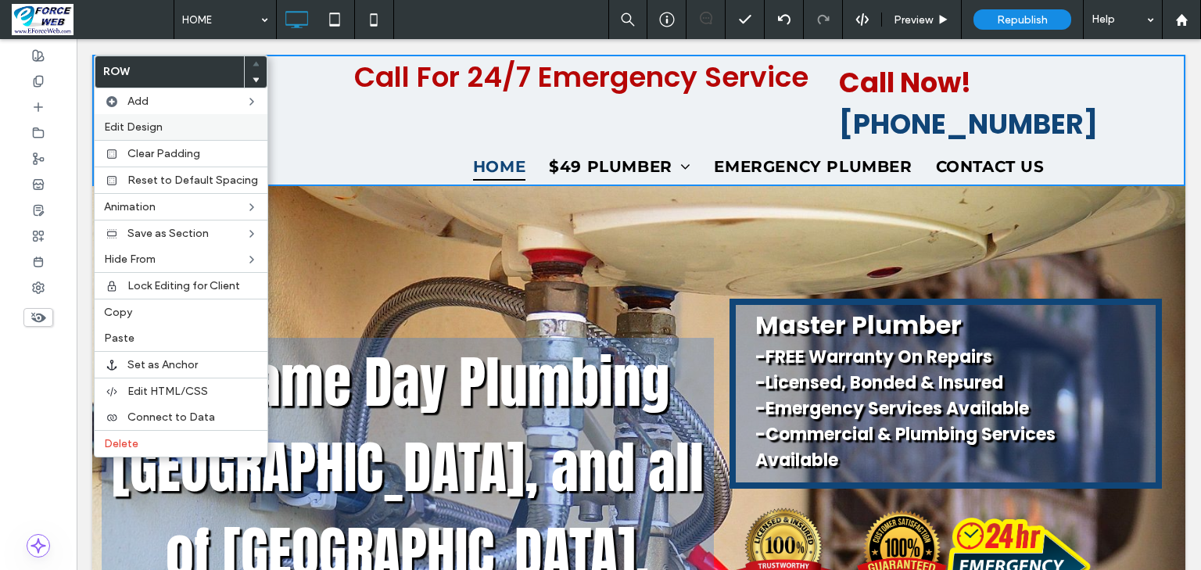
click at [143, 127] on span "Edit Design" at bounding box center [133, 126] width 59 height 13
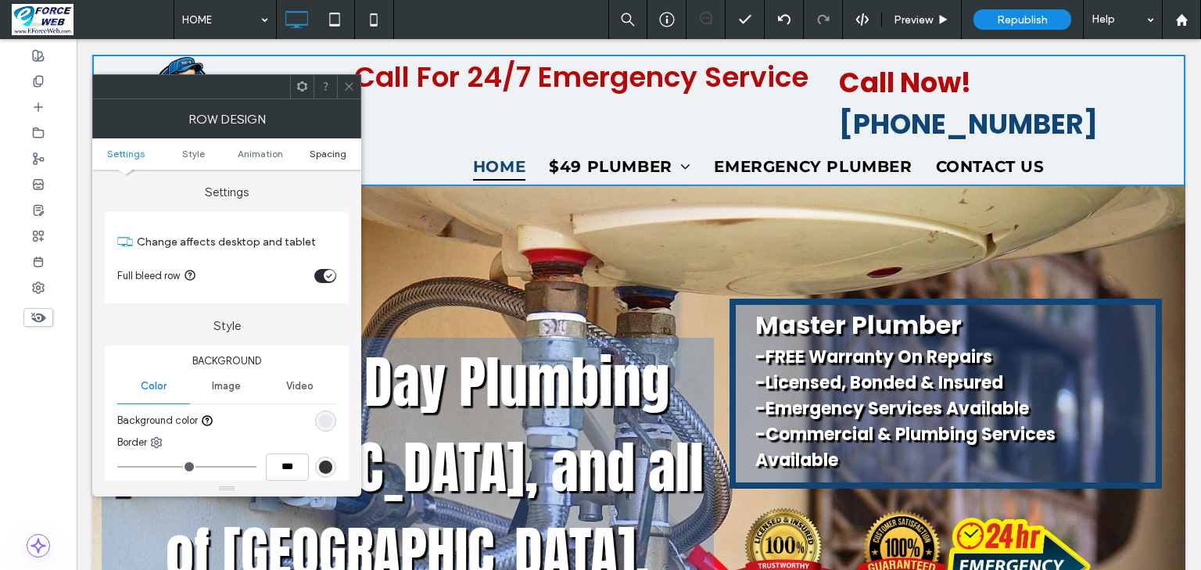
click at [322, 157] on span "Spacing" at bounding box center [328, 154] width 37 height 12
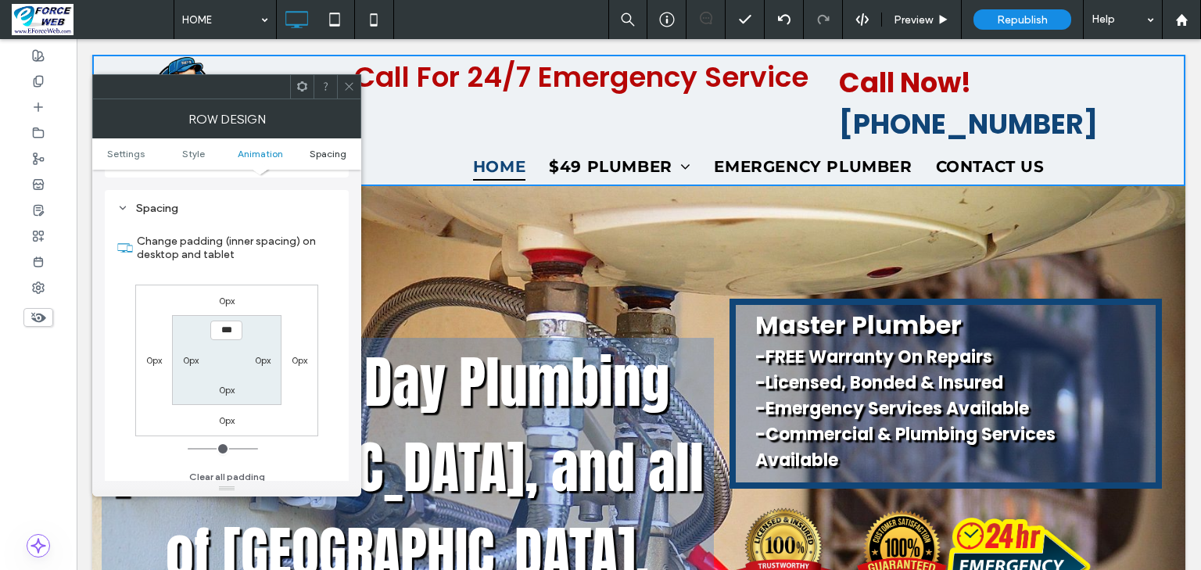
scroll to position [431, 0]
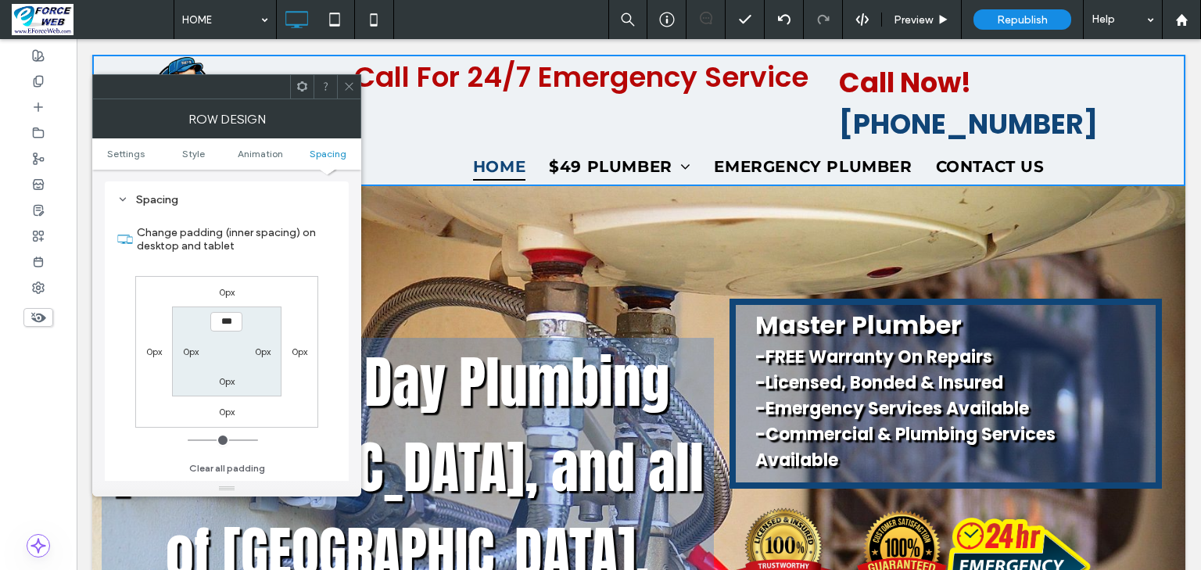
click at [350, 88] on icon at bounding box center [349, 87] width 12 height 12
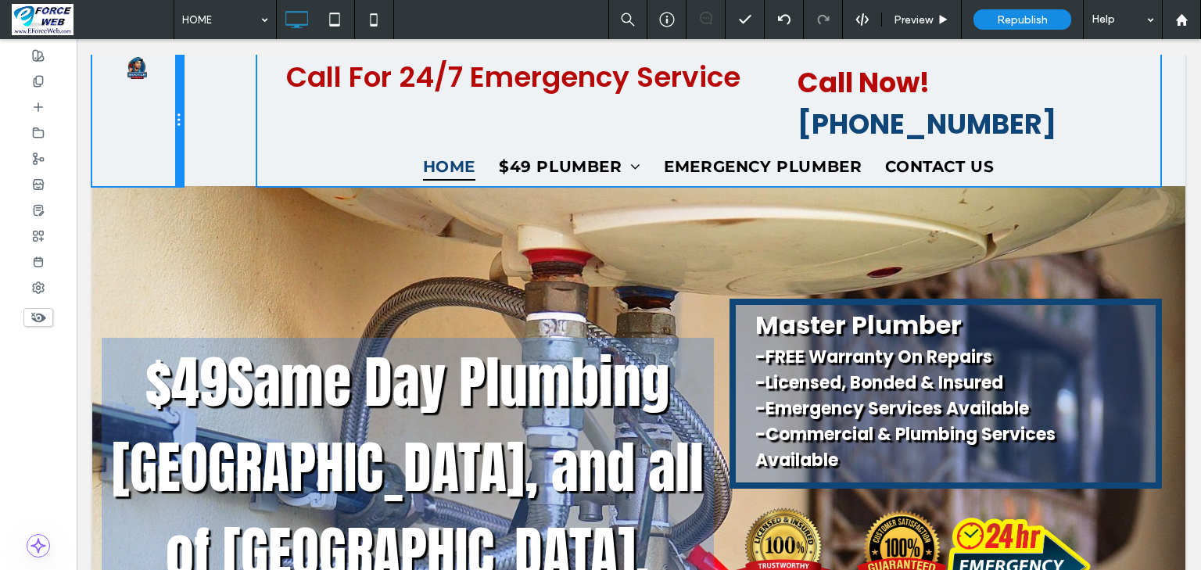
click at [216, 124] on div "Click To Paste Call For 24/7 Emergency Service Click To Paste Call Now! [PHONE_…" at bounding box center [638, 120] width 1093 height 131
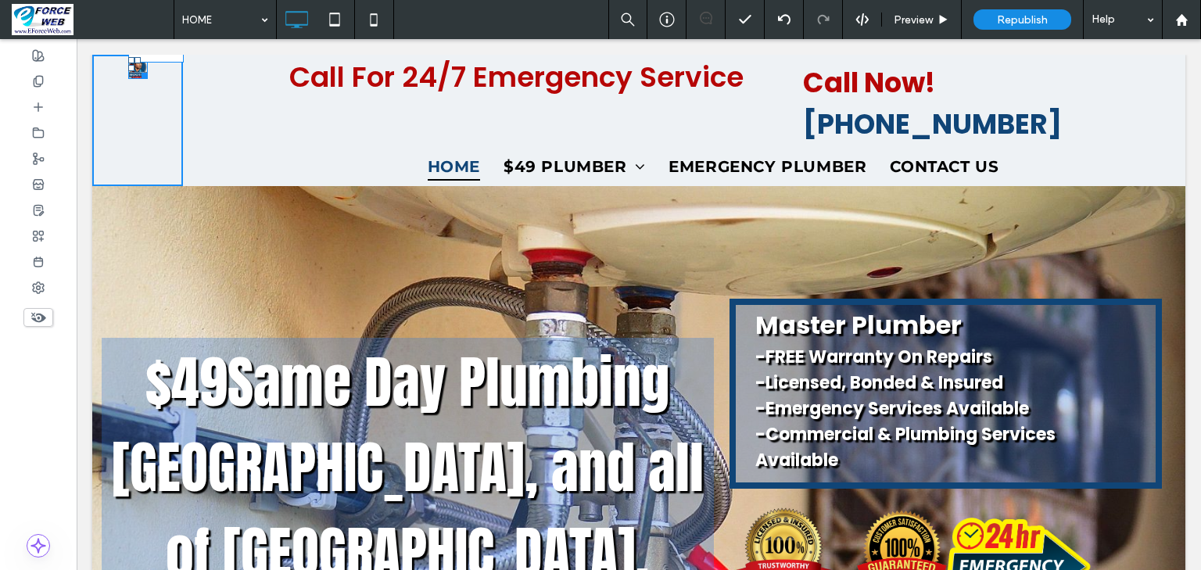
drag, startPoint x: 145, startPoint y: 77, endPoint x: 267, endPoint y: 178, distance: 158.8
click at [188, 138] on div "W:115.525 H:131 Click To Paste Call For 24/7 Emergency Service Click To Paste C…" at bounding box center [638, 120] width 1093 height 131
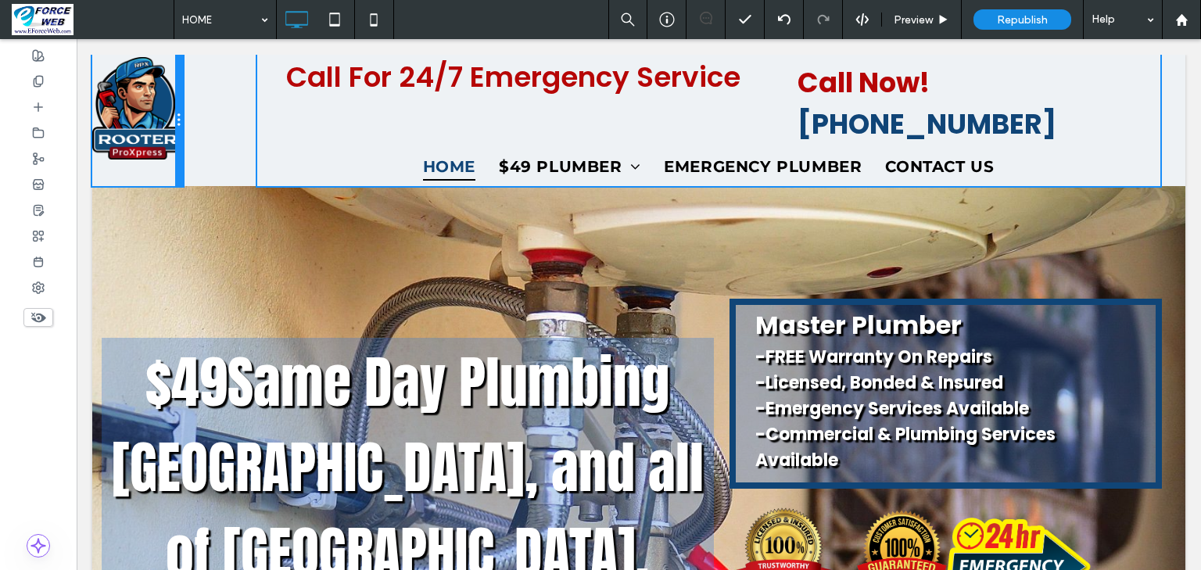
drag, startPoint x: 181, startPoint y: 106, endPoint x: 285, endPoint y: 152, distance: 112.7
click at [208, 111] on div "Click To Paste Call For 24/7 Emergency Service Click To Paste Call Now! [PHONE_…" at bounding box center [638, 120] width 1093 height 131
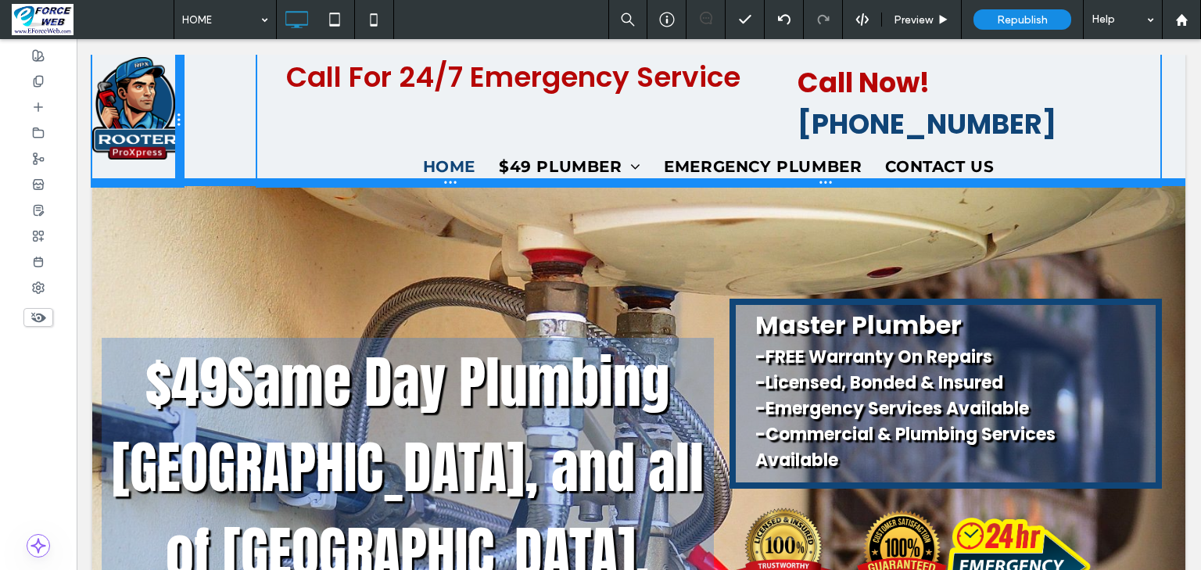
drag, startPoint x: 181, startPoint y: 157, endPoint x: 283, endPoint y: 195, distance: 108.6
click at [206, 156] on div "Click To Paste Call For 24/7 Emergency Service Click To Paste Call Now! [PHONE_…" at bounding box center [638, 120] width 1093 height 131
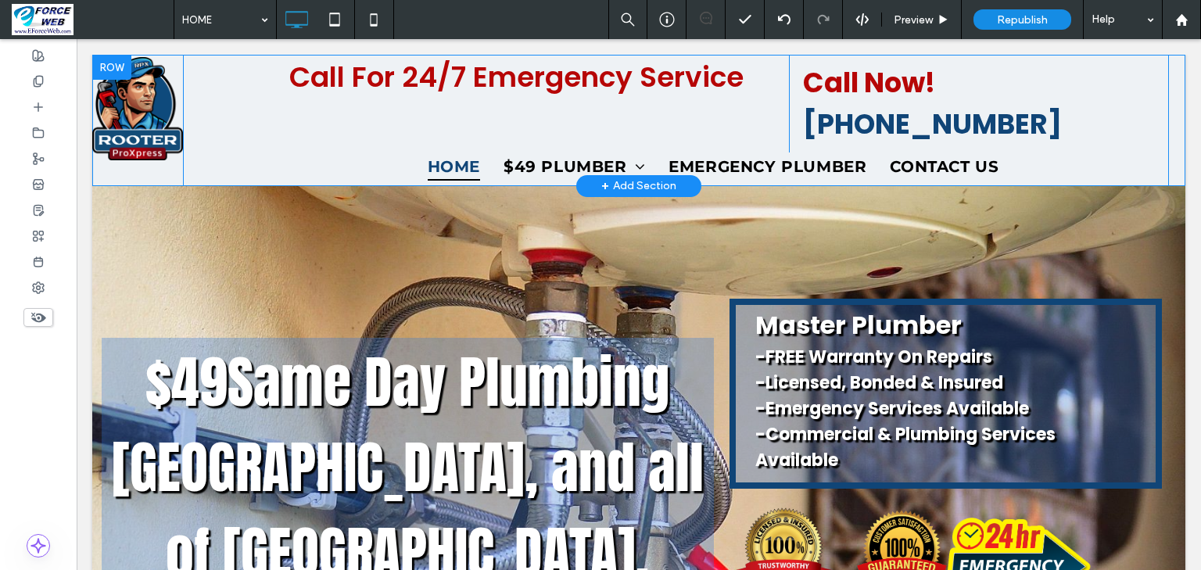
click at [249, 79] on div "Click To Paste Call For 24/7 Emergency Service Click To Paste Call Now! [PHONE_…" at bounding box center [638, 120] width 1093 height 131
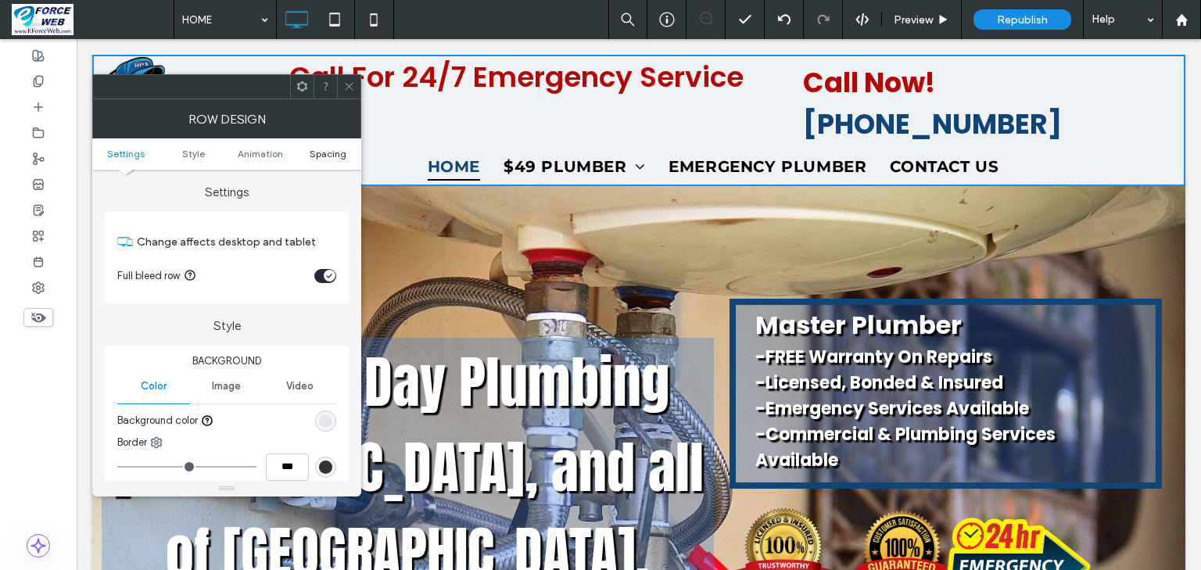
click at [321, 153] on span "Spacing" at bounding box center [328, 154] width 37 height 12
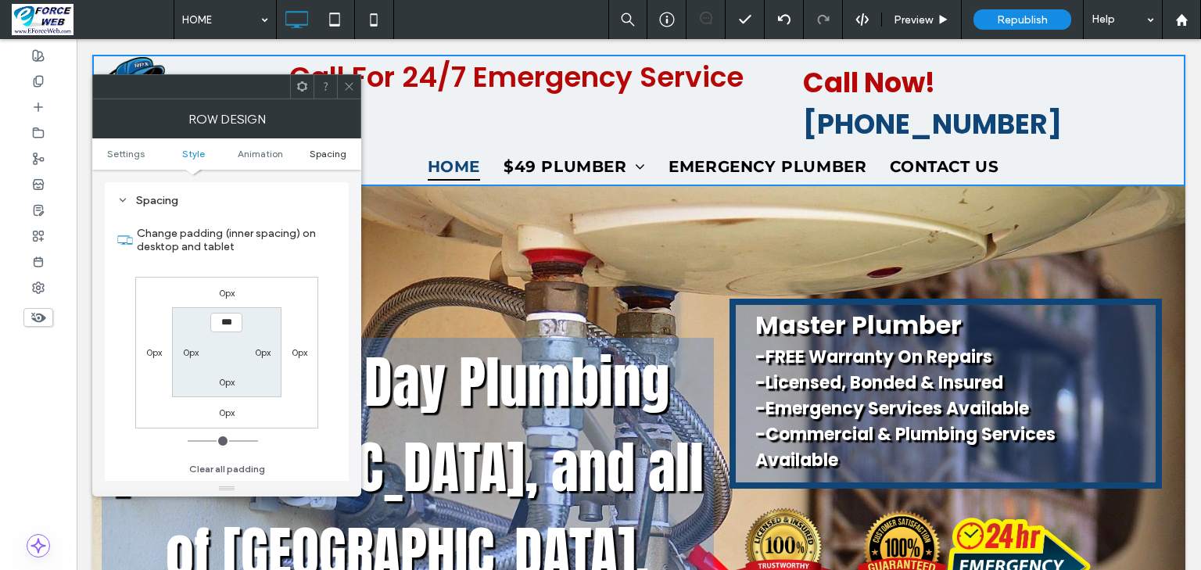
scroll to position [431, 0]
click at [352, 88] on icon at bounding box center [349, 87] width 12 height 12
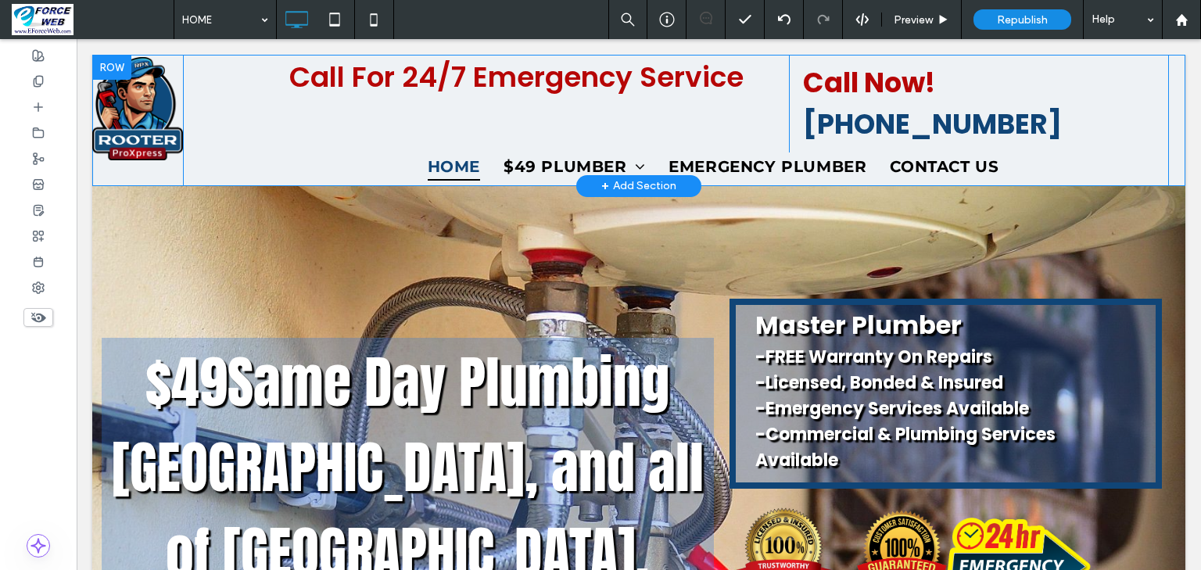
click at [102, 68] on div at bounding box center [111, 67] width 39 height 25
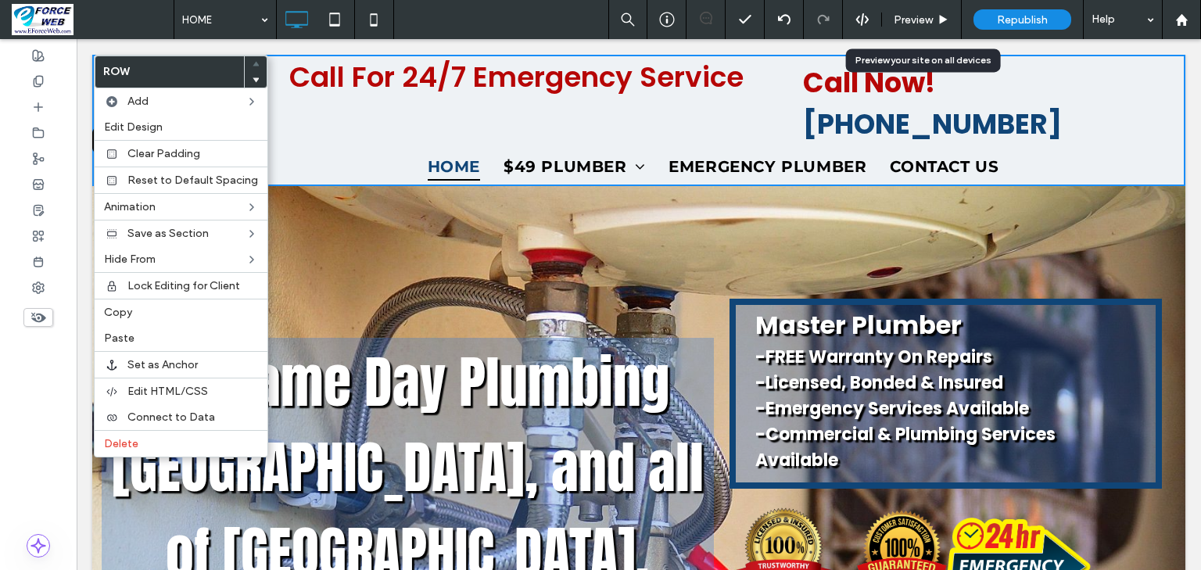
click at [913, 23] on span "Preview" at bounding box center [913, 19] width 39 height 13
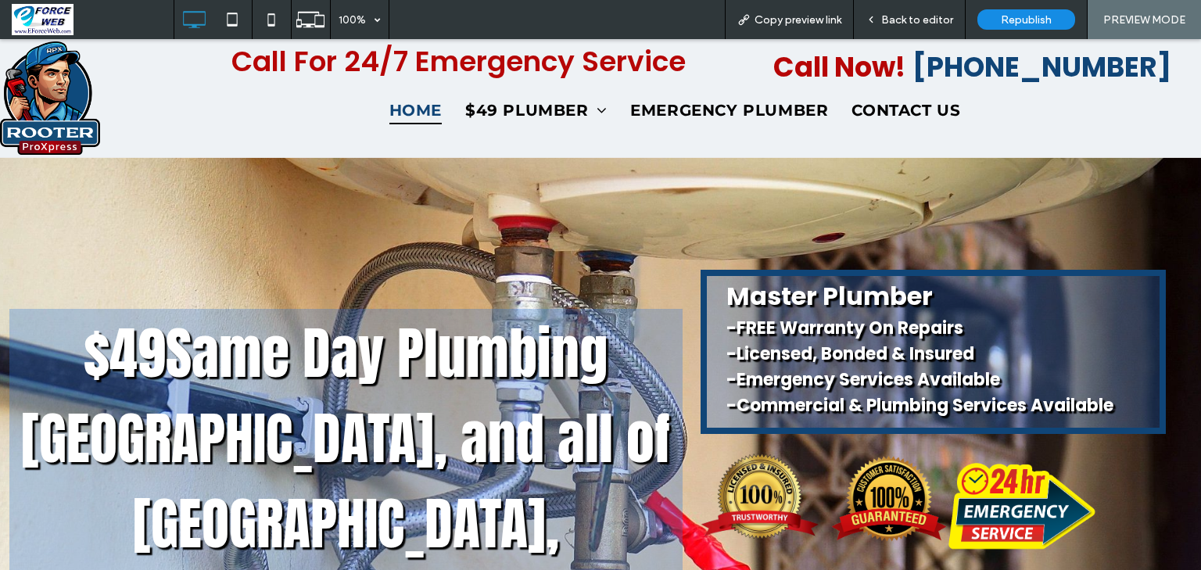
click at [914, 22] on span "Back to editor" at bounding box center [917, 19] width 72 height 13
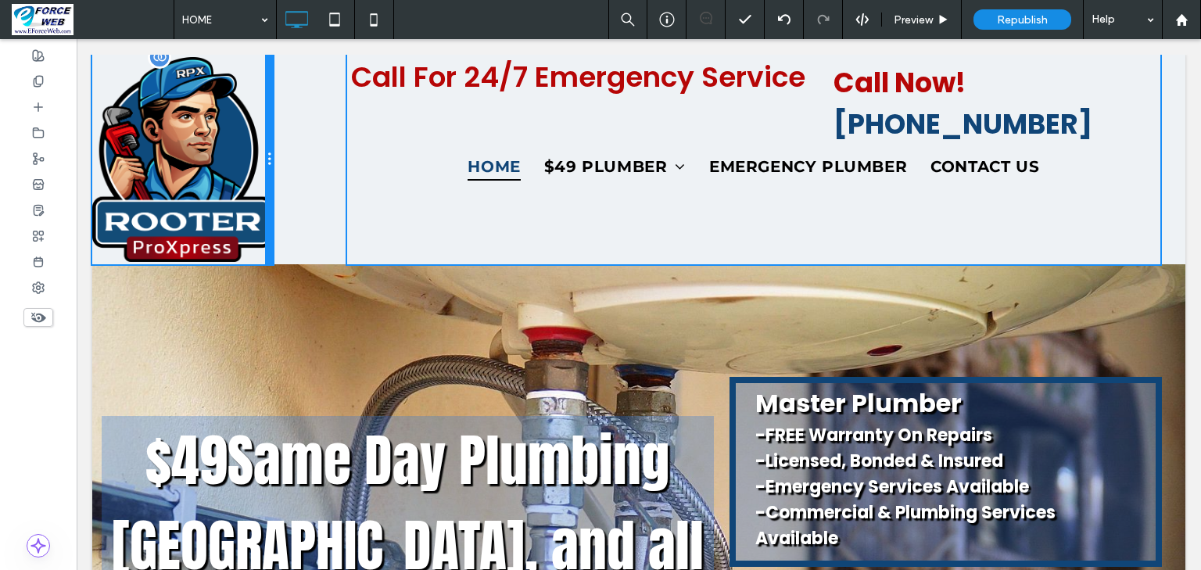
drag, startPoint x: 177, startPoint y: 102, endPoint x: 327, endPoint y: 145, distance: 155.2
click at [249, 106] on div "Click To Paste" at bounding box center [182, 160] width 181 height 210
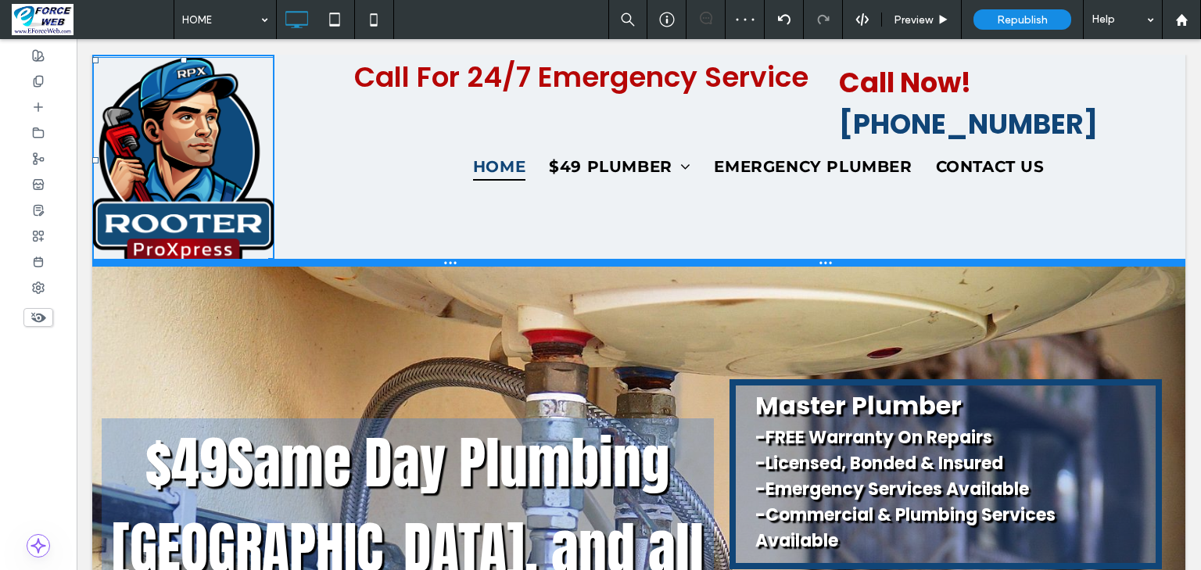
drag, startPoint x: 265, startPoint y: 252, endPoint x: 226, endPoint y: 181, distance: 80.5
click at [226, 181] on div "W:131.05 H:148 Click To Paste Call For 24/7 Emergency Service Click To Paste Ca…" at bounding box center [638, 161] width 1093 height 212
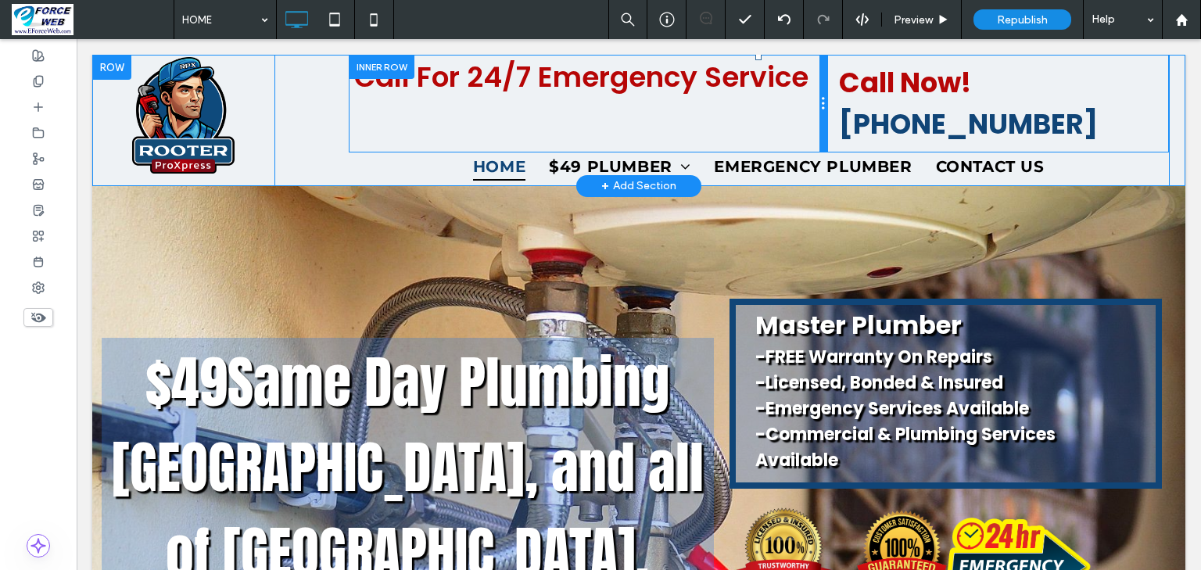
click at [819, 106] on div at bounding box center [823, 104] width 8 height 98
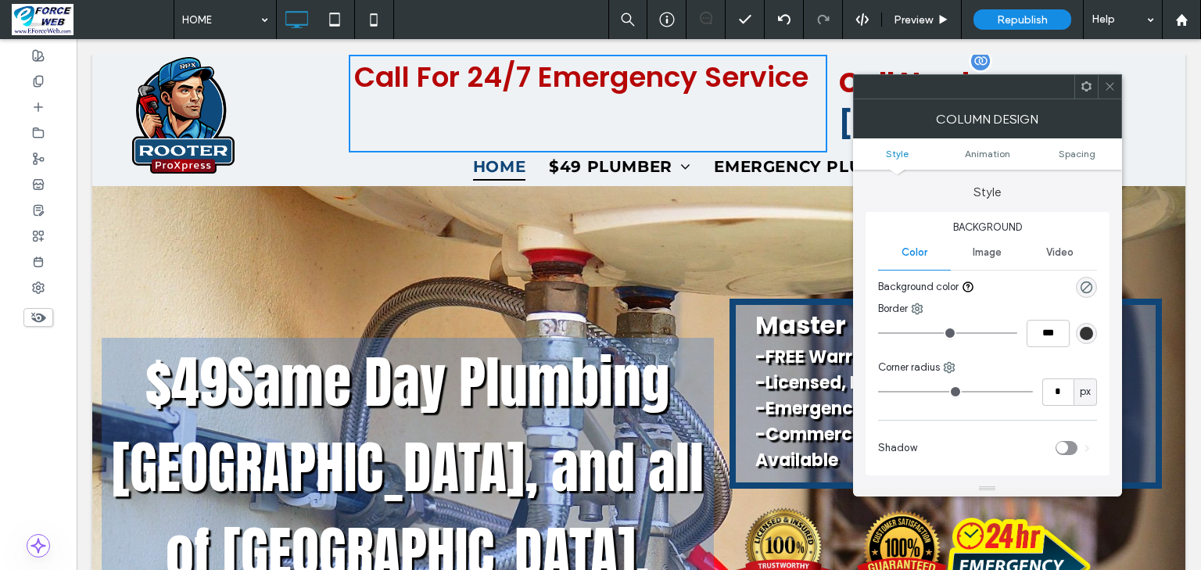
click at [1134, 107] on p "Call Now! [PHONE_NUMBER]" at bounding box center [1003, 104] width 329 height 82
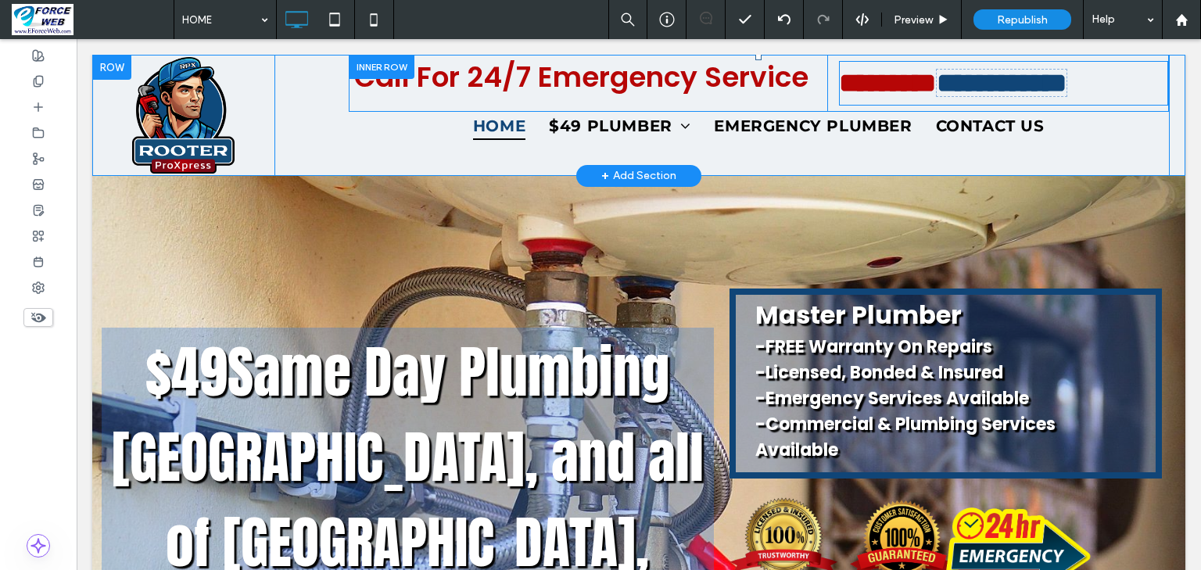
type input "*******"
type input "**"
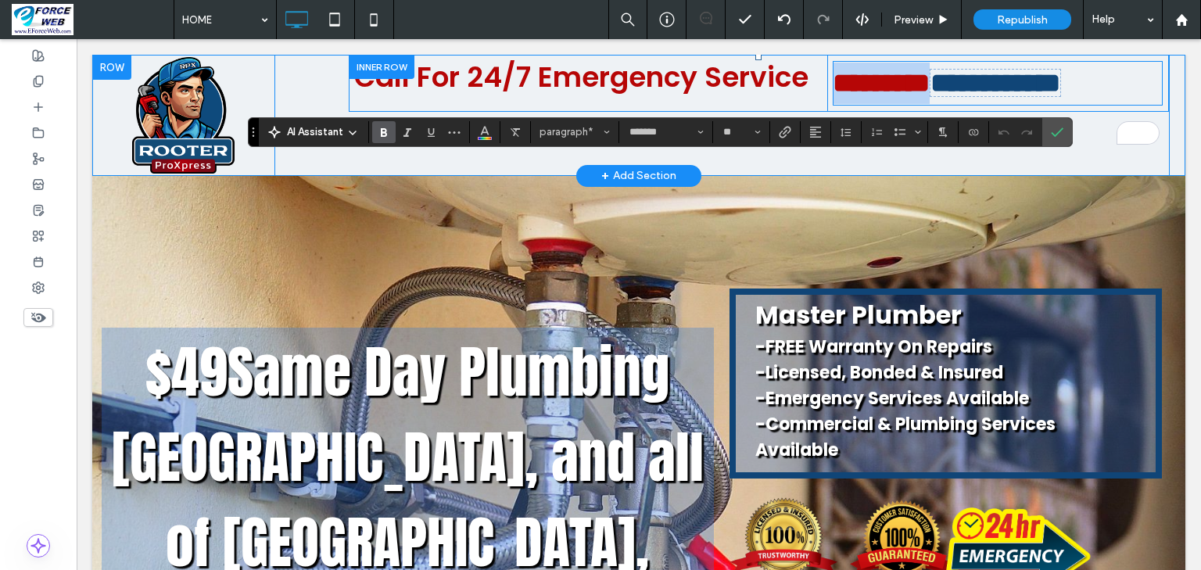
click at [930, 90] on strong "*********" at bounding box center [881, 83] width 97 height 27
drag, startPoint x: 957, startPoint y: 91, endPoint x: 833, endPoint y: 94, distance: 123.6
click at [833, 94] on strong "*********" at bounding box center [881, 83] width 97 height 27
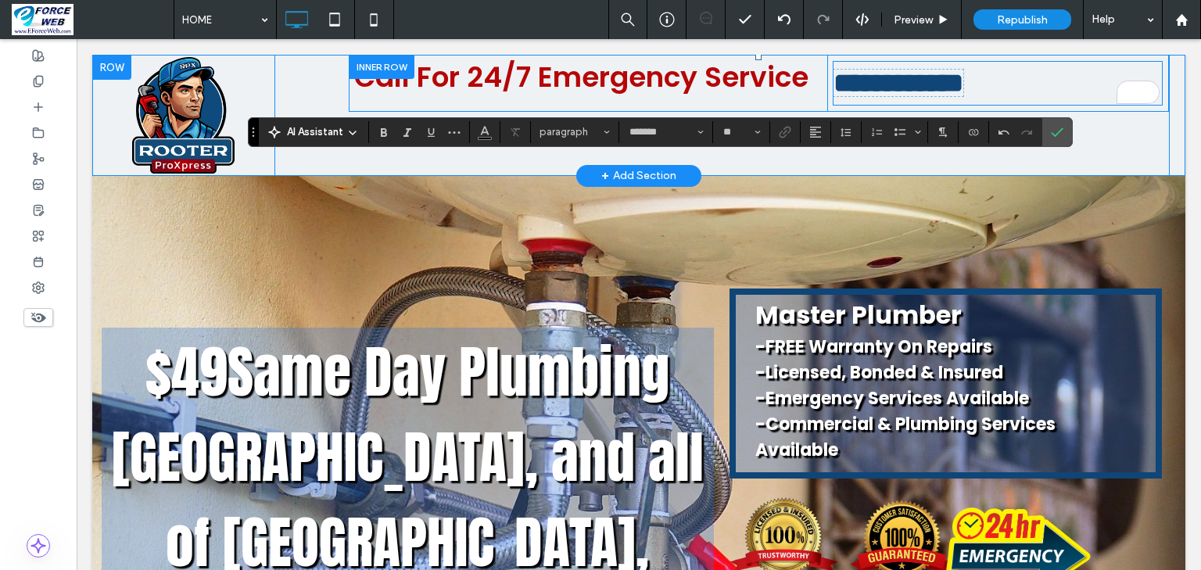
click at [833, 91] on span "**********" at bounding box center [898, 83] width 130 height 27
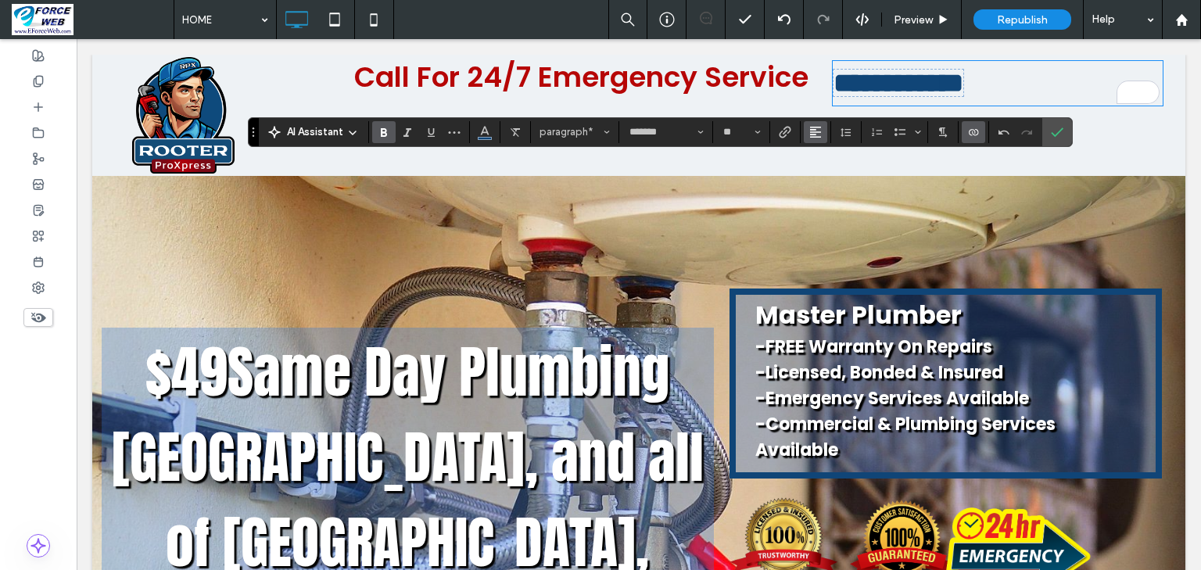
click at [821, 131] on use "Alignment" at bounding box center [815, 132] width 11 height 11
click at [858, 181] on label "ui.textEditor.alignment.center" at bounding box center [831, 180] width 55 height 23
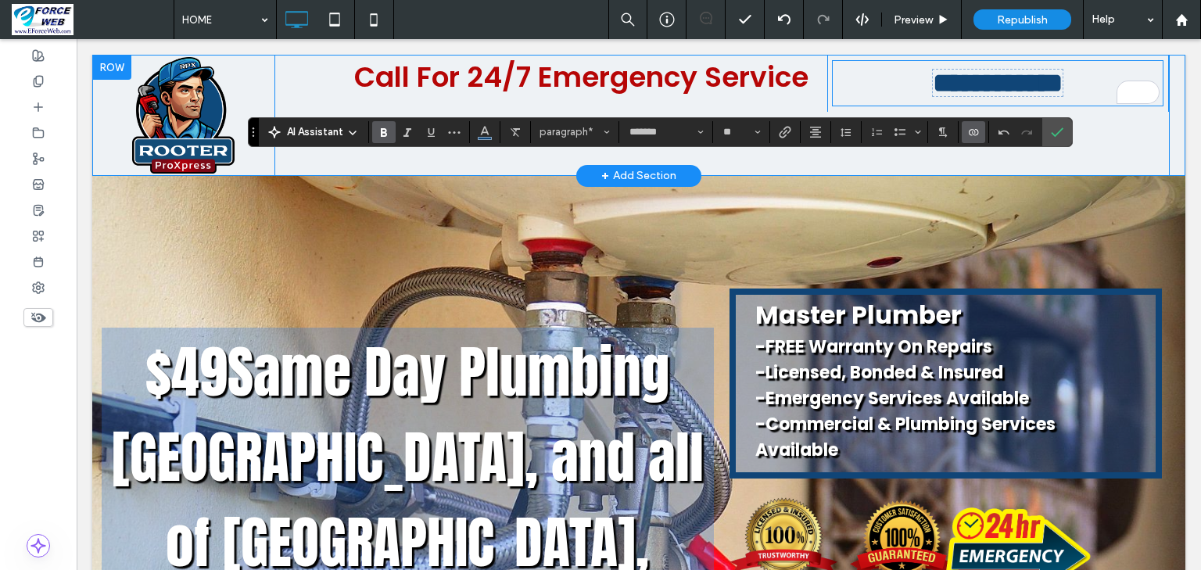
click at [1169, 155] on div "**********" at bounding box center [638, 115] width 1093 height 121
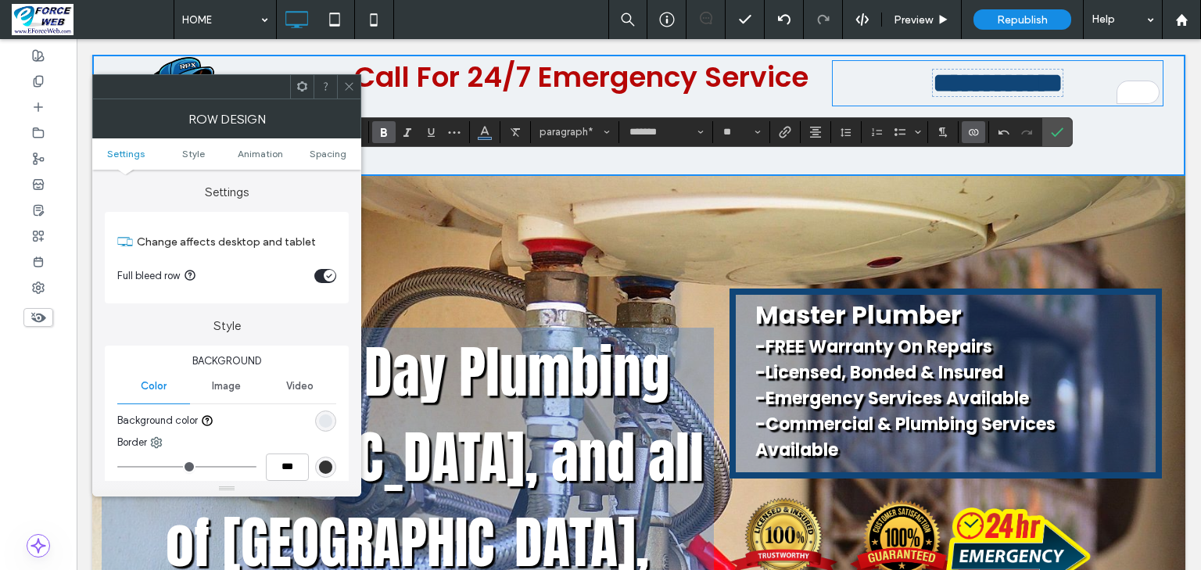
click at [347, 89] on icon at bounding box center [349, 87] width 12 height 12
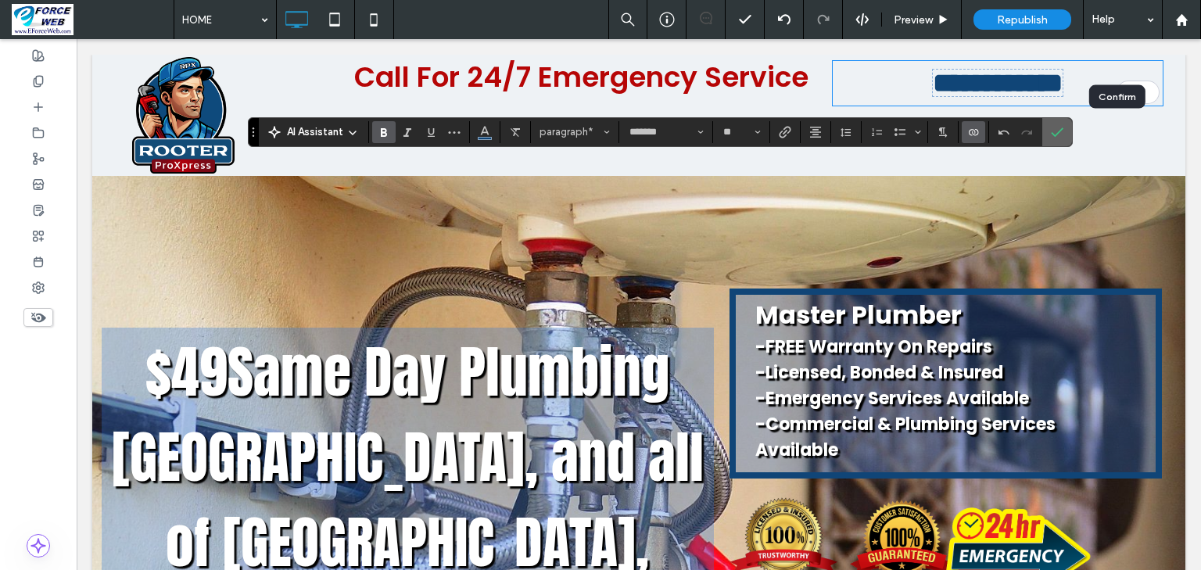
click at [1063, 136] on icon "Confirm" at bounding box center [1057, 132] width 13 height 13
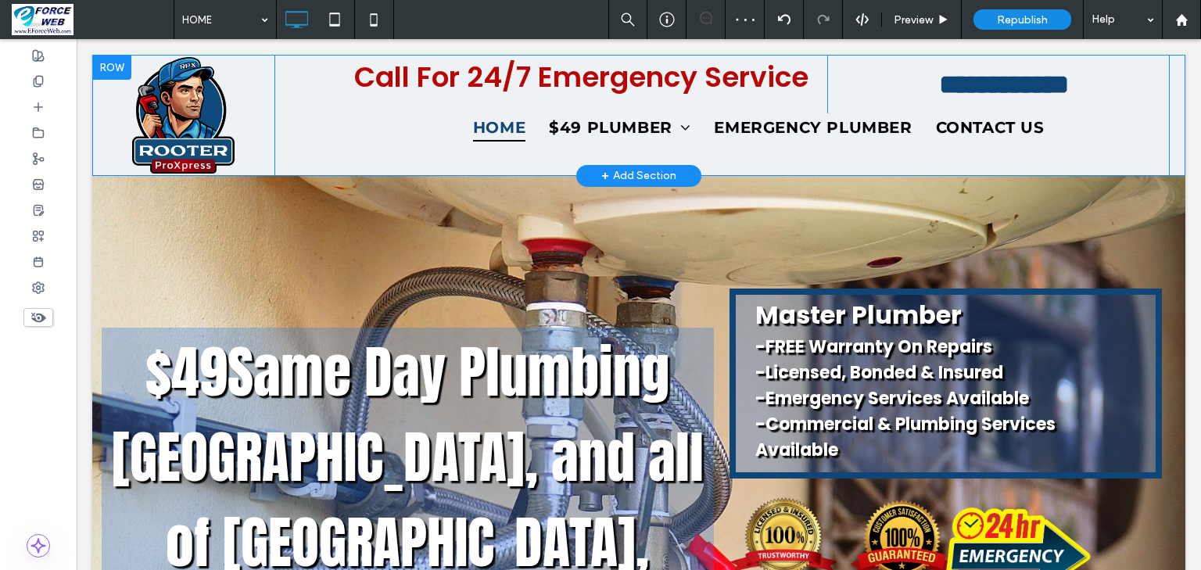
click at [106, 67] on div at bounding box center [111, 67] width 39 height 25
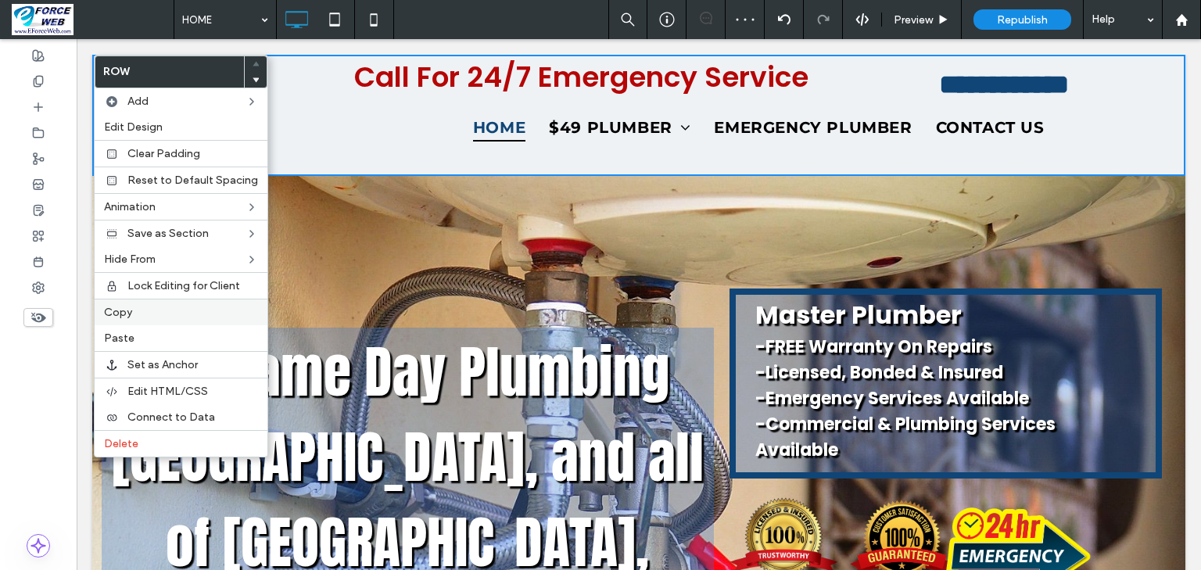
click at [115, 309] on span "Copy" at bounding box center [118, 312] width 28 height 13
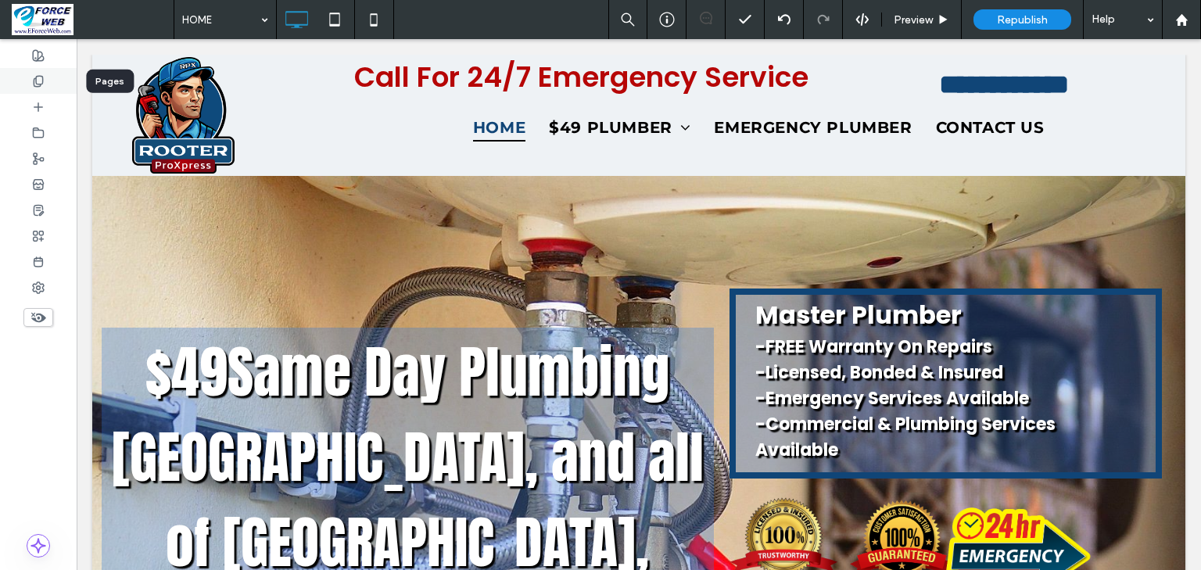
click at [38, 82] on icon at bounding box center [38, 81] width 13 height 13
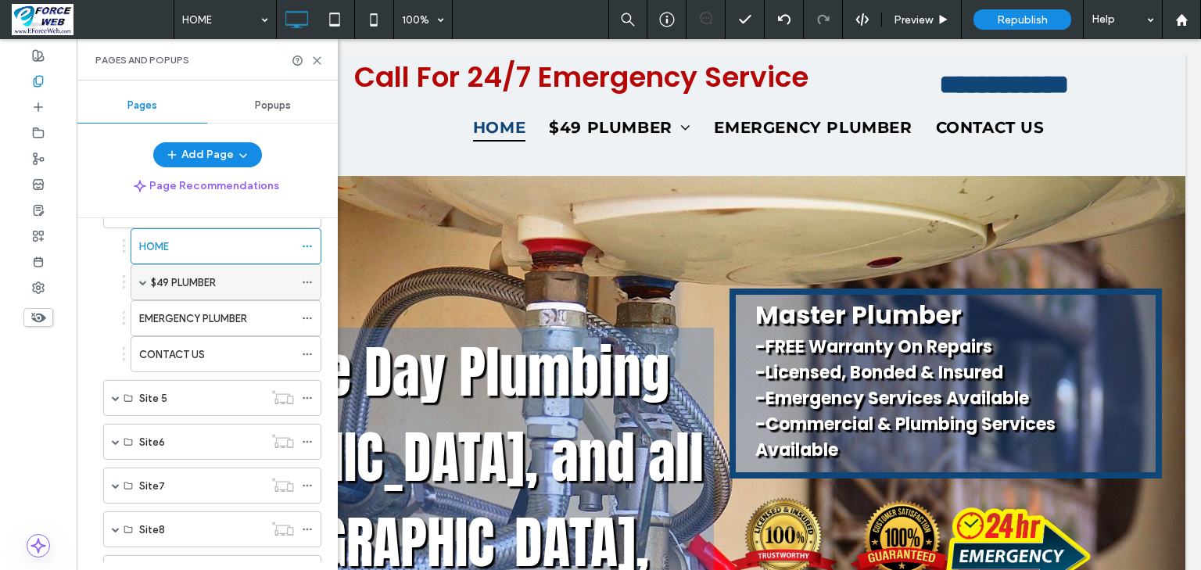
scroll to position [375, 0]
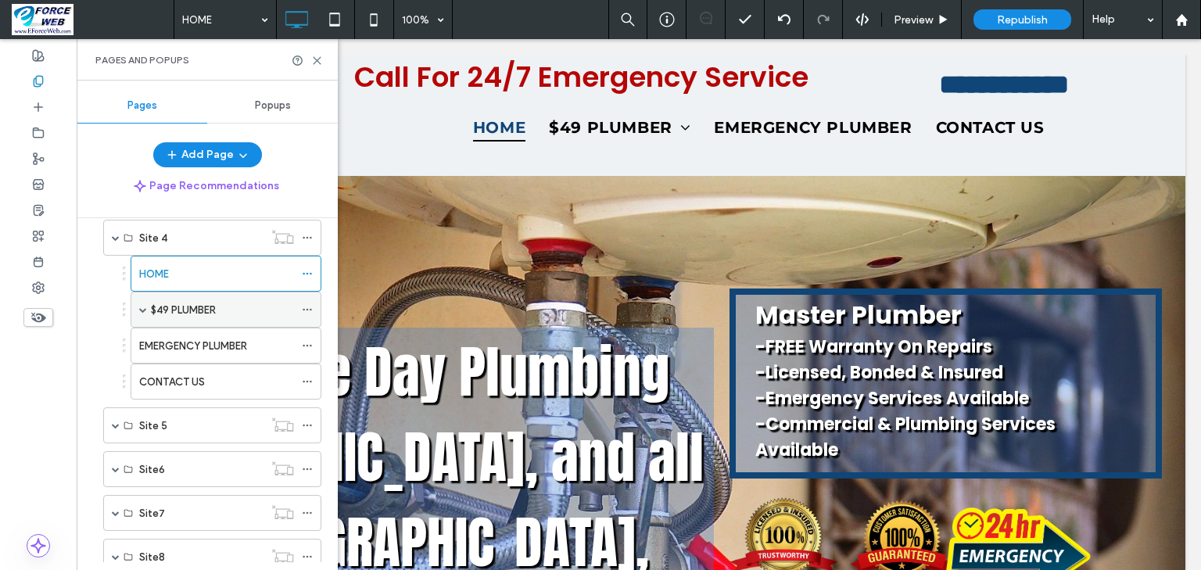
click at [219, 306] on div "$49 PLUMBER" at bounding box center [222, 310] width 143 height 16
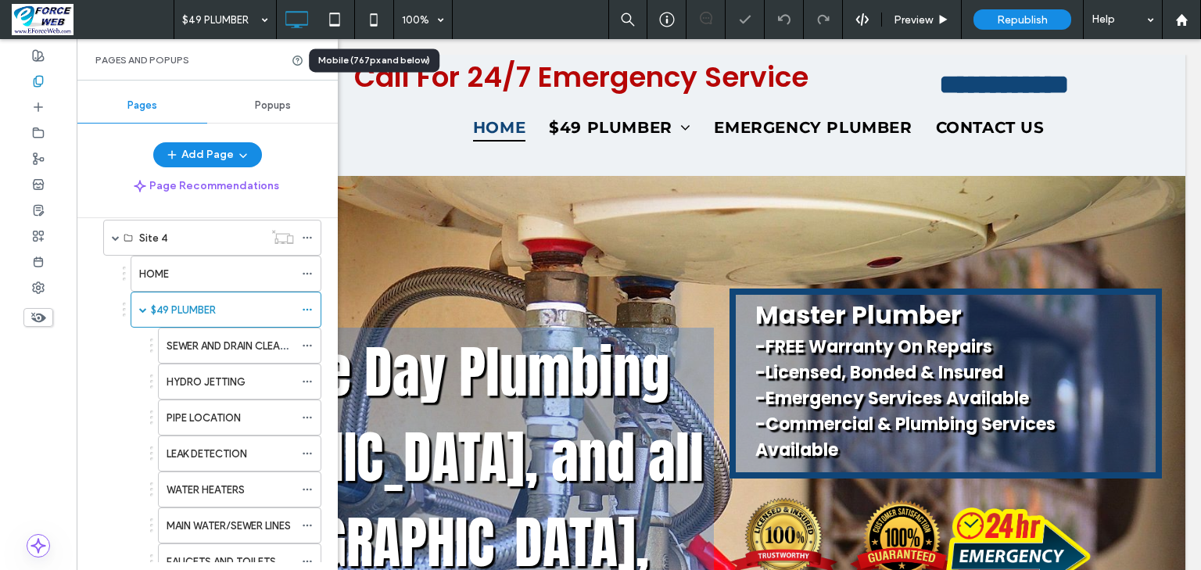
click at [316, 64] on div "Mobile (767px and below)" at bounding box center [374, 59] width 131 height 23
click at [317, 63] on icon at bounding box center [317, 61] width 12 height 12
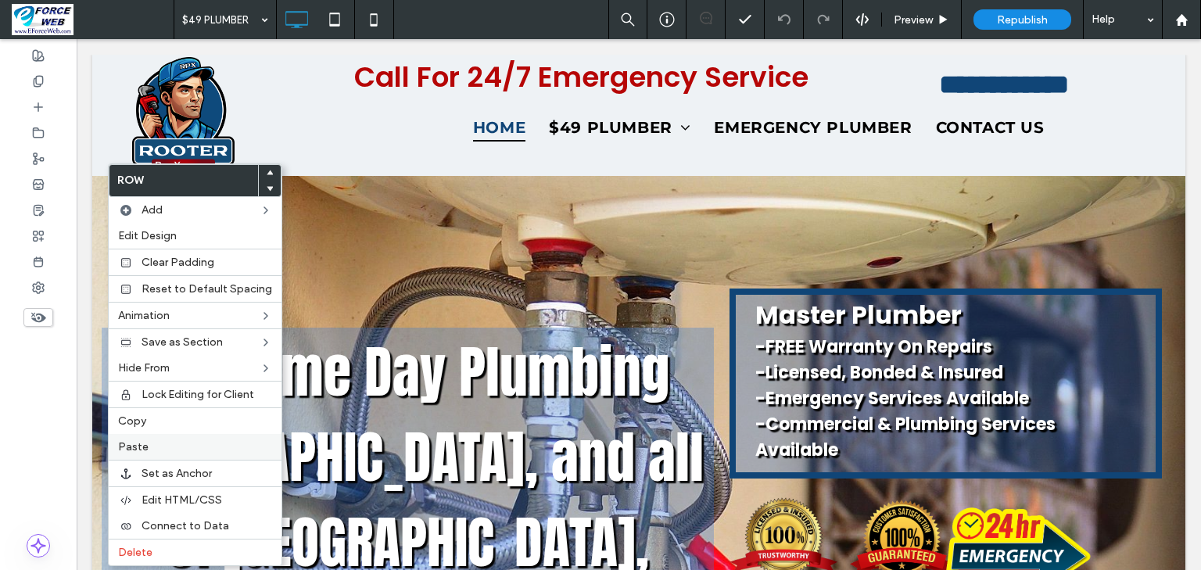
click at [163, 445] on label "Paste" at bounding box center [195, 446] width 154 height 13
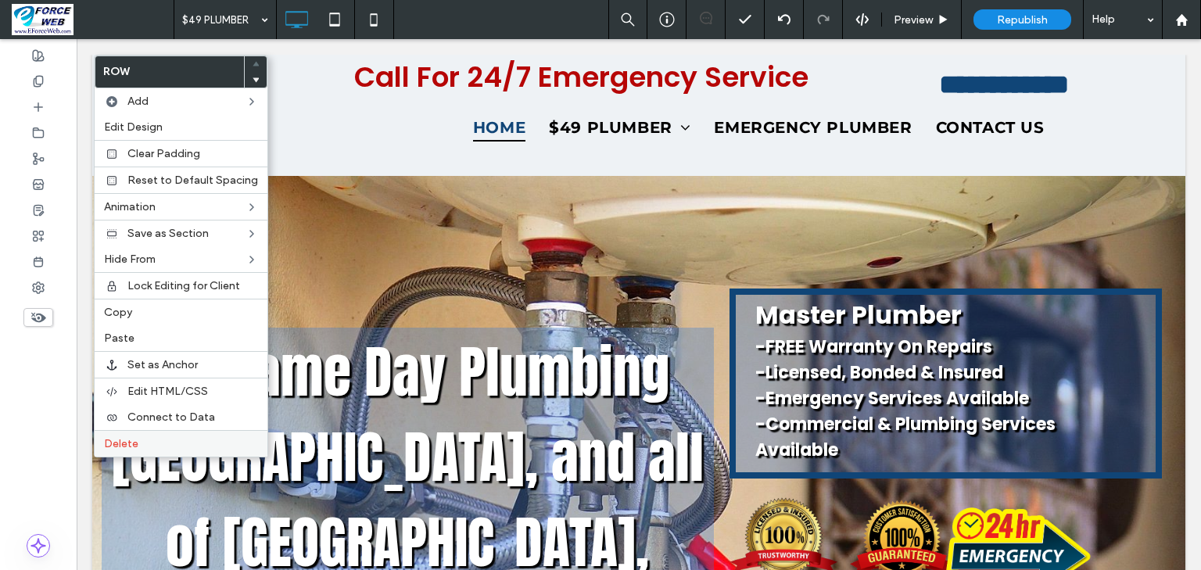
click at [116, 439] on span "Delete" at bounding box center [121, 443] width 34 height 13
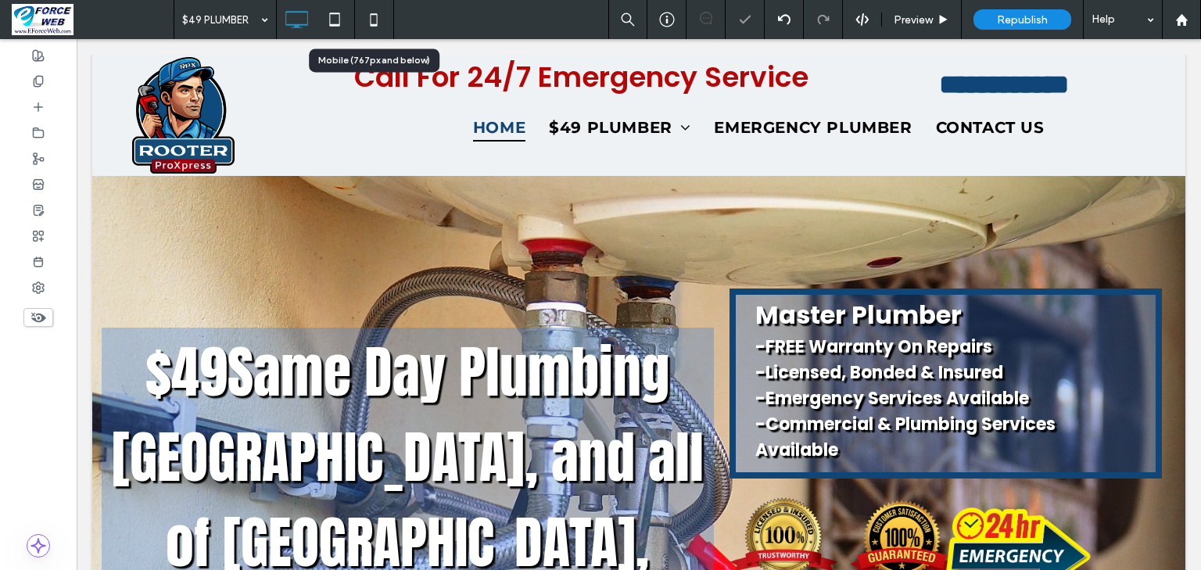
click at [369, 20] on icon at bounding box center [373, 19] width 31 height 31
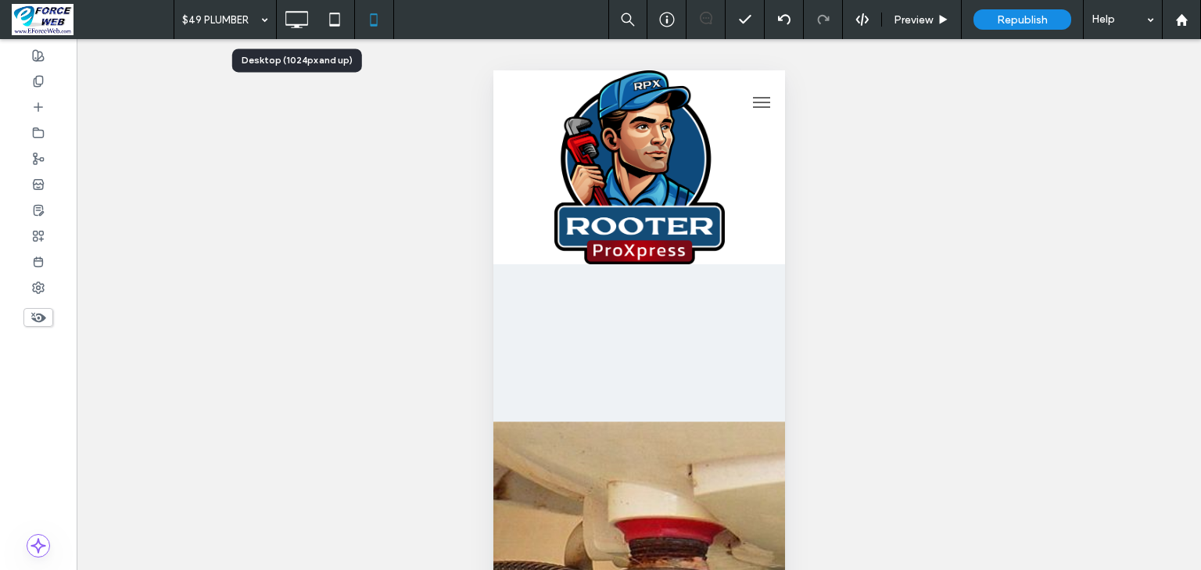
click at [305, 16] on icon at bounding box center [296, 19] width 31 height 31
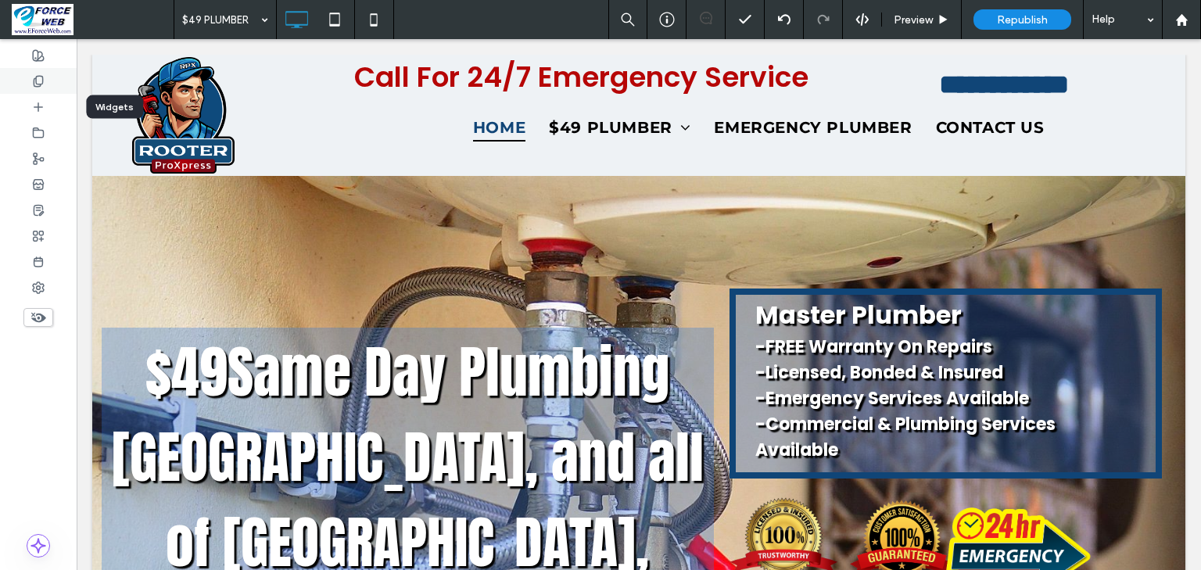
click at [41, 81] on icon at bounding box center [38, 81] width 13 height 13
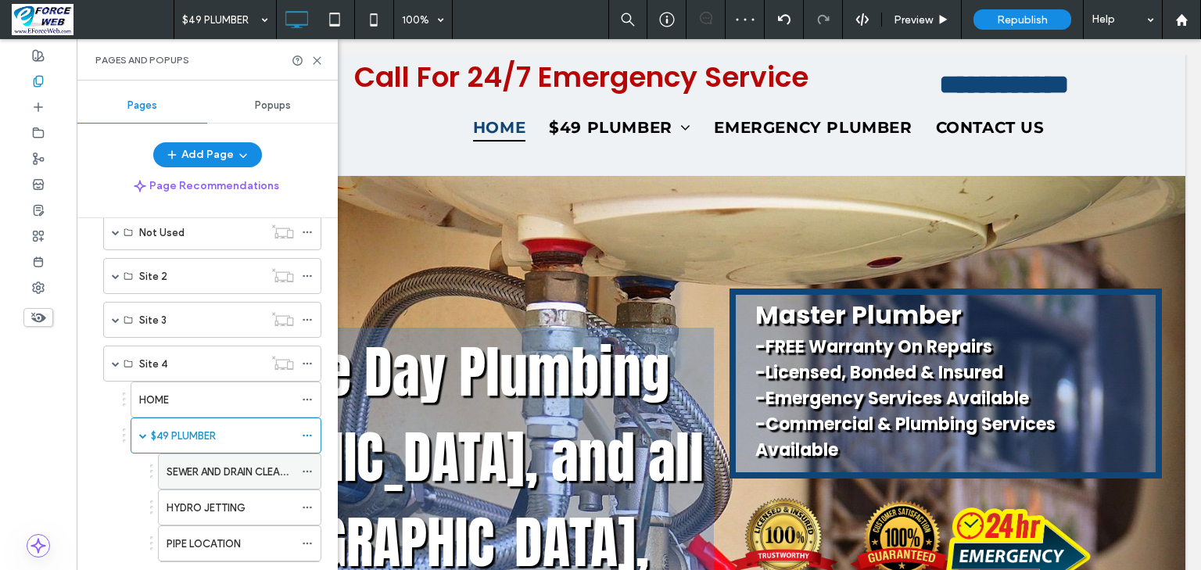
scroll to position [438, 0]
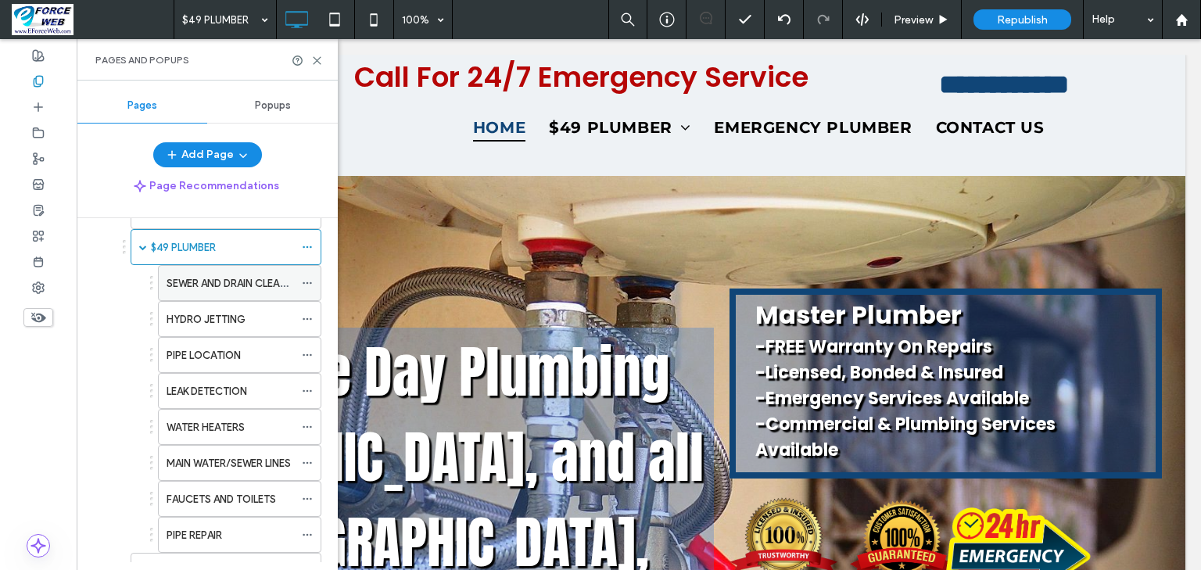
click at [224, 280] on label "SEWER AND DRAIN CLEANING" at bounding box center [236, 283] width 138 height 27
click at [321, 61] on icon at bounding box center [317, 61] width 12 height 12
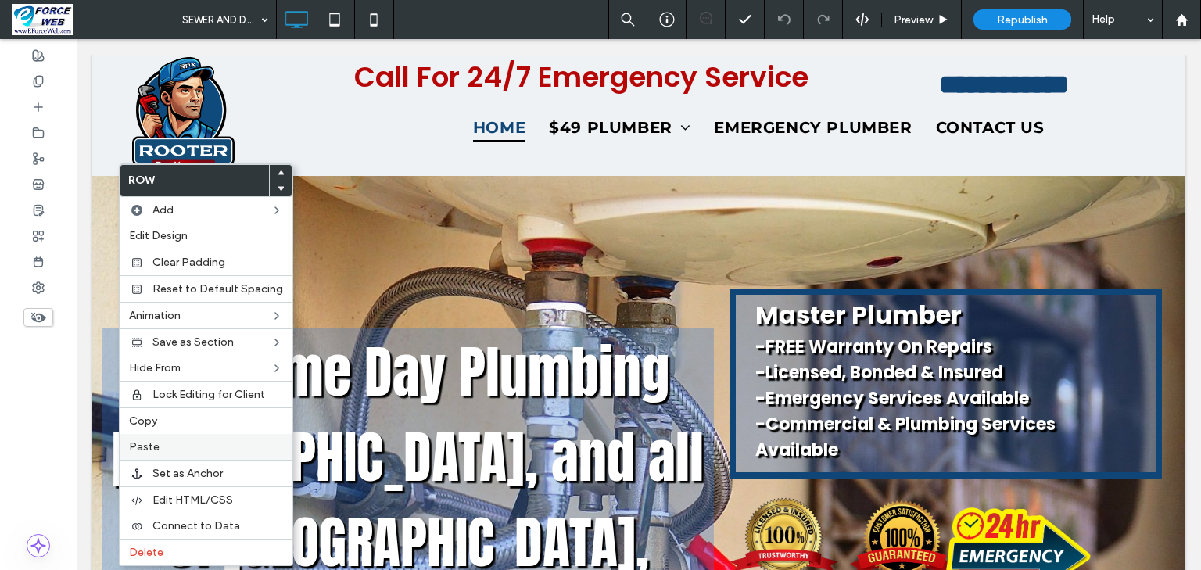
click at [148, 444] on span "Paste" at bounding box center [144, 446] width 30 height 13
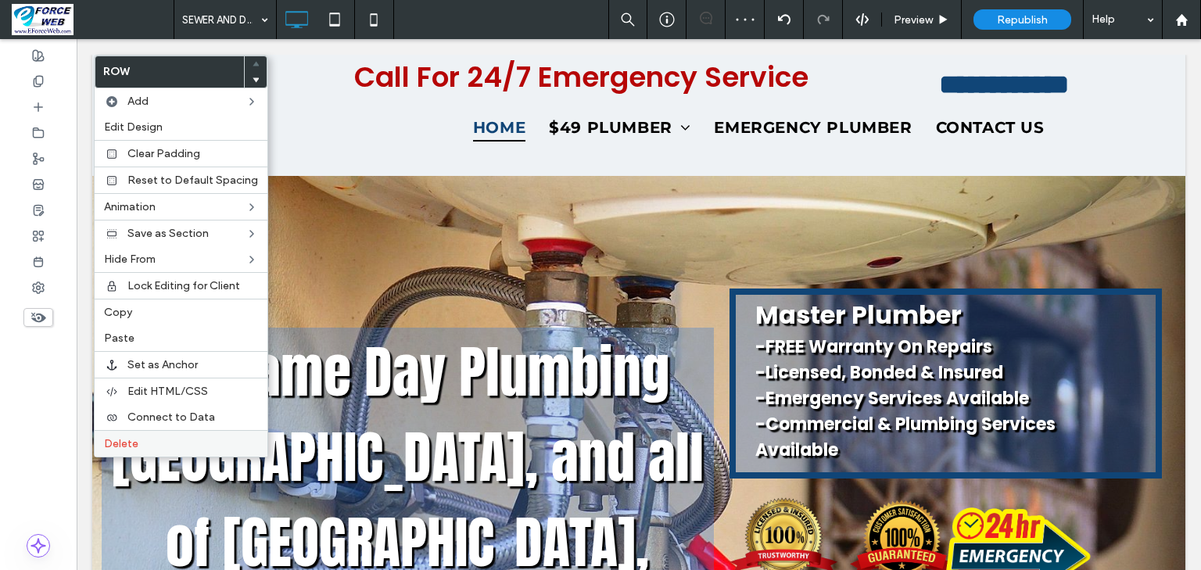
click at [118, 438] on span "Delete" at bounding box center [121, 443] width 34 height 13
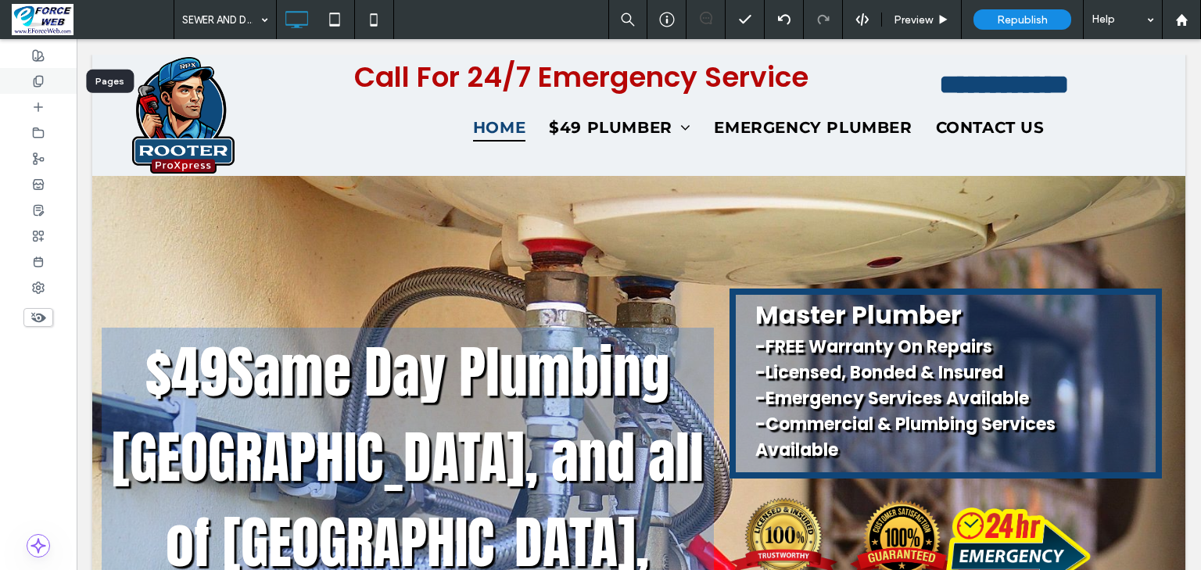
click at [45, 83] on div at bounding box center [38, 81] width 77 height 26
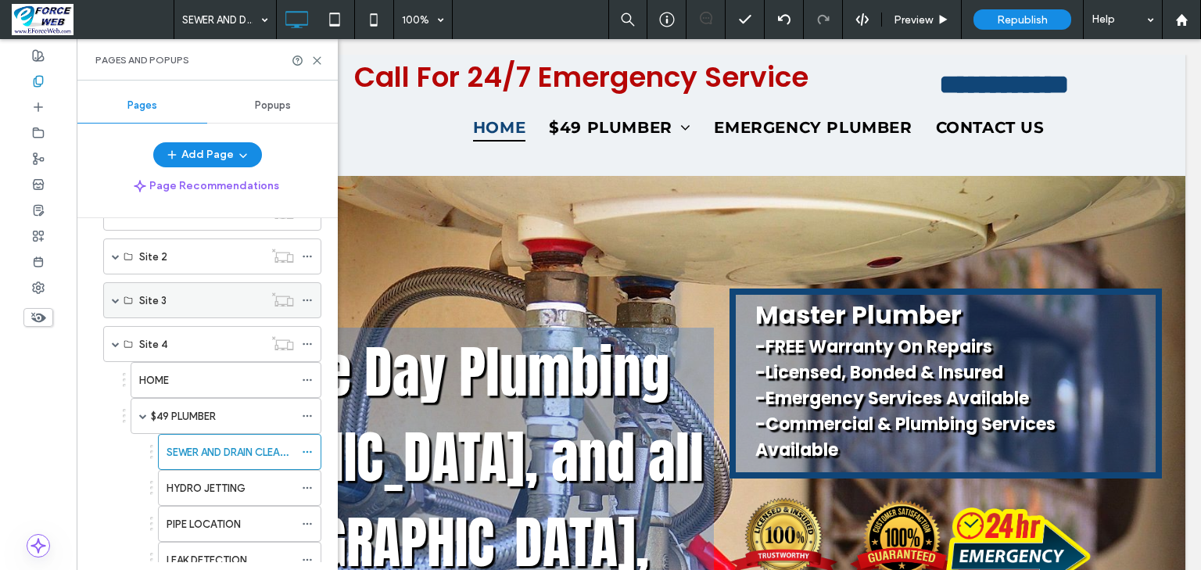
scroll to position [313, 0]
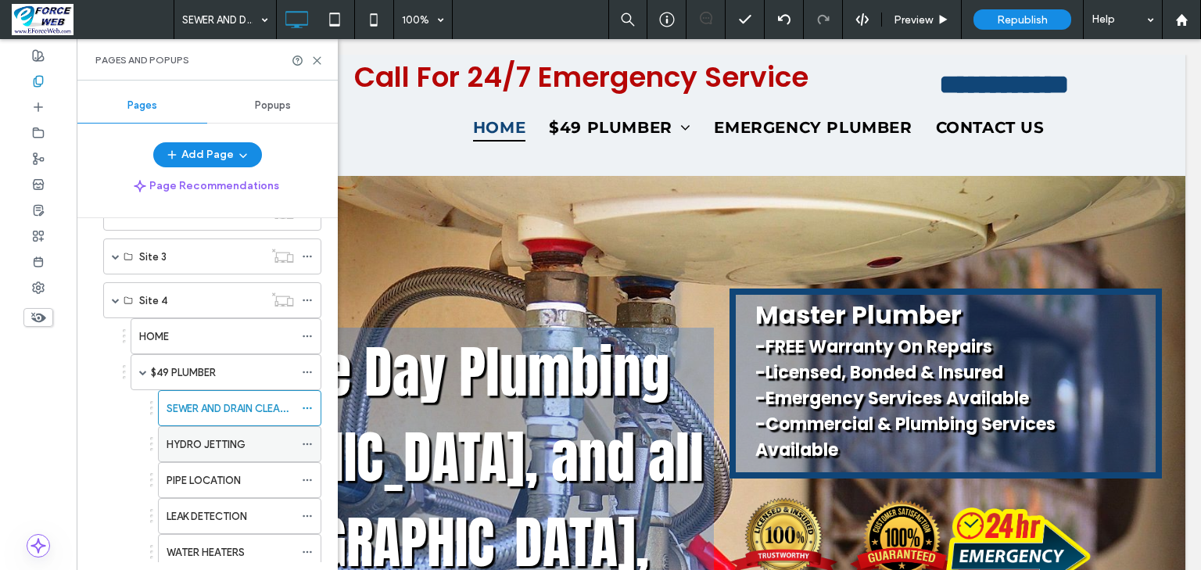
click at [215, 445] on label "HYDRO JETTING" at bounding box center [206, 444] width 79 height 27
click at [314, 60] on icon at bounding box center [317, 61] width 12 height 12
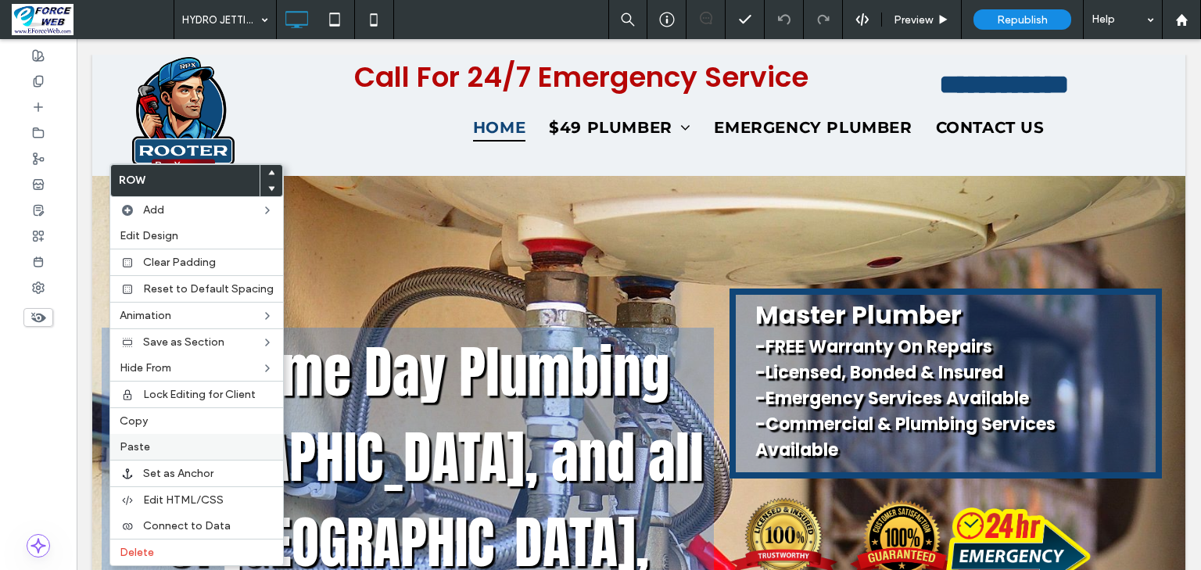
click at [149, 444] on label "Paste" at bounding box center [197, 446] width 154 height 13
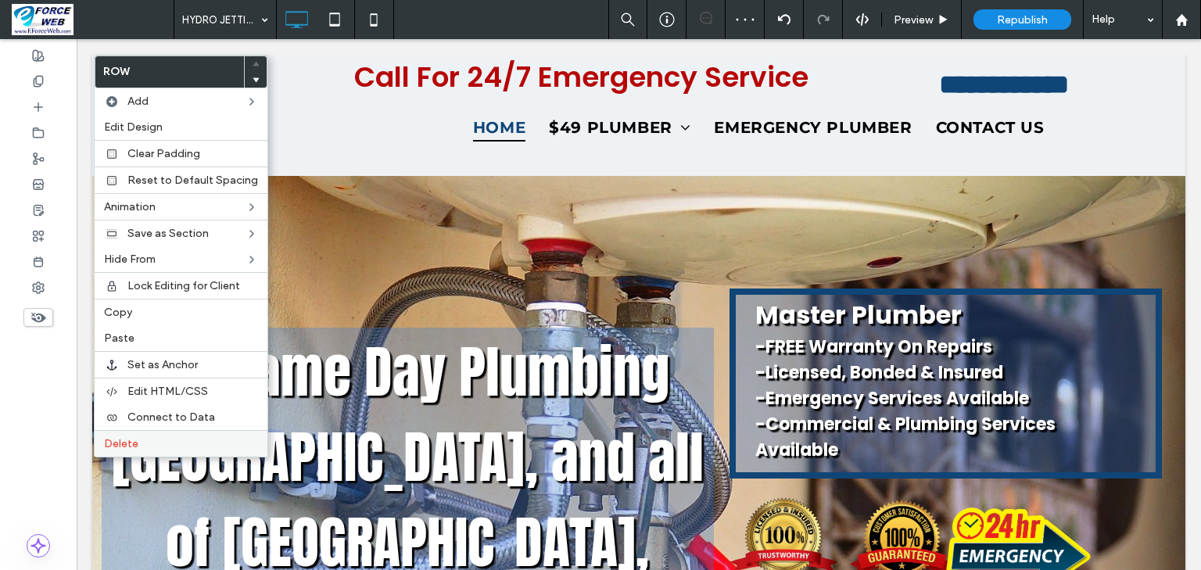
click at [125, 437] on span "Delete" at bounding box center [121, 443] width 34 height 13
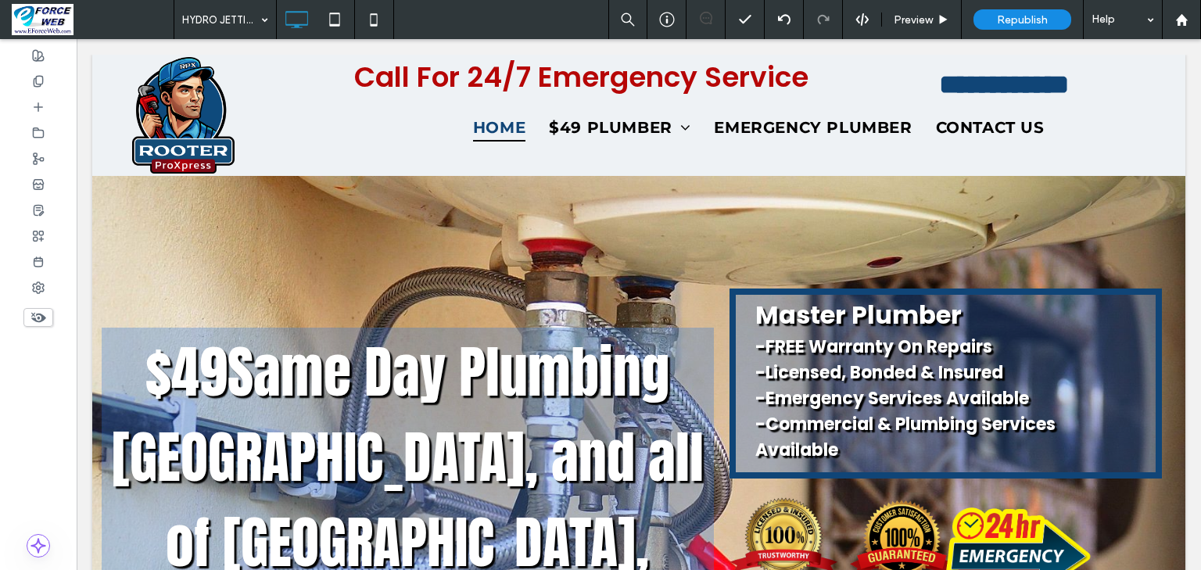
type input "*******"
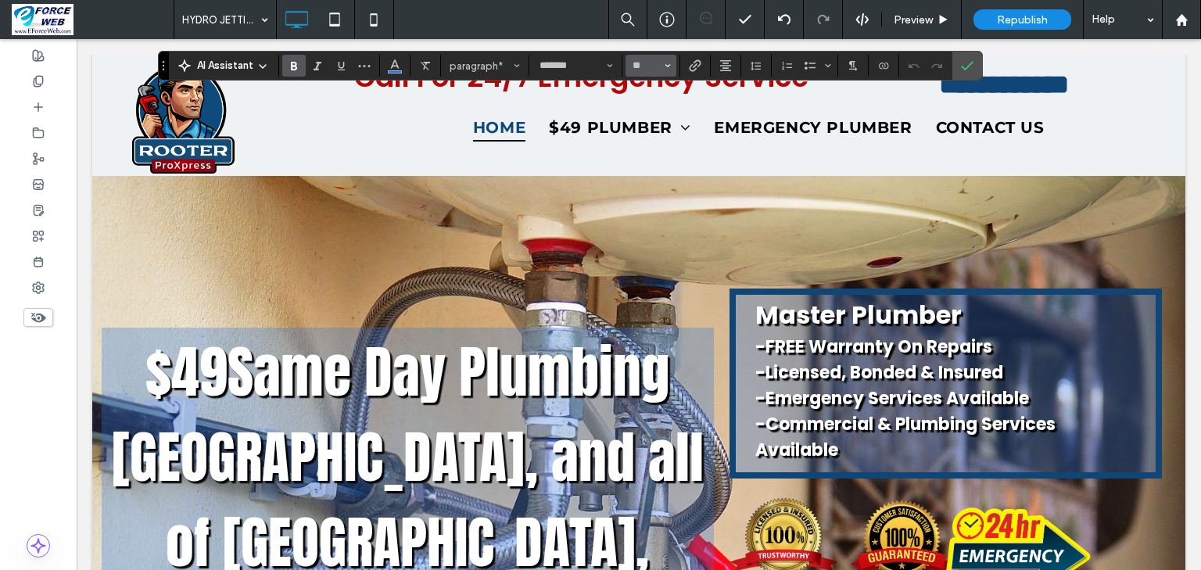
click at [676, 68] on button "**" at bounding box center [650, 66] width 51 height 22
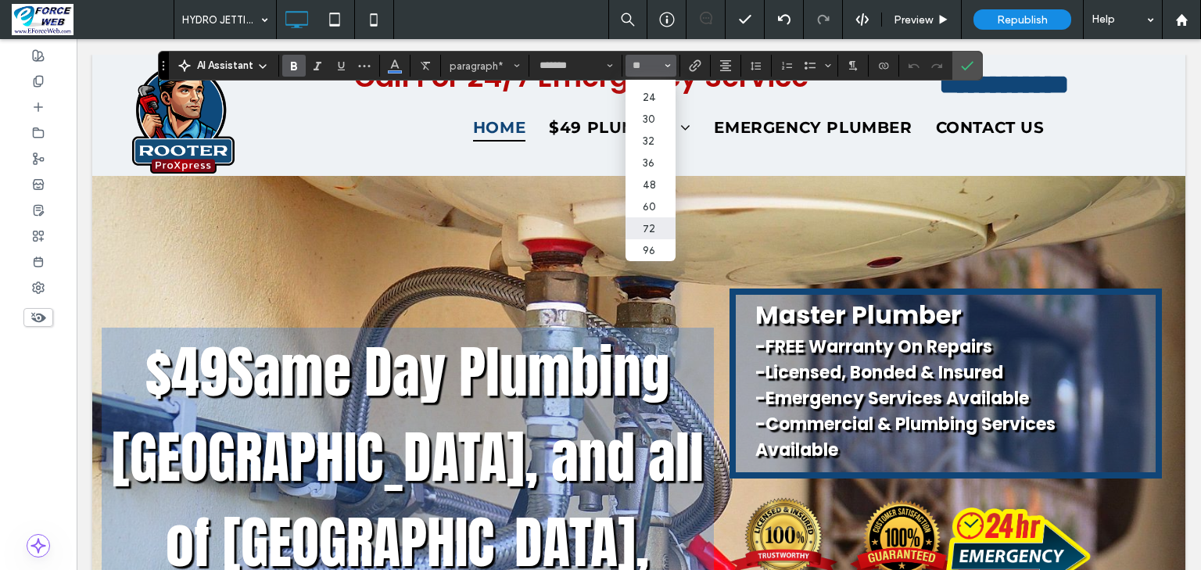
scroll to position [250, 0]
click at [675, 174] on label "36" at bounding box center [650, 163] width 50 height 22
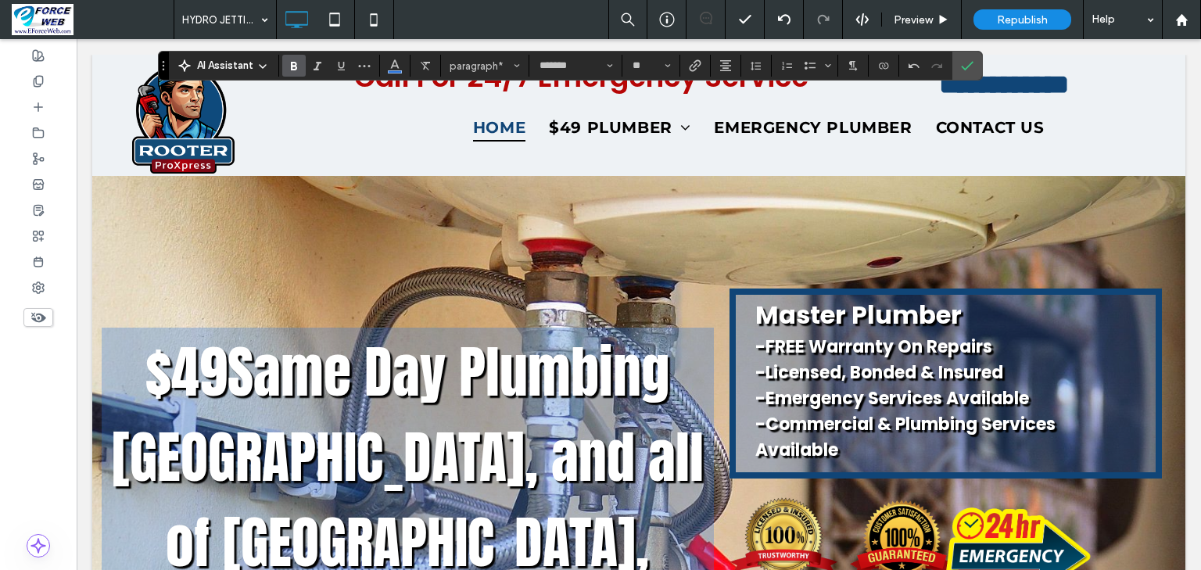
type input "**"
click at [973, 63] on icon "Confirm" at bounding box center [967, 65] width 13 height 13
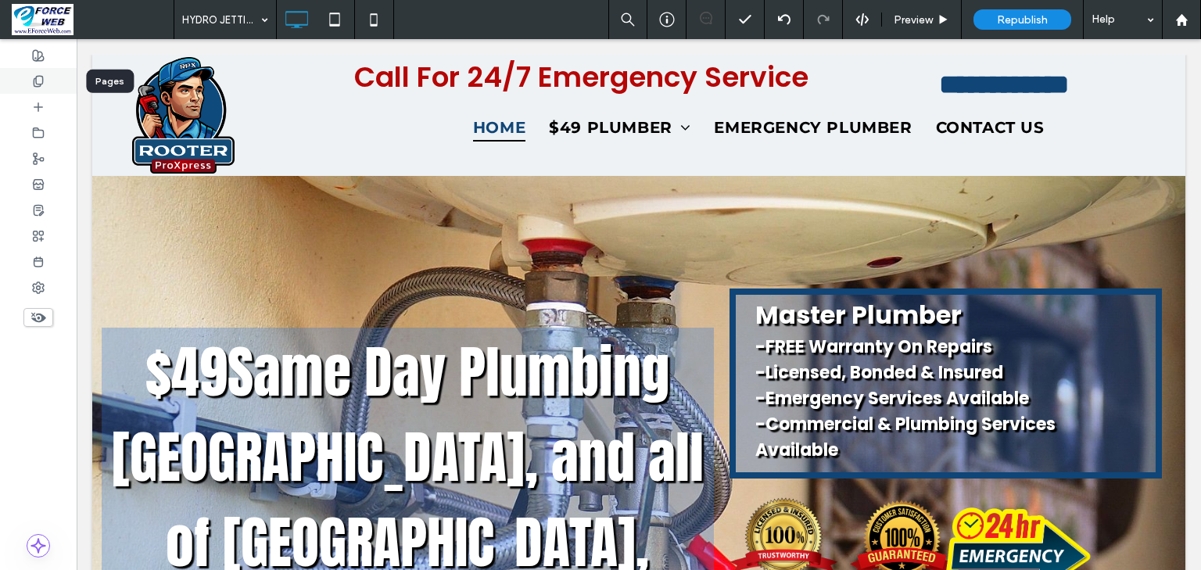
click at [37, 81] on icon at bounding box center [38, 81] width 13 height 13
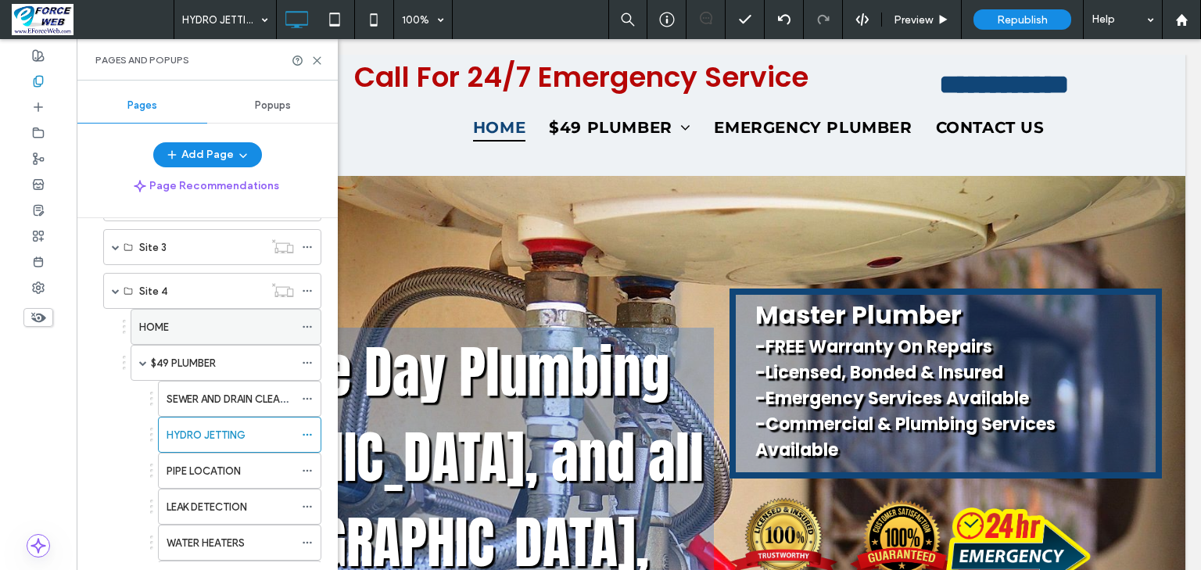
scroll to position [438, 0]
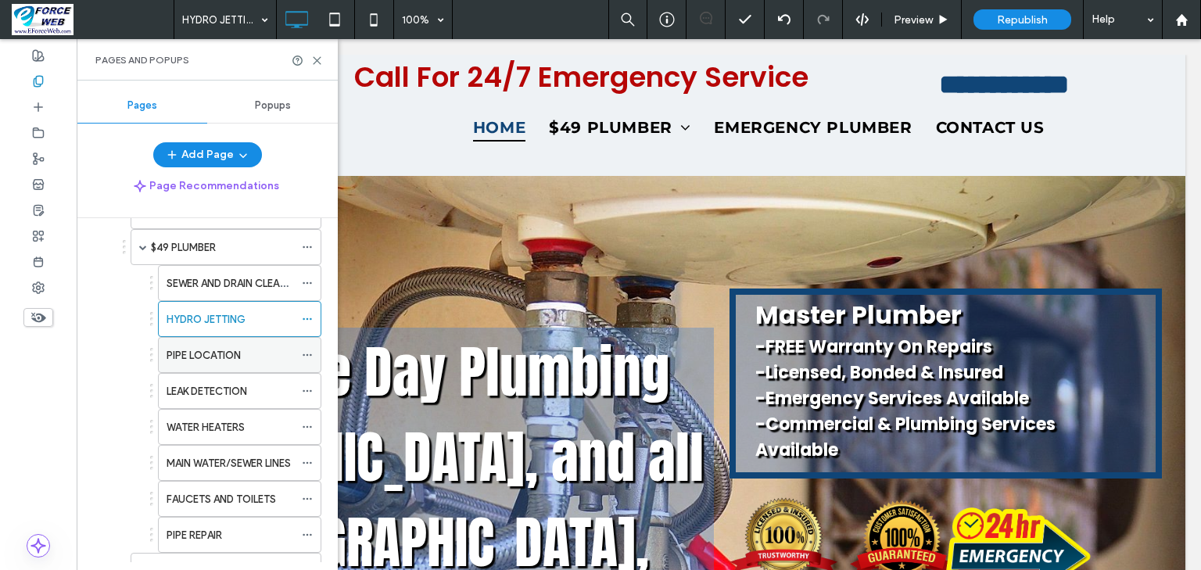
click at [223, 347] on label "PIPE LOCATION" at bounding box center [204, 355] width 74 height 27
click at [317, 59] on use at bounding box center [317, 60] width 7 height 7
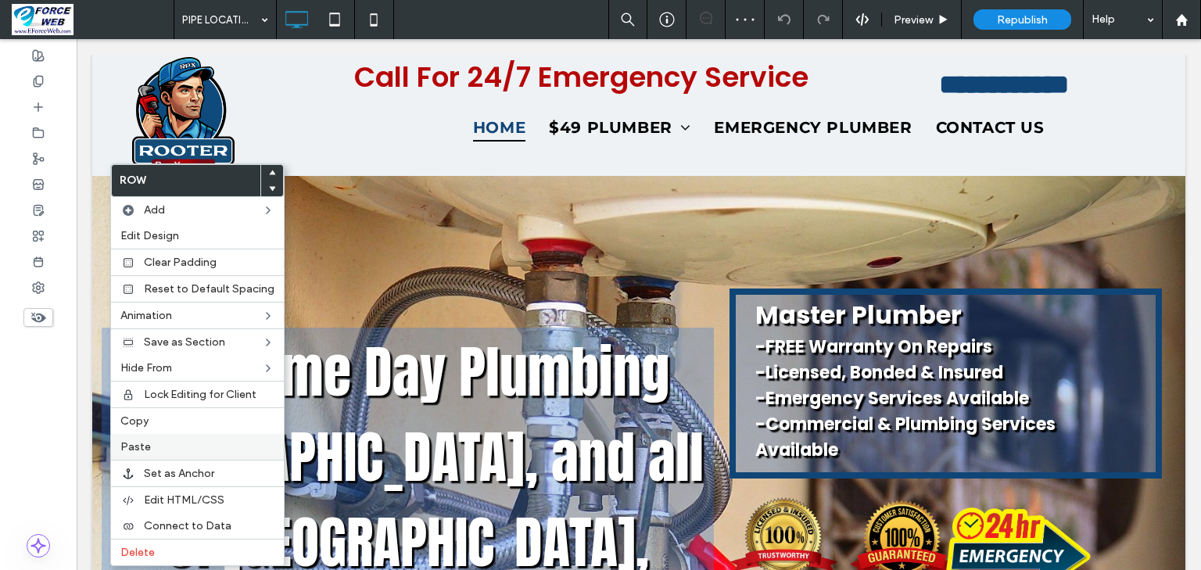
click at [175, 441] on label "Paste" at bounding box center [197, 446] width 154 height 13
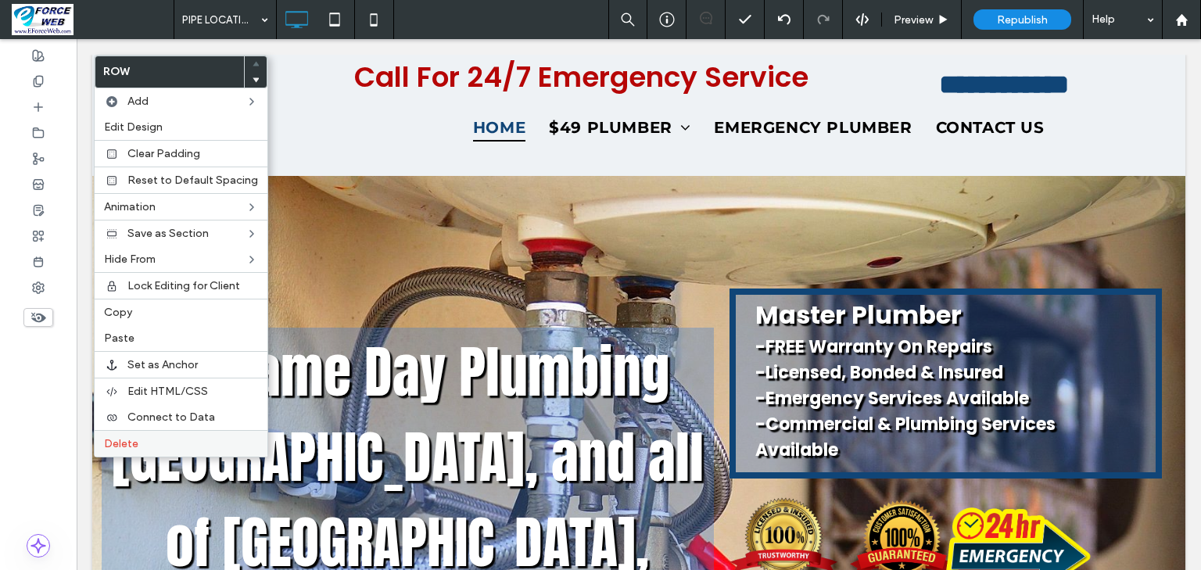
click at [127, 439] on span "Delete" at bounding box center [121, 443] width 34 height 13
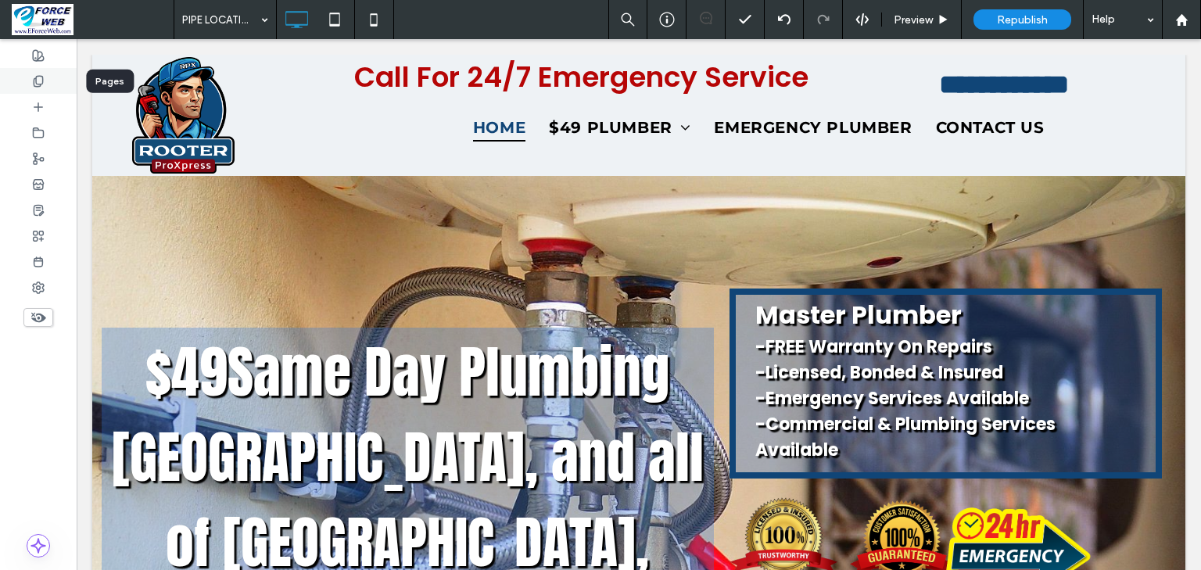
click at [35, 81] on use at bounding box center [38, 81] width 9 height 10
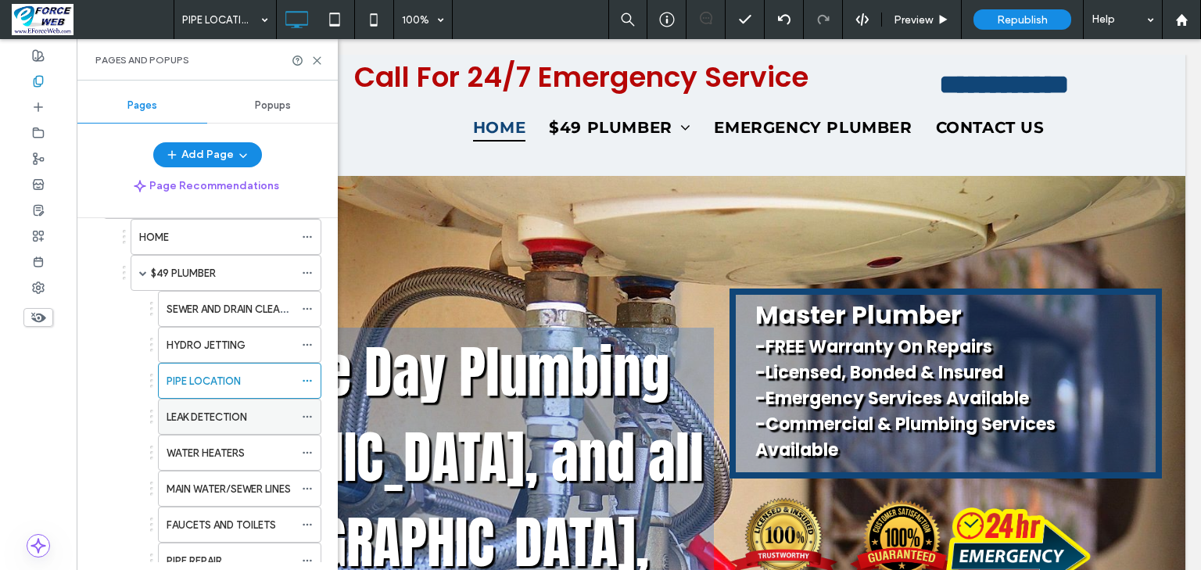
scroll to position [438, 0]
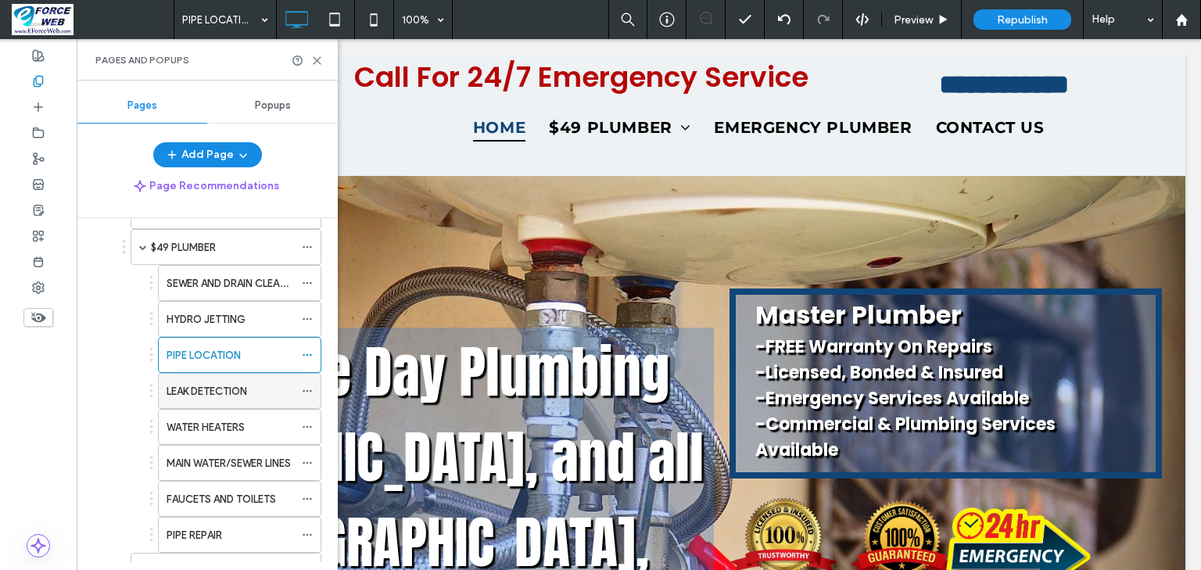
click at [225, 392] on label "LEAK DETECTION" at bounding box center [207, 391] width 81 height 27
click at [317, 59] on use at bounding box center [317, 60] width 7 height 7
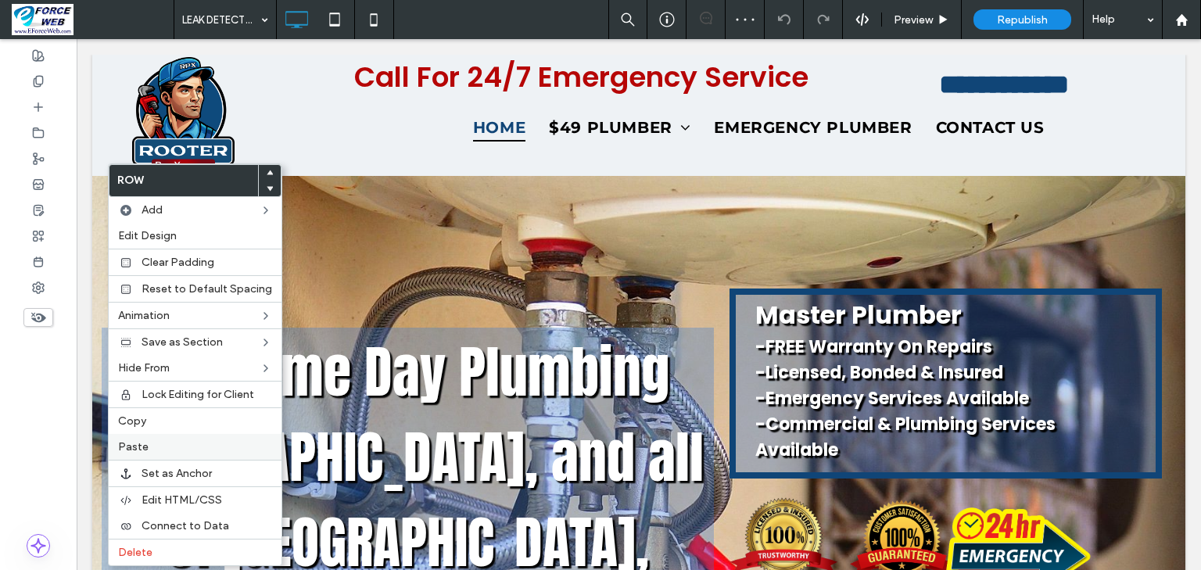
click at [150, 445] on label "Paste" at bounding box center [195, 446] width 154 height 13
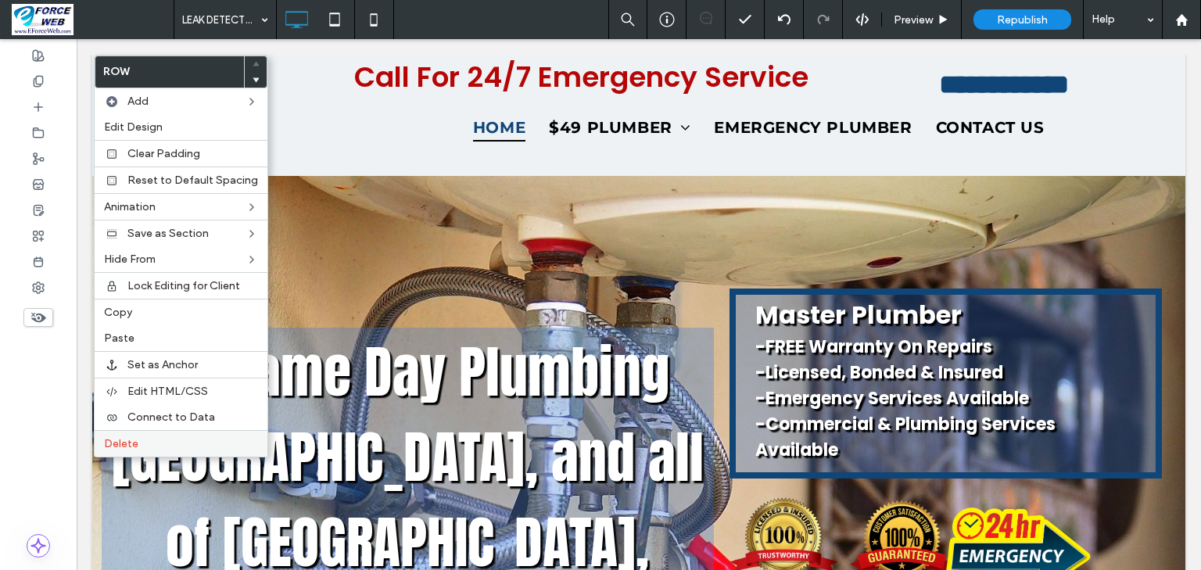
click at [119, 439] on span "Delete" at bounding box center [121, 443] width 34 height 13
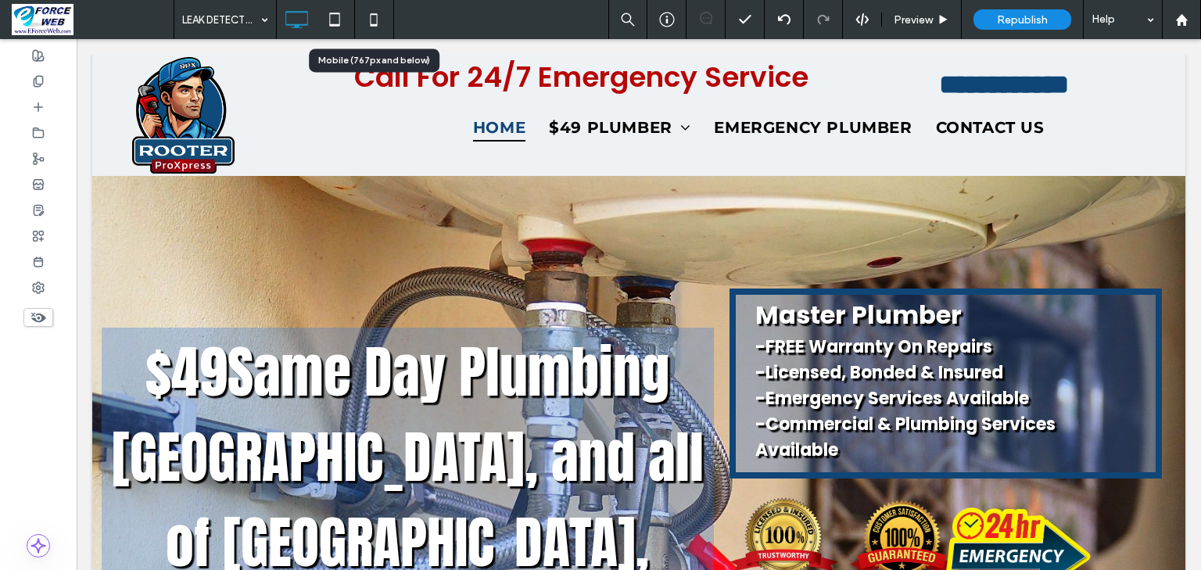
click at [377, 16] on icon at bounding box center [373, 19] width 31 height 31
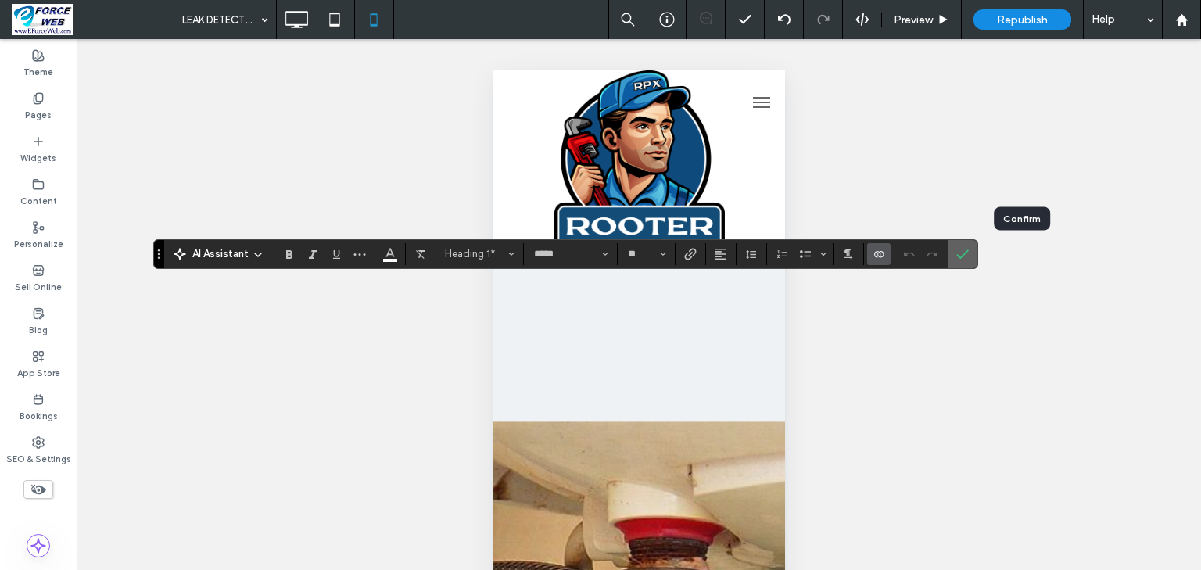
click at [969, 254] on use "Confirm" at bounding box center [962, 253] width 13 height 9
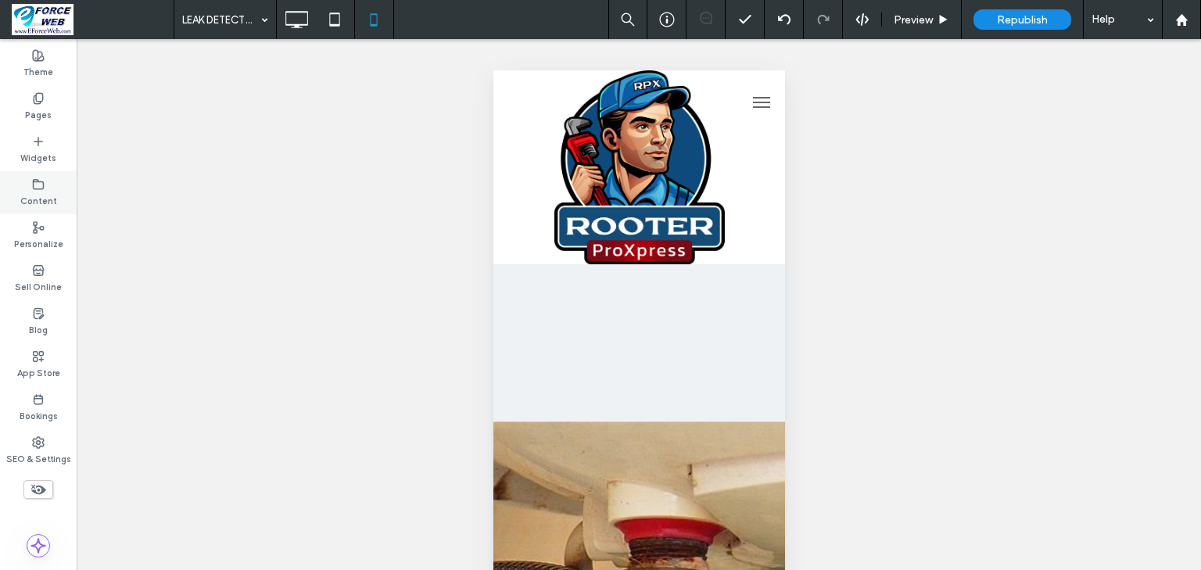
click at [53, 200] on label "Content" at bounding box center [38, 199] width 37 height 17
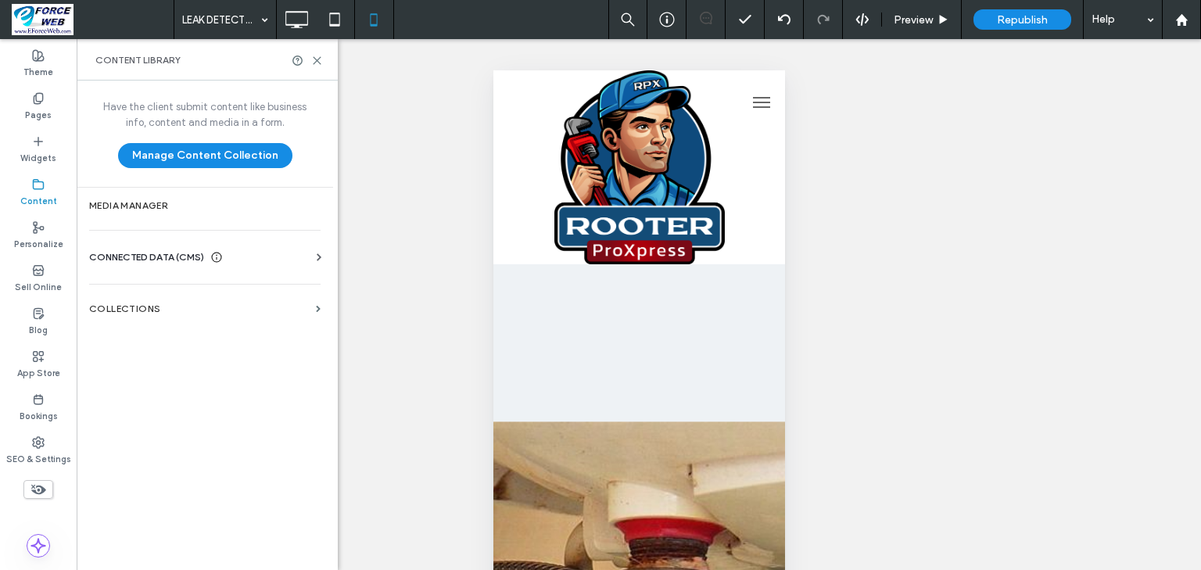
click at [255, 260] on div "CONNECTED DATA (CMS)" at bounding box center [208, 257] width 238 height 16
click at [125, 330] on label "Business Text" at bounding box center [208, 331] width 213 height 11
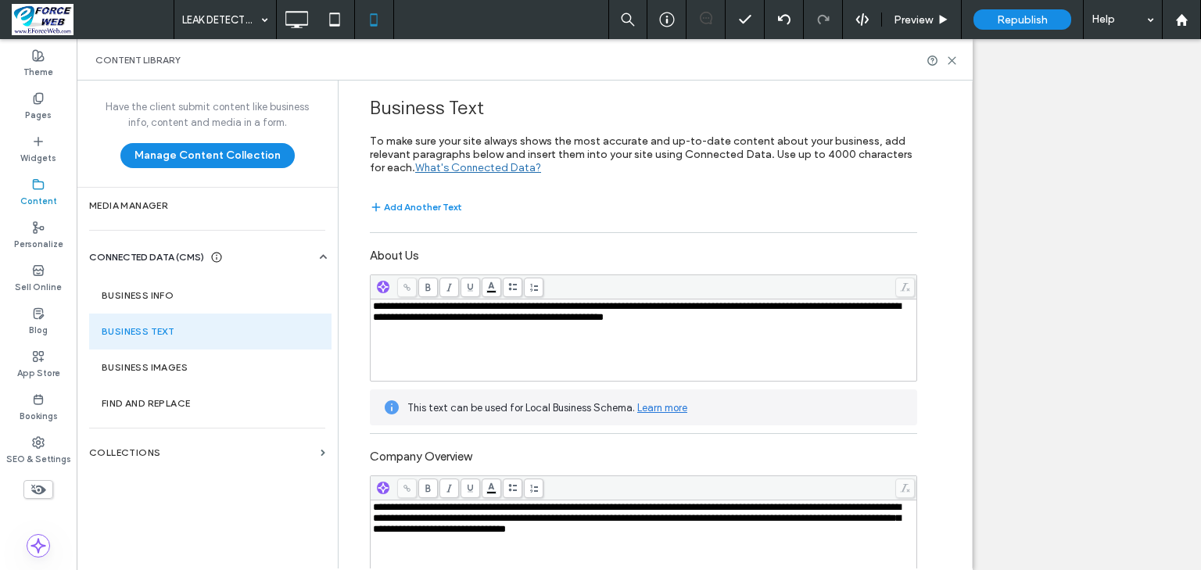
scroll to position [250, 0]
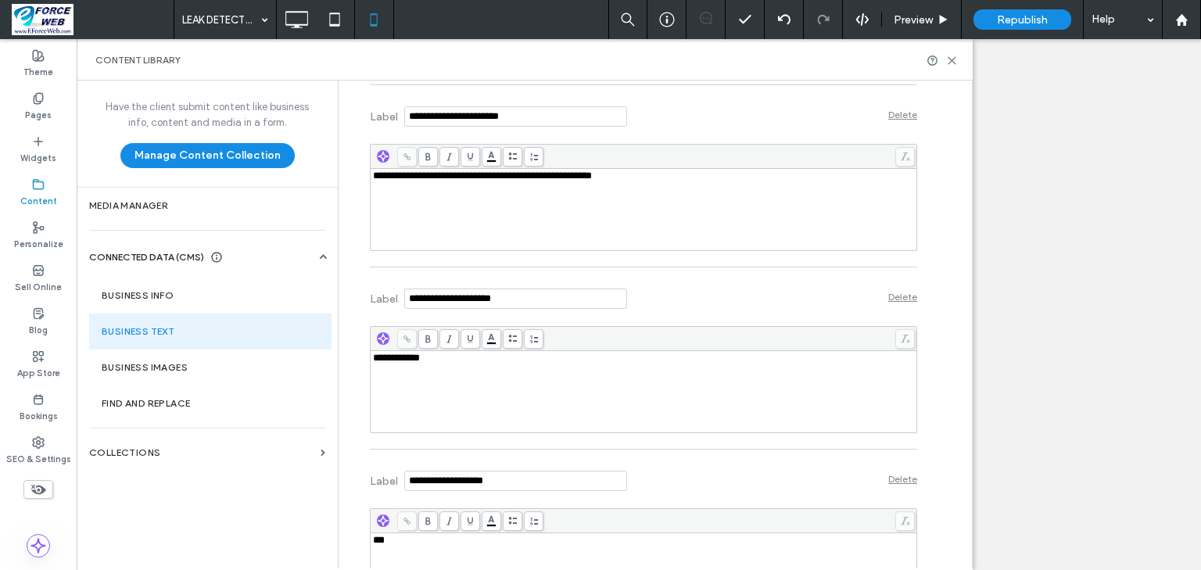
scroll to position [7568, 0]
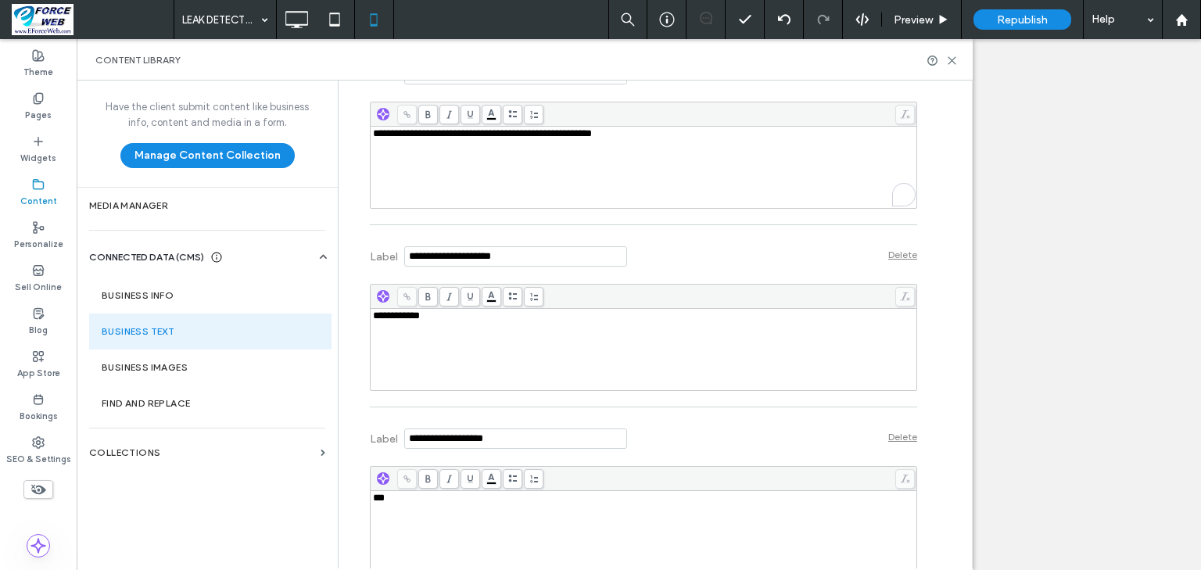
click at [643, 139] on div "**********" at bounding box center [644, 133] width 542 height 11
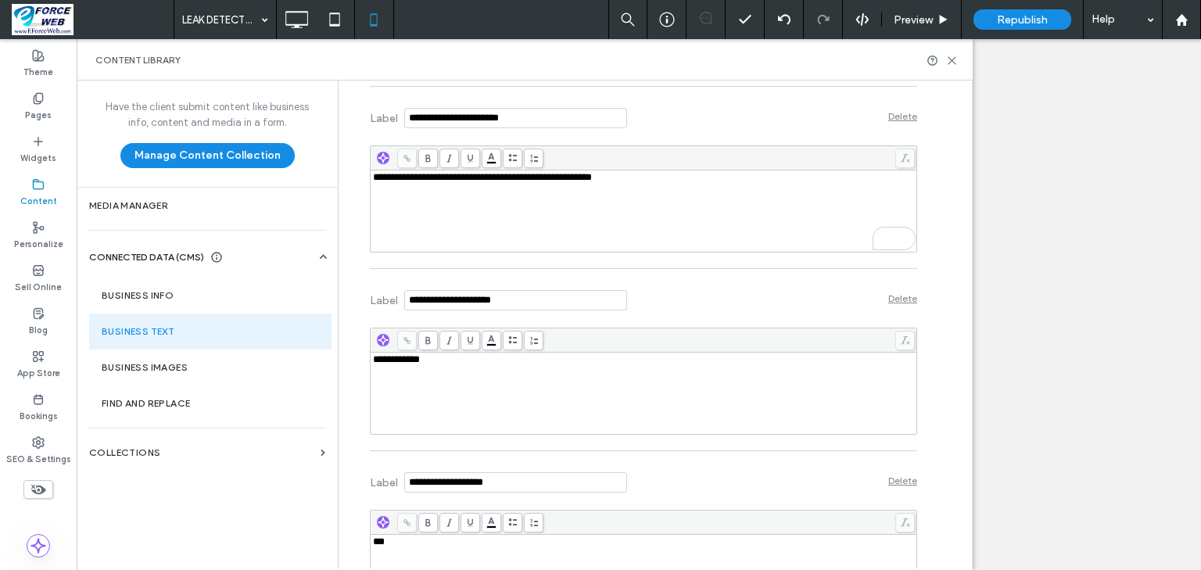
scroll to position [7505, 0]
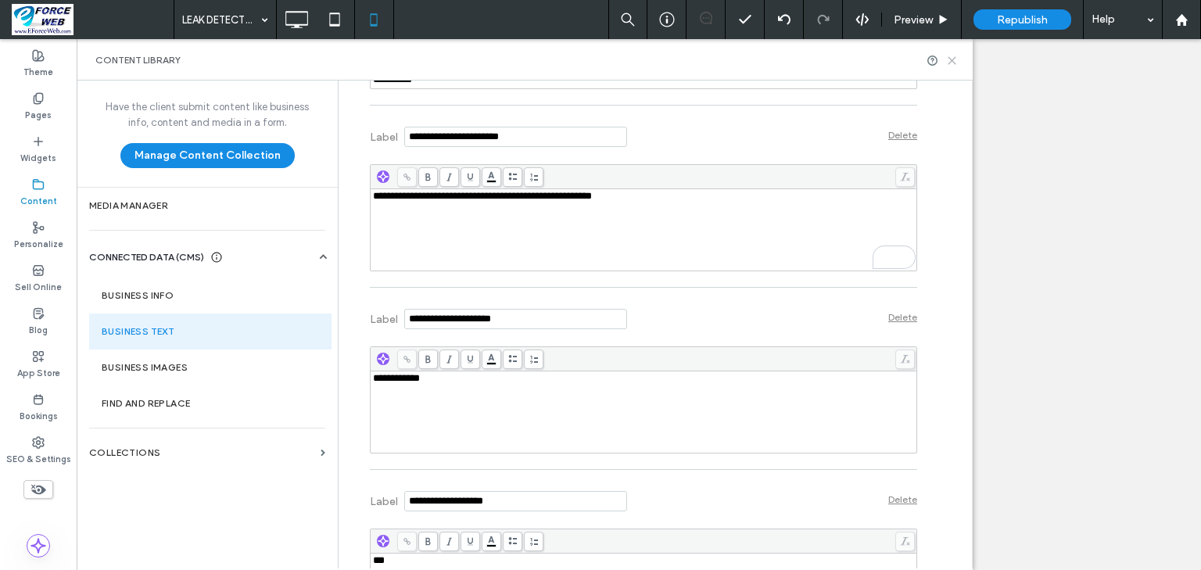
click at [950, 61] on use at bounding box center [951, 60] width 7 height 7
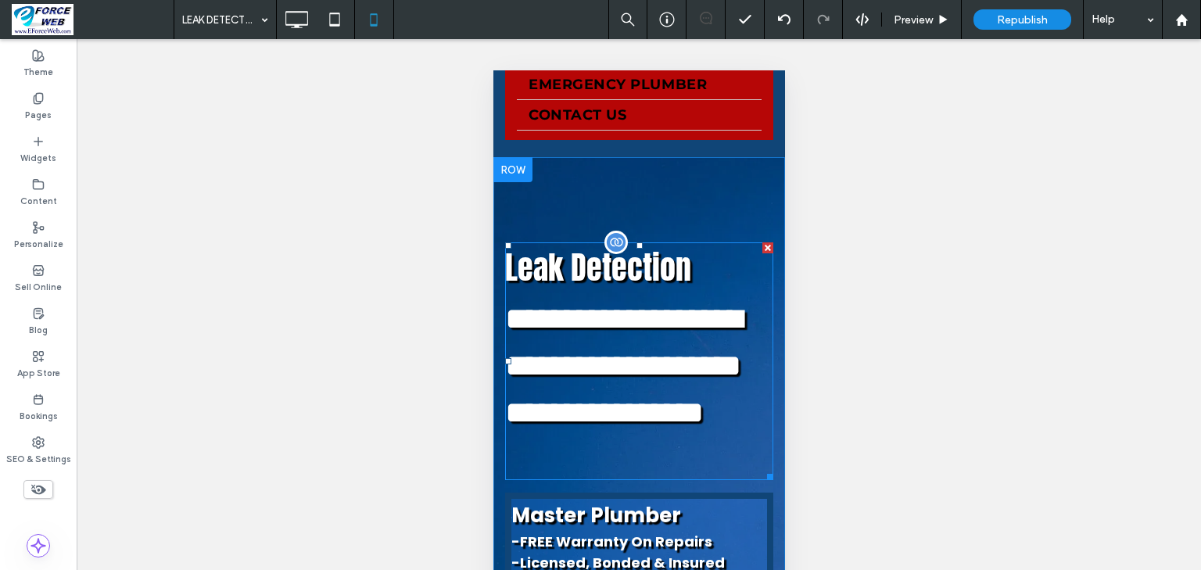
click at [694, 428] on span "**********" at bounding box center [622, 365] width 237 height 124
type input "*****"
type input "**"
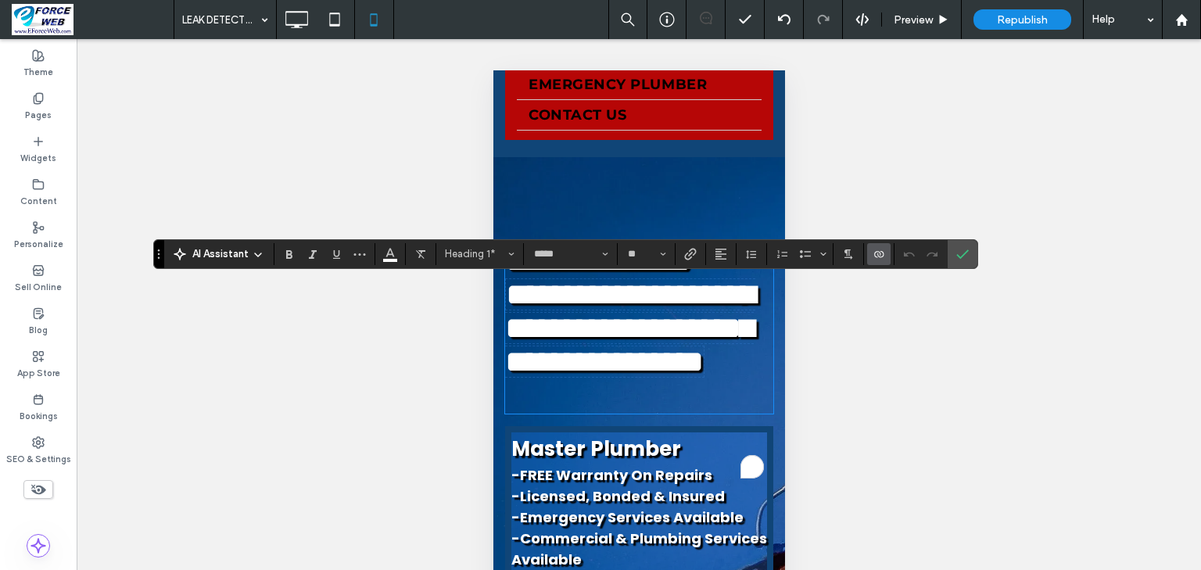
click at [701, 378] on h1 "**********" at bounding box center [638, 328] width 268 height 101
click at [969, 252] on icon "Confirm" at bounding box center [962, 254] width 13 height 13
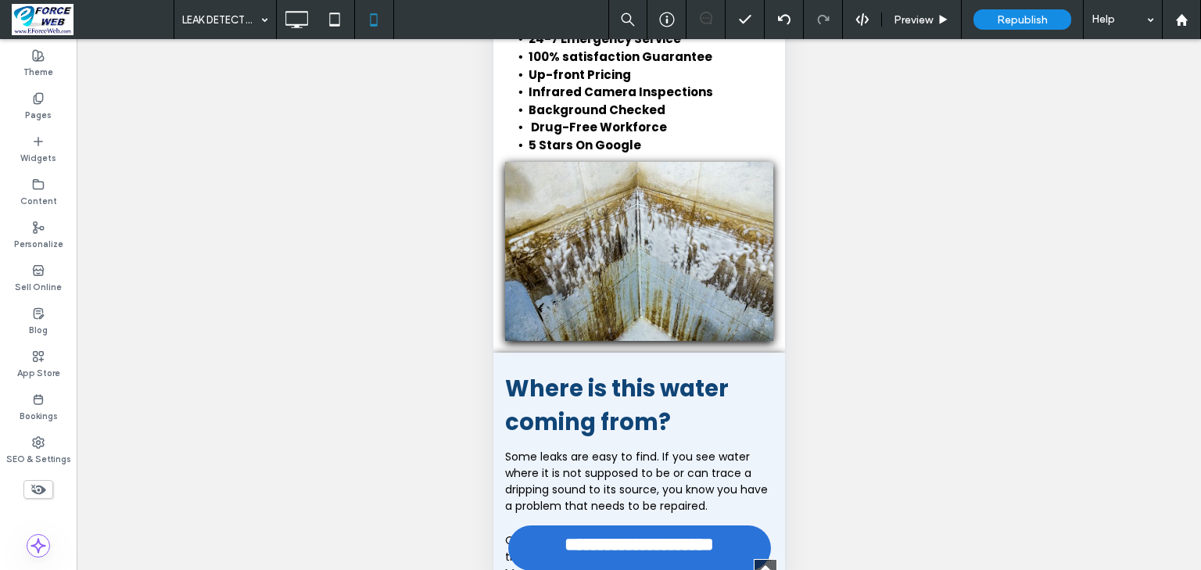
scroll to position [1376, 0]
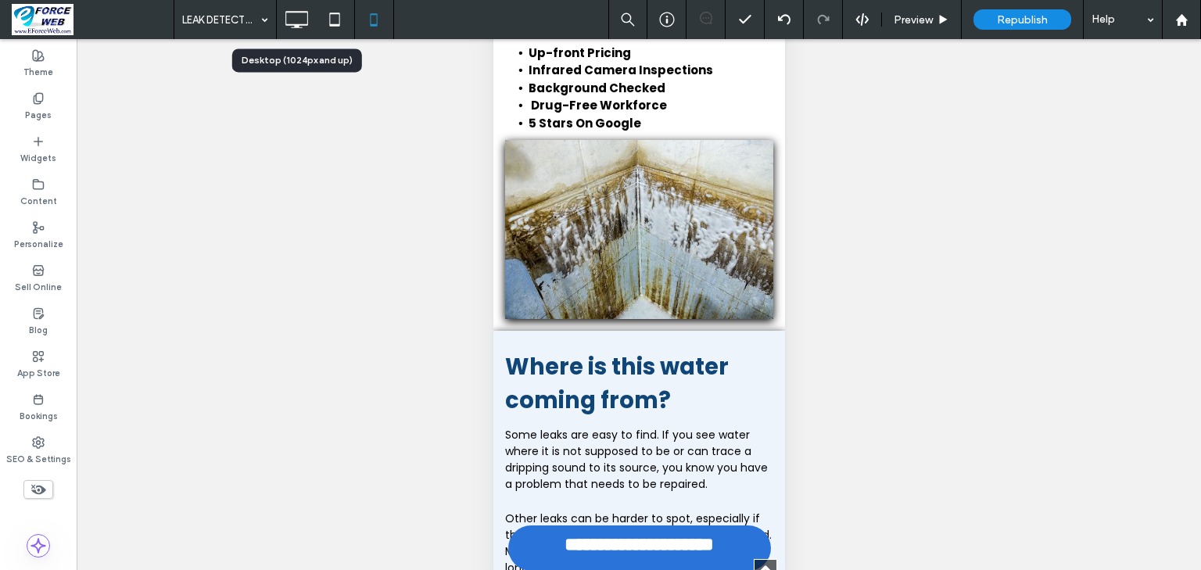
click at [297, 22] on icon at bounding box center [296, 19] width 31 height 31
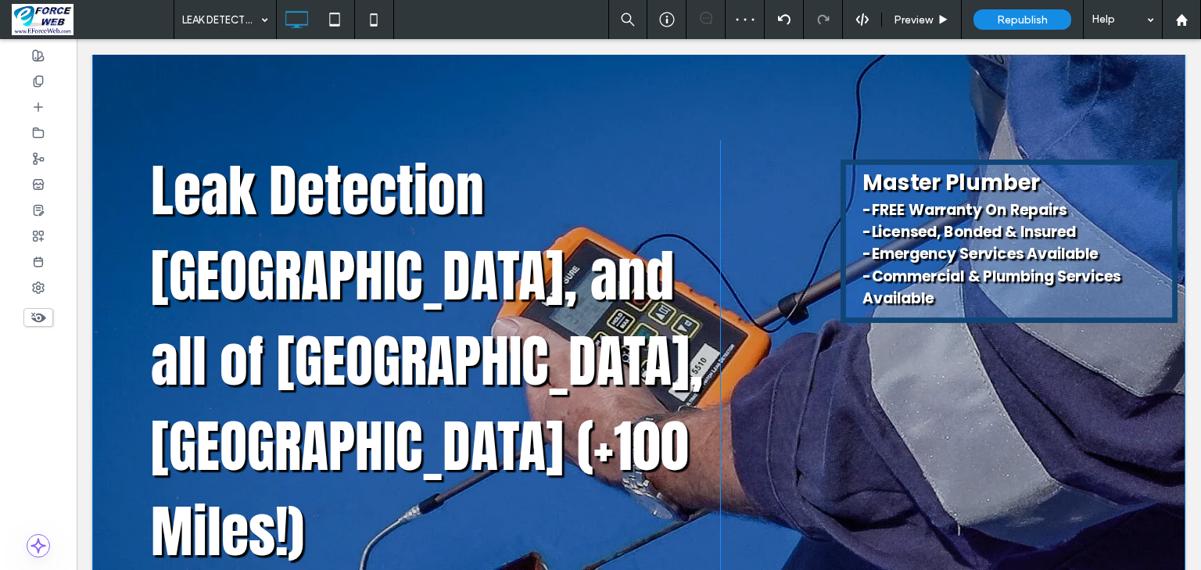
scroll to position [0, 0]
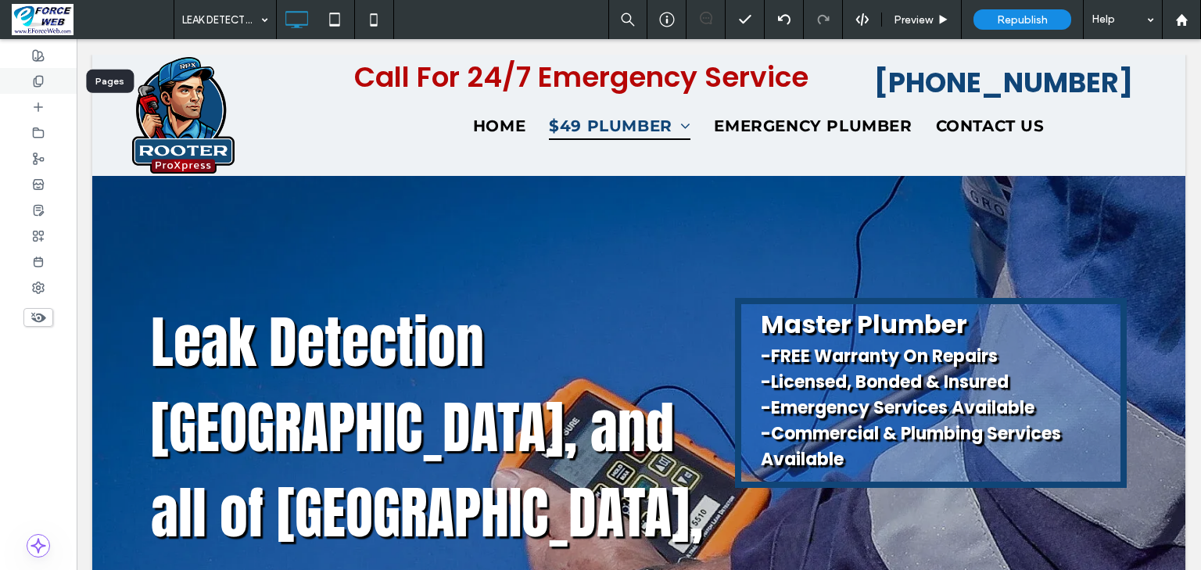
click at [42, 80] on use at bounding box center [38, 81] width 9 height 10
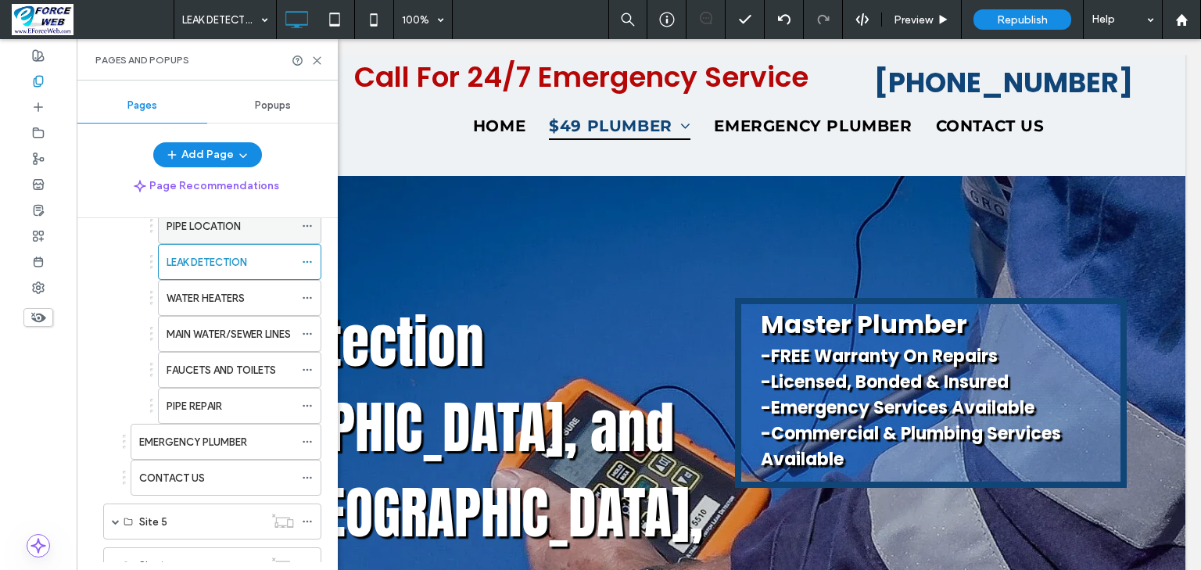
scroll to position [500, 0]
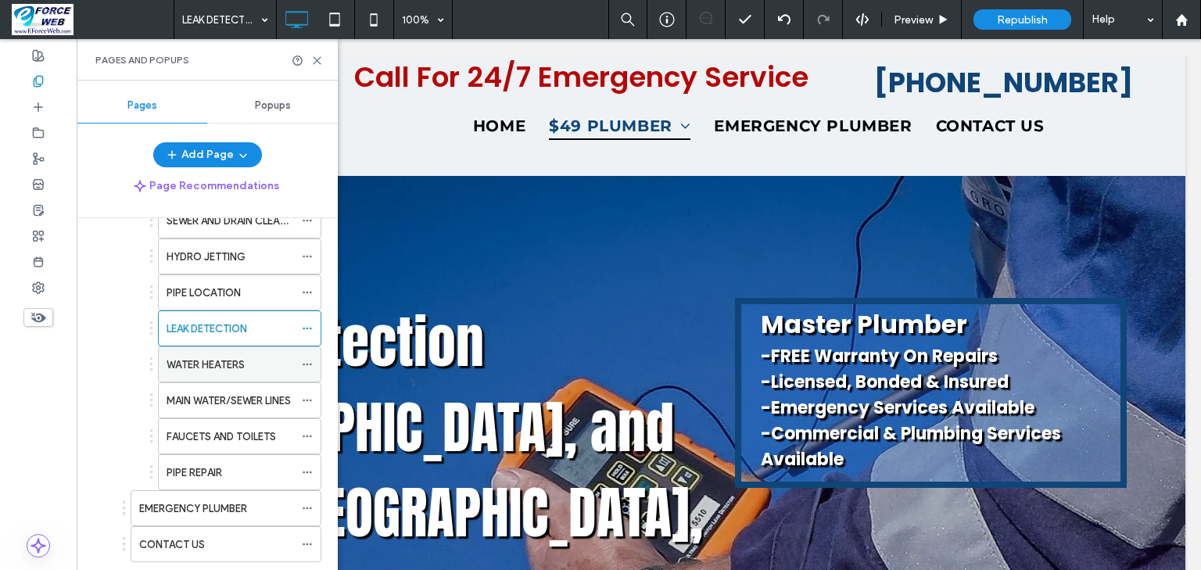
click at [221, 357] on label "WATER HEATERS" at bounding box center [206, 364] width 78 height 27
click at [311, 59] on icon at bounding box center [317, 61] width 12 height 12
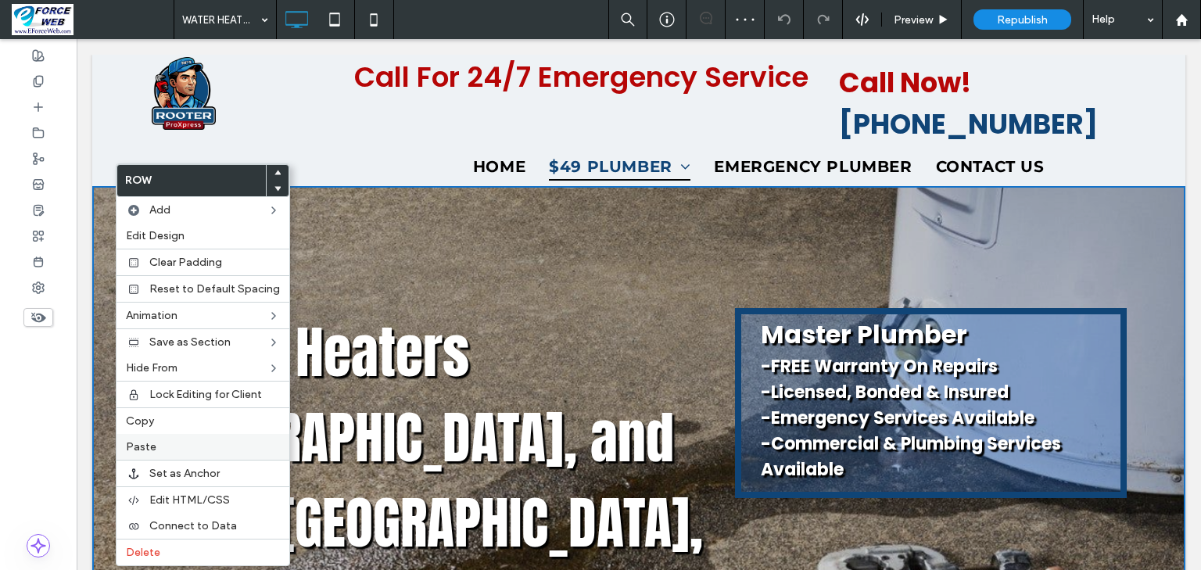
click at [167, 444] on label "Paste" at bounding box center [203, 446] width 154 height 13
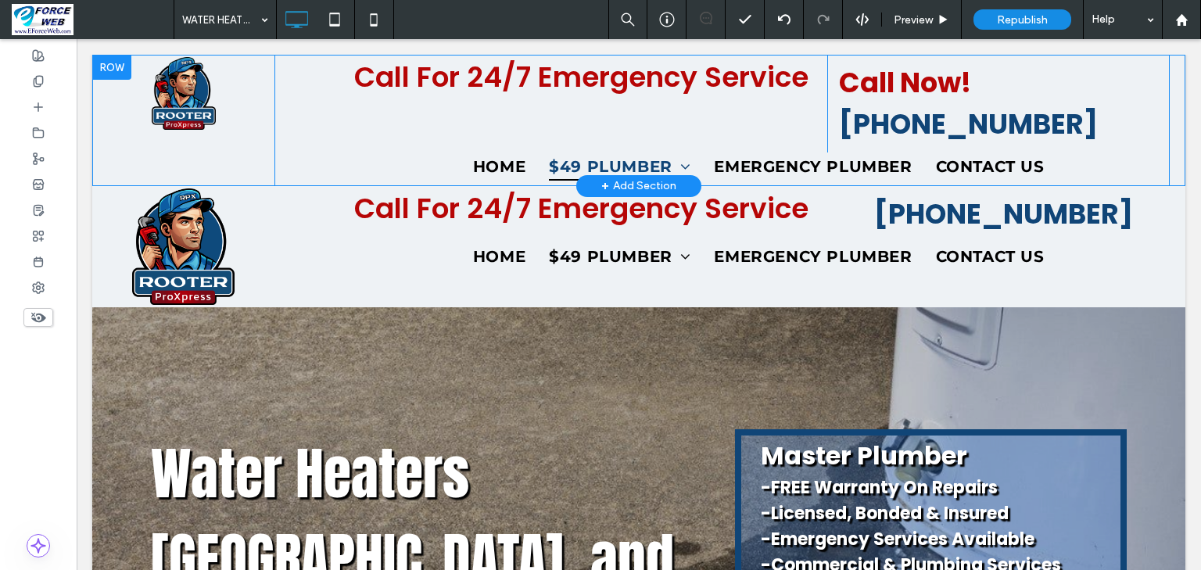
click at [107, 63] on div at bounding box center [111, 67] width 39 height 25
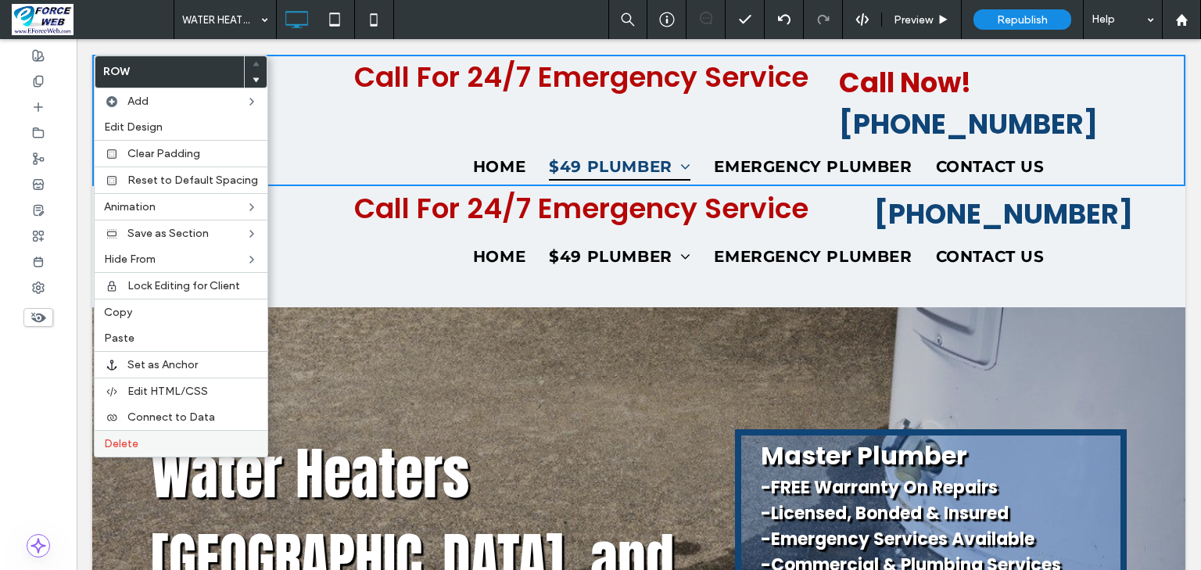
click at [122, 443] on span "Delete" at bounding box center [121, 443] width 34 height 13
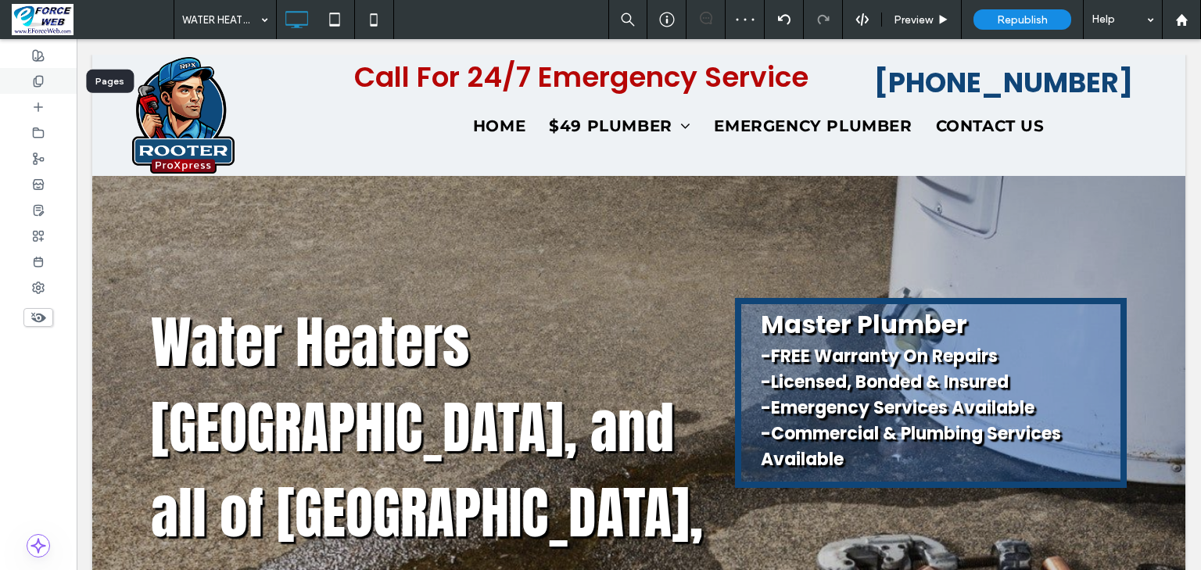
click at [41, 79] on icon at bounding box center [38, 81] width 13 height 13
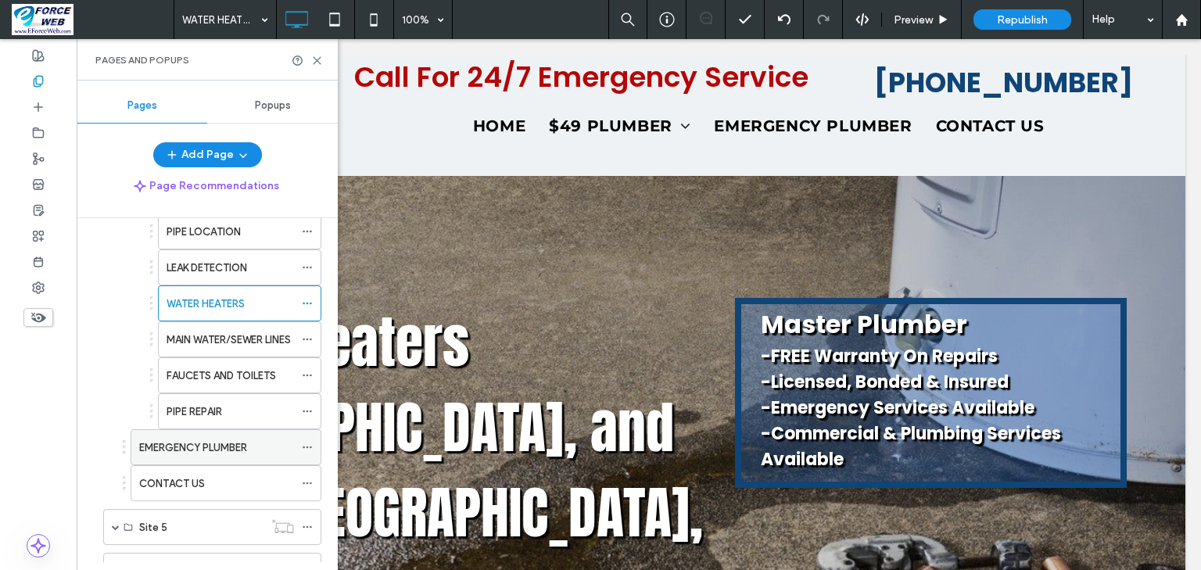
scroll to position [563, 0]
click at [230, 333] on label "MAIN WATER/SEWER LINES" at bounding box center [229, 337] width 124 height 27
click at [314, 61] on icon at bounding box center [317, 61] width 12 height 12
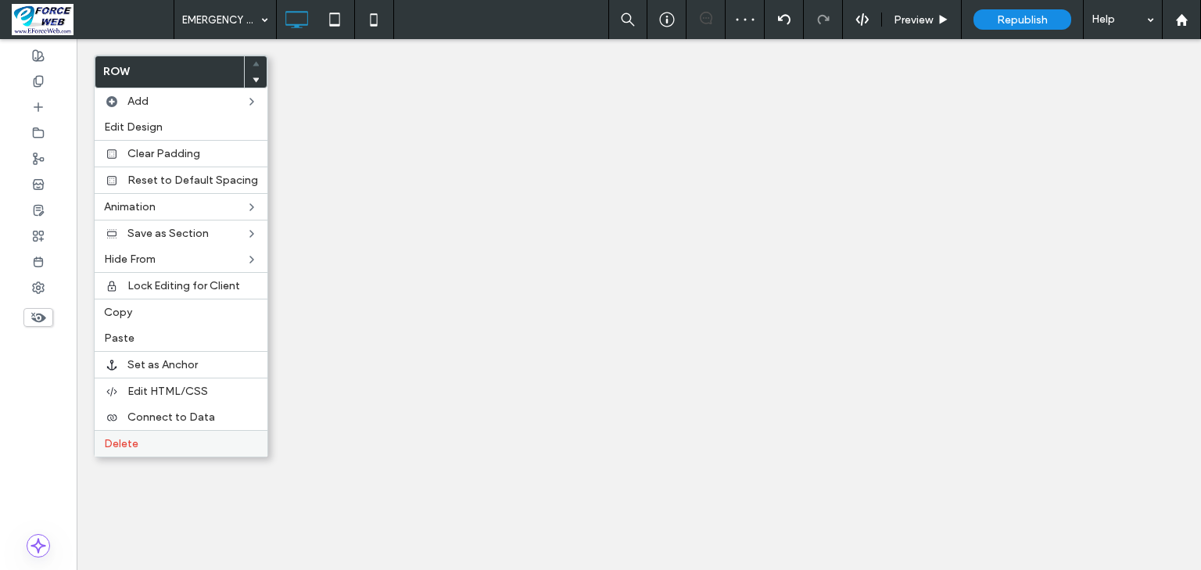
click at [119, 441] on span "Delete" at bounding box center [121, 443] width 34 height 13
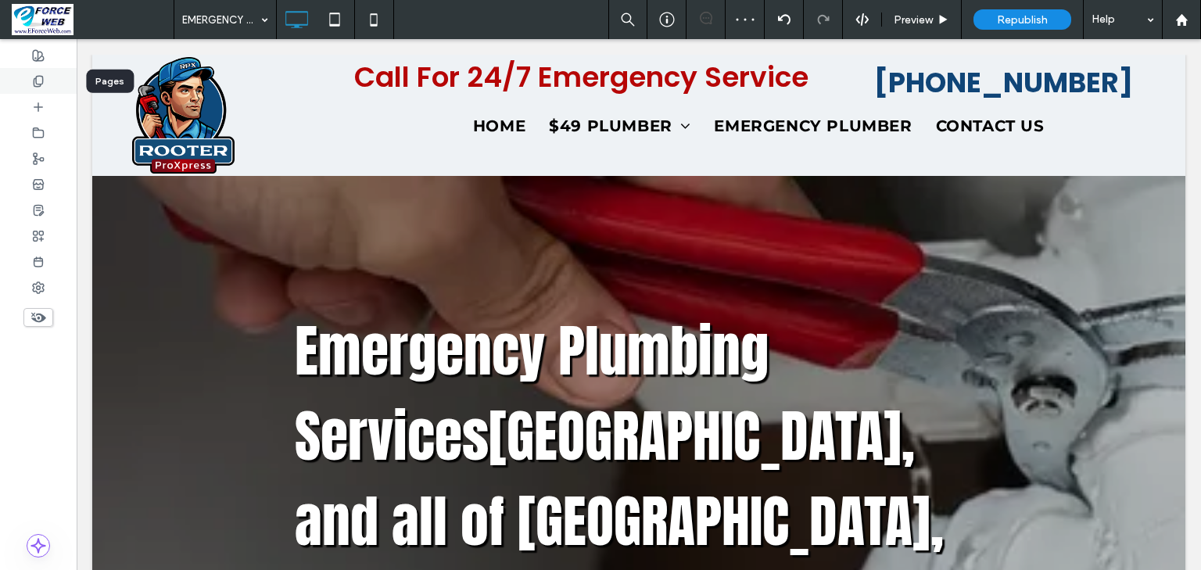
click at [53, 81] on div at bounding box center [38, 81] width 77 height 26
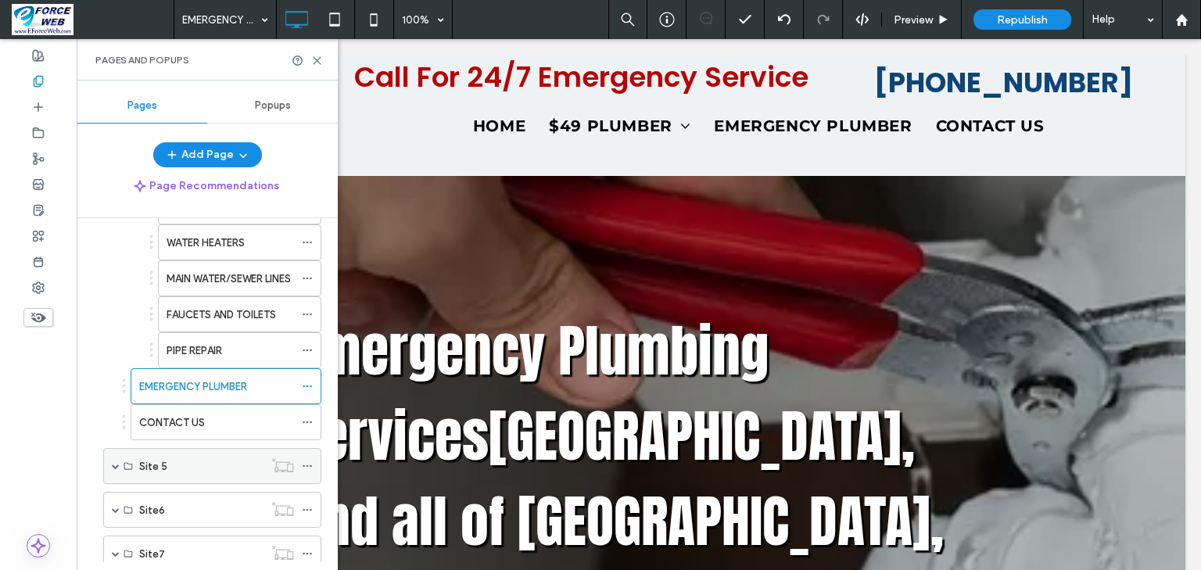
scroll to position [625, 0]
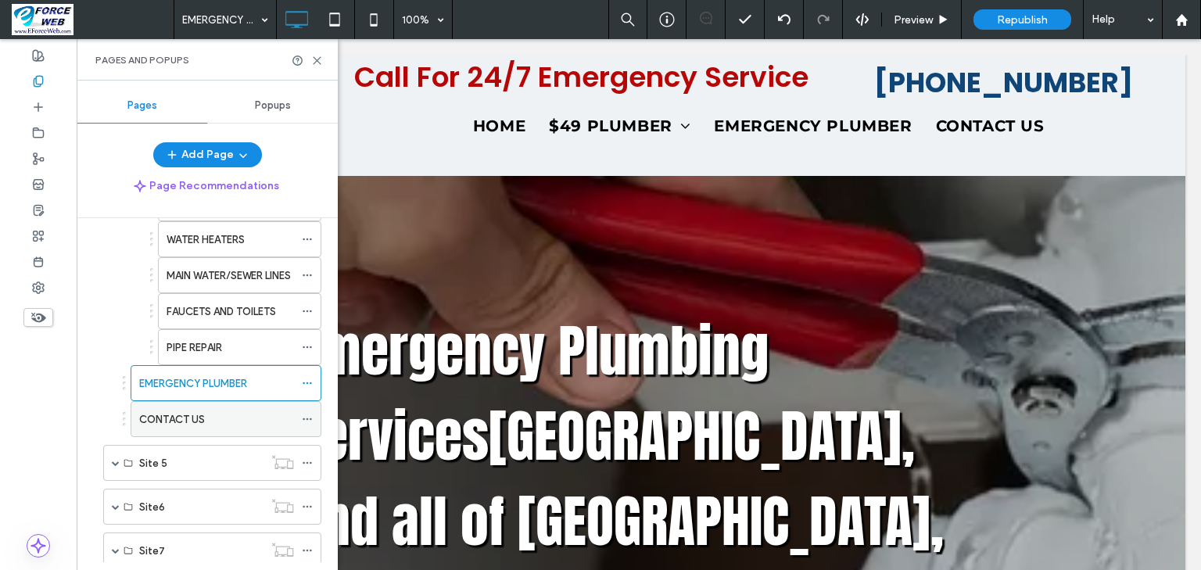
click at [163, 416] on label "CONTACT US" at bounding box center [172, 419] width 66 height 27
click at [321, 59] on icon at bounding box center [317, 61] width 12 height 12
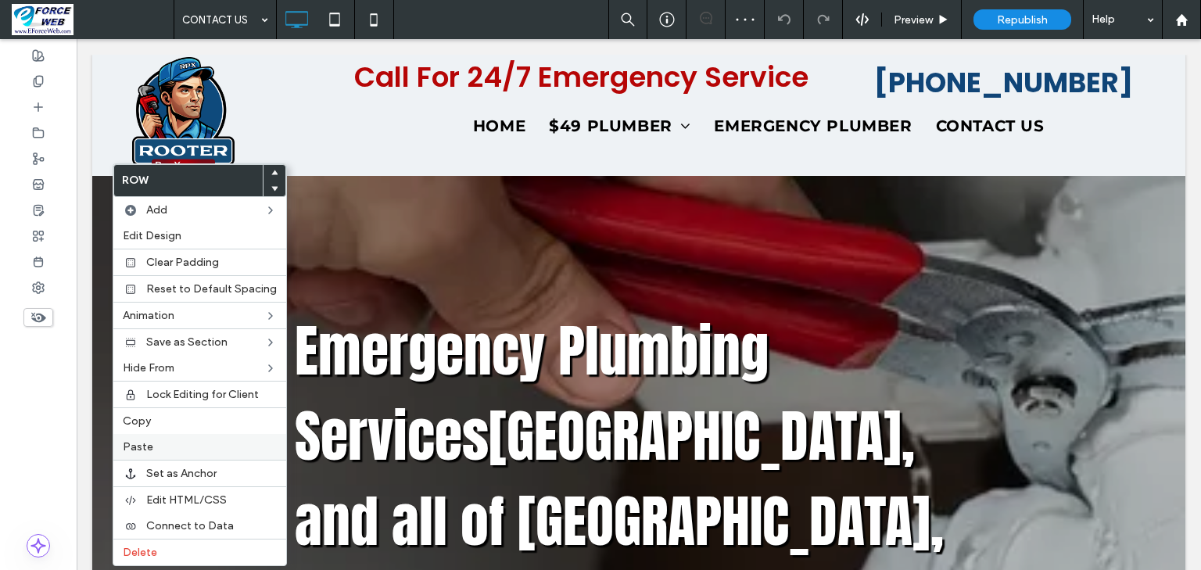
click at [163, 441] on label "Paste" at bounding box center [200, 446] width 154 height 13
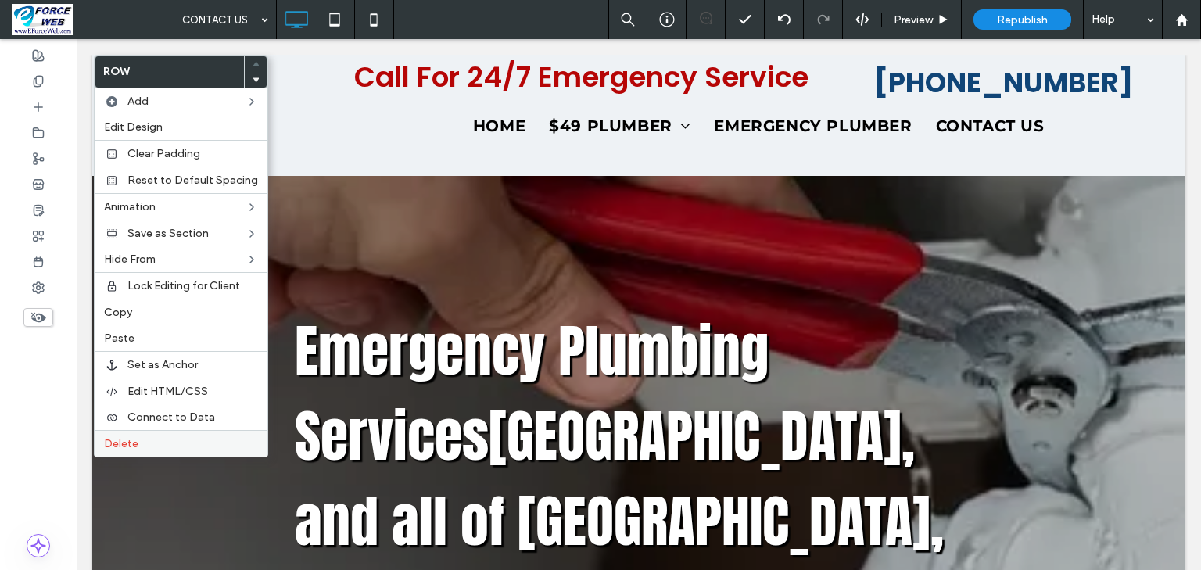
click at [119, 437] on span "Delete" at bounding box center [121, 443] width 34 height 13
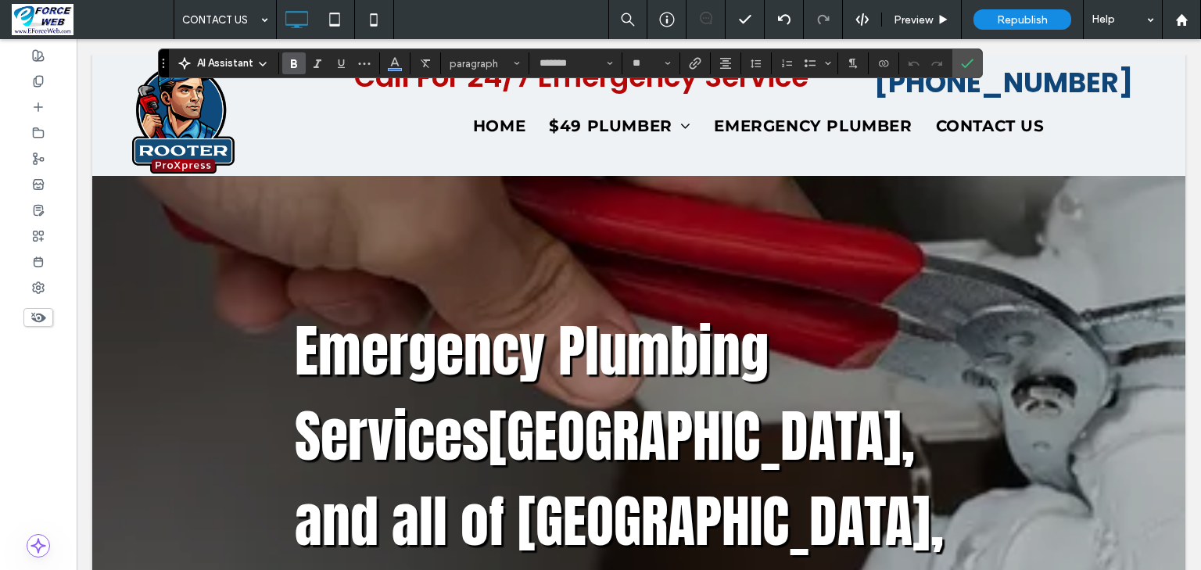
type input "*******"
type input "**"
click at [671, 62] on icon "Size" at bounding box center [668, 63] width 6 height 6
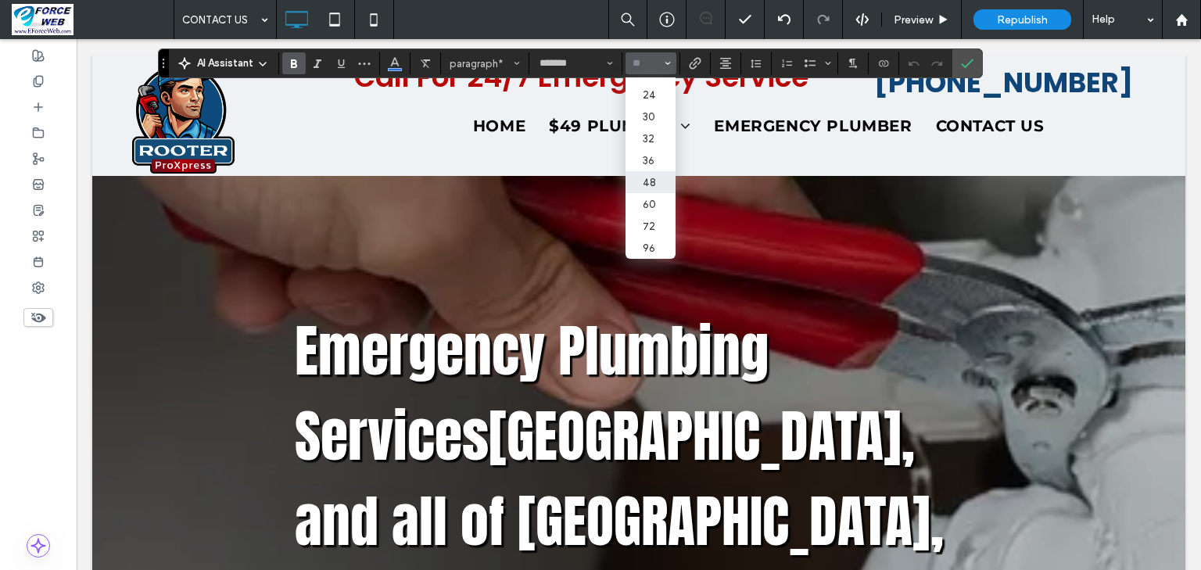
scroll to position [250, 0]
click at [675, 171] on label "36" at bounding box center [650, 160] width 50 height 22
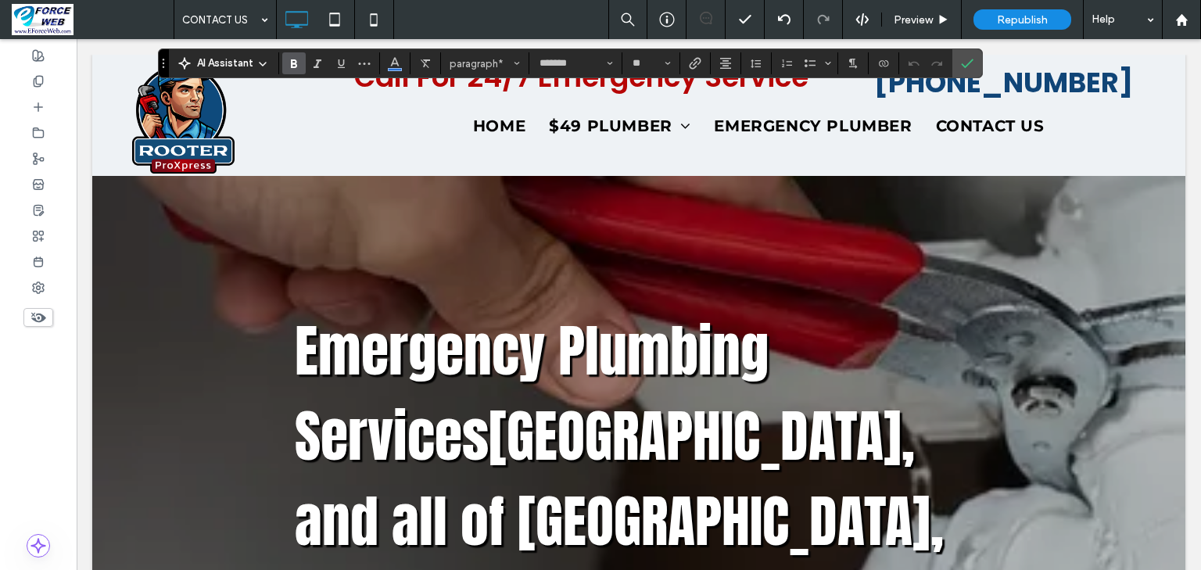
type input "**"
click at [973, 66] on icon "Confirm" at bounding box center [967, 63] width 13 height 13
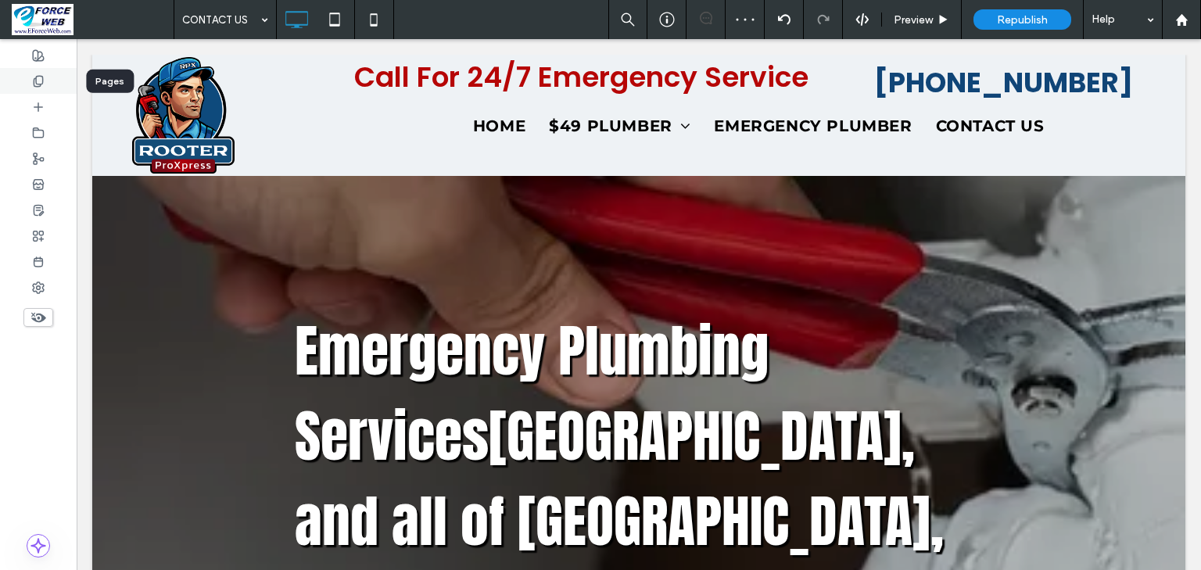
click at [38, 78] on icon at bounding box center [38, 81] width 13 height 13
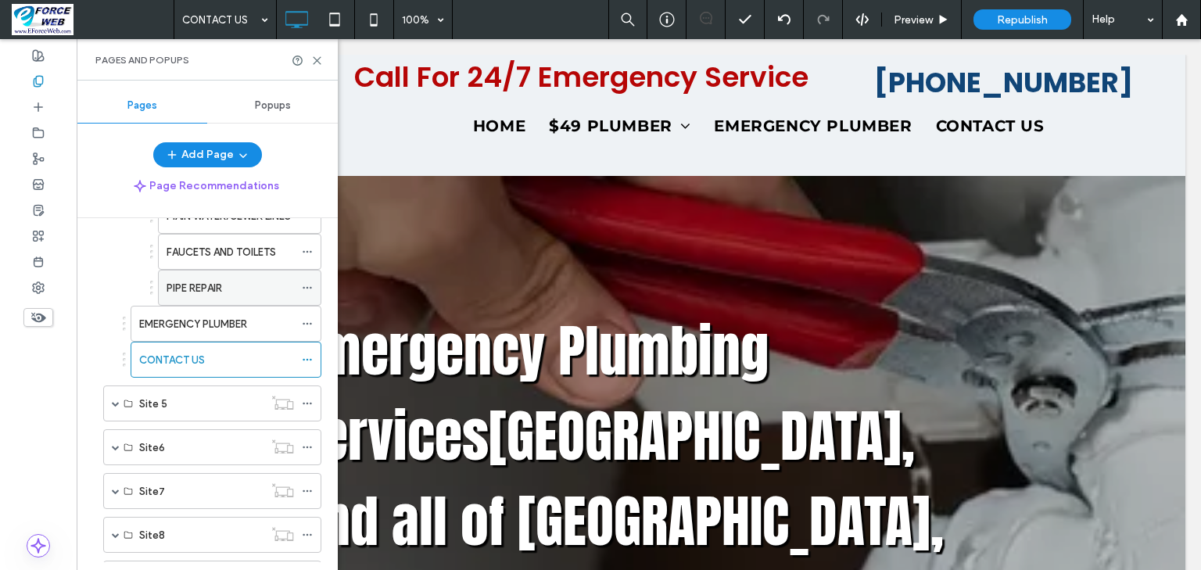
scroll to position [751, 0]
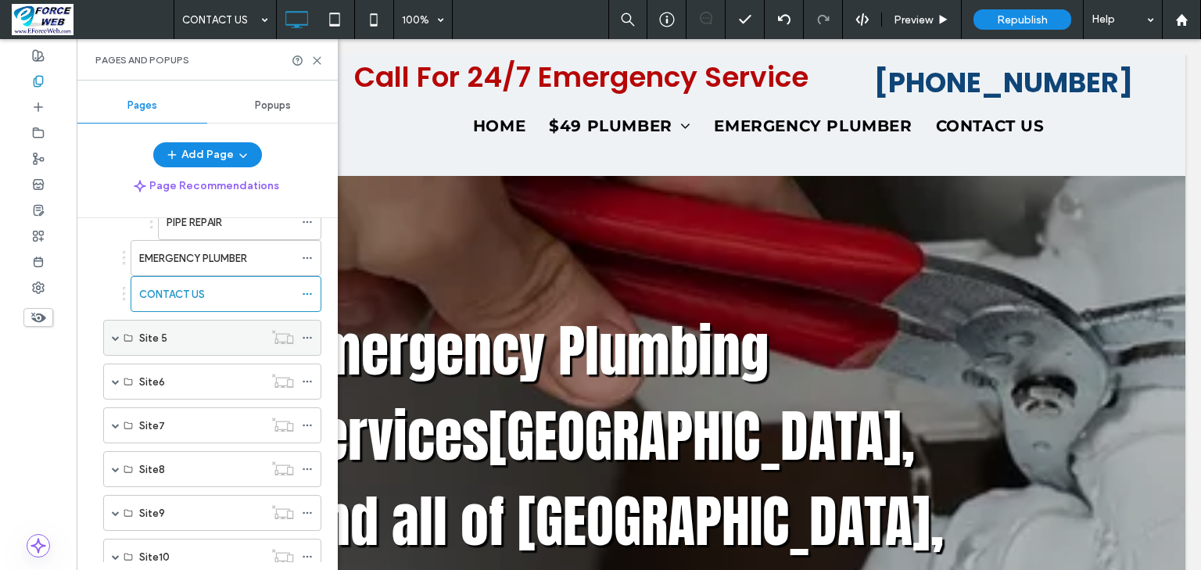
click at [116, 334] on span at bounding box center [116, 338] width 8 height 8
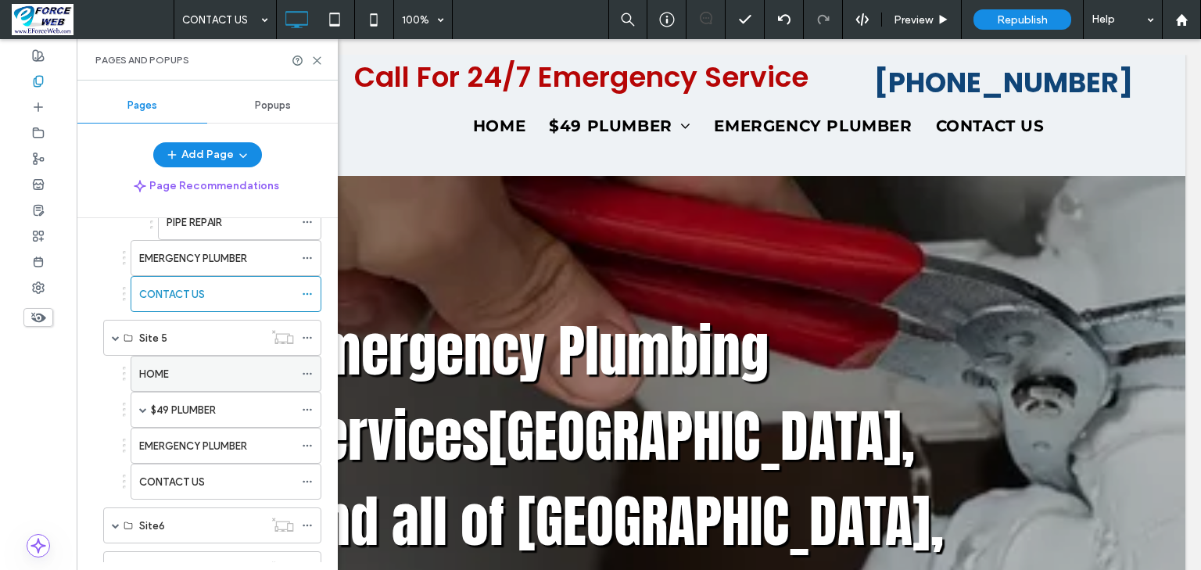
click at [163, 360] on label "HOME" at bounding box center [154, 373] width 30 height 27
click at [313, 62] on icon at bounding box center [317, 61] width 12 height 12
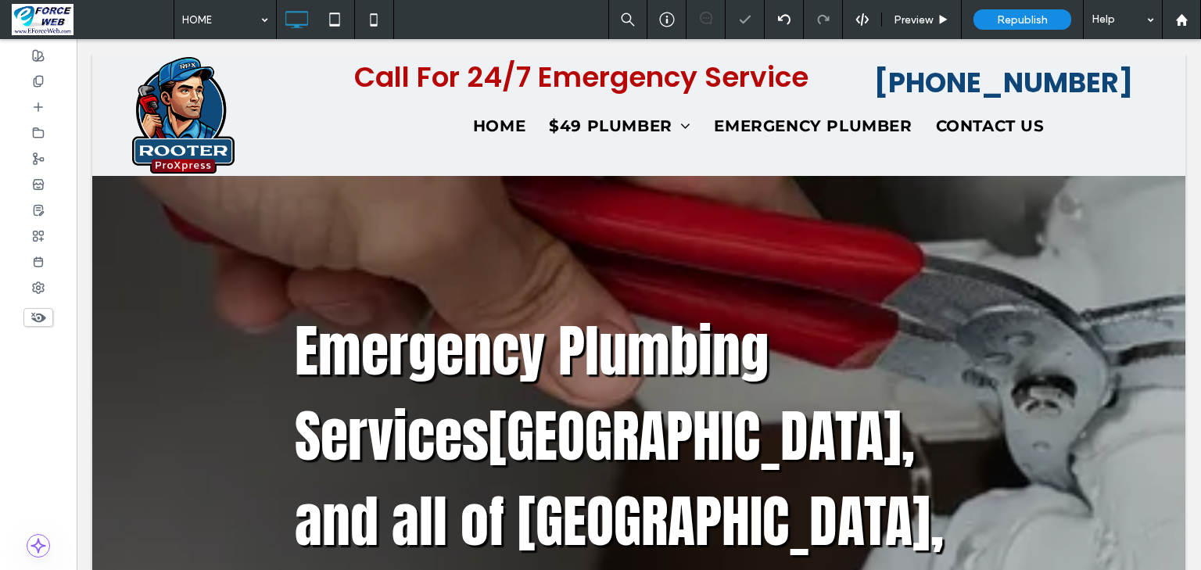
type input "*******"
type input "**"
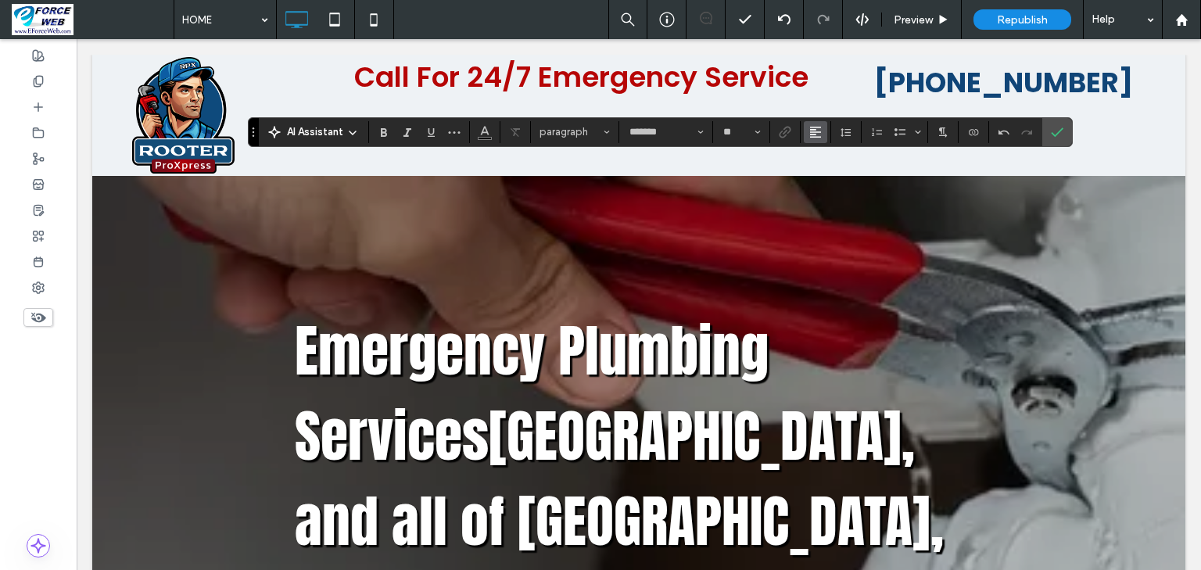
click at [821, 136] on use "Alignment" at bounding box center [815, 132] width 11 height 11
click at [833, 185] on use "ui.textEditor.alignment.center" at bounding box center [827, 179] width 11 height 11
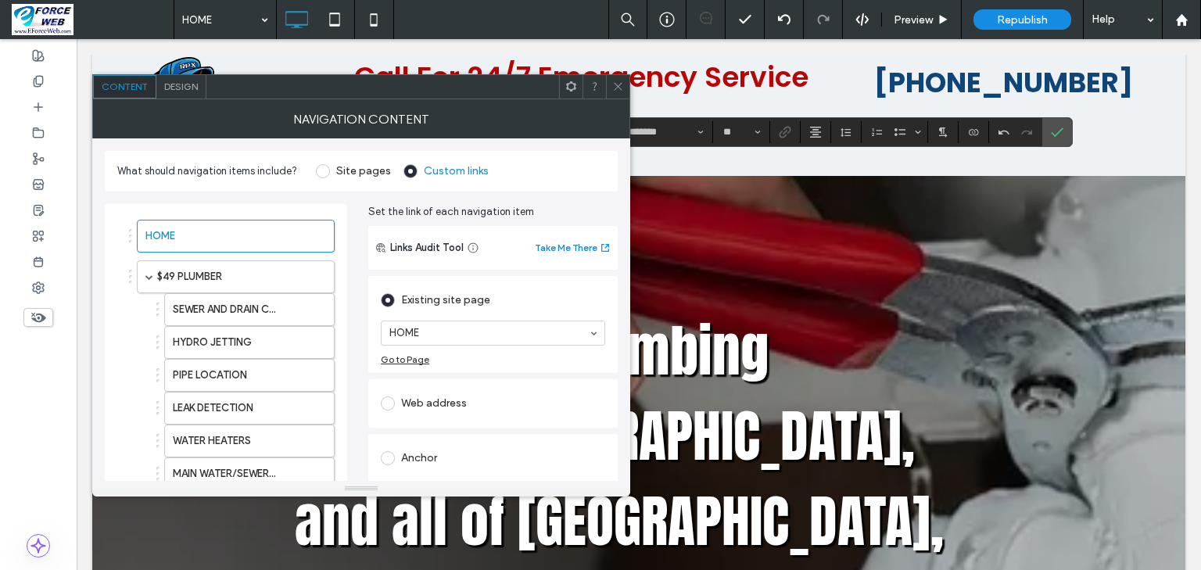
click at [619, 91] on icon at bounding box center [618, 87] width 12 height 12
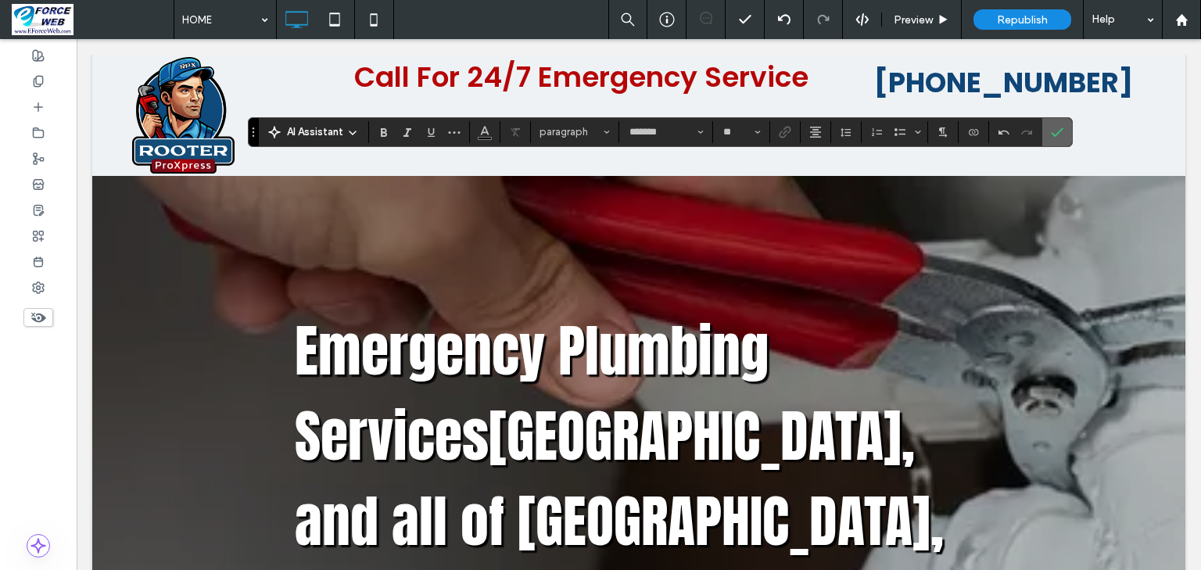
click at [1063, 137] on icon "Confirm" at bounding box center [1057, 132] width 13 height 13
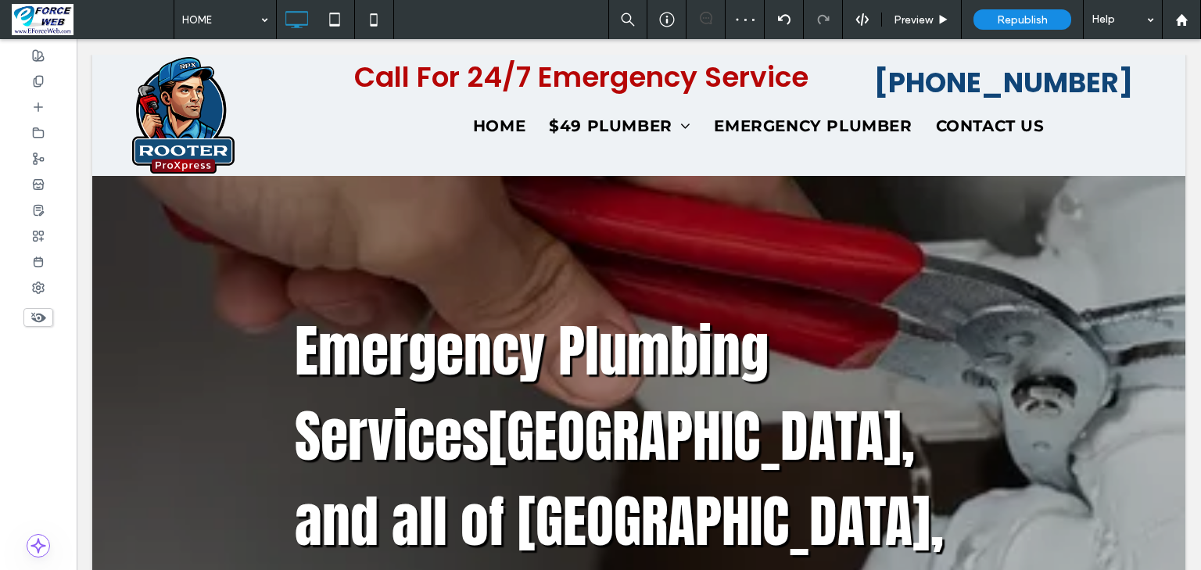
type input "*****"
type input "**"
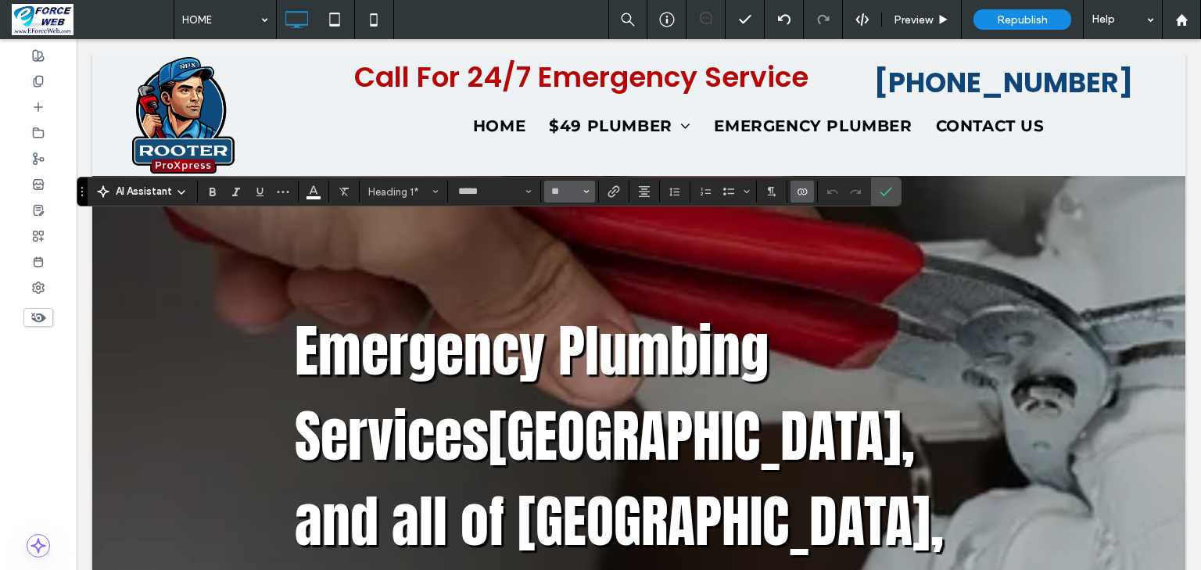
click at [589, 194] on icon "Size" at bounding box center [586, 191] width 6 height 6
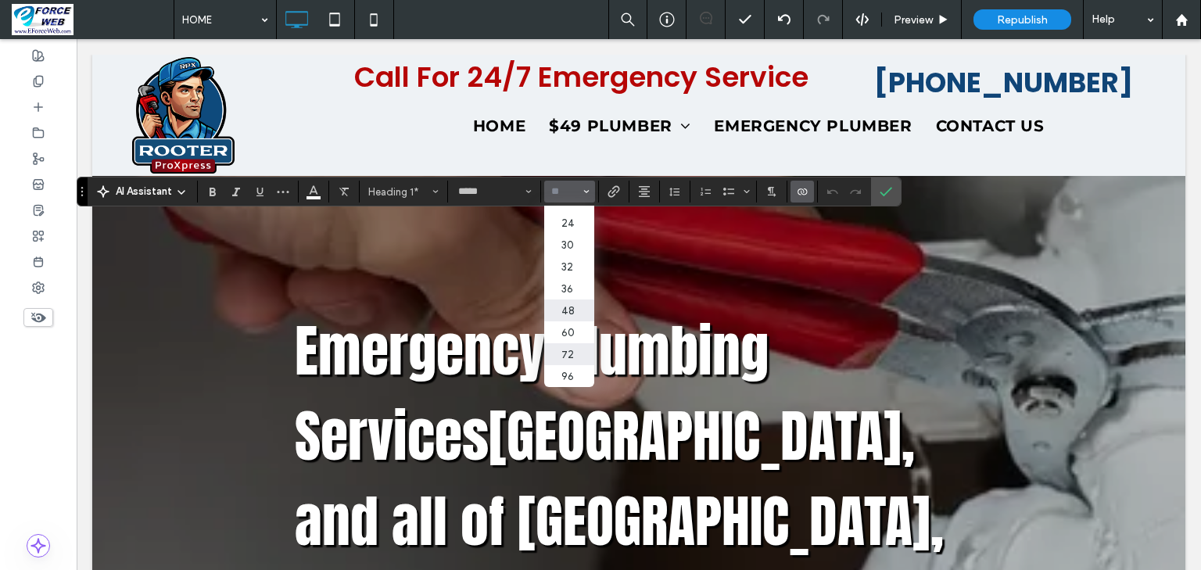
scroll to position [250, 0]
click at [594, 299] on label "36" at bounding box center [569, 289] width 50 height 22
type input "**"
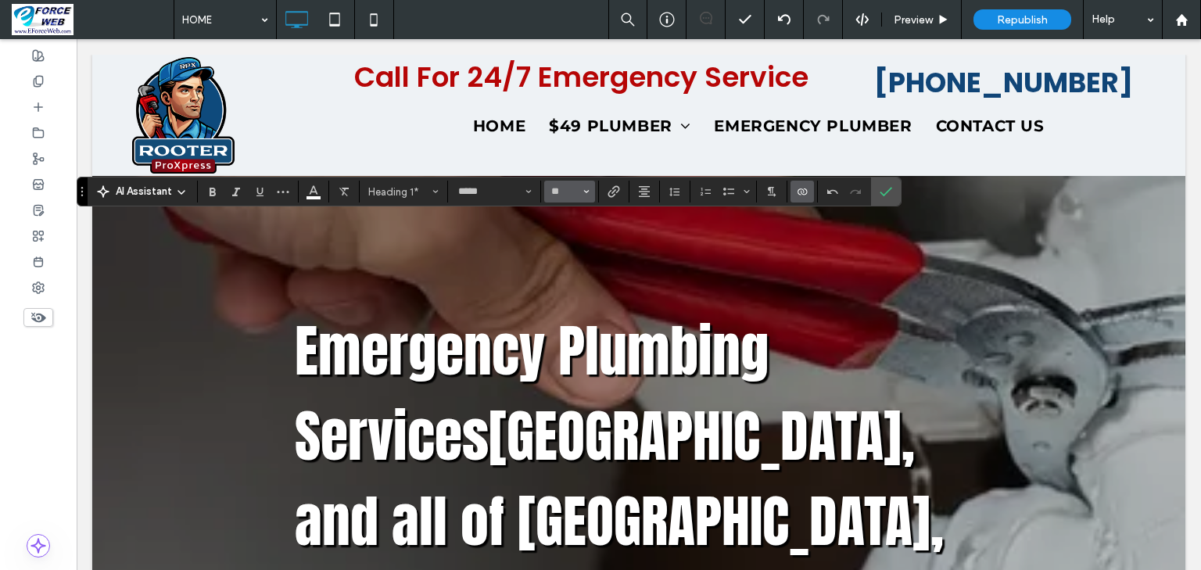
click at [589, 195] on span "Size" at bounding box center [586, 191] width 6 height 20
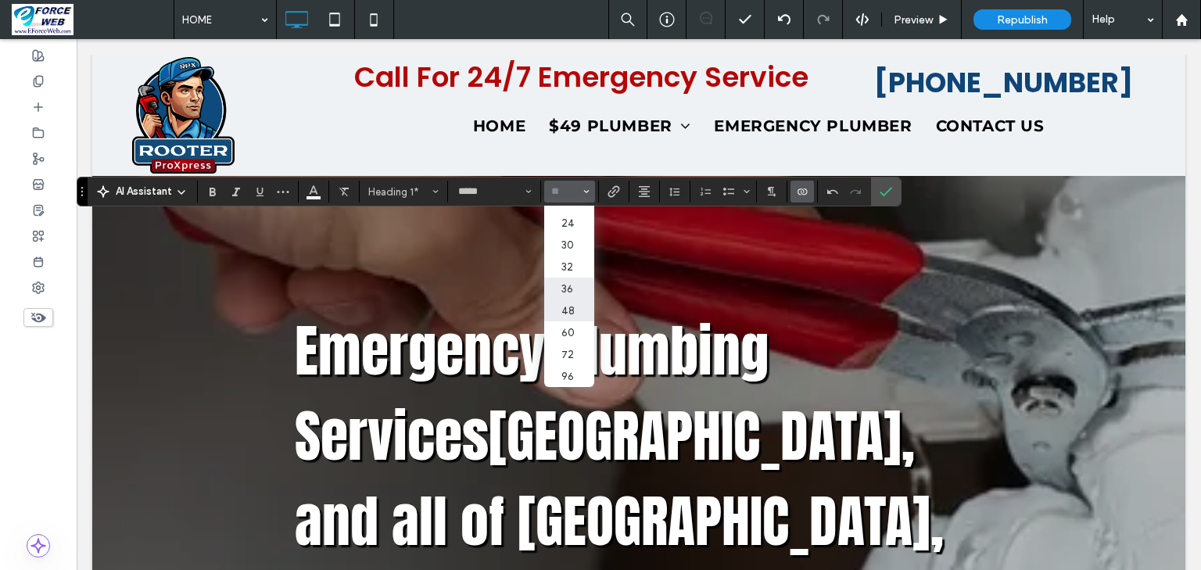
click at [594, 321] on label "48" at bounding box center [569, 310] width 50 height 22
type input "**"
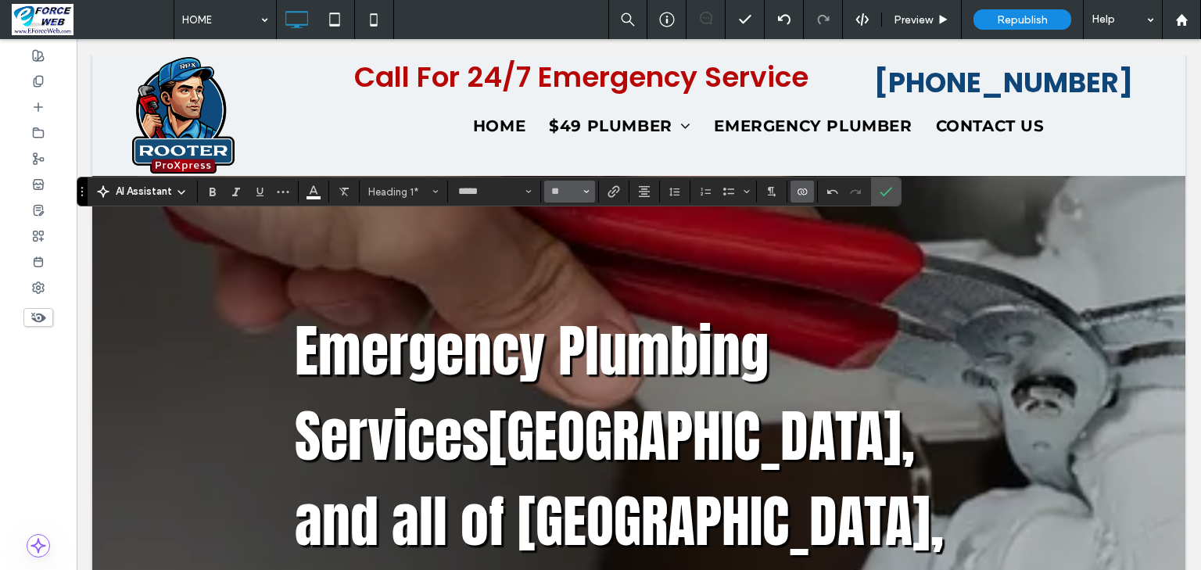
click at [589, 194] on icon "Size" at bounding box center [586, 191] width 6 height 6
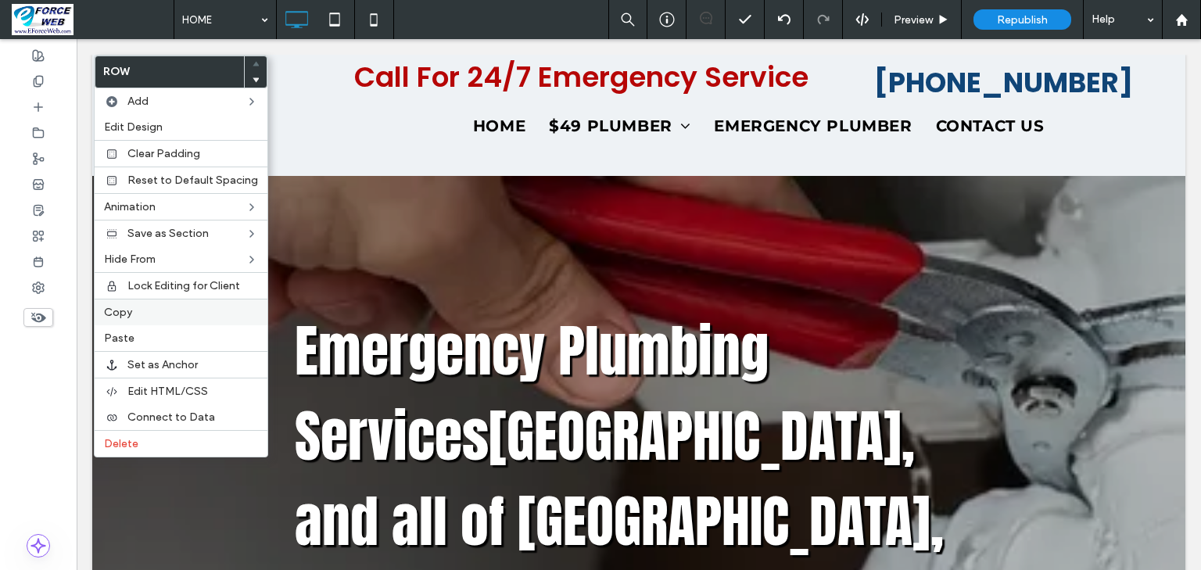
click at [139, 312] on label "Copy" at bounding box center [181, 312] width 154 height 13
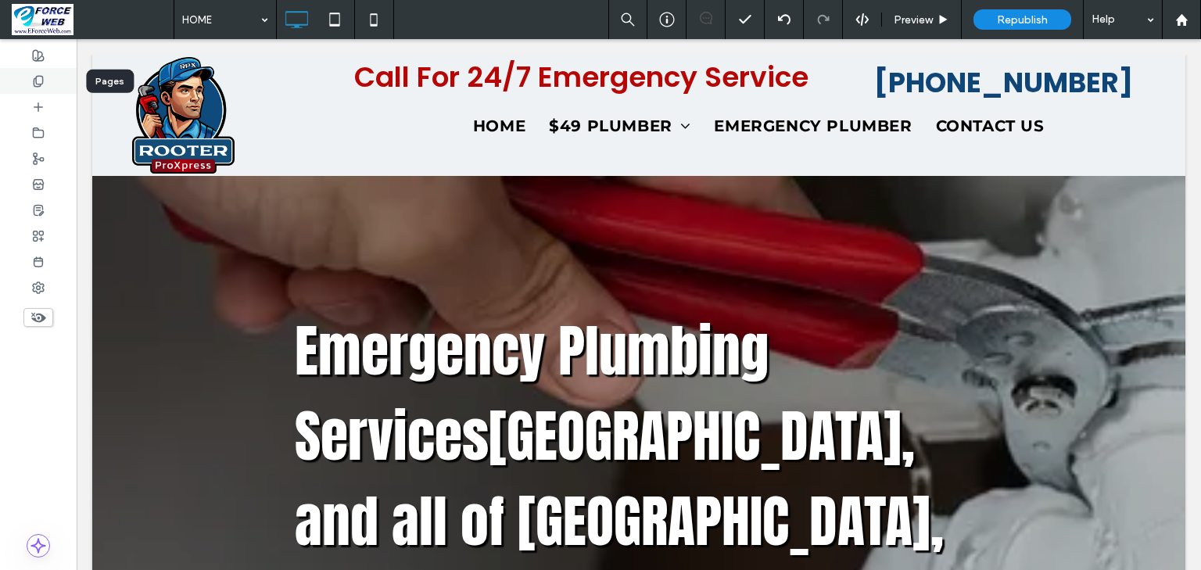
click at [33, 78] on icon at bounding box center [38, 81] width 13 height 13
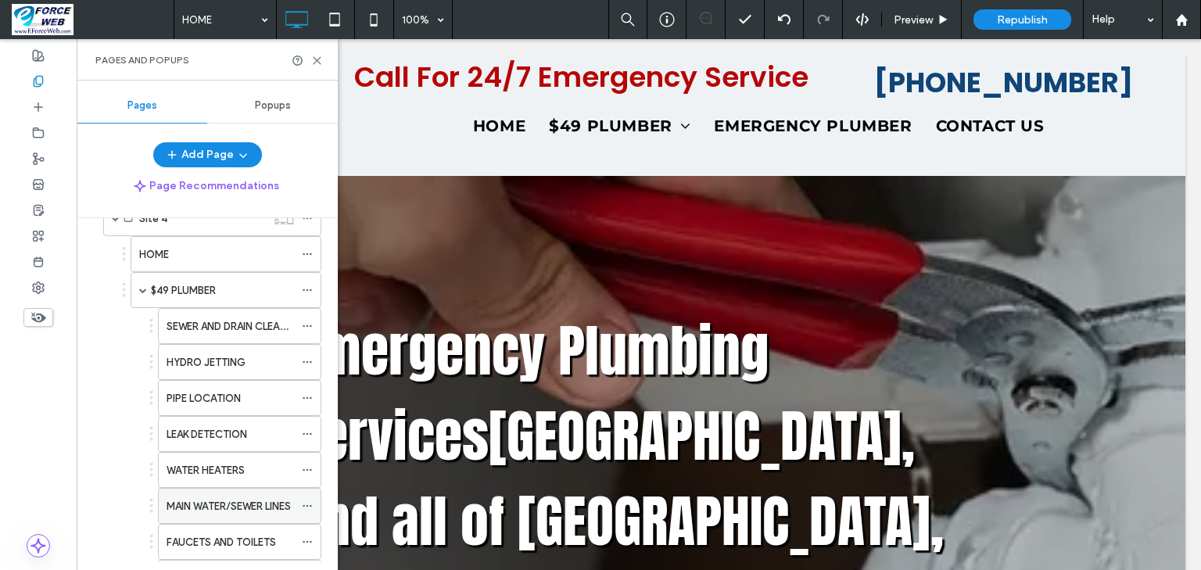
scroll to position [375, 0]
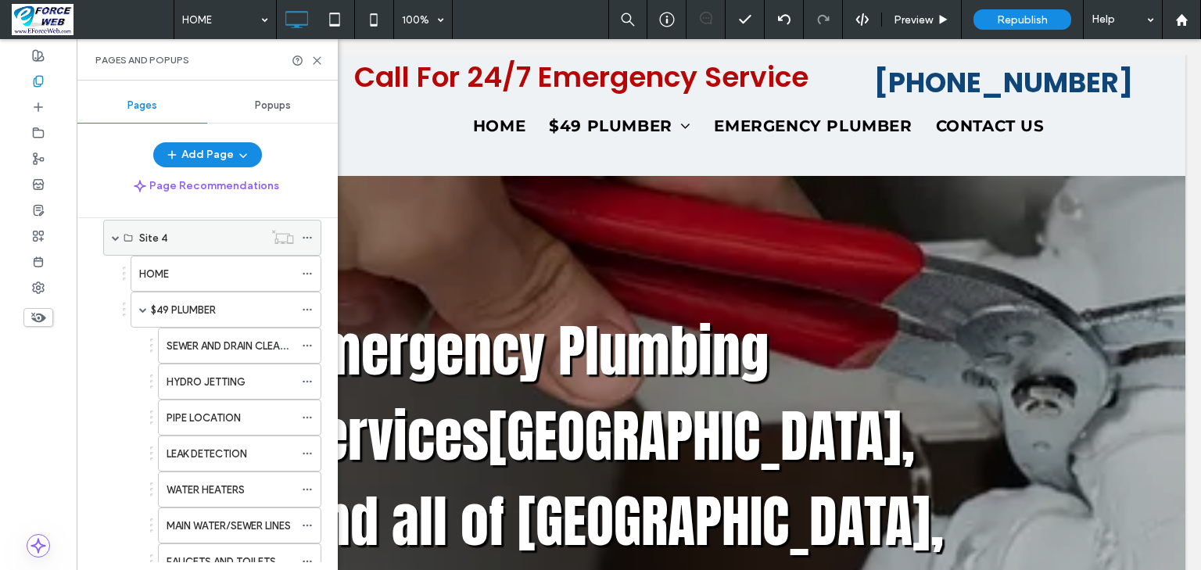
click at [115, 234] on span at bounding box center [116, 238] width 8 height 8
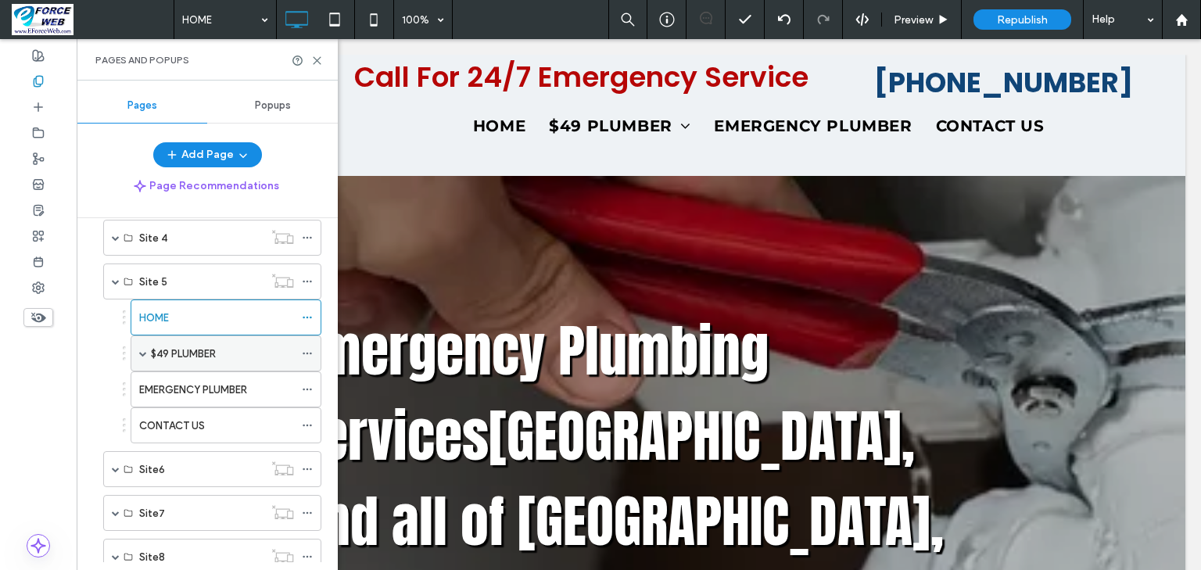
click at [163, 347] on label "$49 PLUMBER" at bounding box center [183, 353] width 65 height 27
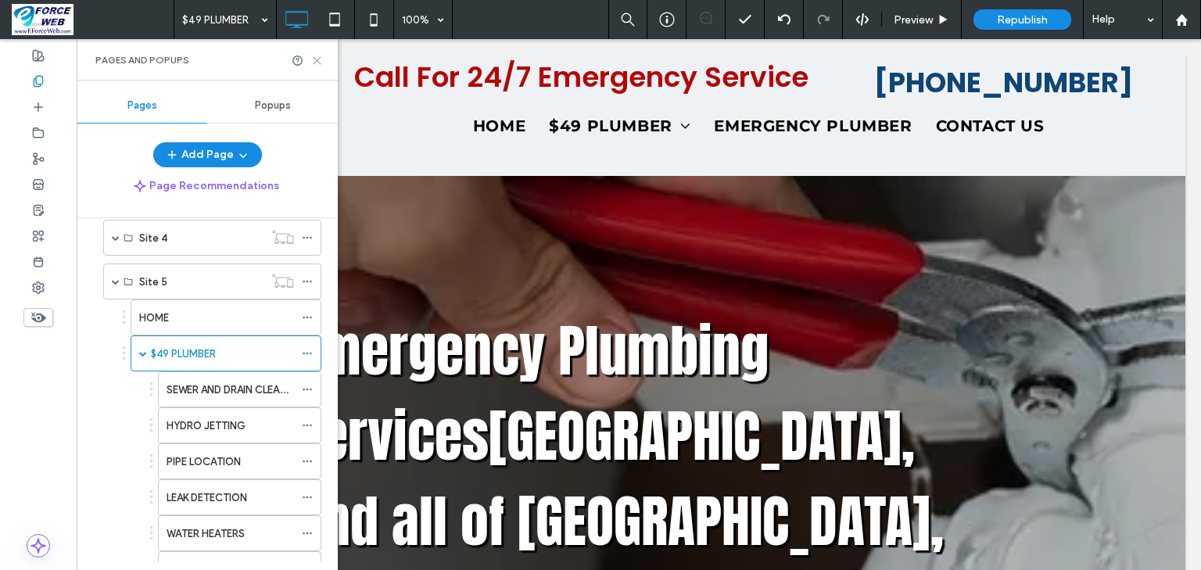
click at [313, 60] on icon at bounding box center [317, 61] width 12 height 12
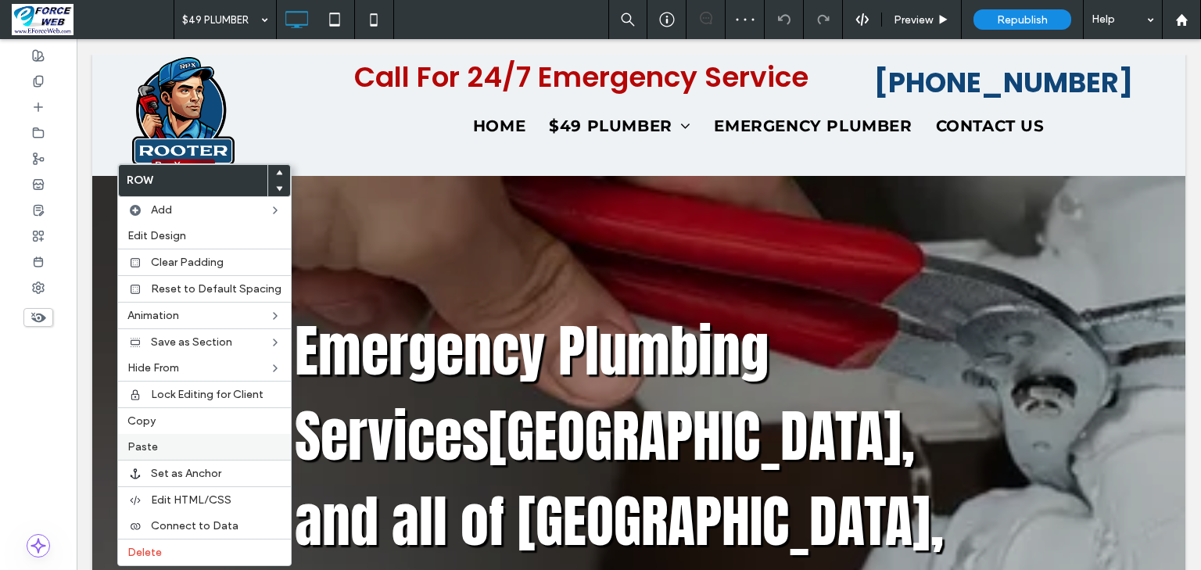
click at [171, 444] on label "Paste" at bounding box center [204, 446] width 154 height 13
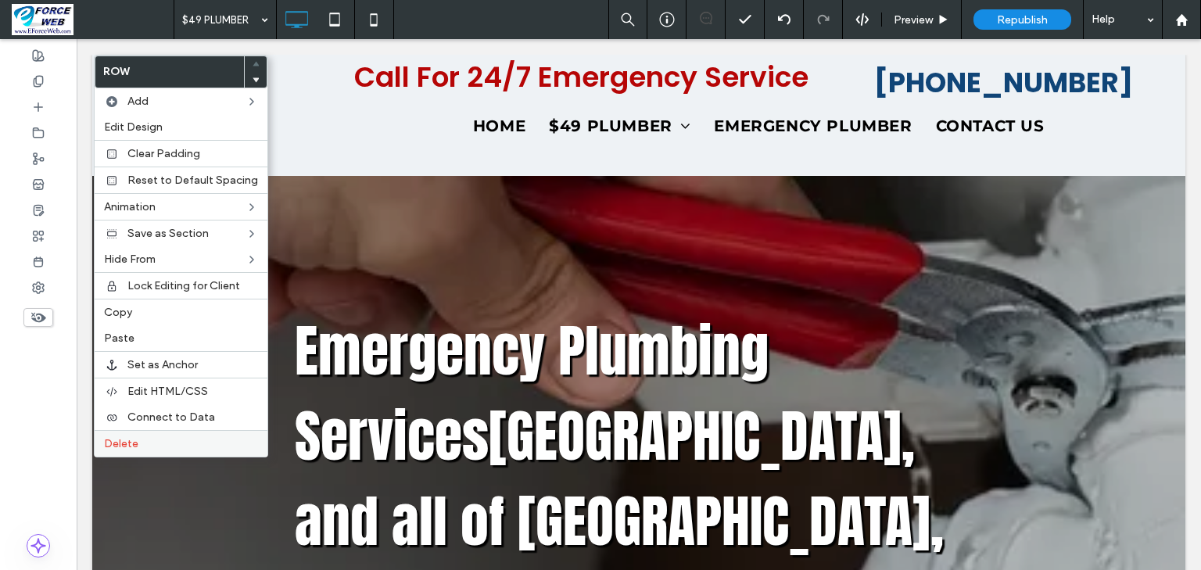
click at [127, 439] on span "Delete" at bounding box center [121, 443] width 34 height 13
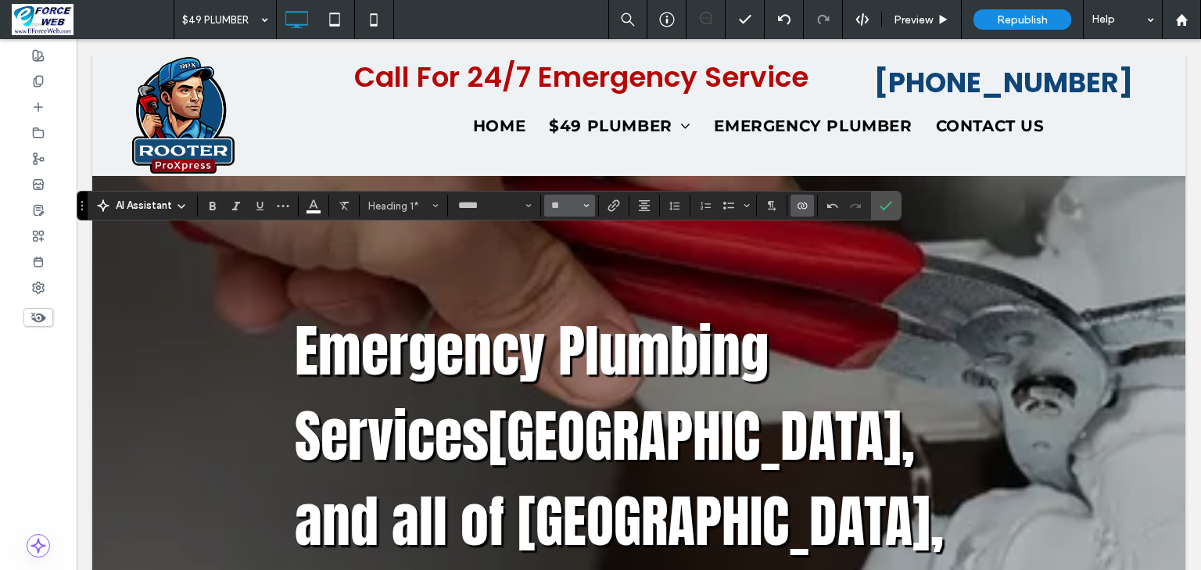
click at [589, 203] on icon "Size" at bounding box center [586, 205] width 6 height 6
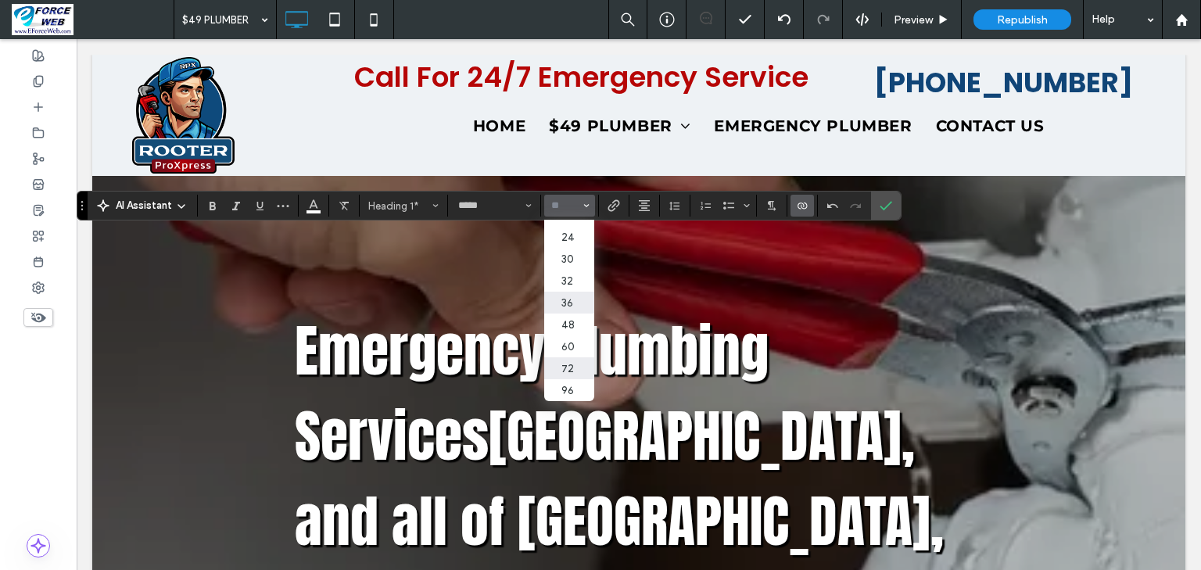
scroll to position [250, 0]
click at [594, 357] on label "60" at bounding box center [569, 346] width 50 height 22
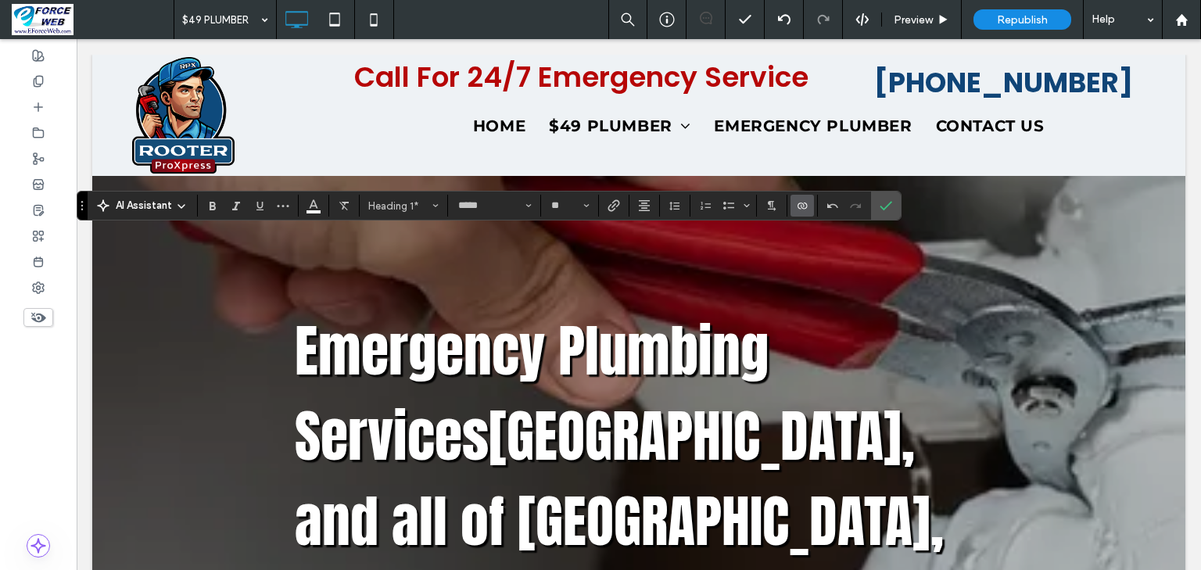
type input "**"
click at [892, 203] on icon "Confirm" at bounding box center [886, 205] width 13 height 13
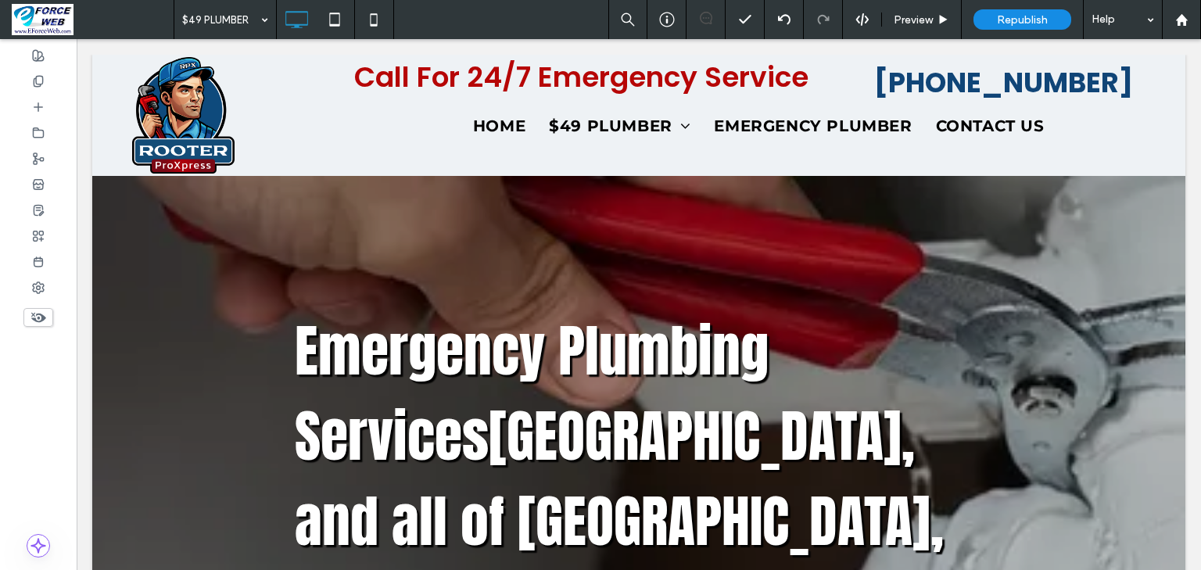
type input "*******"
type input "**"
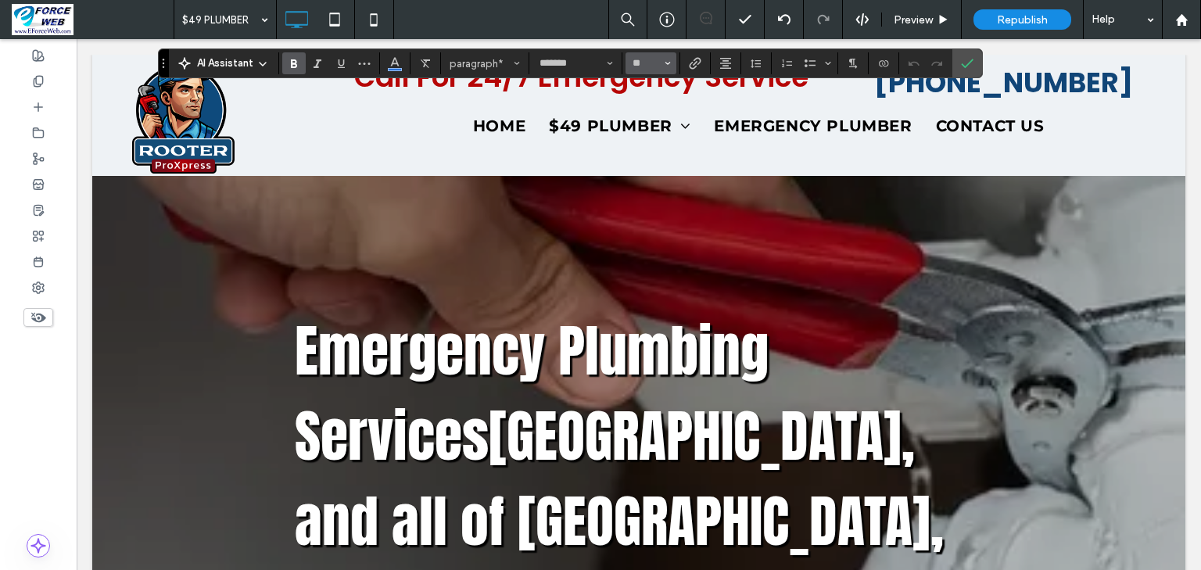
click at [671, 60] on icon "Size" at bounding box center [668, 63] width 6 height 6
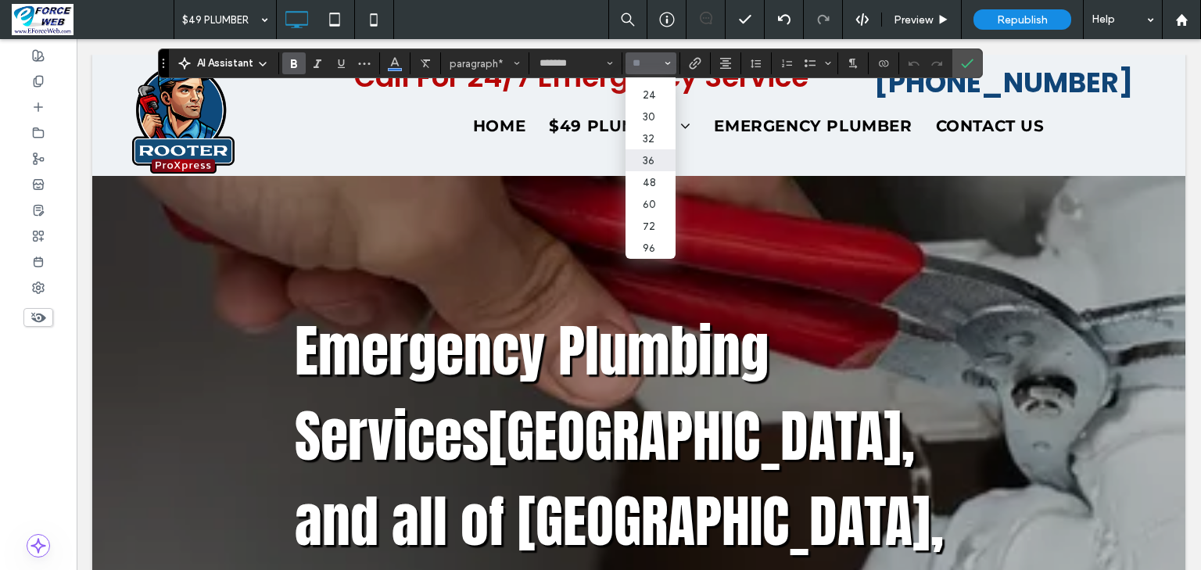
scroll to position [188, 0]
click at [675, 171] on label "36" at bounding box center [650, 160] width 50 height 22
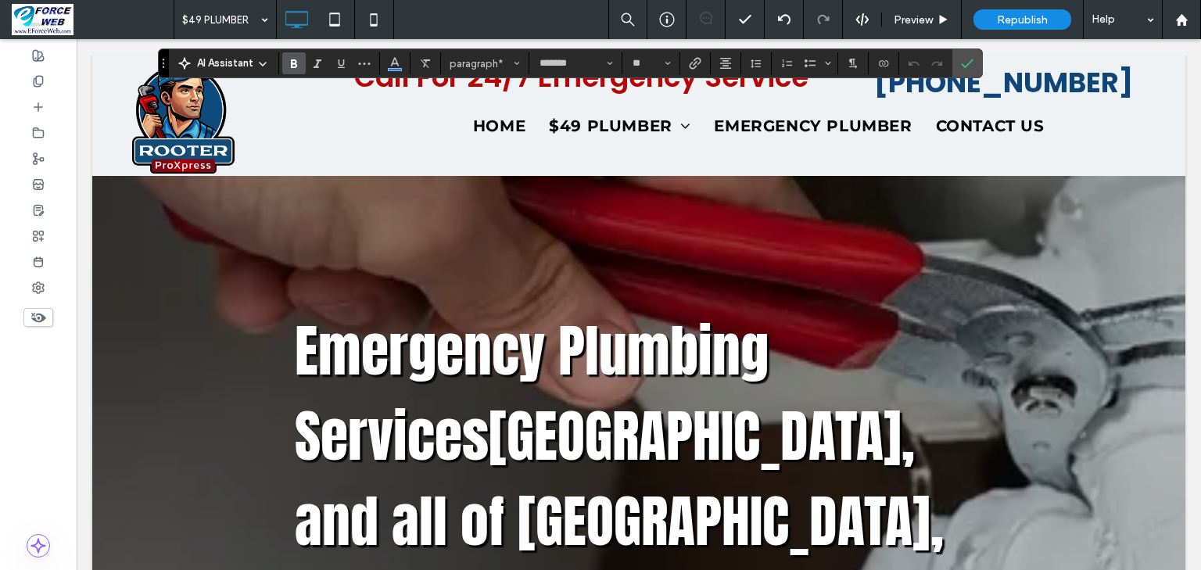
type input "**"
click at [973, 69] on icon "Confirm" at bounding box center [967, 63] width 13 height 13
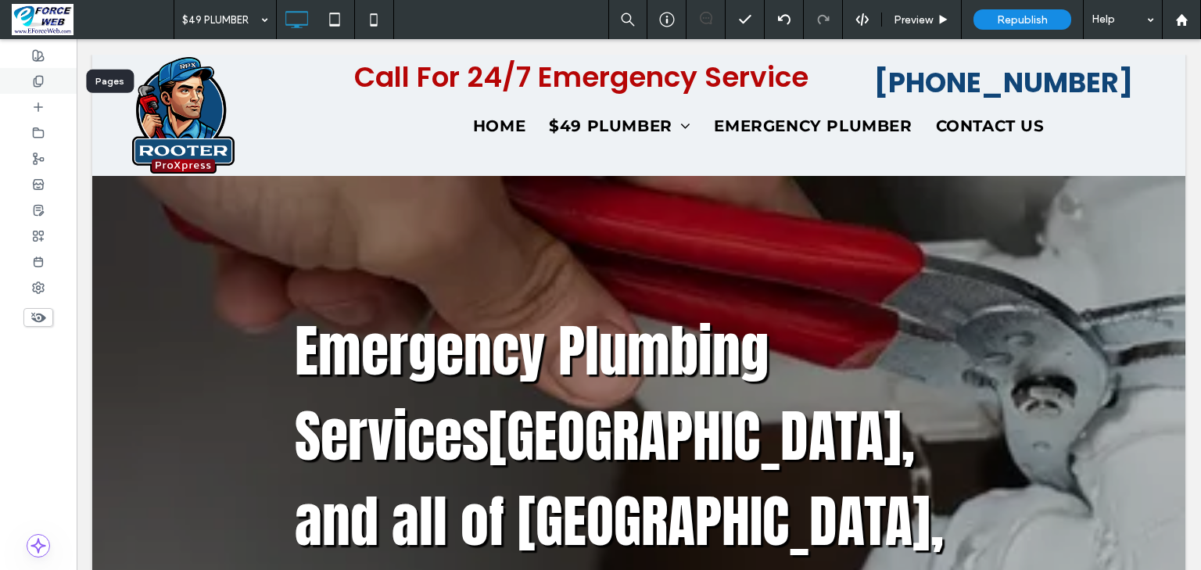
click at [41, 81] on icon at bounding box center [38, 81] width 13 height 13
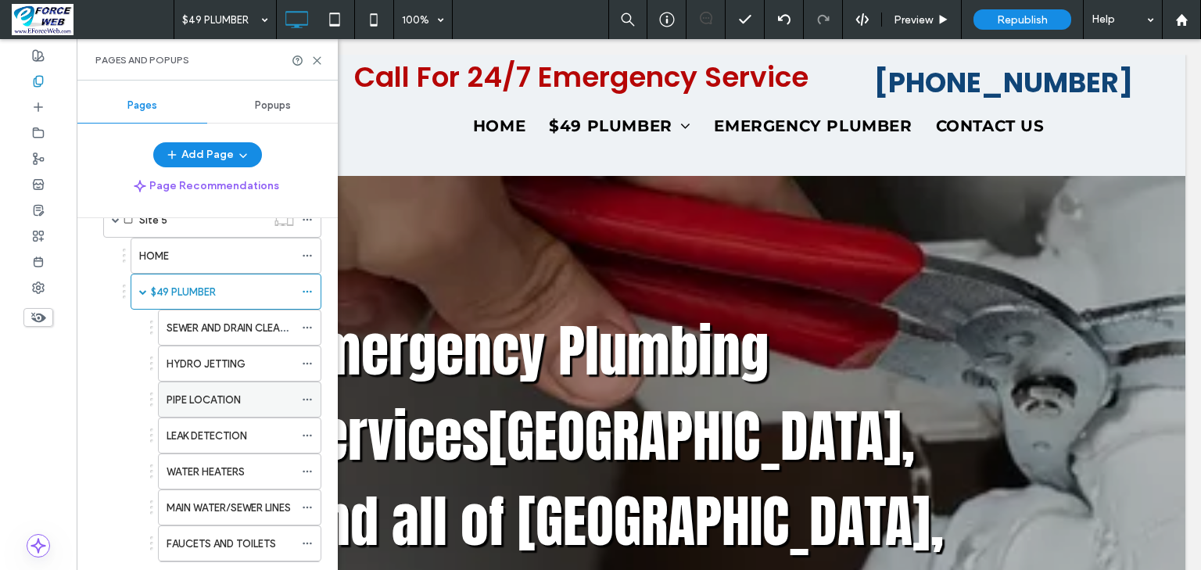
scroll to position [438, 0]
click at [216, 327] on label "SEWER AND DRAIN CLEANING" at bounding box center [236, 327] width 138 height 27
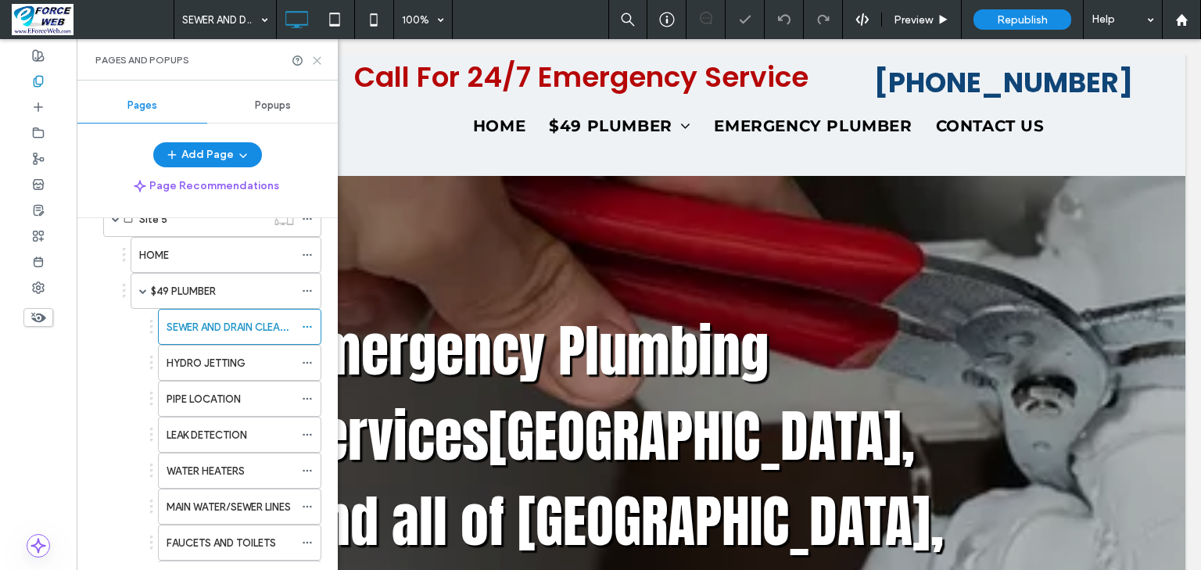
click at [317, 64] on icon at bounding box center [317, 61] width 12 height 12
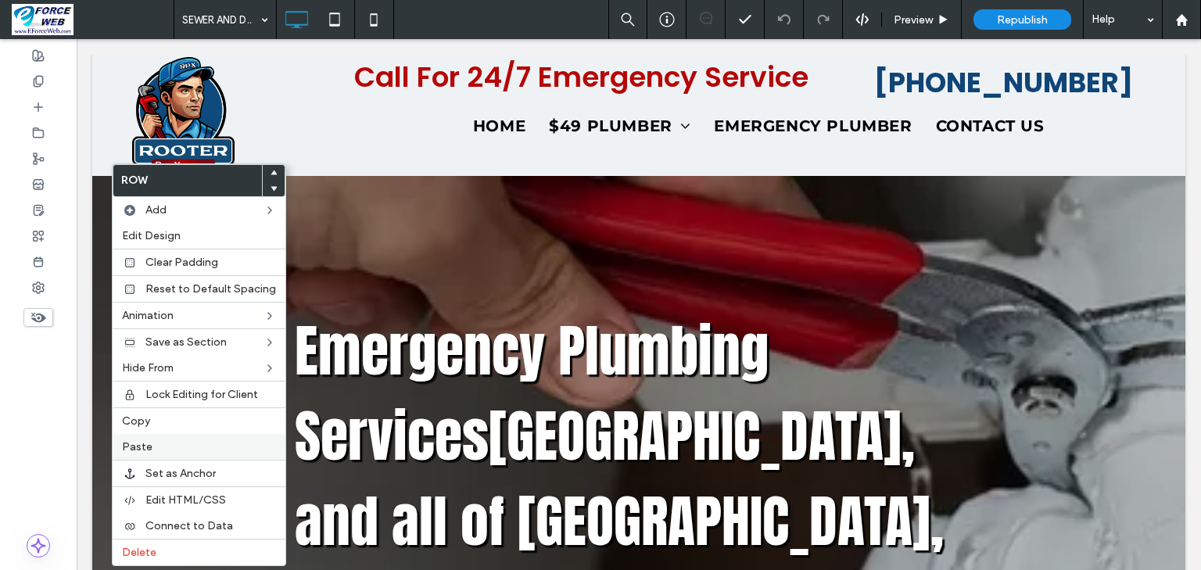
click at [145, 443] on span "Paste" at bounding box center [137, 446] width 30 height 13
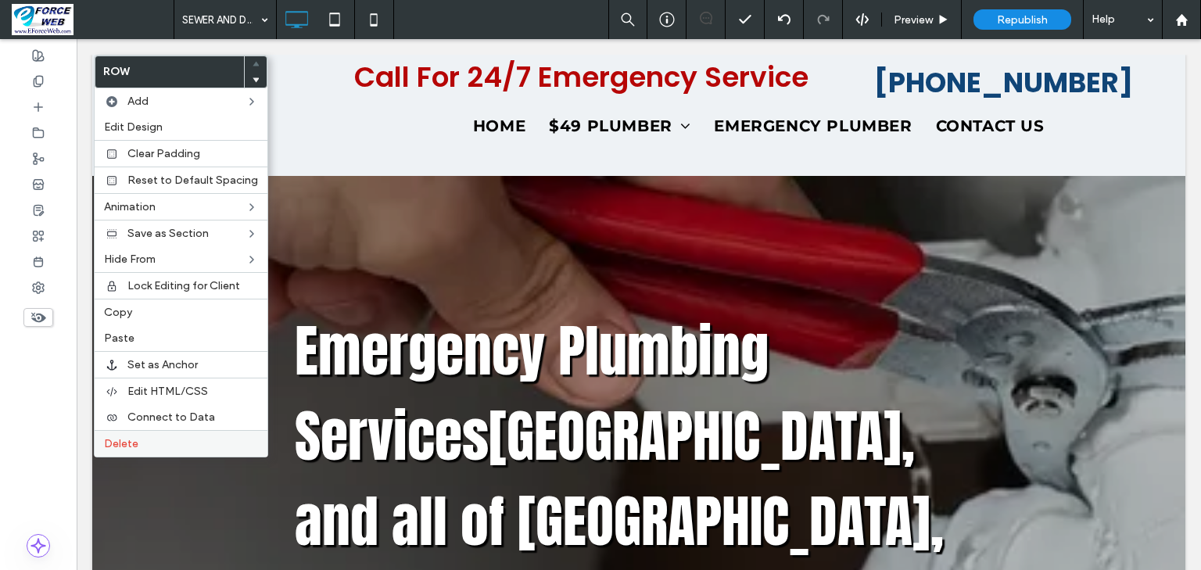
click at [134, 441] on span "Delete" at bounding box center [121, 443] width 34 height 13
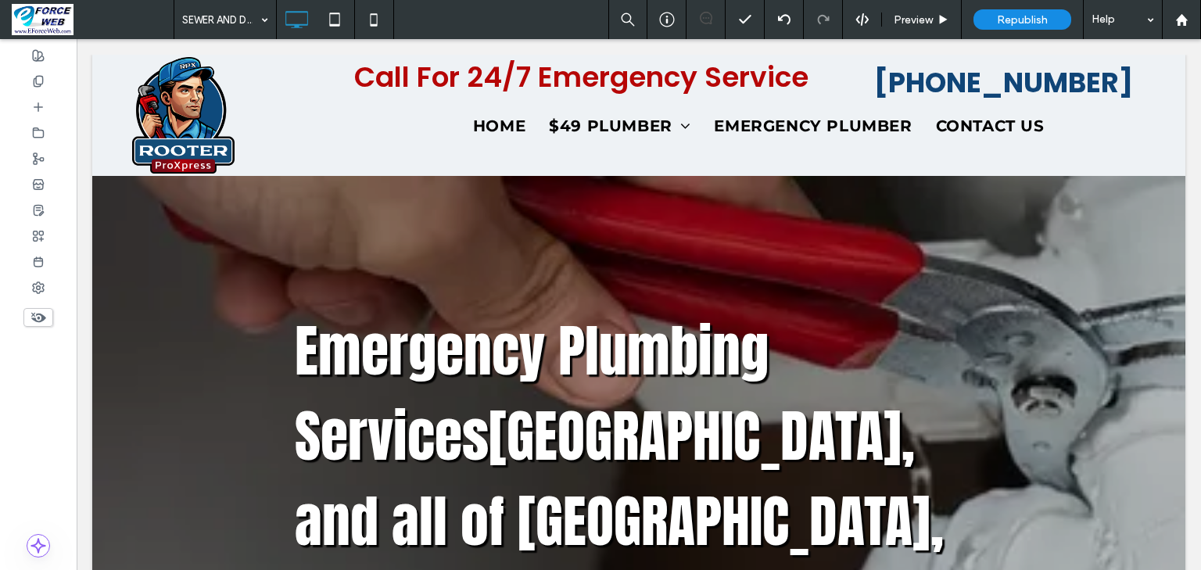
type input "*****"
type input "**"
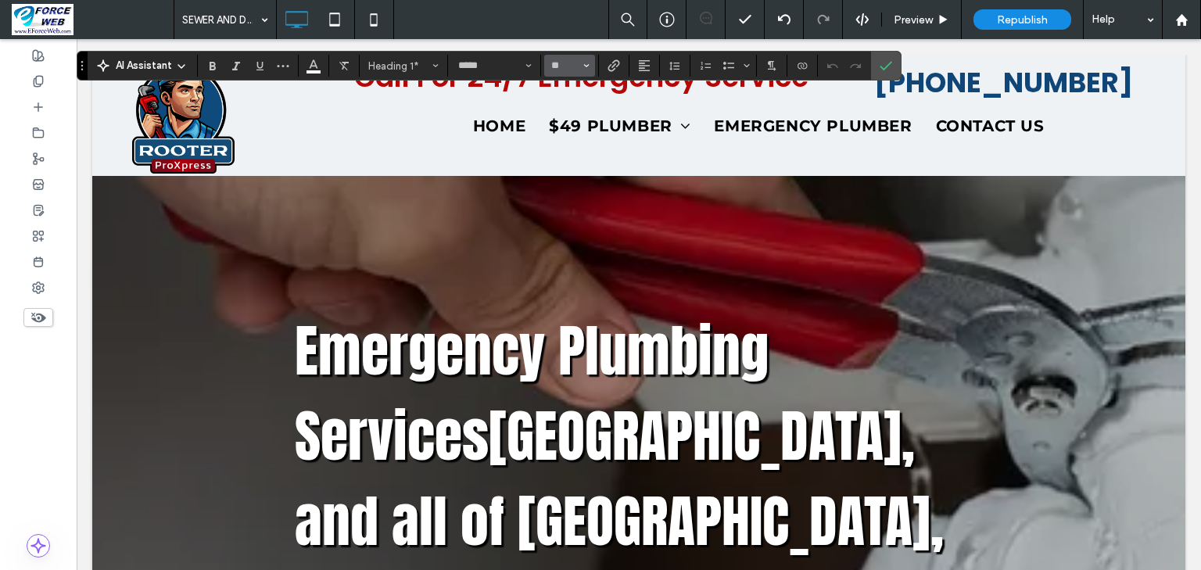
click at [589, 62] on span "Size" at bounding box center [586, 66] width 6 height 20
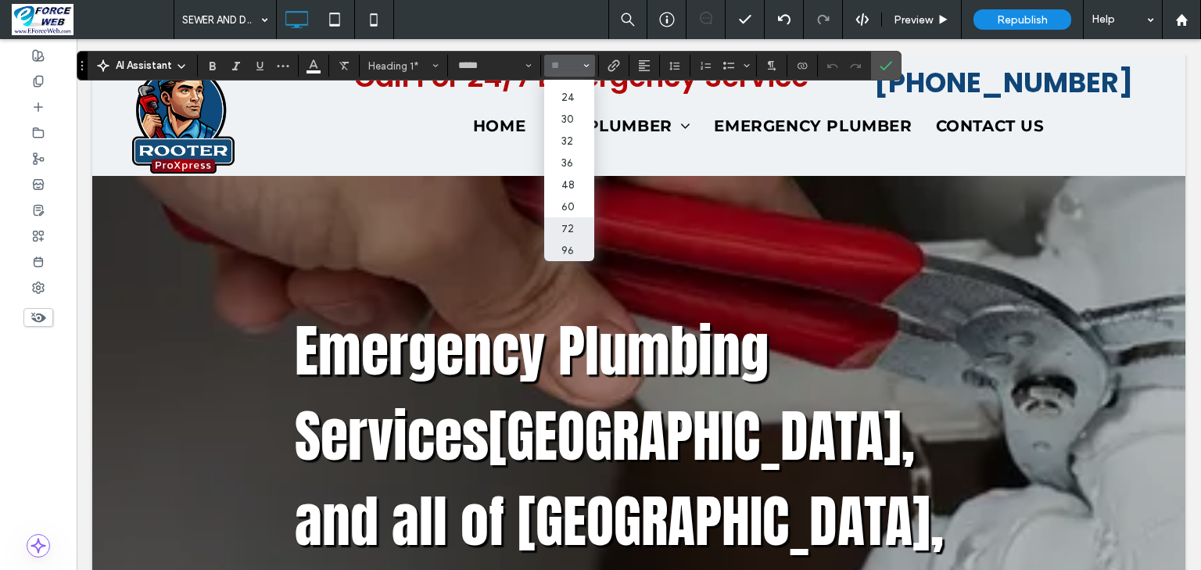
scroll to position [275, 0]
click at [594, 217] on label "60" at bounding box center [569, 206] width 50 height 22
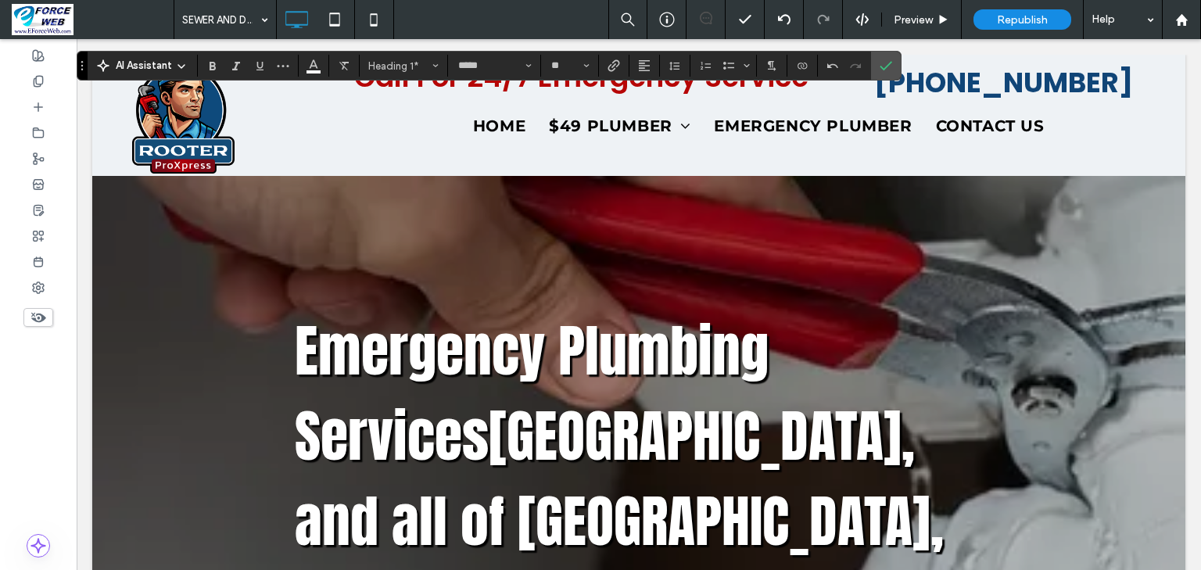
type input "**"
click at [892, 63] on icon "Confirm" at bounding box center [886, 65] width 13 height 13
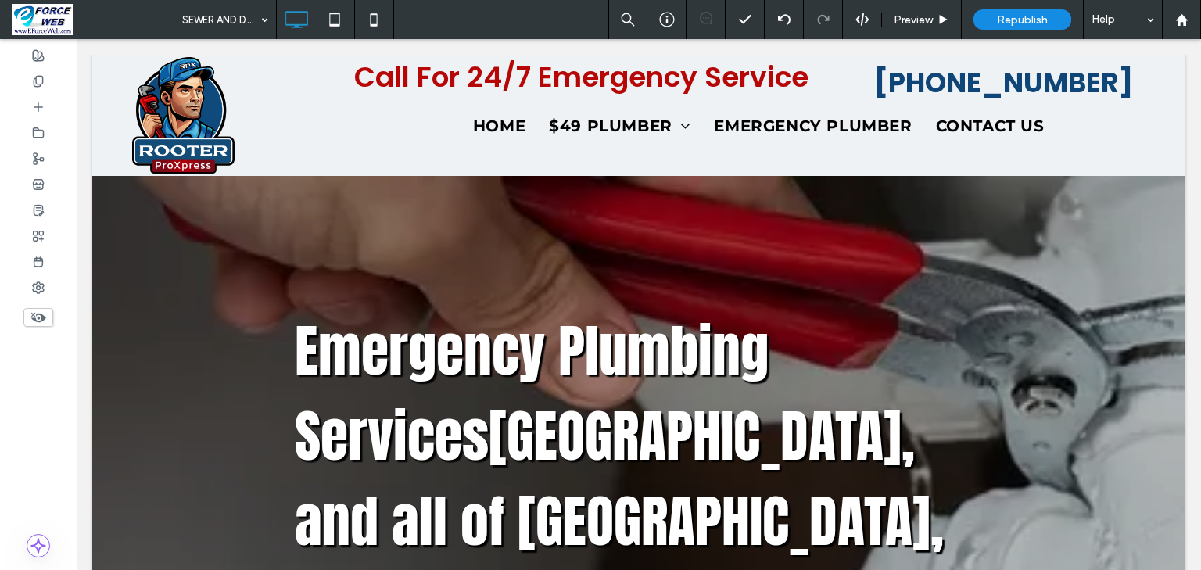
type input "*******"
type input "**"
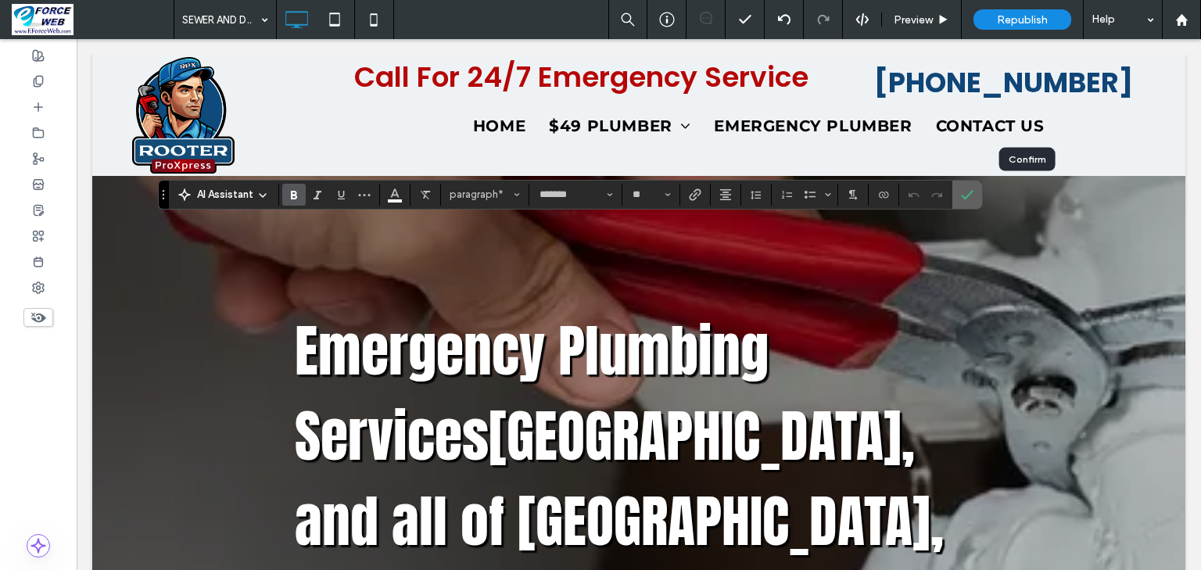
click at [973, 195] on icon "Confirm" at bounding box center [967, 194] width 13 height 13
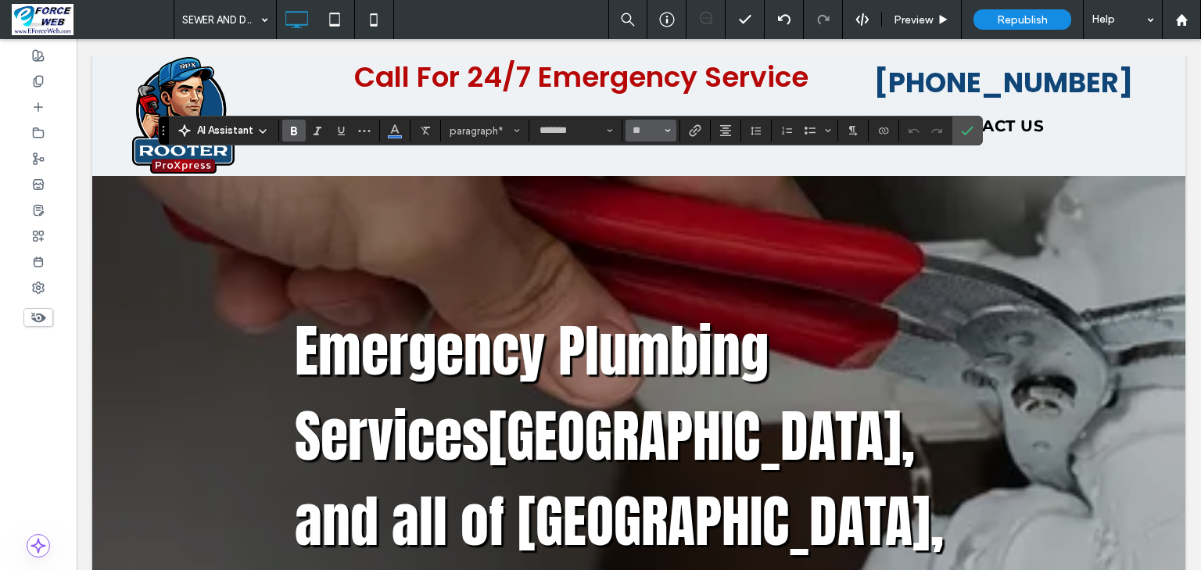
click at [671, 130] on icon "Size" at bounding box center [668, 130] width 6 height 6
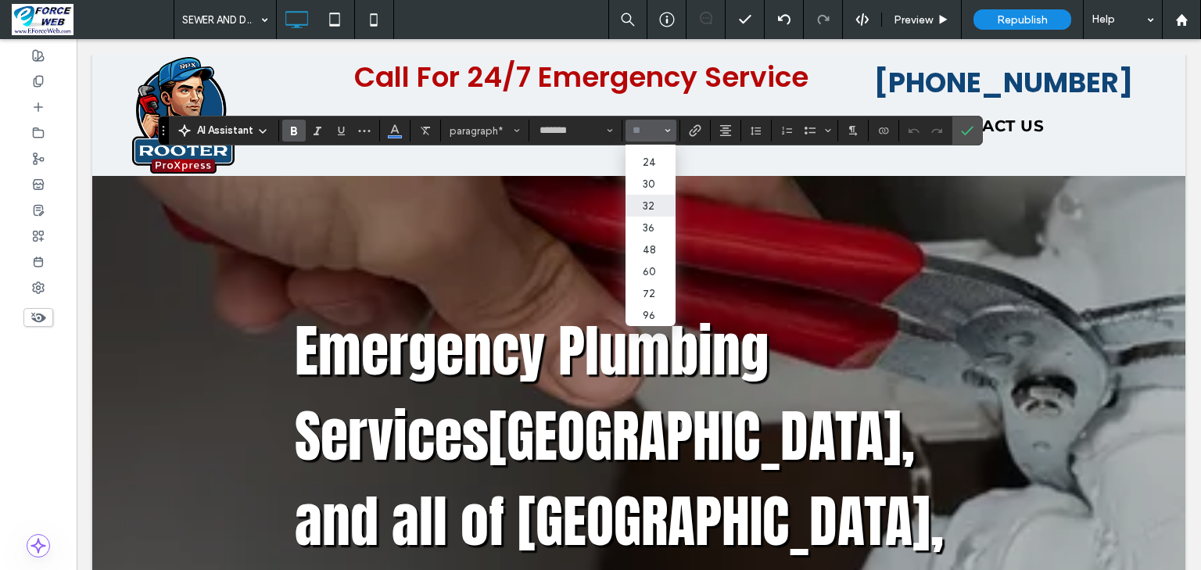
scroll to position [250, 0]
click at [675, 238] on label "36" at bounding box center [650, 228] width 50 height 22
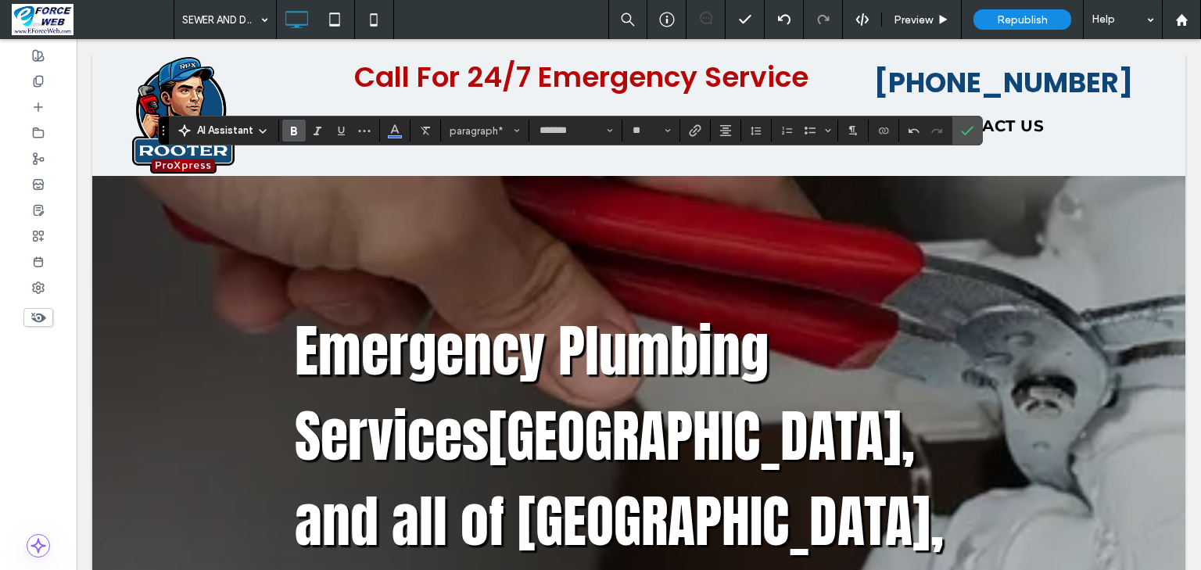
type input "**"
click at [973, 128] on icon "Confirm" at bounding box center [967, 130] width 13 height 13
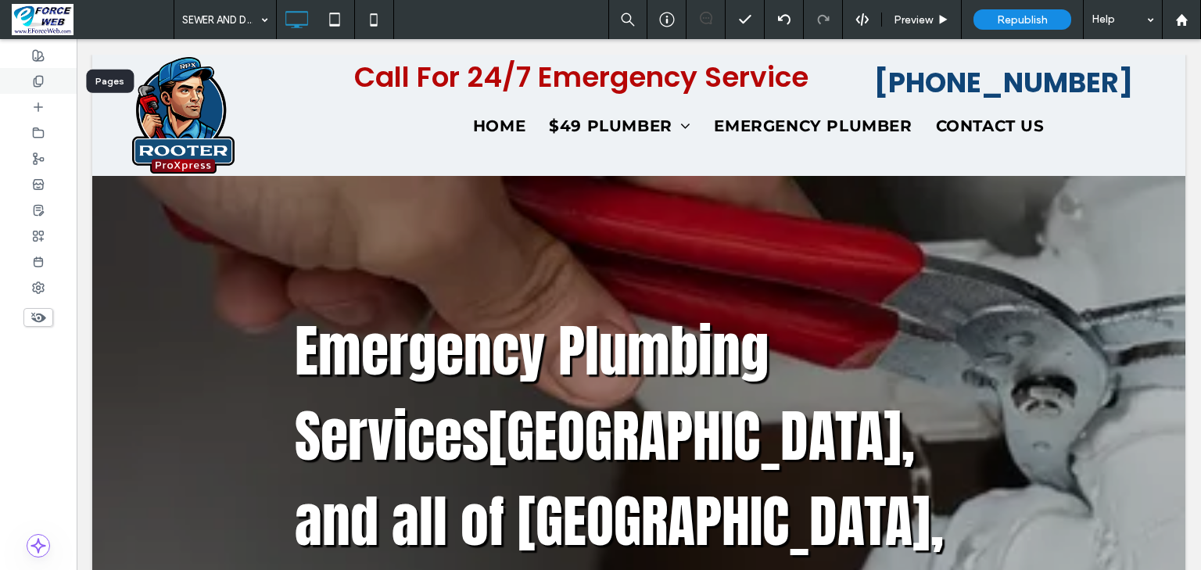
click at [40, 77] on icon at bounding box center [38, 81] width 13 height 13
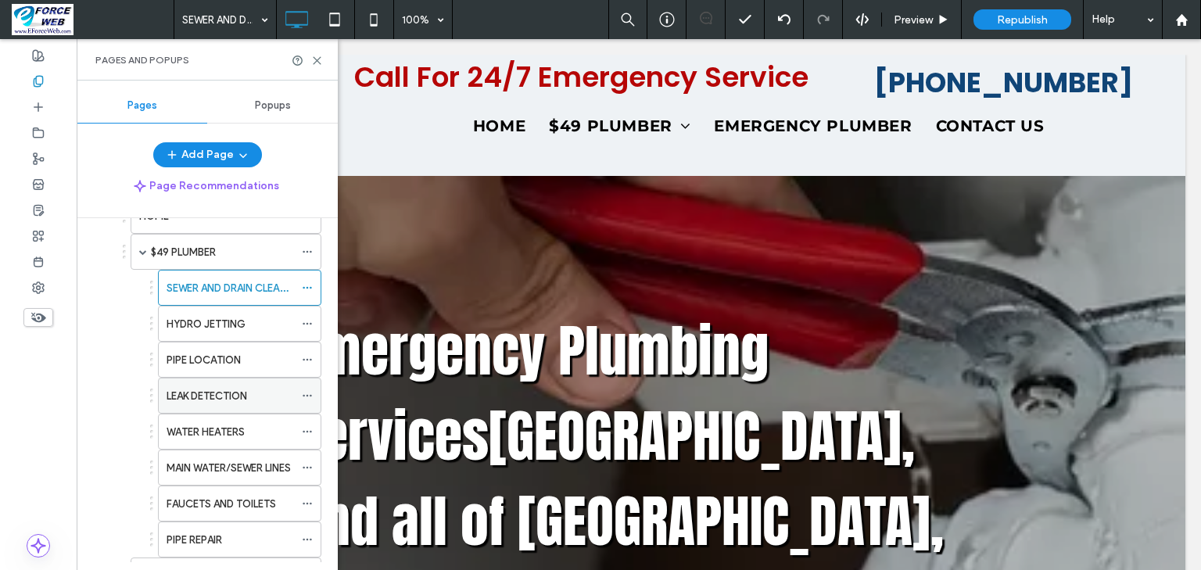
scroll to position [500, 0]
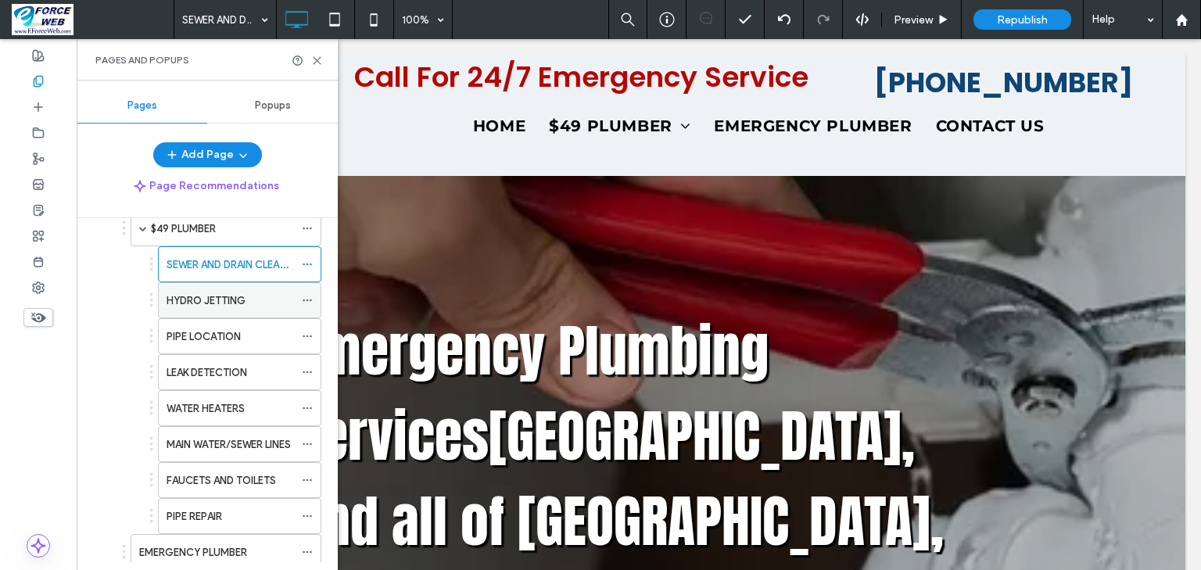
click at [197, 303] on label "HYDRO JETTING" at bounding box center [206, 300] width 79 height 27
click at [319, 59] on icon at bounding box center [317, 61] width 12 height 12
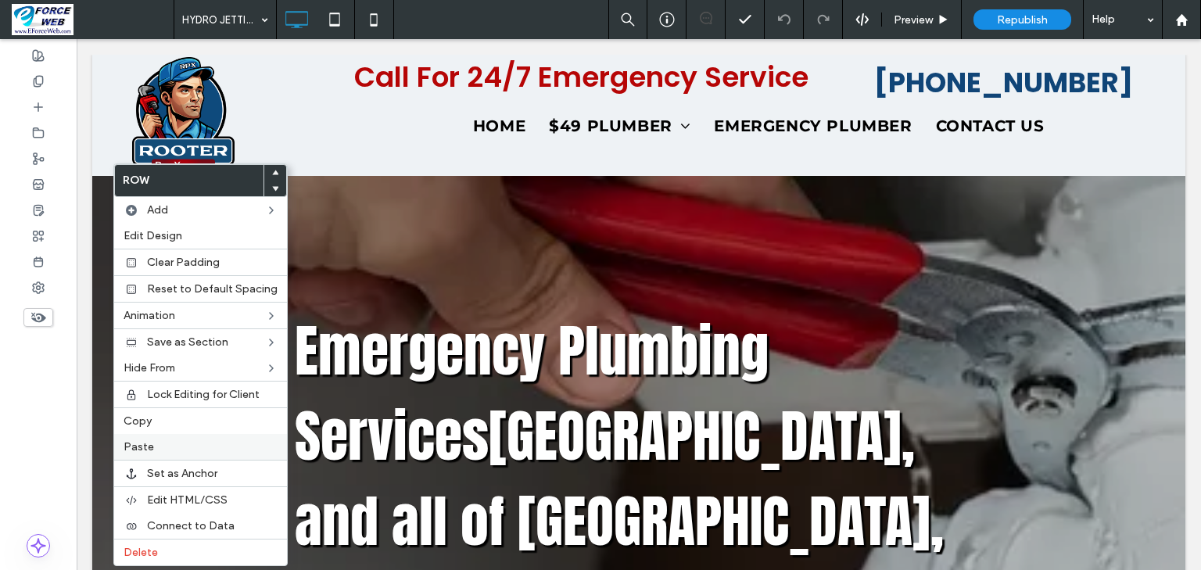
click at [142, 446] on span "Paste" at bounding box center [139, 446] width 30 height 13
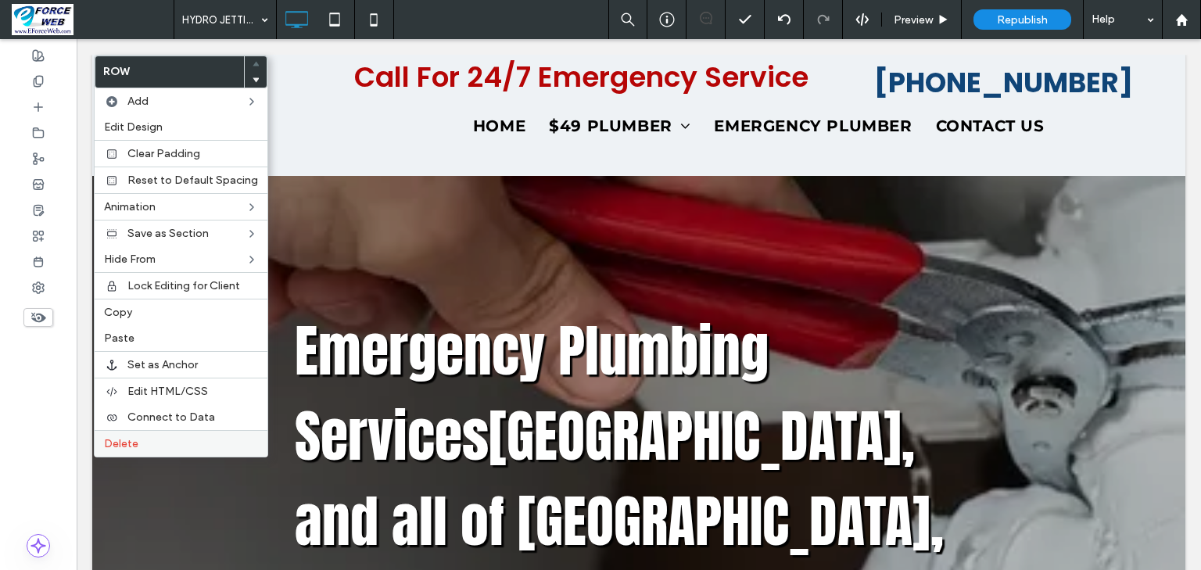
click at [122, 437] on span "Delete" at bounding box center [121, 443] width 34 height 13
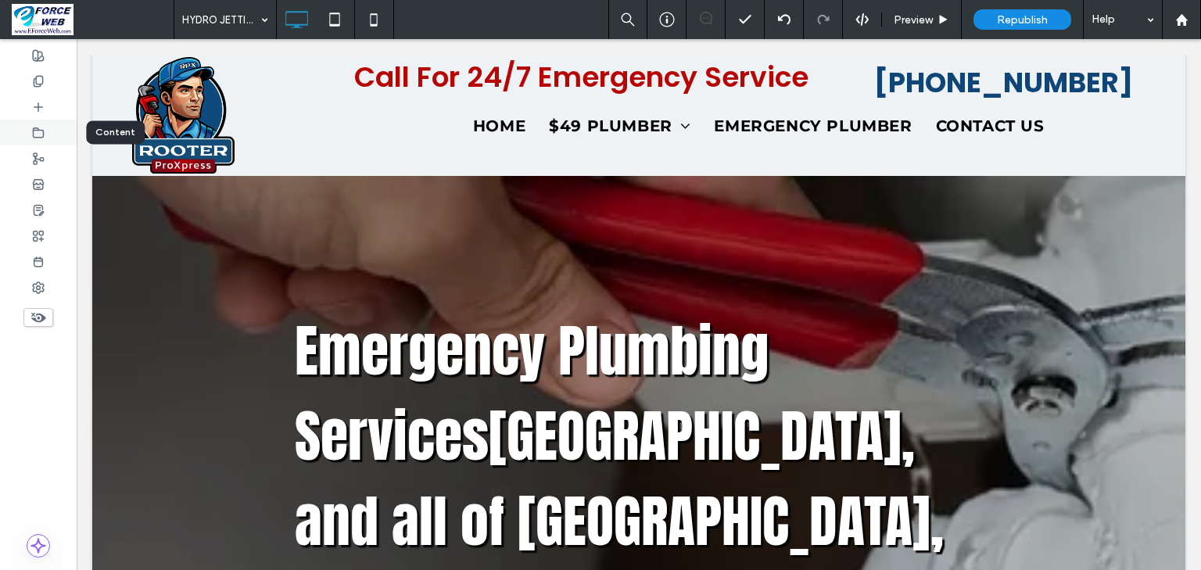
click at [39, 131] on icon at bounding box center [38, 133] width 13 height 13
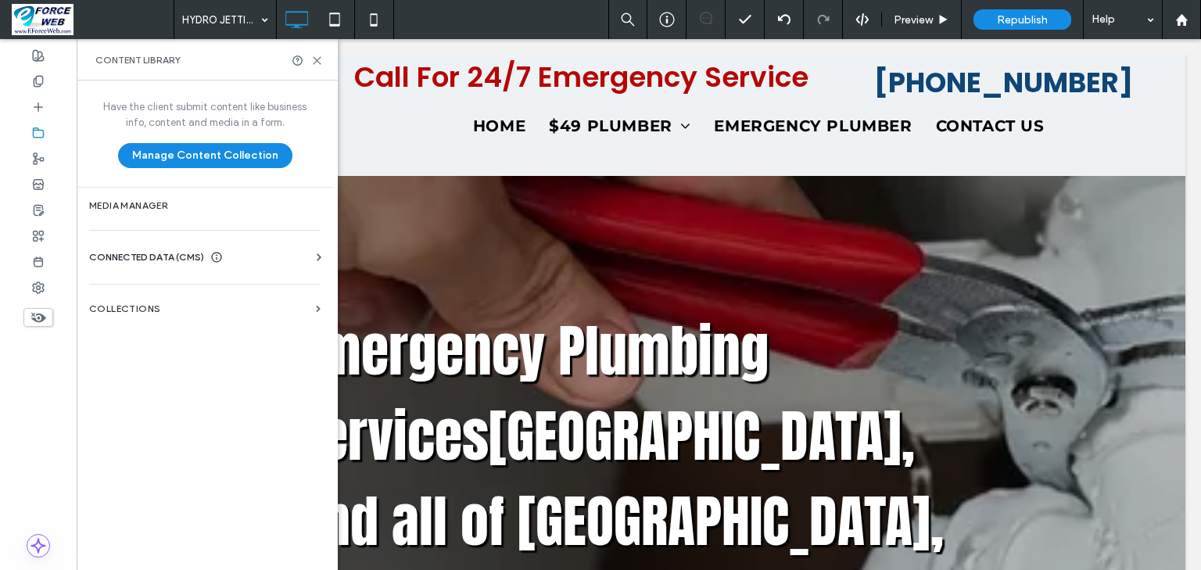
click at [171, 249] on span "CONNECTED DATA (CMS)" at bounding box center [146, 257] width 115 height 16
click at [159, 322] on section "Business Text" at bounding box center [208, 332] width 238 height 36
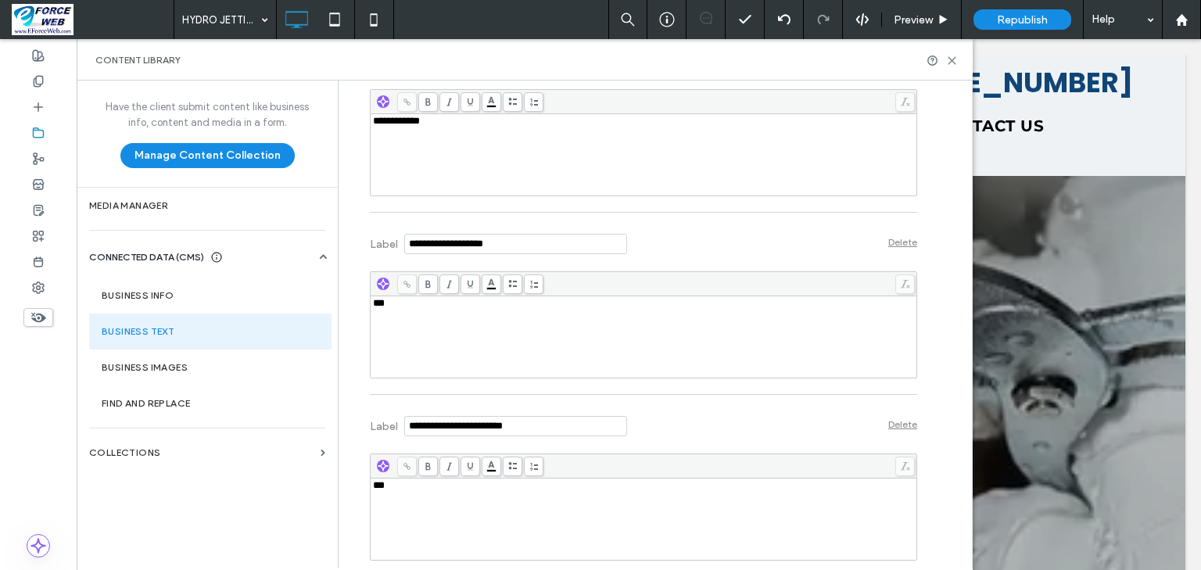
scroll to position [6692, 0]
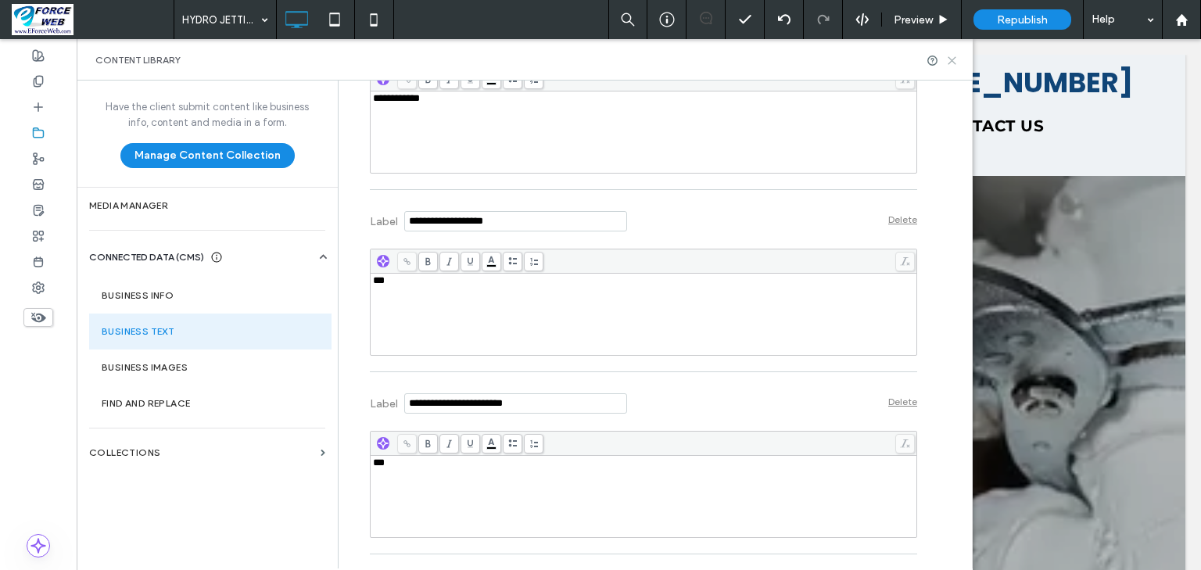
click at [951, 61] on use at bounding box center [951, 60] width 7 height 7
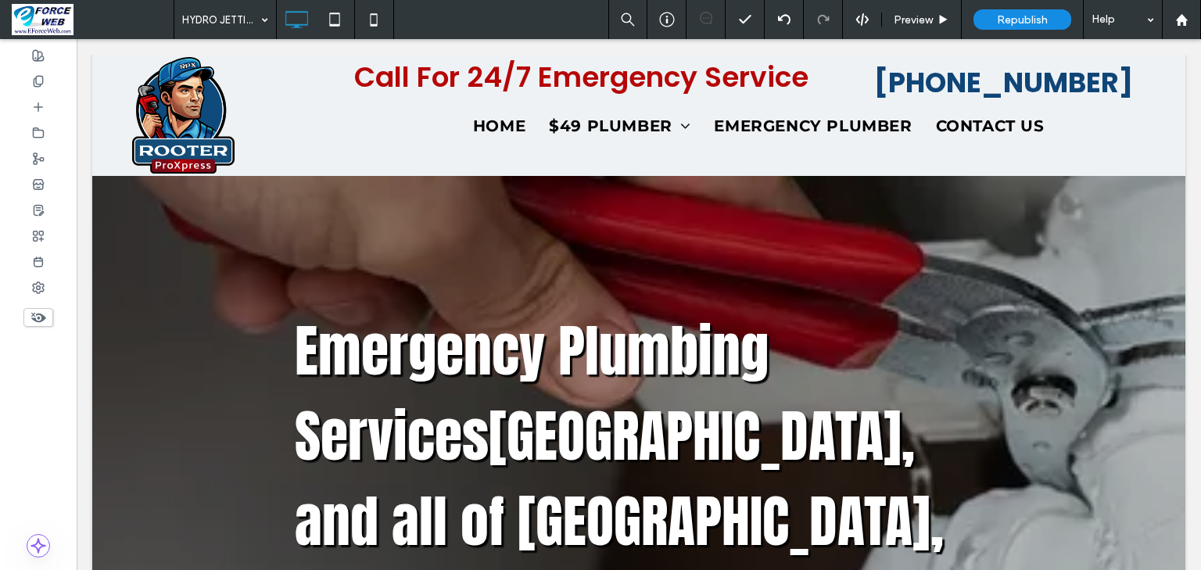
type input "*******"
type input "**"
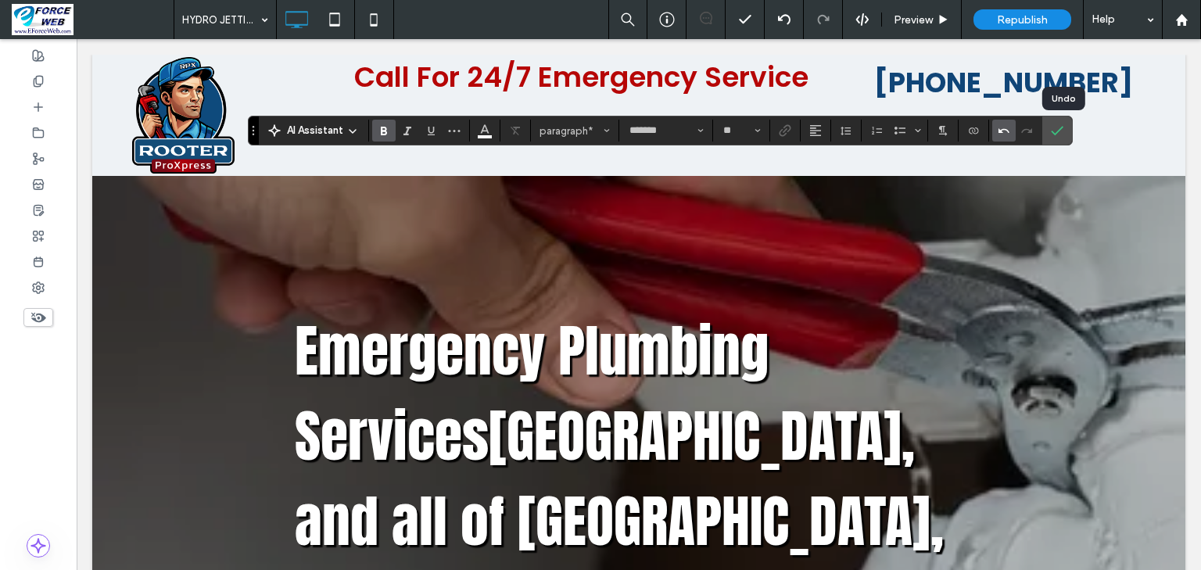
click at [1009, 131] on use "Undo" at bounding box center [1003, 130] width 11 height 5
click at [1063, 132] on icon "Confirm" at bounding box center [1057, 130] width 13 height 13
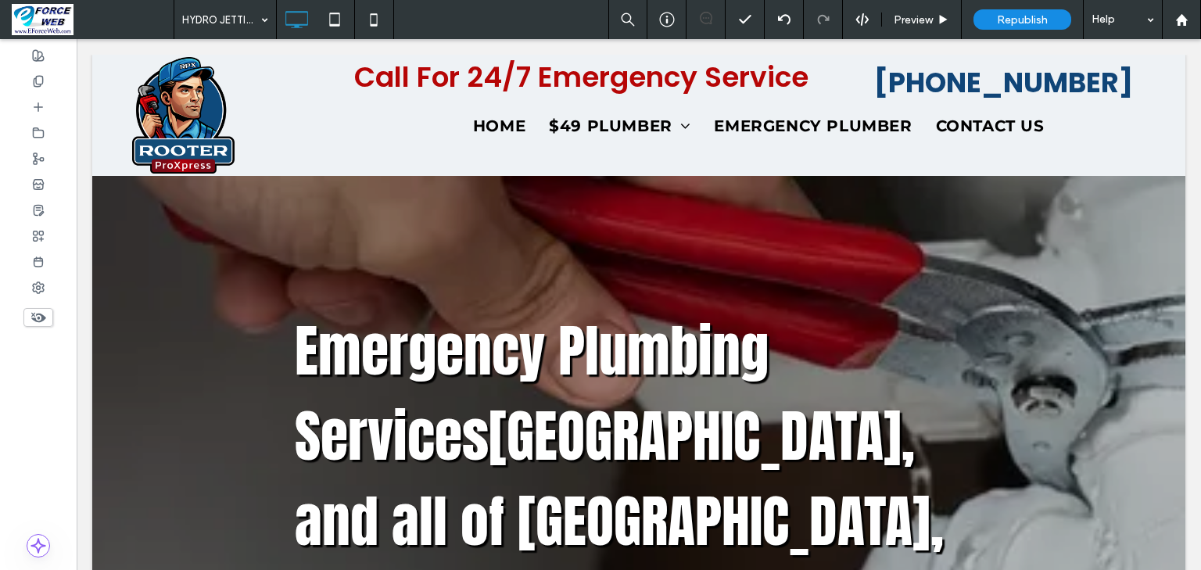
type input "*******"
type input "**"
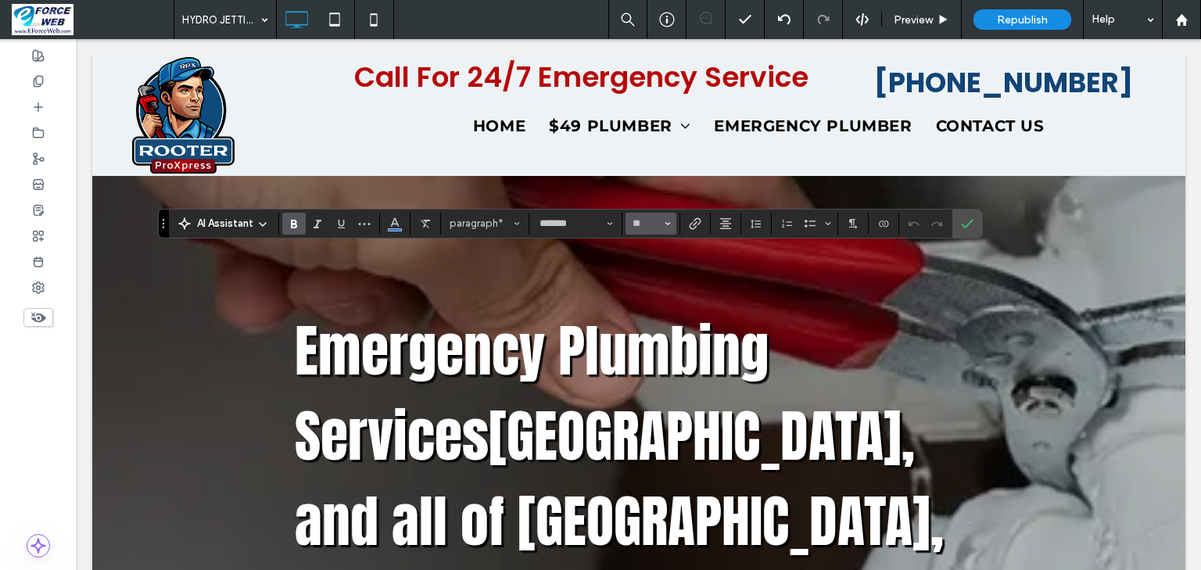
click at [671, 225] on icon "Size" at bounding box center [668, 223] width 6 height 6
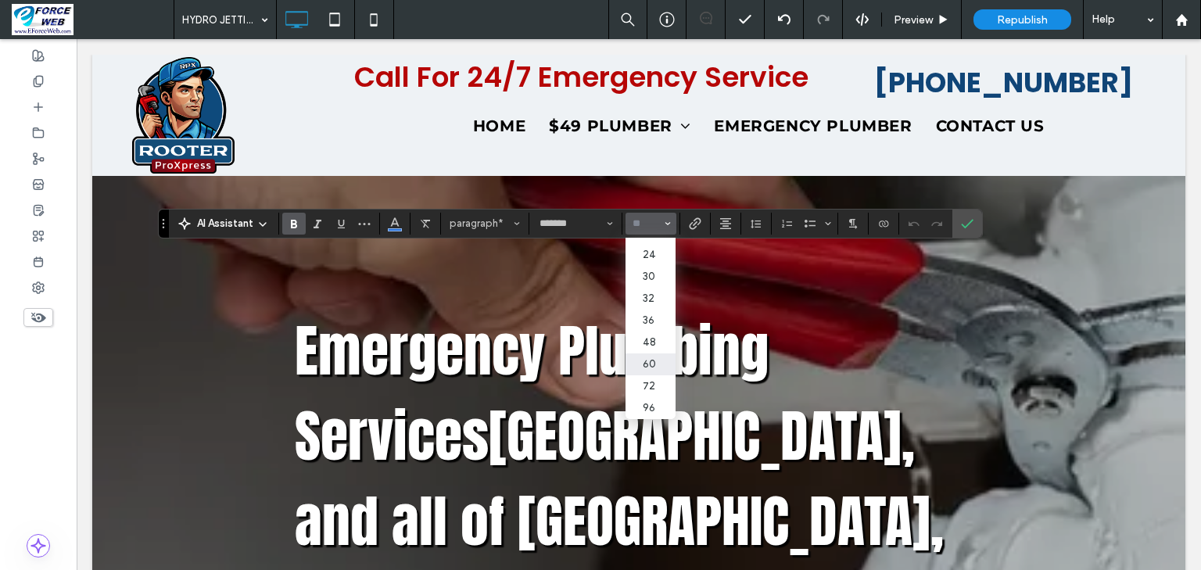
scroll to position [250, 0]
click at [675, 331] on label "36" at bounding box center [650, 321] width 50 height 22
type input "**"
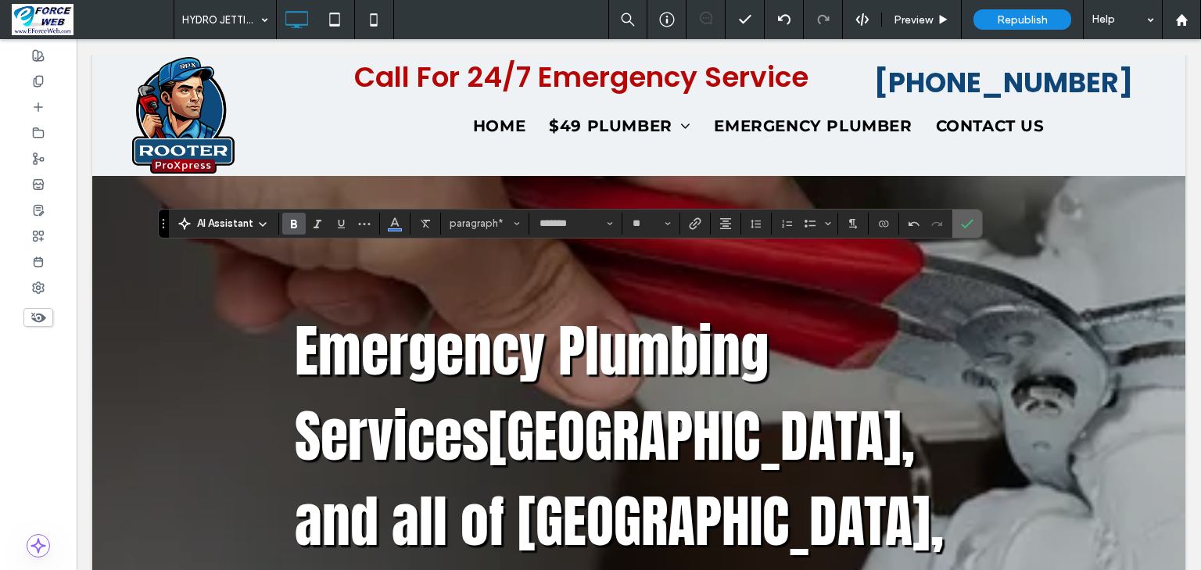
click at [973, 228] on icon "Confirm" at bounding box center [967, 223] width 13 height 13
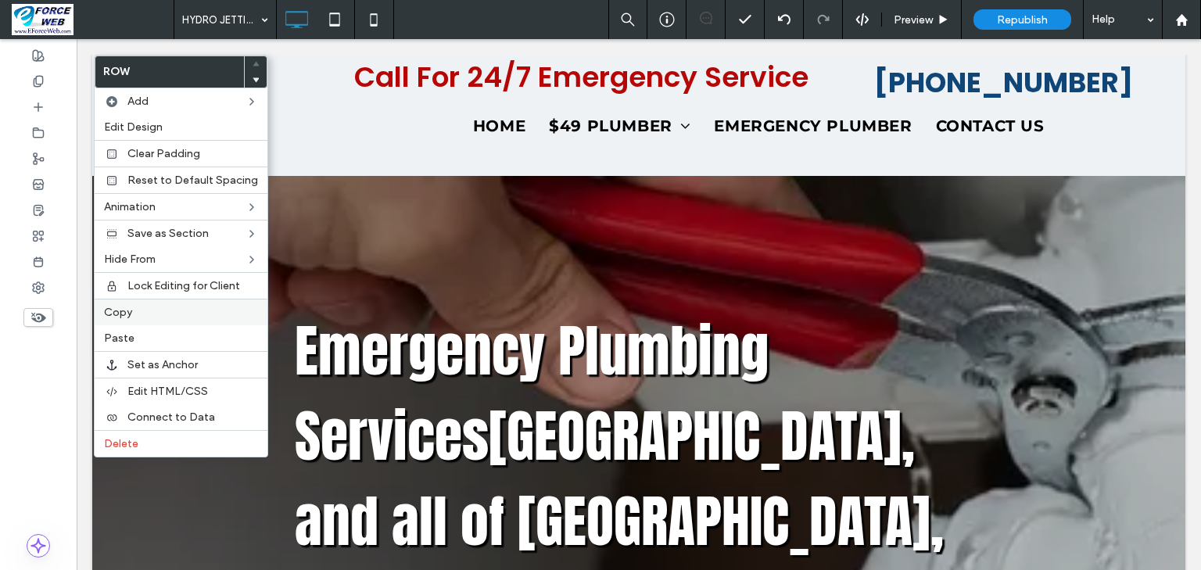
click at [154, 310] on label "Copy" at bounding box center [181, 312] width 154 height 13
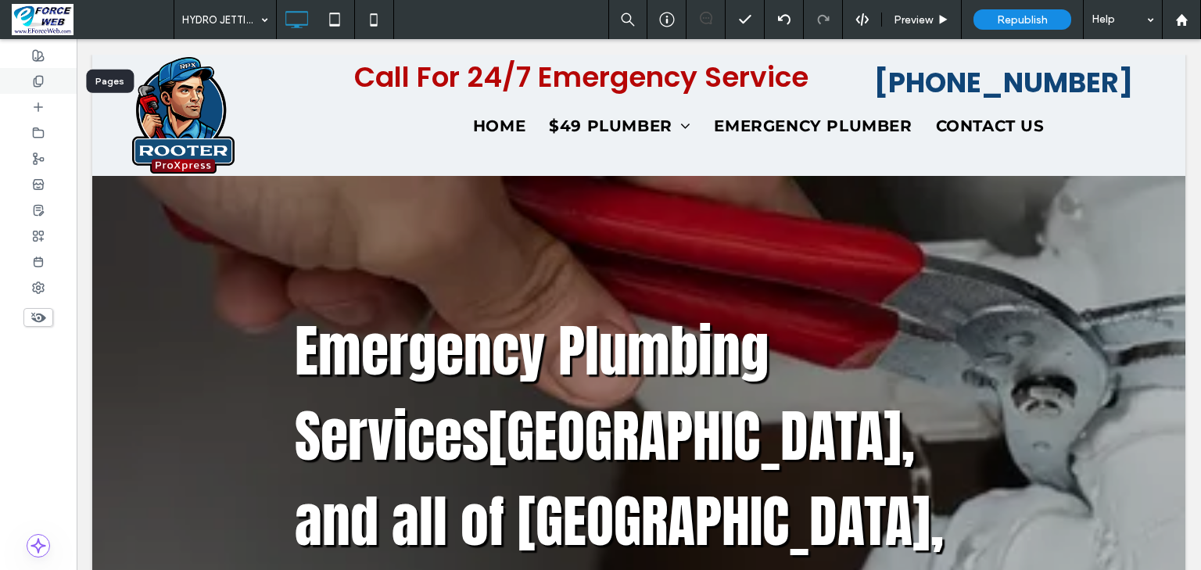
click at [44, 81] on icon at bounding box center [38, 81] width 13 height 13
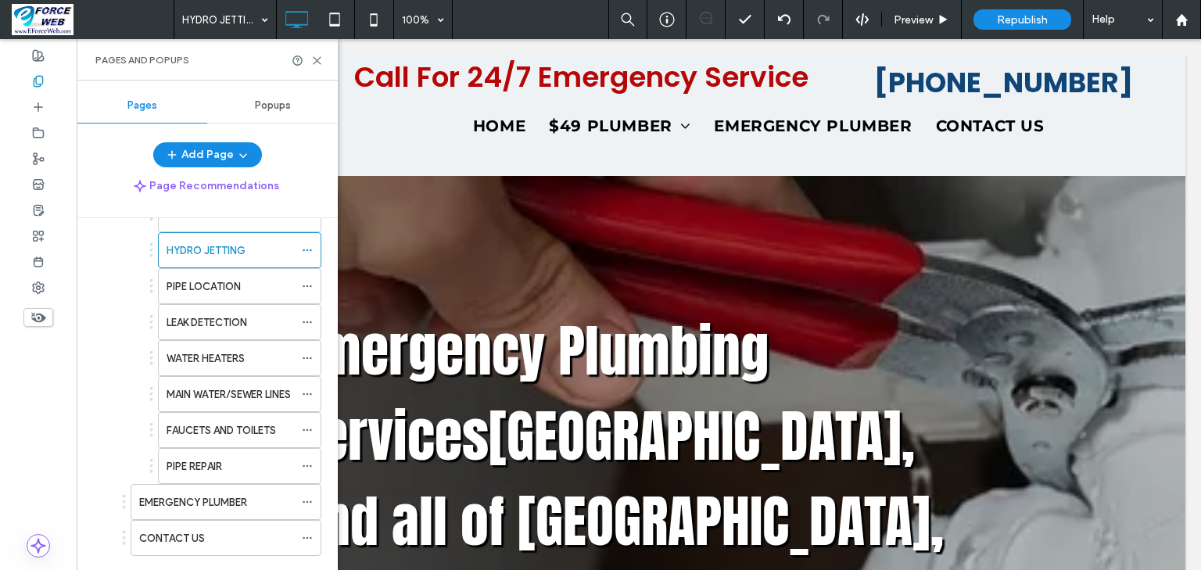
scroll to position [563, 0]
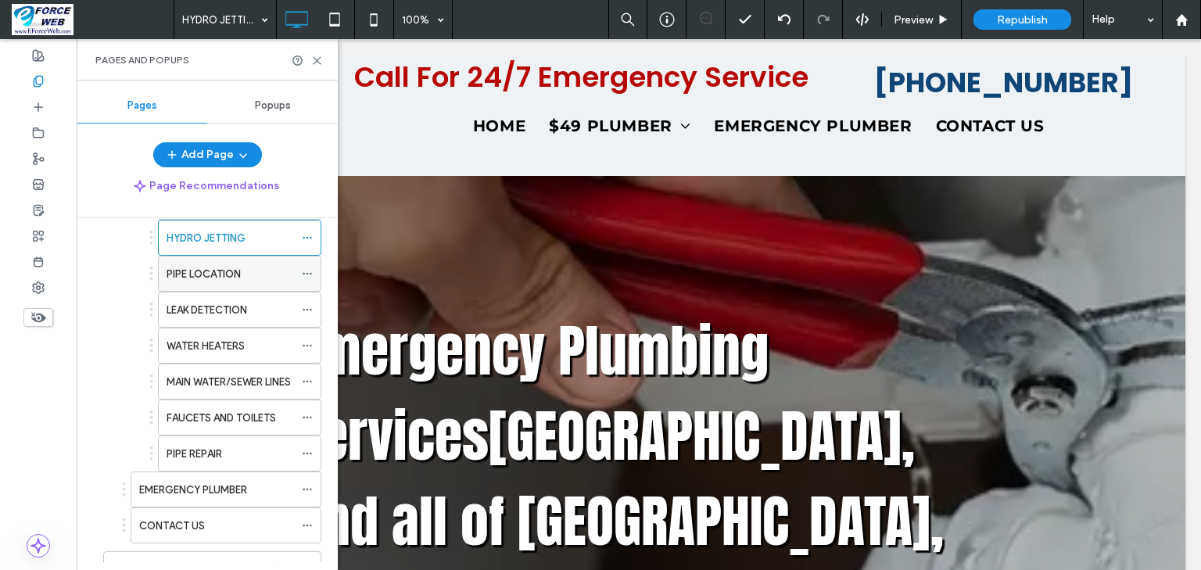
click at [188, 279] on div "PIPE LOCATION" at bounding box center [230, 273] width 127 height 34
click at [316, 61] on use at bounding box center [317, 60] width 7 height 7
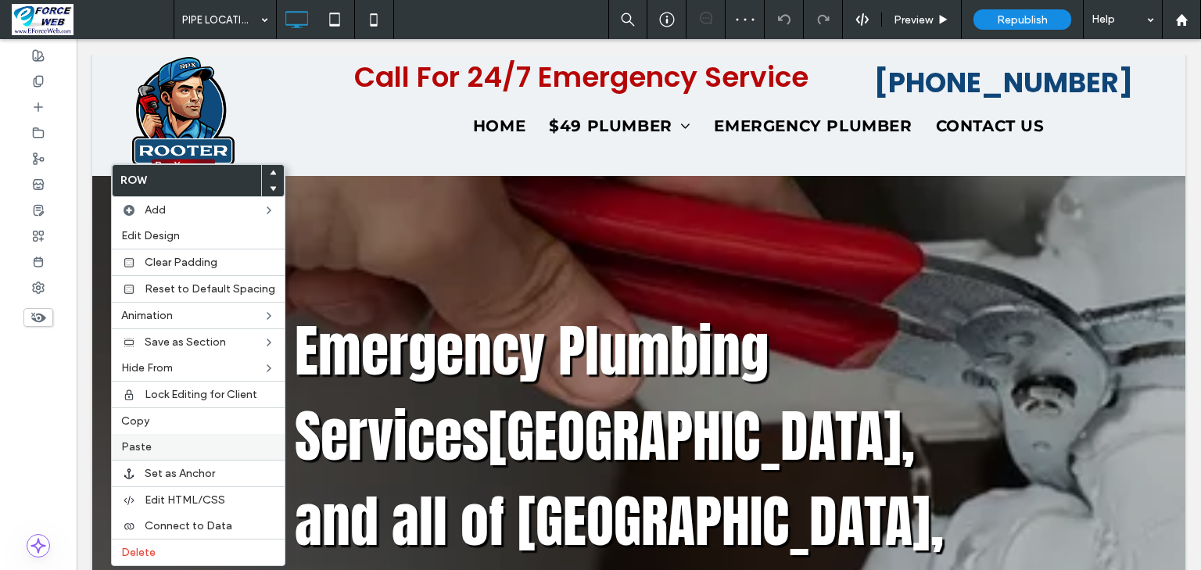
click at [153, 444] on label "Paste" at bounding box center [198, 446] width 154 height 13
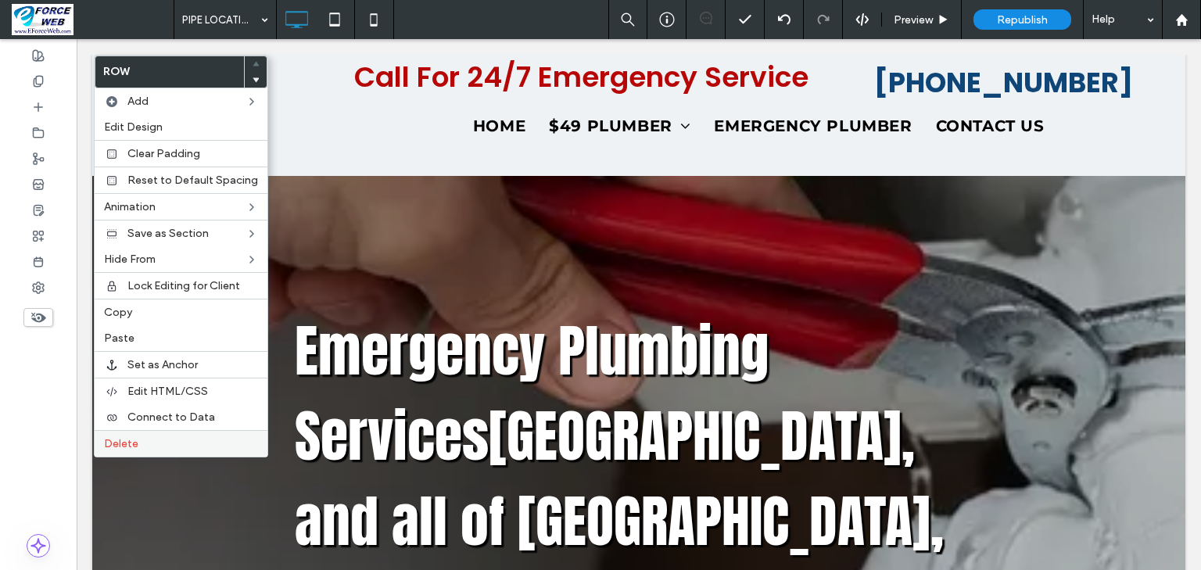
click at [115, 442] on span "Delete" at bounding box center [121, 443] width 34 height 13
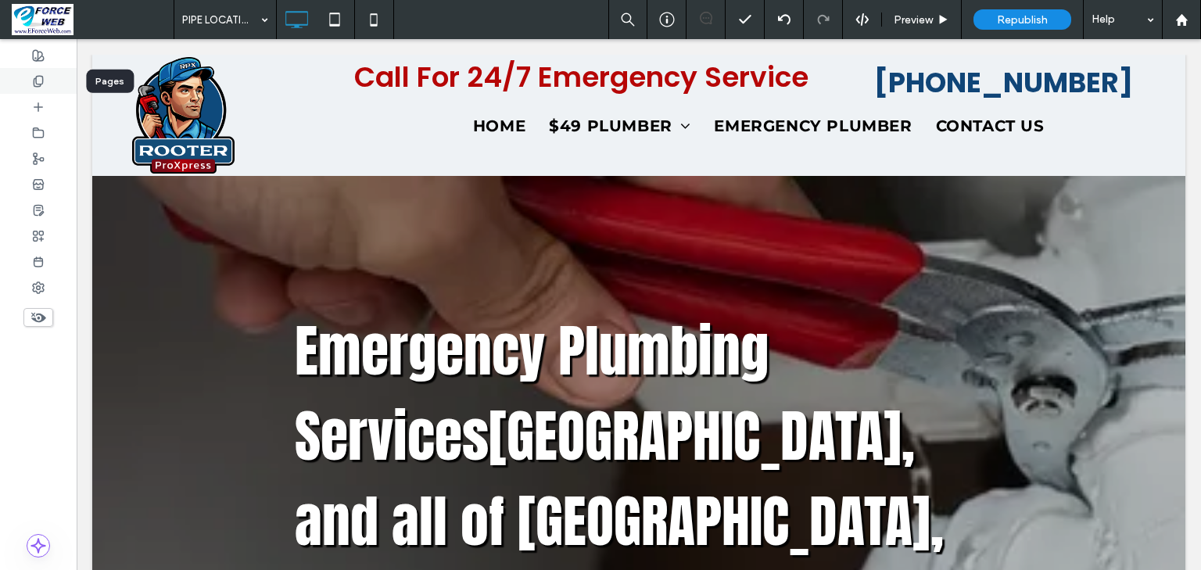
click at [44, 82] on icon at bounding box center [38, 81] width 13 height 13
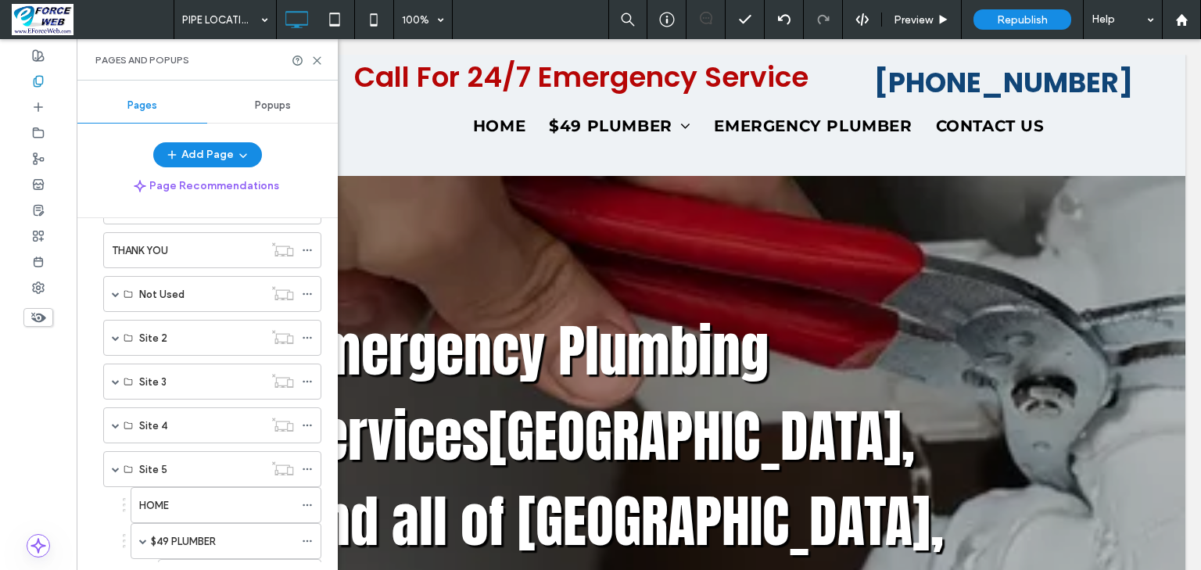
scroll to position [438, 0]
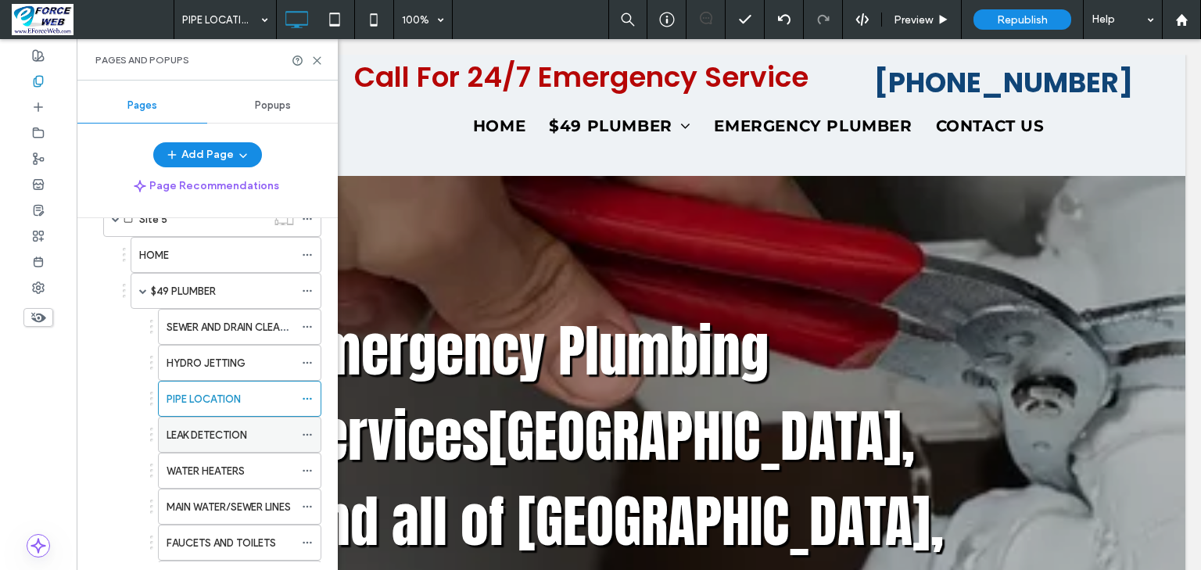
click at [195, 434] on label "LEAK DETECTION" at bounding box center [207, 434] width 81 height 27
click at [318, 63] on div "LEAK DETECTION 100% Preview Republish Help Site Comments Team & Clients Automat…" at bounding box center [600, 285] width 1201 height 570
click at [317, 60] on use at bounding box center [317, 60] width 7 height 7
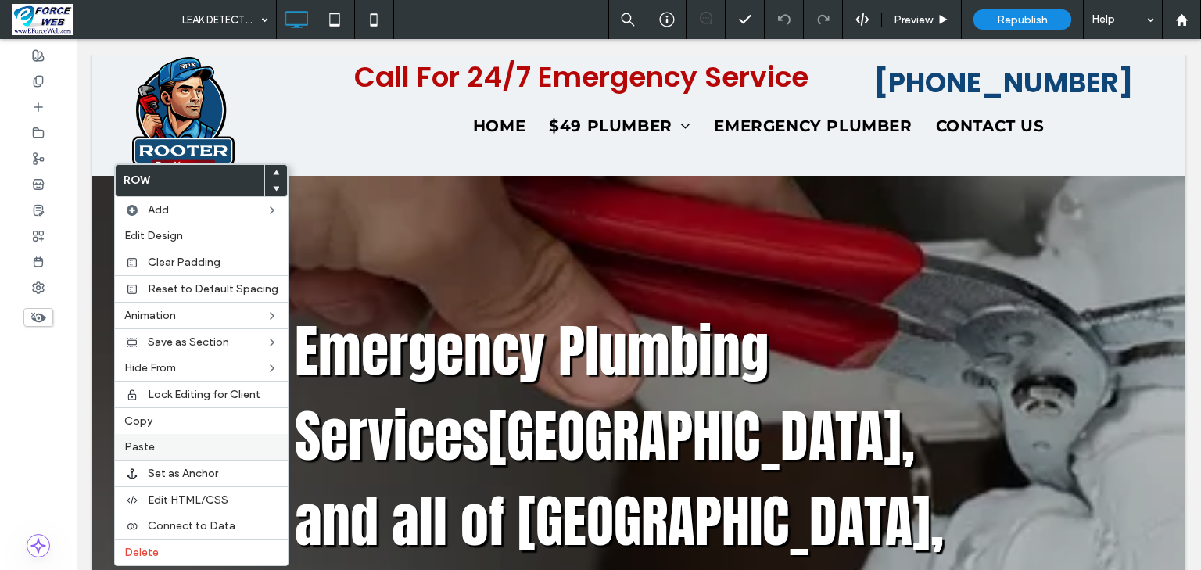
click at [156, 444] on label "Paste" at bounding box center [201, 446] width 154 height 13
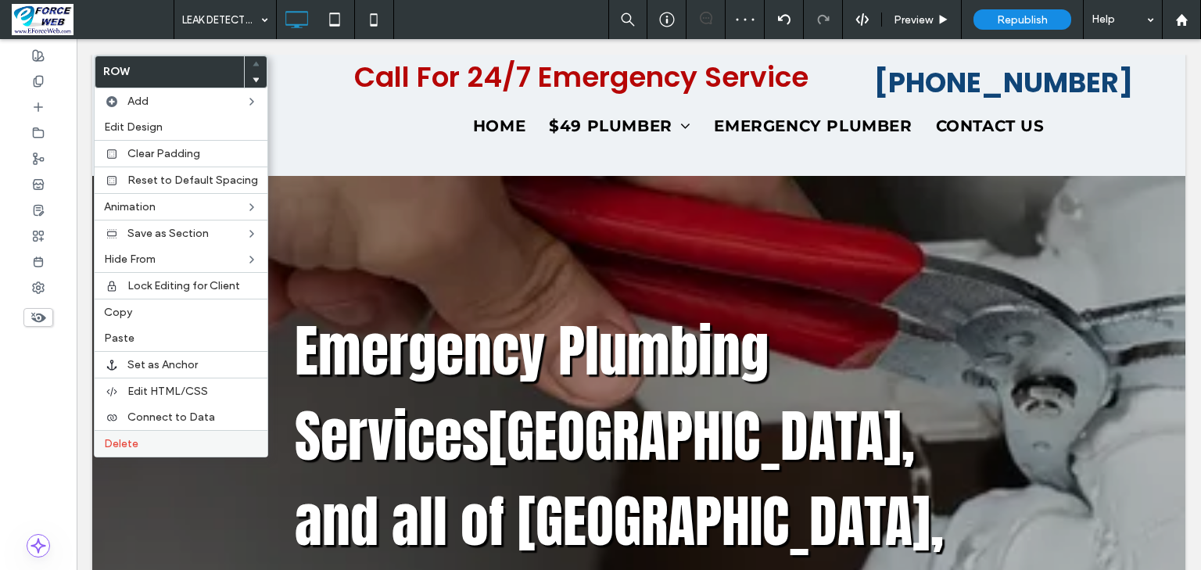
click at [113, 437] on span "Delete" at bounding box center [121, 443] width 34 height 13
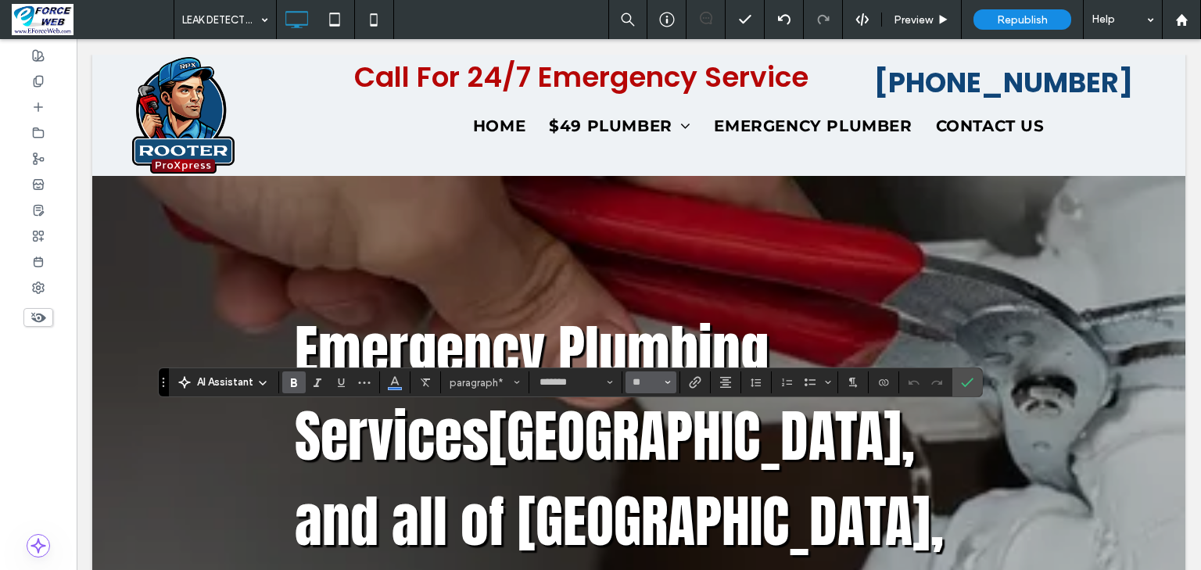
click at [671, 382] on use "Size" at bounding box center [667, 382] width 5 height 3
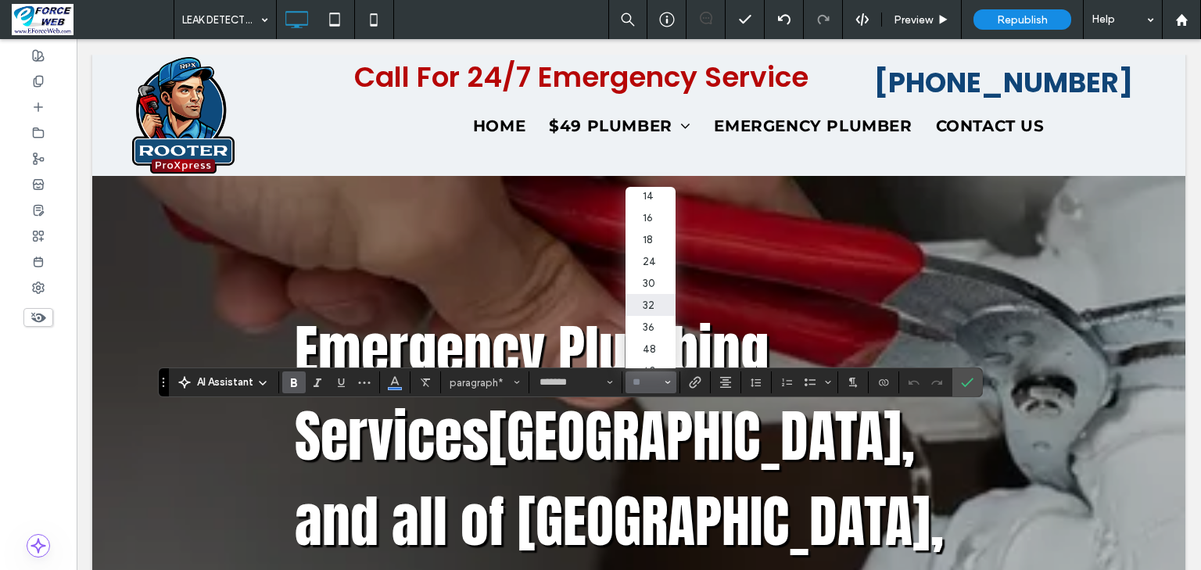
scroll to position [188, 0]
click at [675, 281] on label "36" at bounding box center [650, 270] width 50 height 22
type input "**"
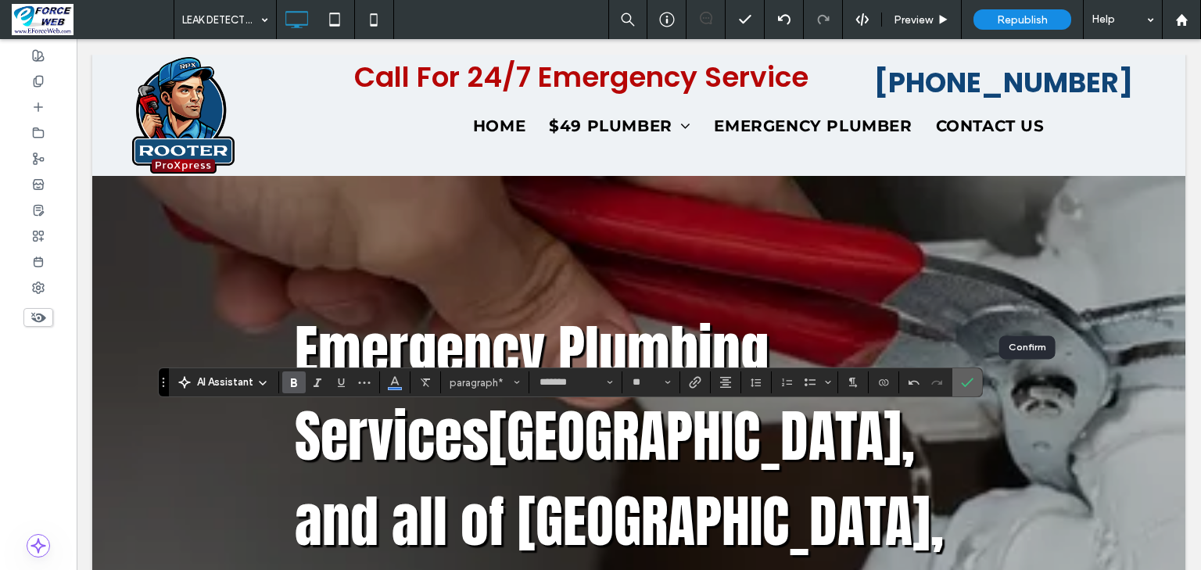
click at [973, 385] on icon "Confirm" at bounding box center [967, 382] width 13 height 13
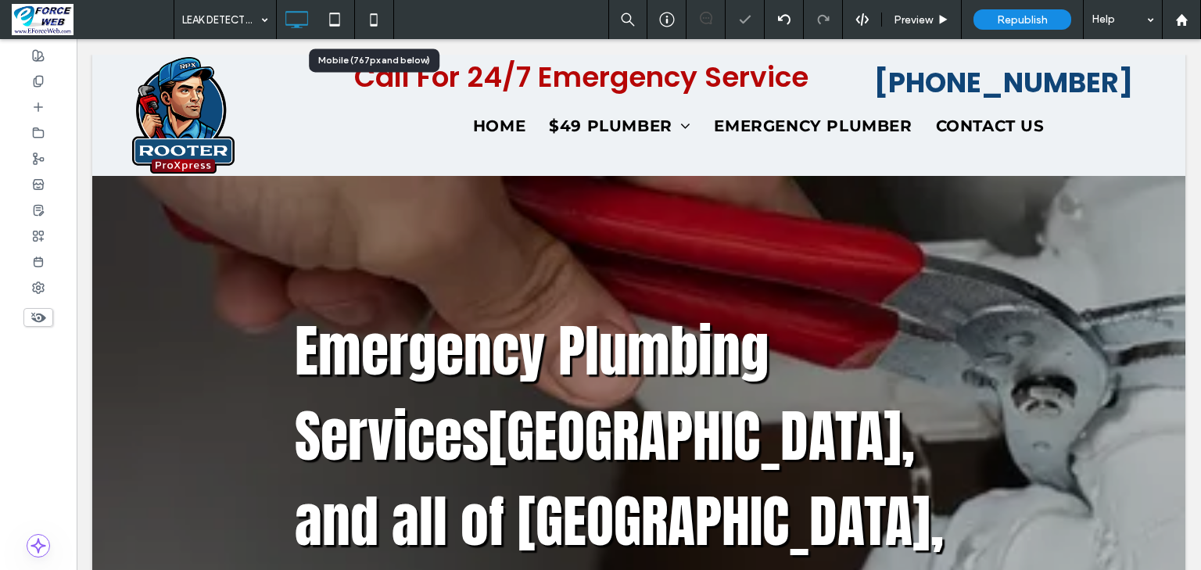
click at [369, 20] on icon at bounding box center [373, 19] width 31 height 31
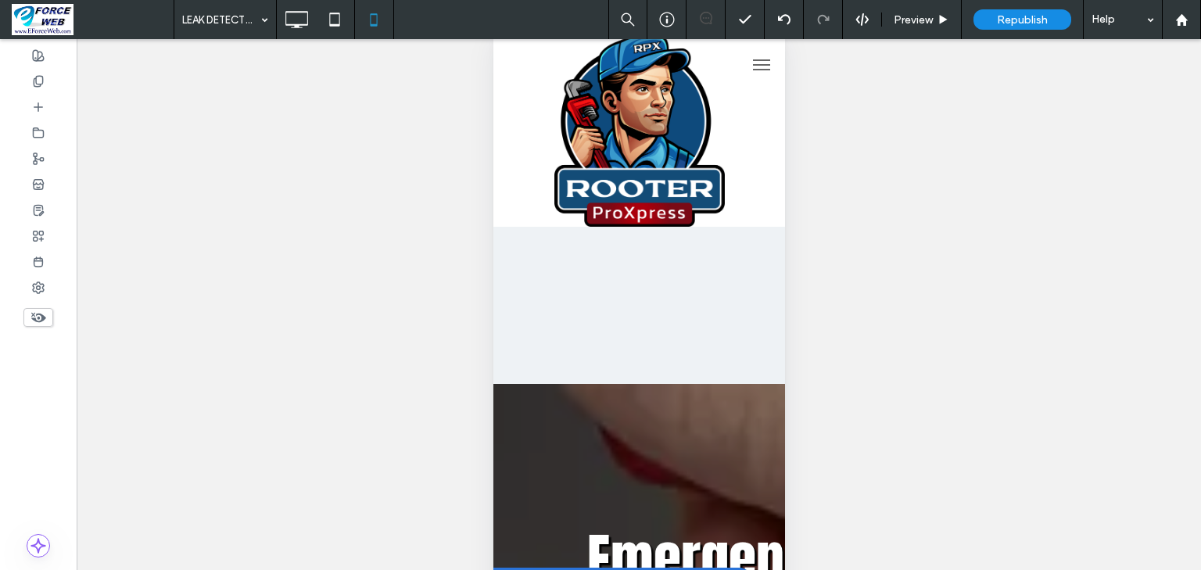
scroll to position [76, 0]
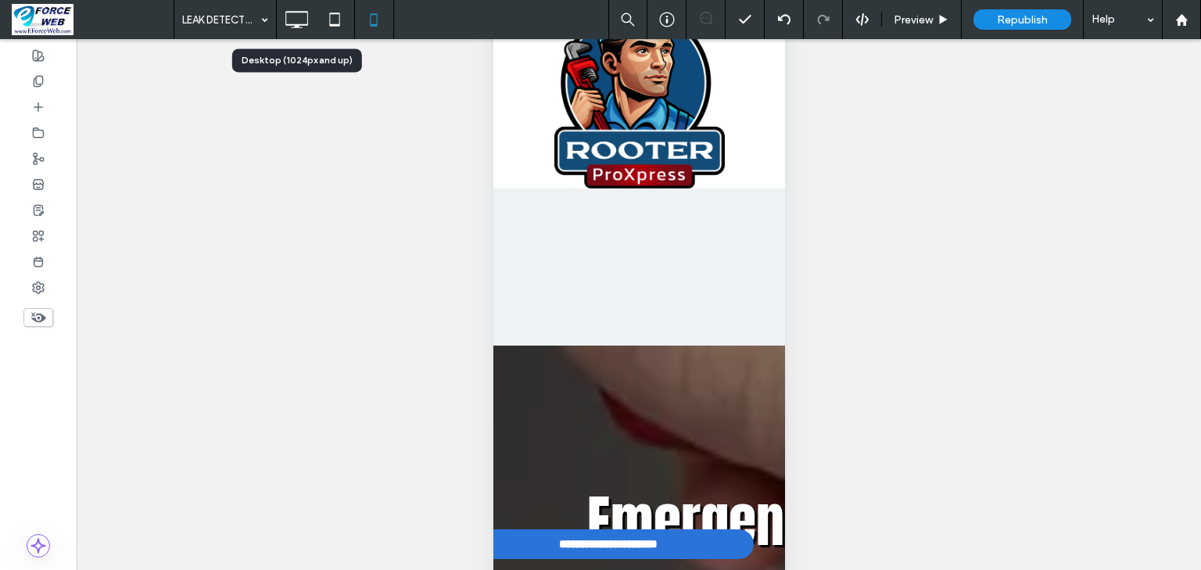
click at [293, 27] on icon at bounding box center [296, 19] width 31 height 31
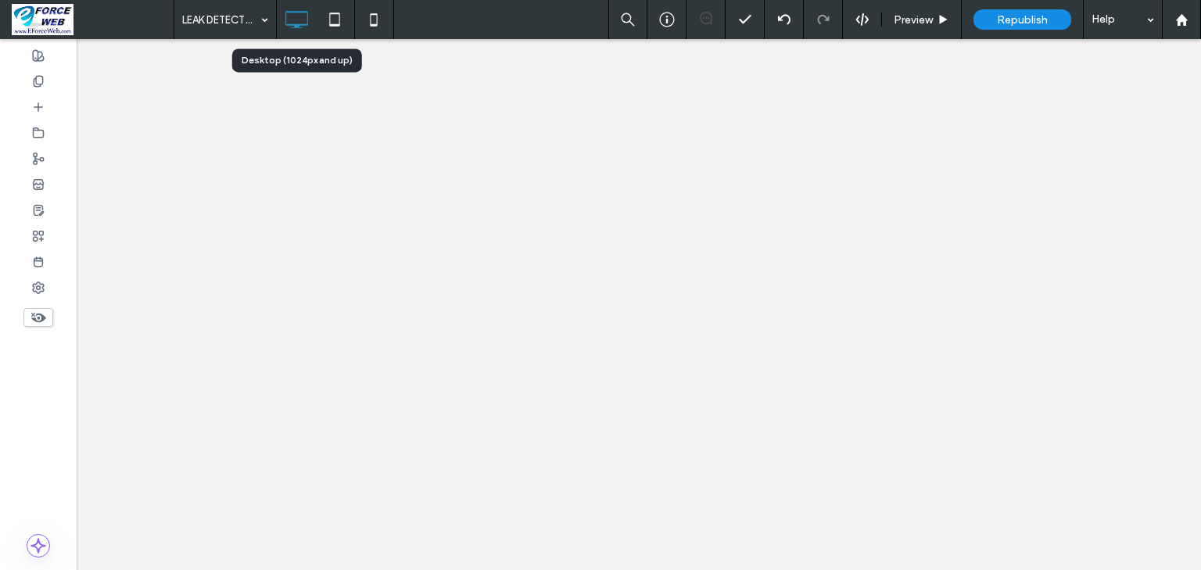
scroll to position [0, 0]
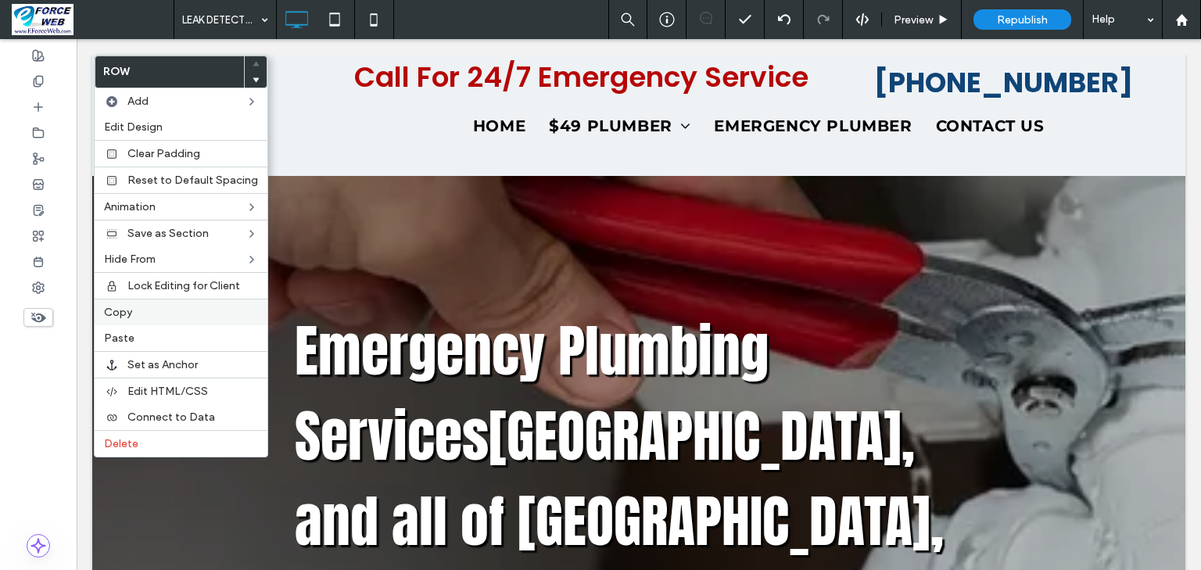
click at [131, 310] on label "Copy" at bounding box center [181, 312] width 154 height 13
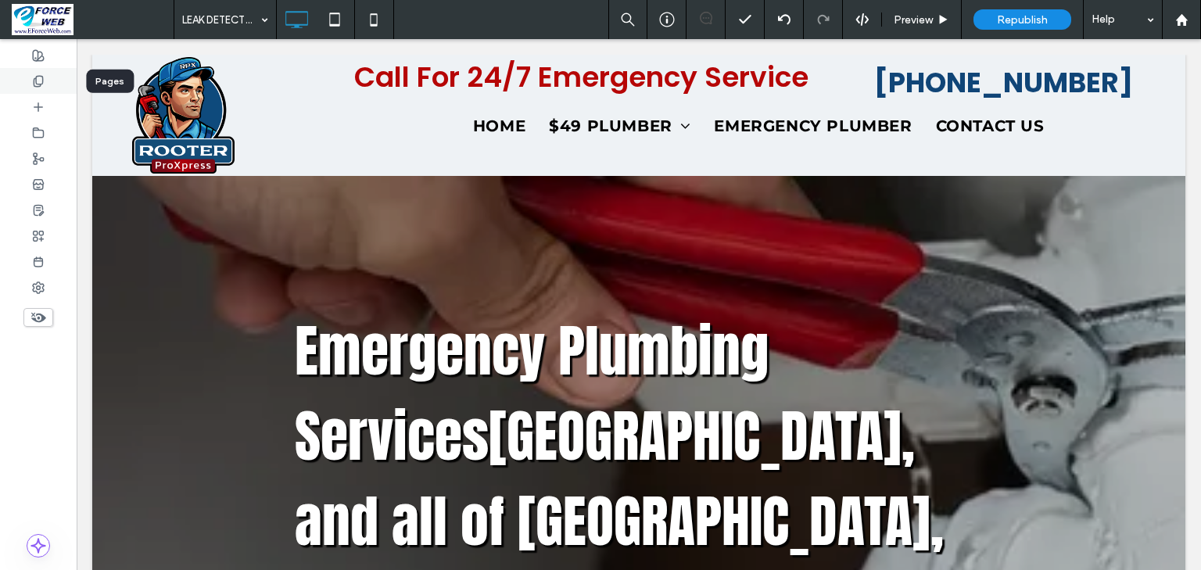
click at [35, 78] on use at bounding box center [38, 81] width 9 height 10
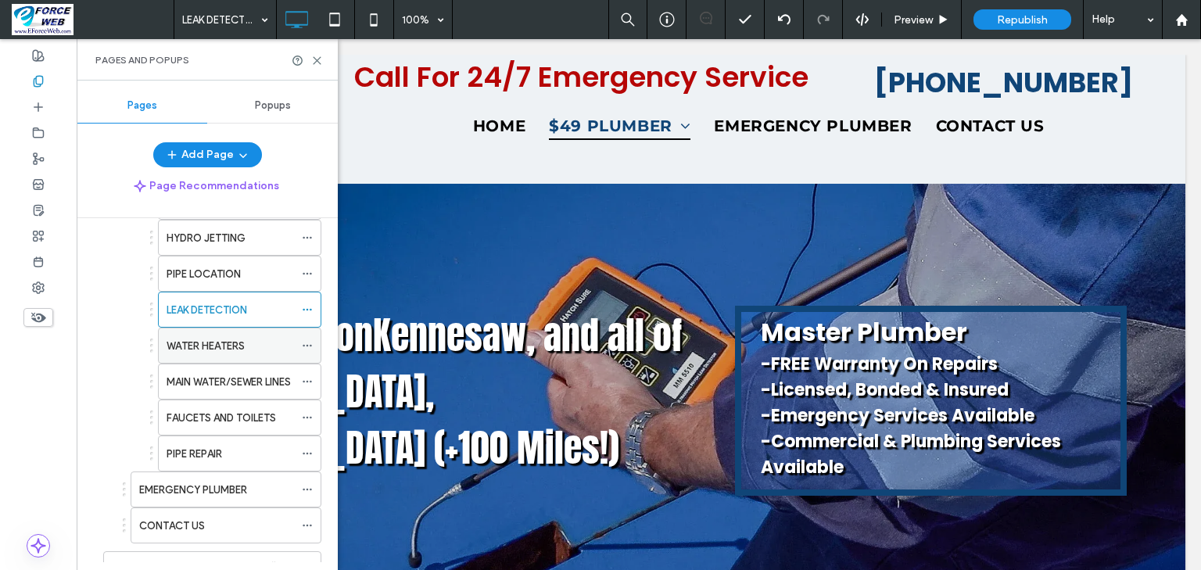
click at [197, 332] on label "WATER HEATERS" at bounding box center [206, 345] width 78 height 27
click at [315, 60] on icon at bounding box center [317, 61] width 12 height 12
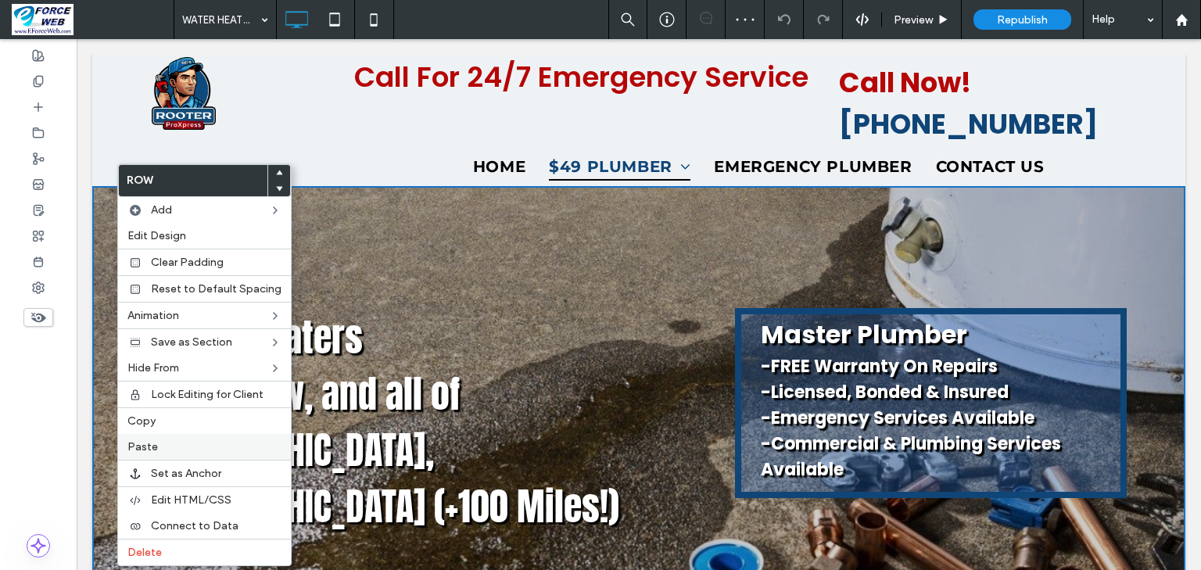
click at [142, 440] on span "Paste" at bounding box center [142, 446] width 30 height 13
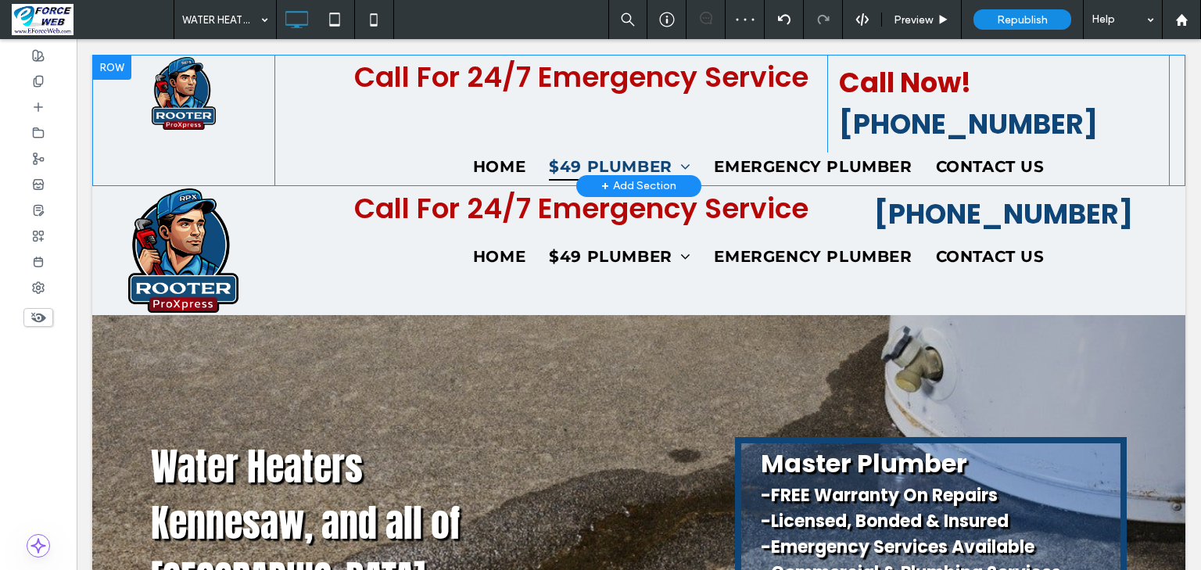
click at [96, 61] on div at bounding box center [111, 67] width 39 height 25
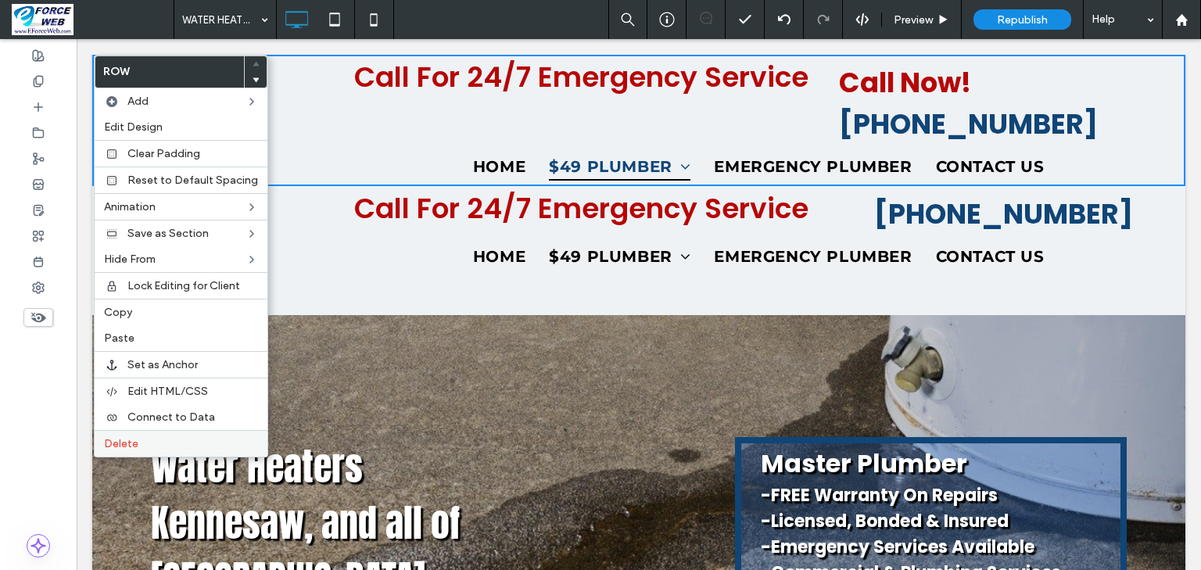
click at [114, 442] on span "Delete" at bounding box center [121, 443] width 34 height 13
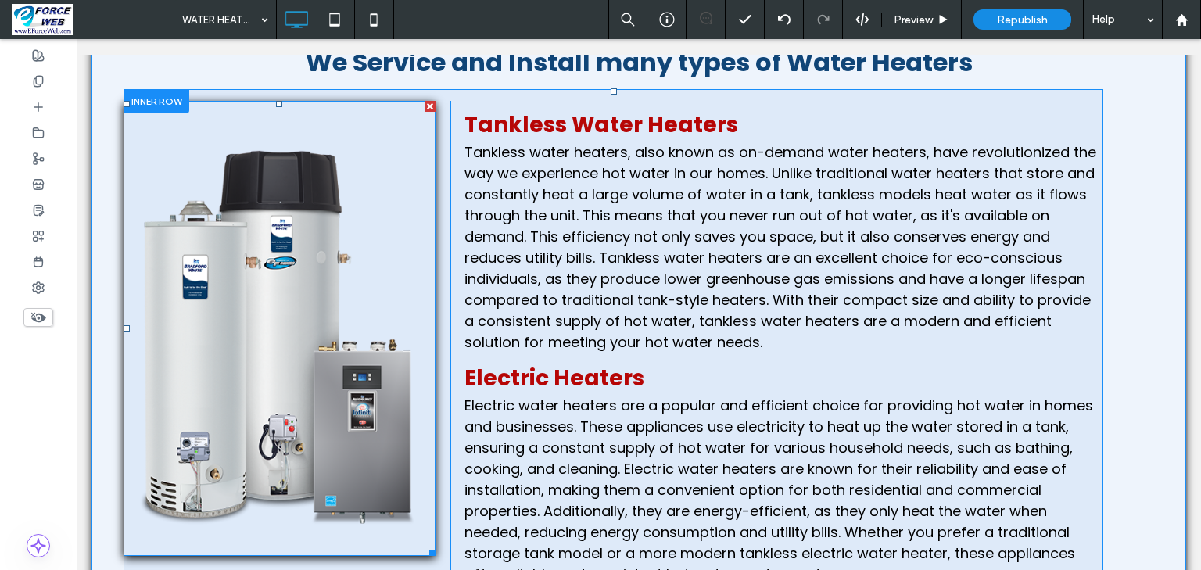
scroll to position [2001, 0]
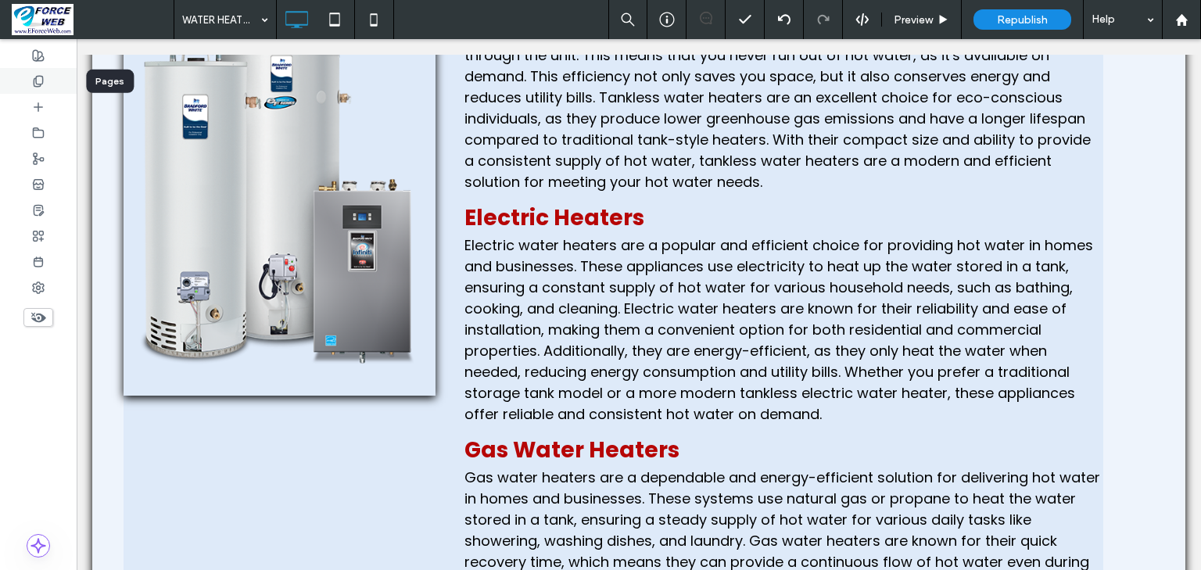
click at [40, 84] on use at bounding box center [38, 81] width 9 height 10
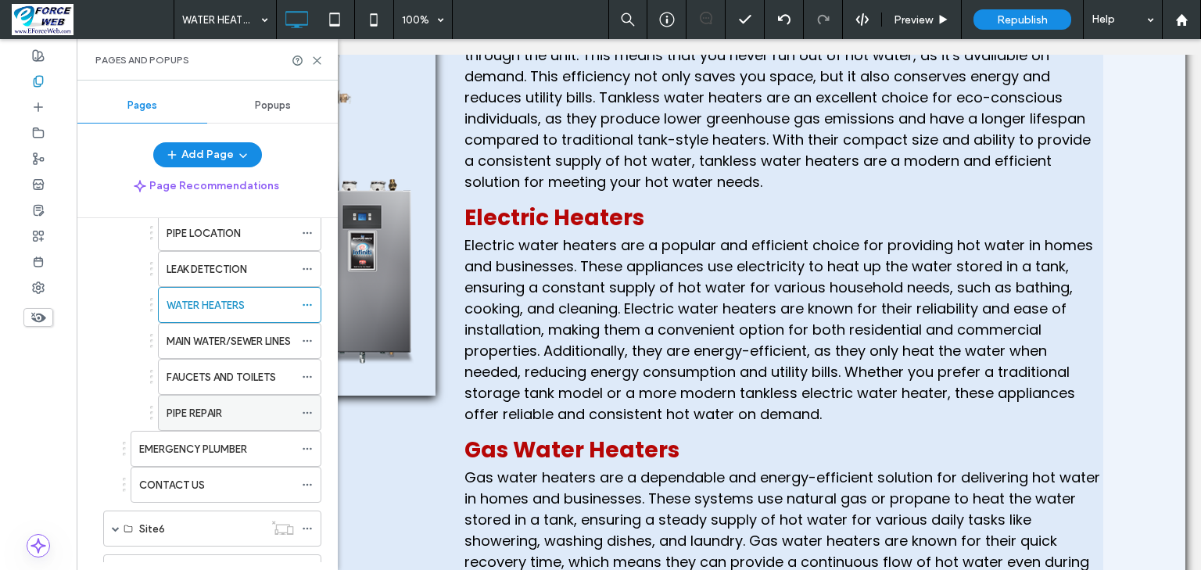
scroll to position [625, 0]
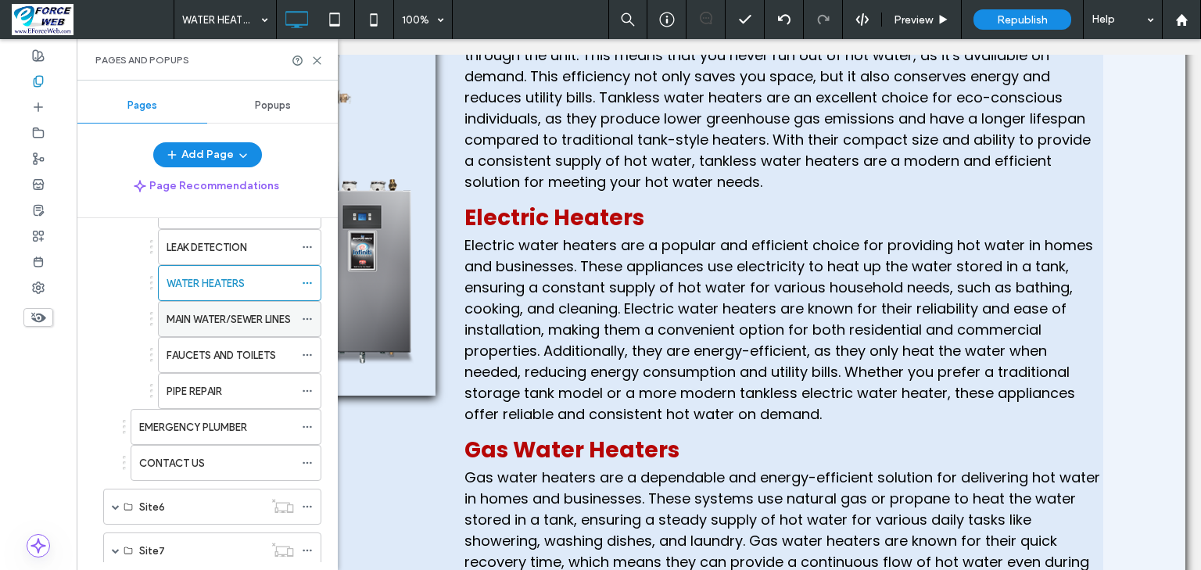
click at [231, 319] on label "MAIN WATER/SEWER LINES" at bounding box center [229, 319] width 124 height 27
click at [317, 58] on icon at bounding box center [317, 61] width 12 height 12
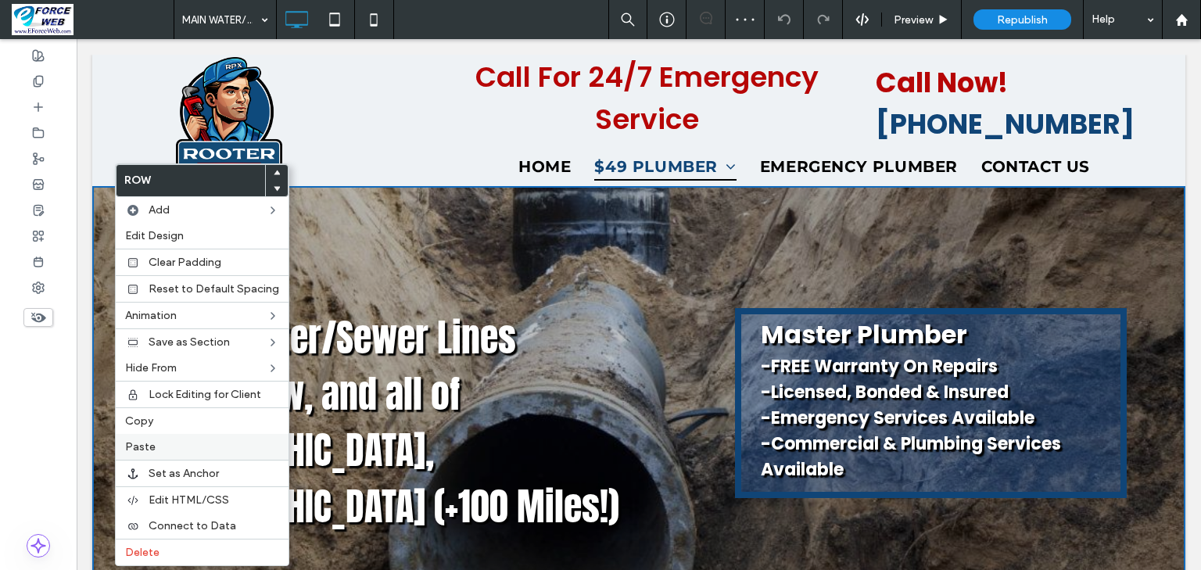
click at [159, 440] on label "Paste" at bounding box center [202, 446] width 154 height 13
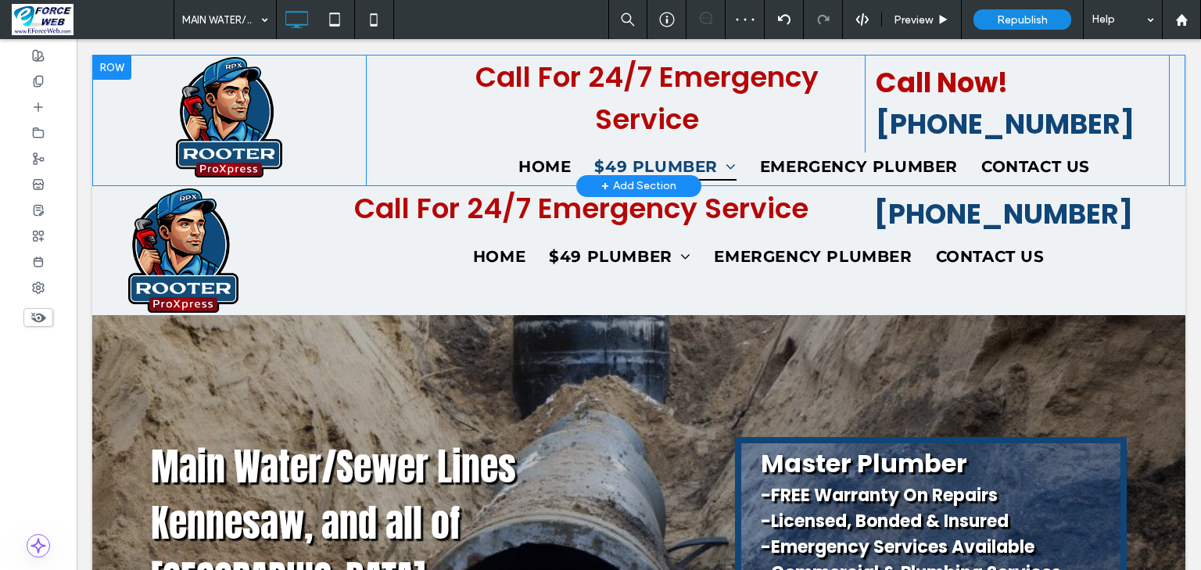
click at [113, 65] on div at bounding box center [111, 67] width 39 height 25
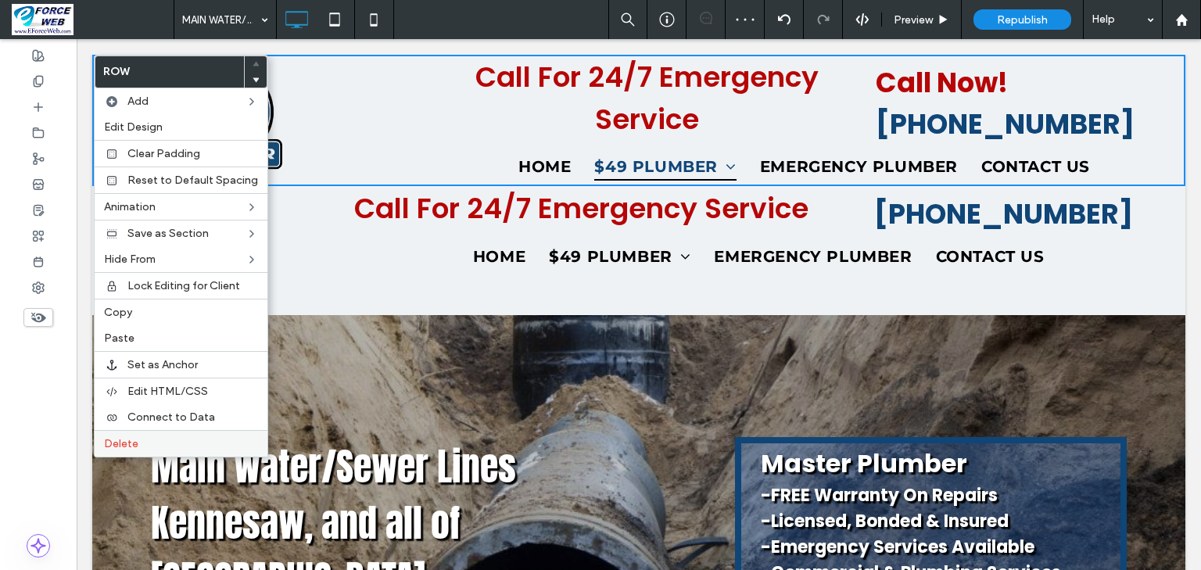
click at [119, 443] on span "Delete" at bounding box center [121, 443] width 34 height 13
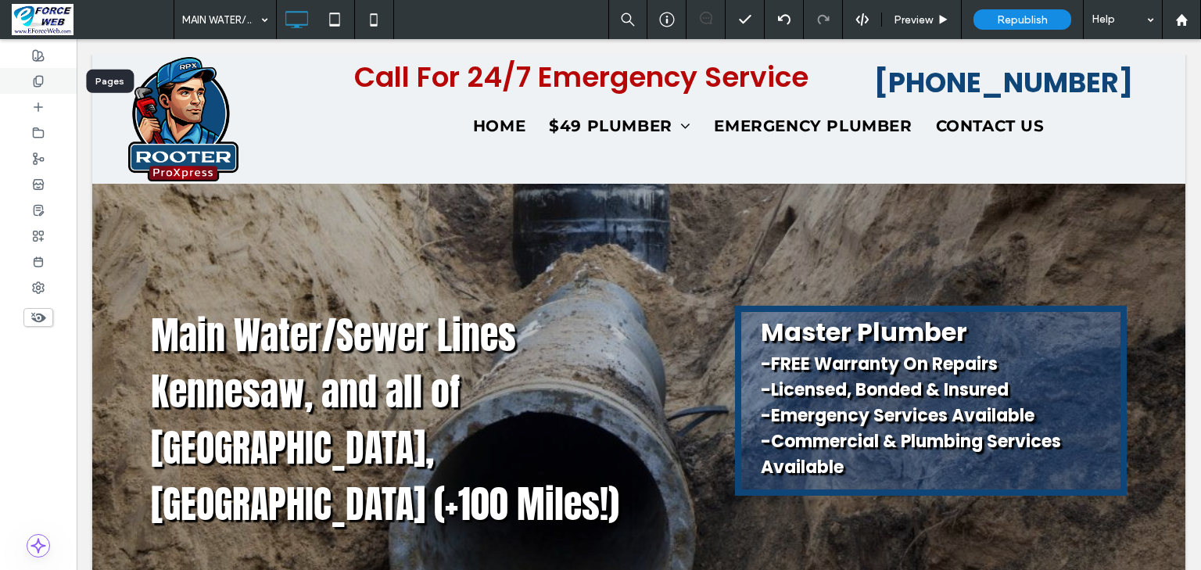
click at [32, 81] on icon at bounding box center [38, 81] width 13 height 13
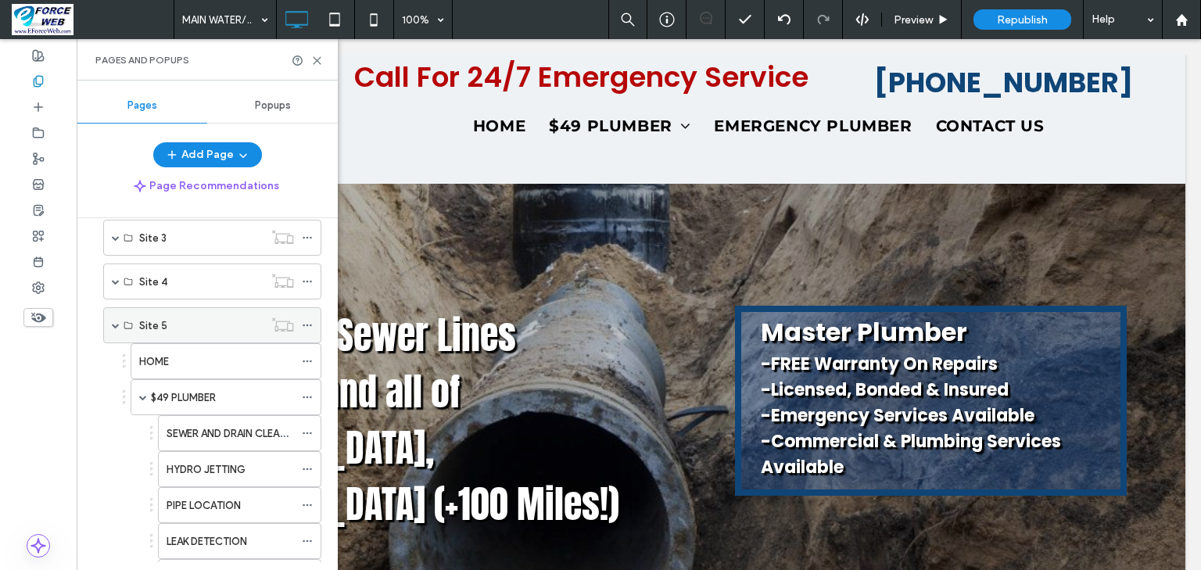
scroll to position [500, 0]
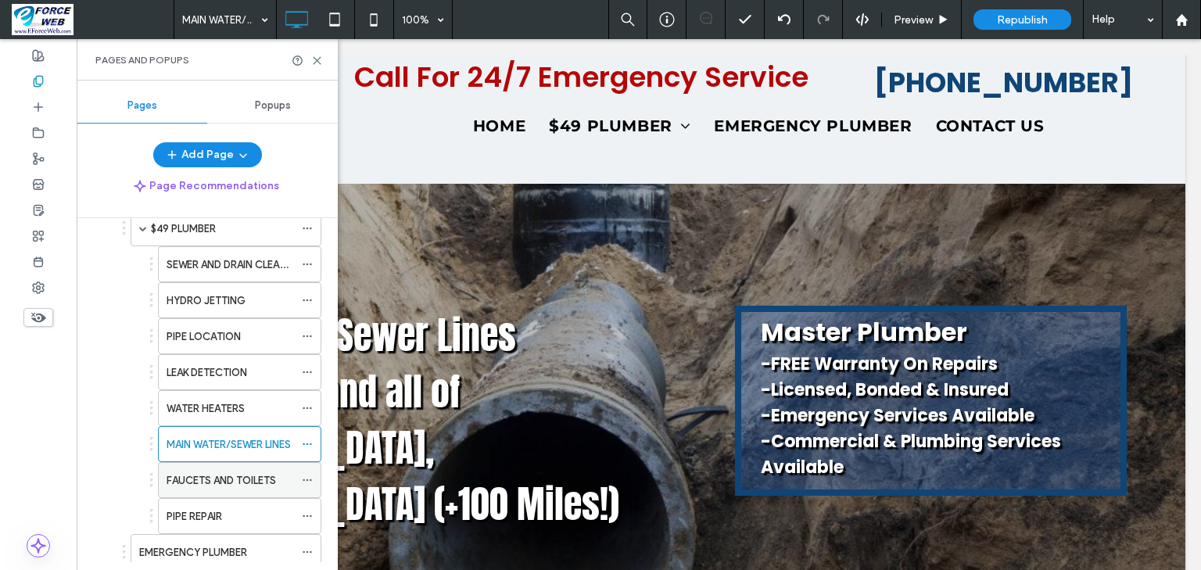
click at [202, 471] on label "FAUCETS AND TOILETS" at bounding box center [221, 480] width 109 height 27
